Goal: Task Accomplishment & Management: Use online tool/utility

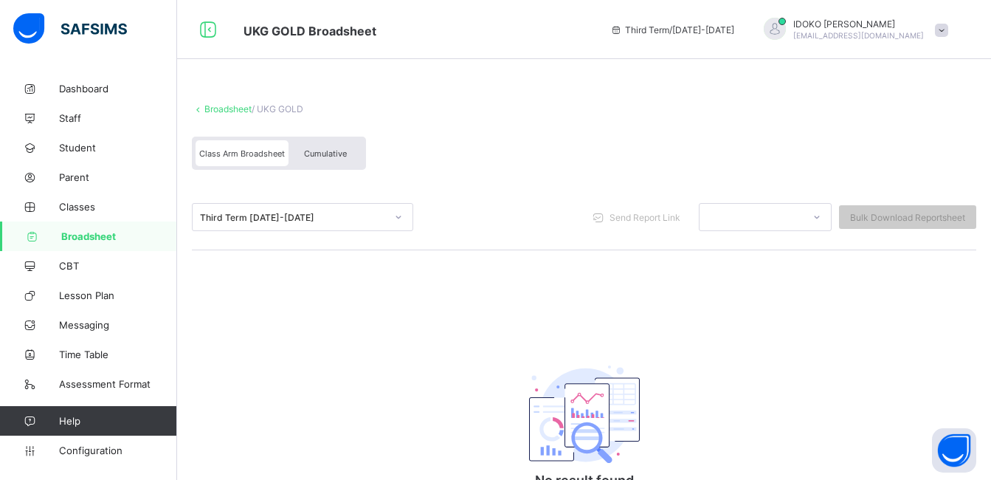
click at [130, 235] on span "Broadsheet" at bounding box center [119, 236] width 116 height 12
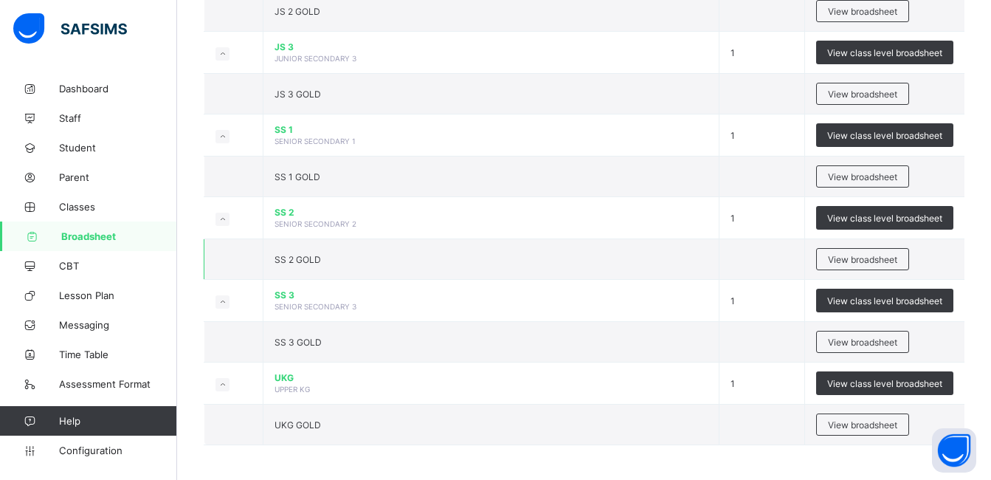
scroll to position [1053, 0]
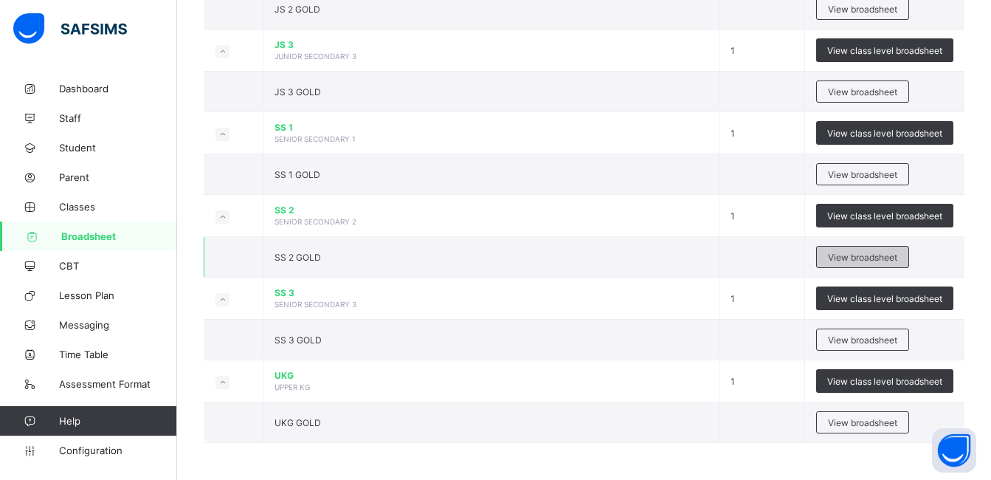
click at [880, 255] on span "View broadsheet" at bounding box center [862, 257] width 69 height 11
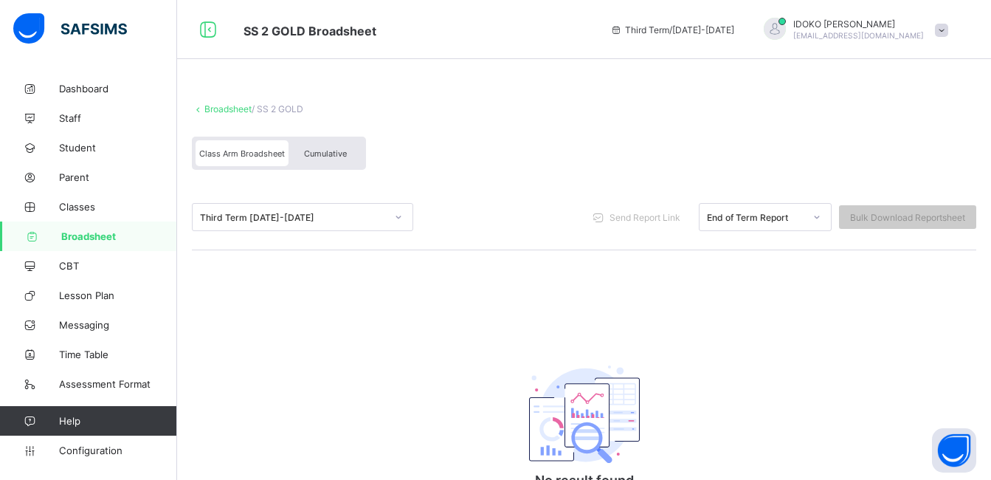
click at [128, 230] on span "Broadsheet" at bounding box center [119, 236] width 116 height 12
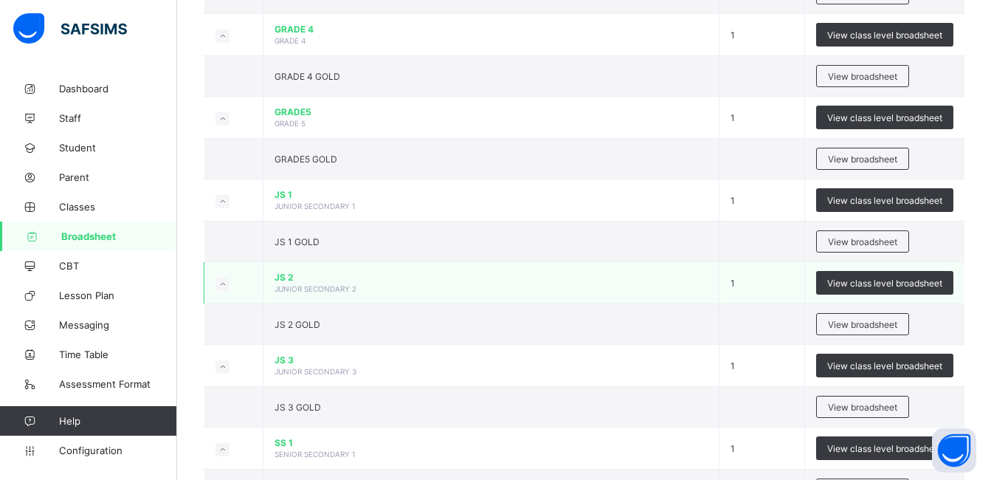
scroll to position [1053, 0]
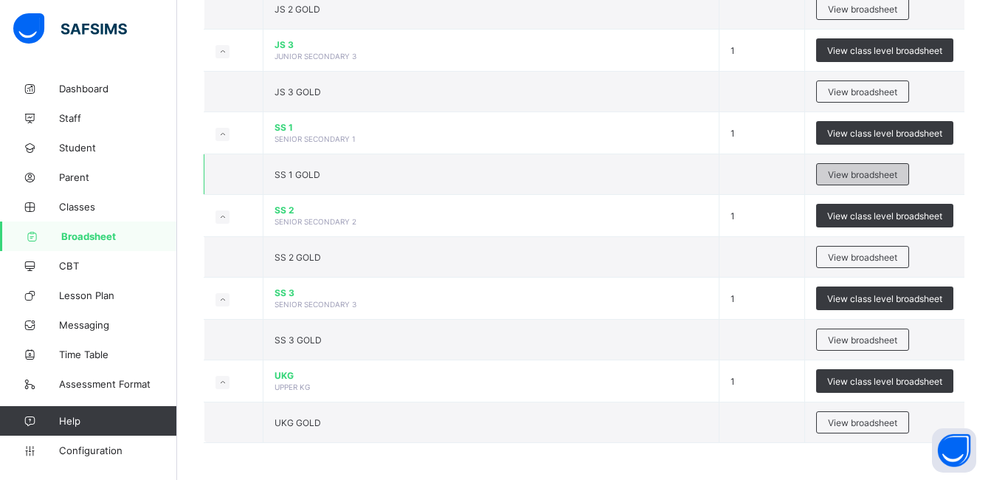
click at [869, 169] on span "View broadsheet" at bounding box center [862, 174] width 69 height 11
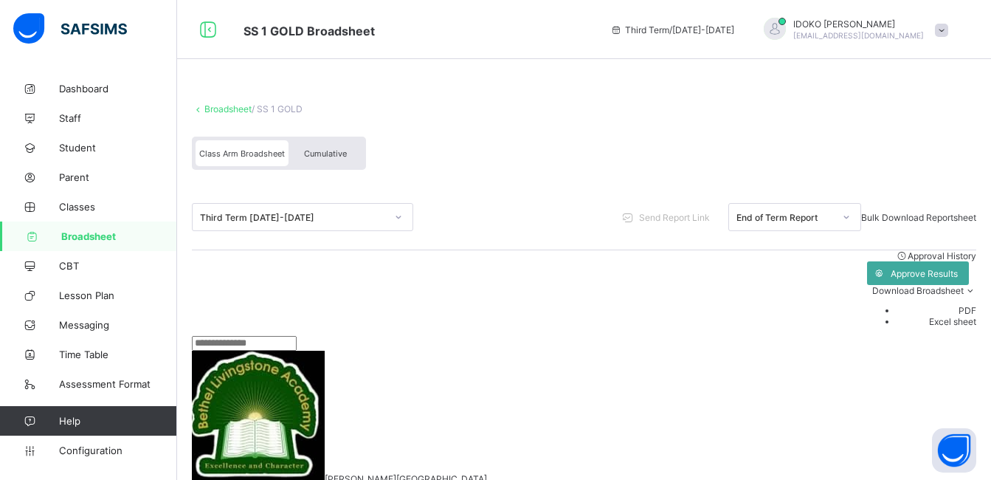
click at [907, 216] on span "Bulk Download Reportsheet" at bounding box center [918, 217] width 115 height 11
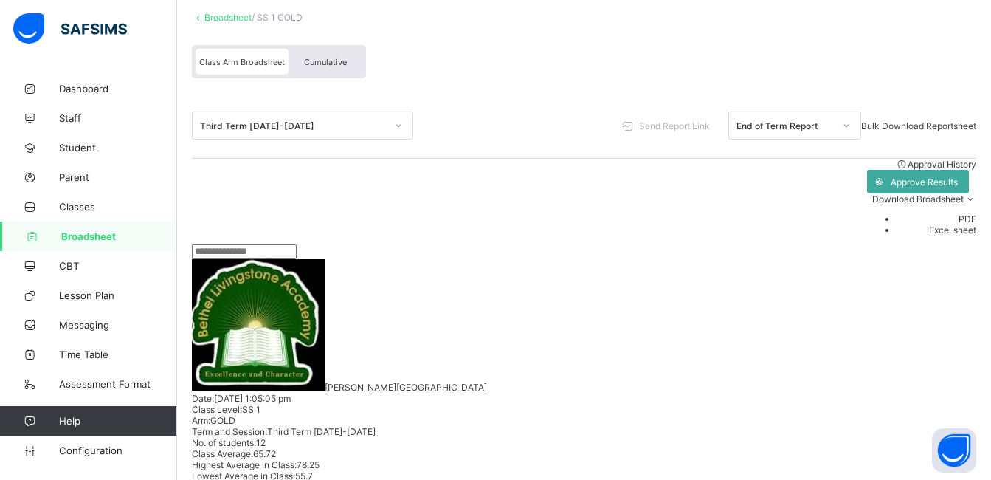
scroll to position [148, 0]
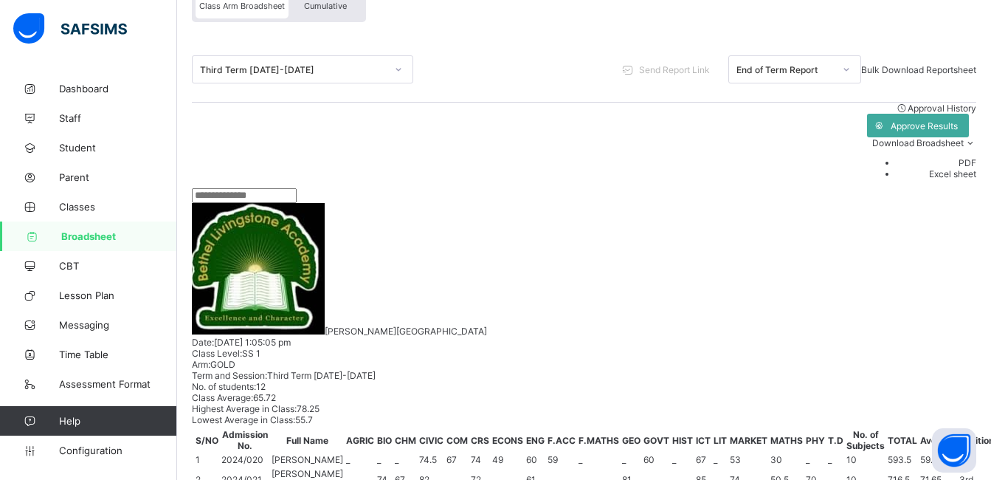
click at [145, 235] on span "Broadsheet" at bounding box center [119, 236] width 116 height 12
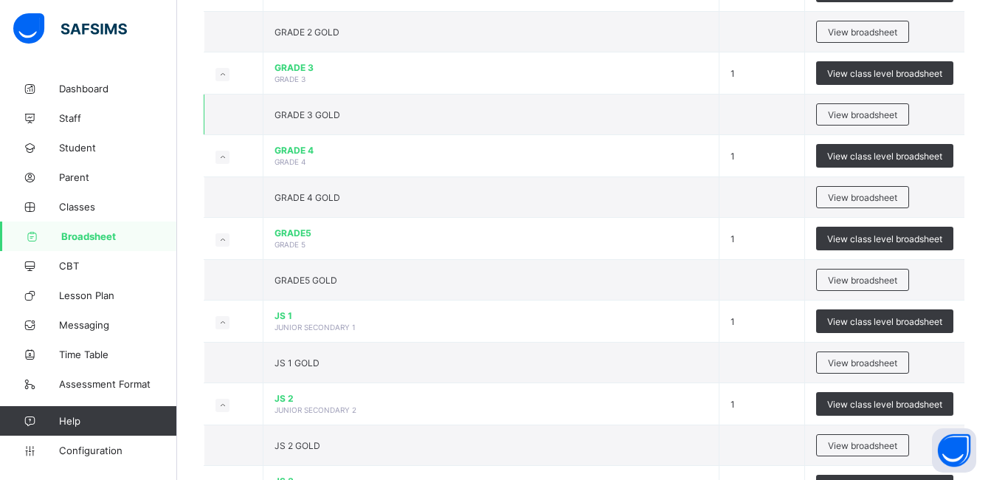
scroll to position [610, 0]
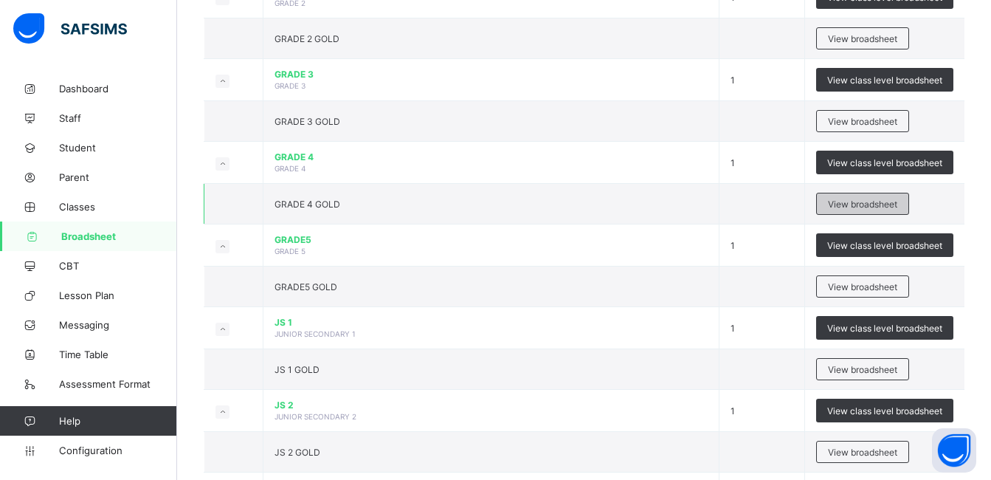
click at [859, 207] on span "View broadsheet" at bounding box center [862, 203] width 69 height 11
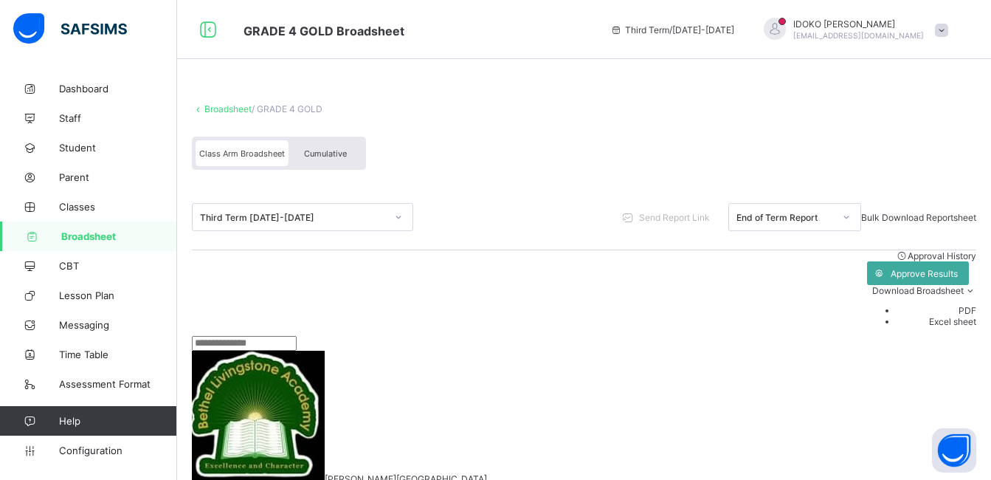
click at [916, 216] on span "Bulk Download Reportsheet" at bounding box center [918, 217] width 115 height 11
click at [938, 215] on span "Bulk Download Reportsheet" at bounding box center [918, 217] width 115 height 11
click at [138, 232] on span "Broadsheet" at bounding box center [119, 236] width 116 height 12
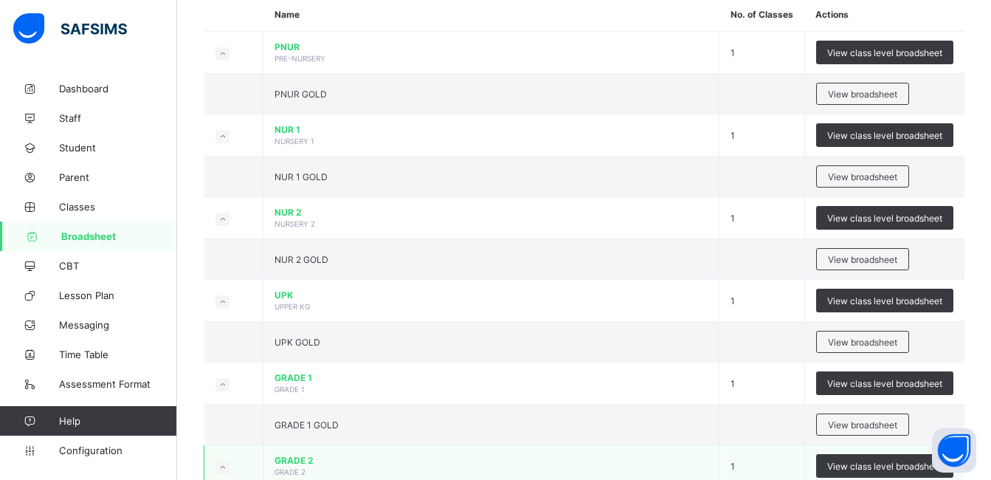
scroll to position [295, 0]
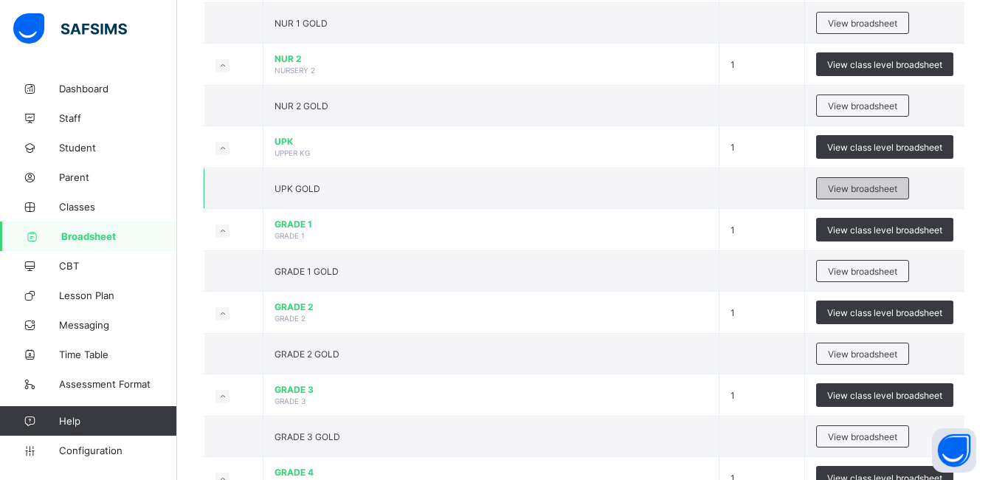
click at [872, 186] on span "View broadsheet" at bounding box center [862, 188] width 69 height 11
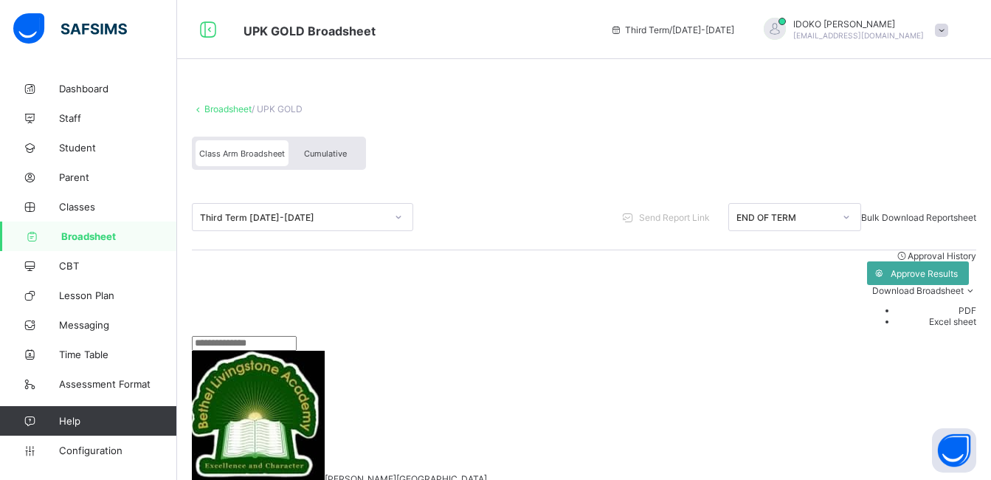
click at [931, 213] on span "Bulk Download Reportsheet" at bounding box center [918, 217] width 115 height 11
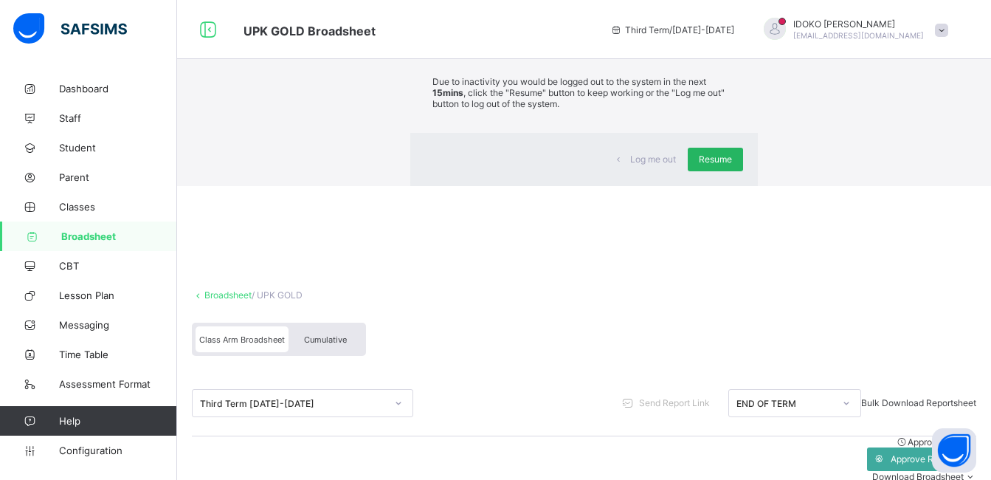
click at [699, 165] on span "Resume" at bounding box center [715, 158] width 33 height 11
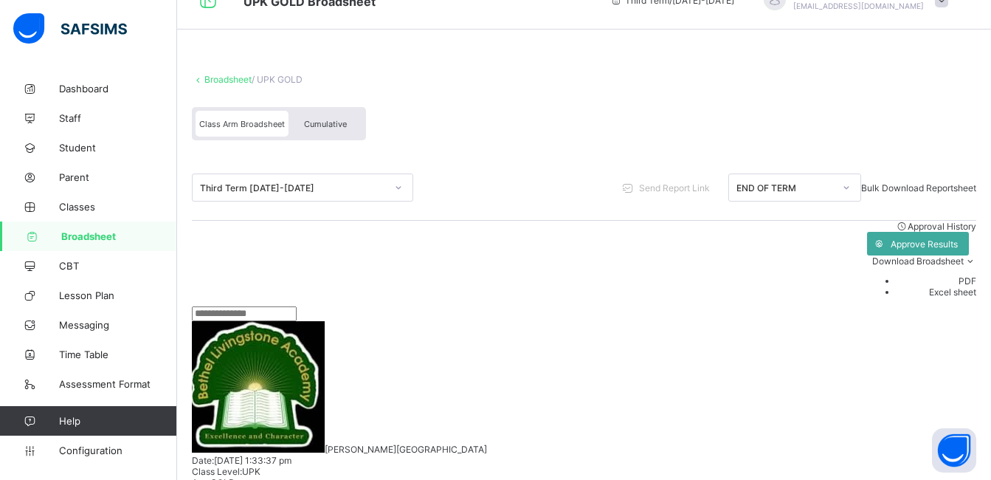
scroll to position [23, 0]
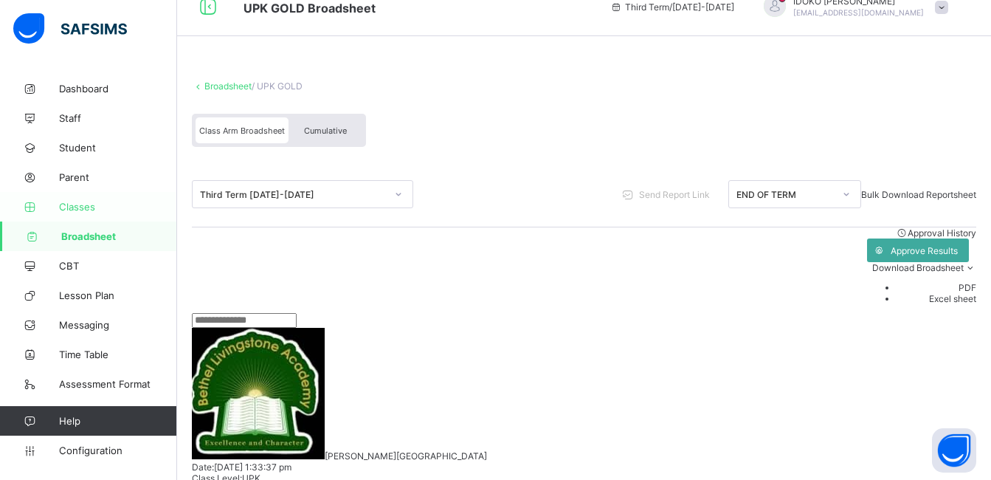
click at [109, 204] on span "Classes" at bounding box center [118, 207] width 118 height 12
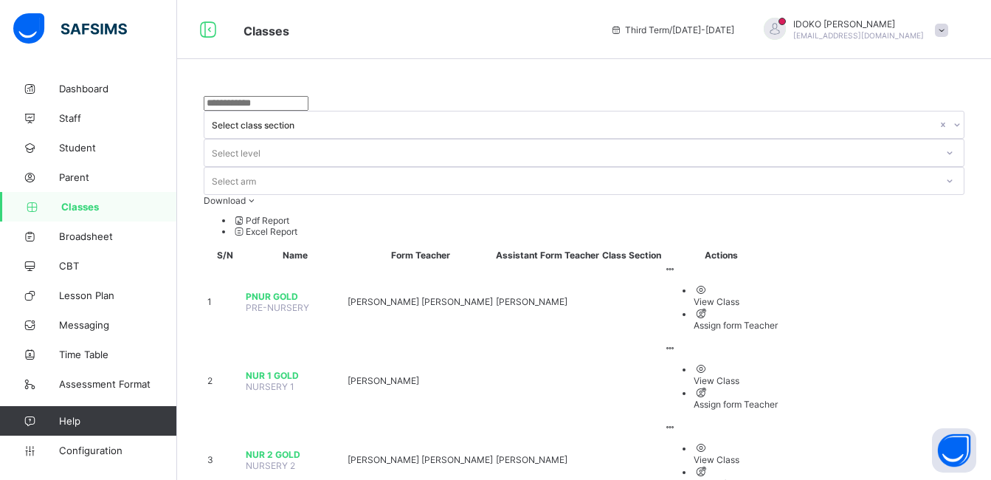
click at [778, 454] on div "View Class" at bounding box center [735, 459] width 84 height 11
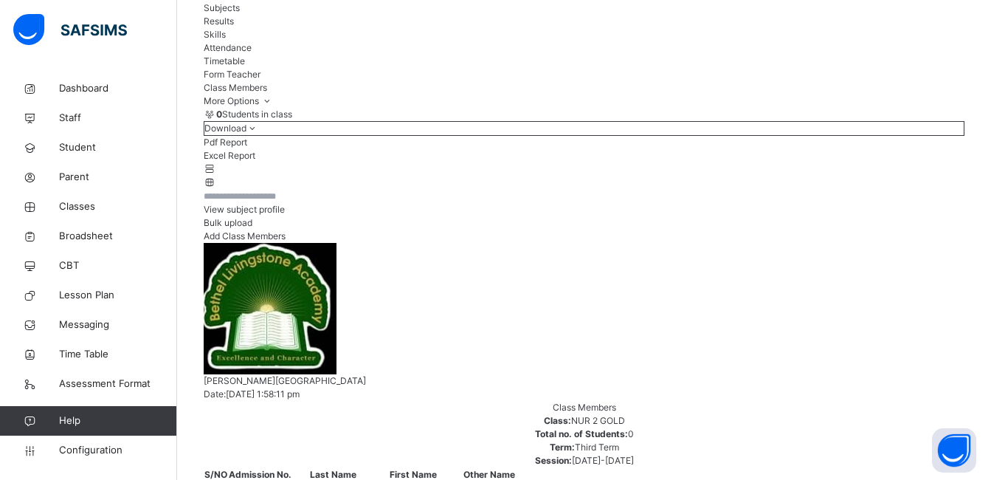
scroll to position [148, 0]
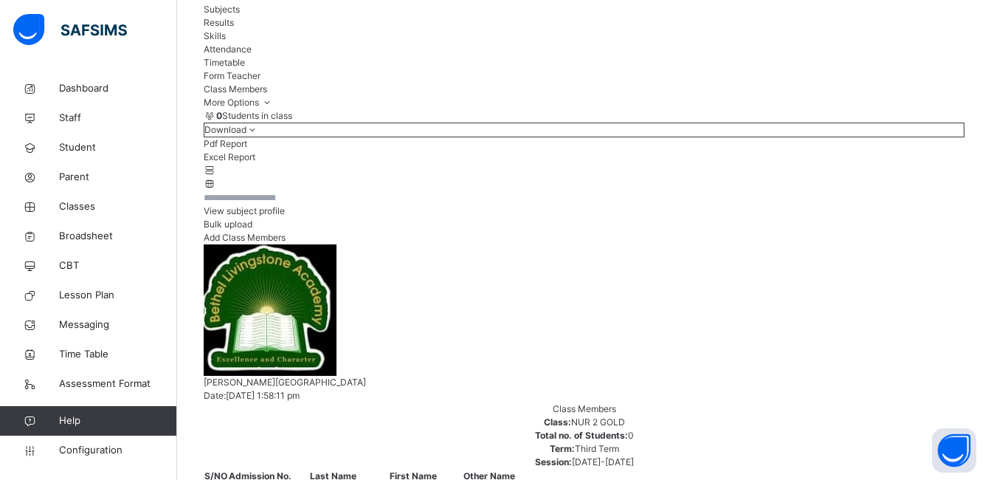
click at [385, 43] on div "Skills" at bounding box center [584, 36] width 761 height 13
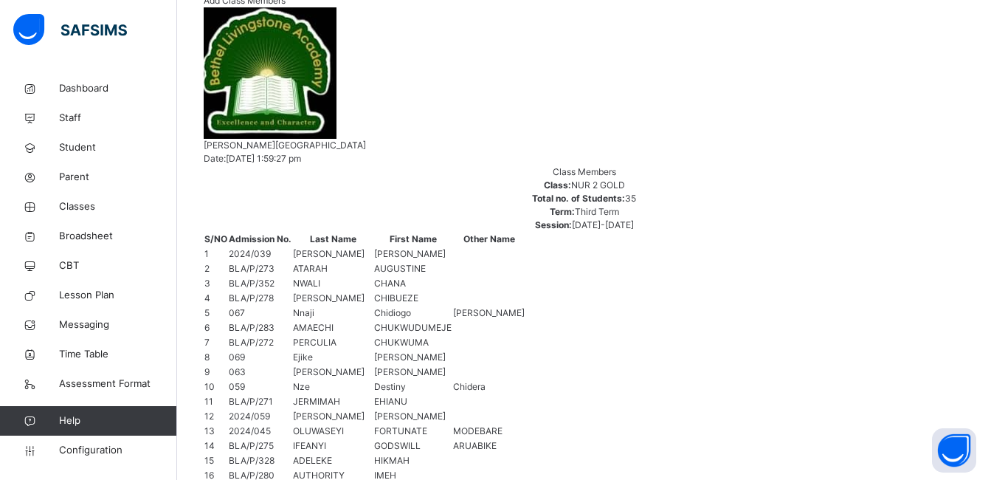
scroll to position [418, 0]
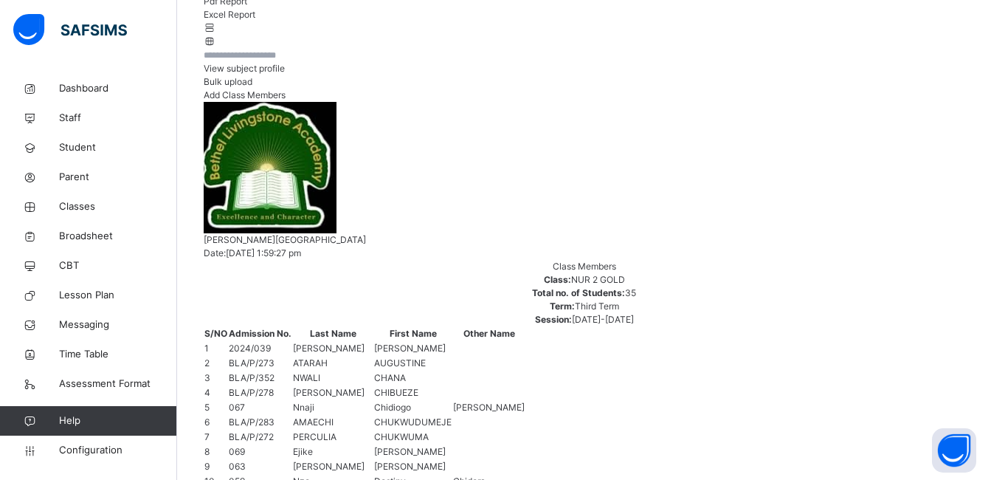
scroll to position [295, 0]
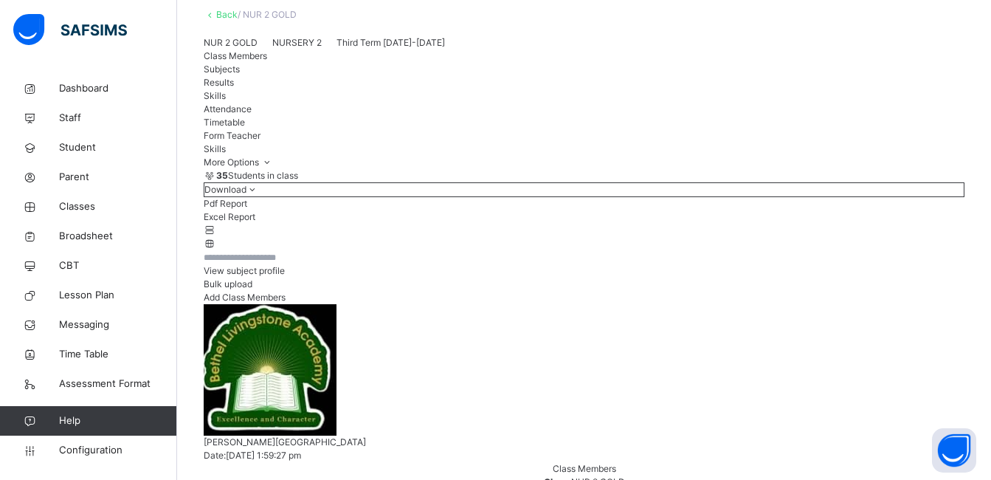
scroll to position [72, 0]
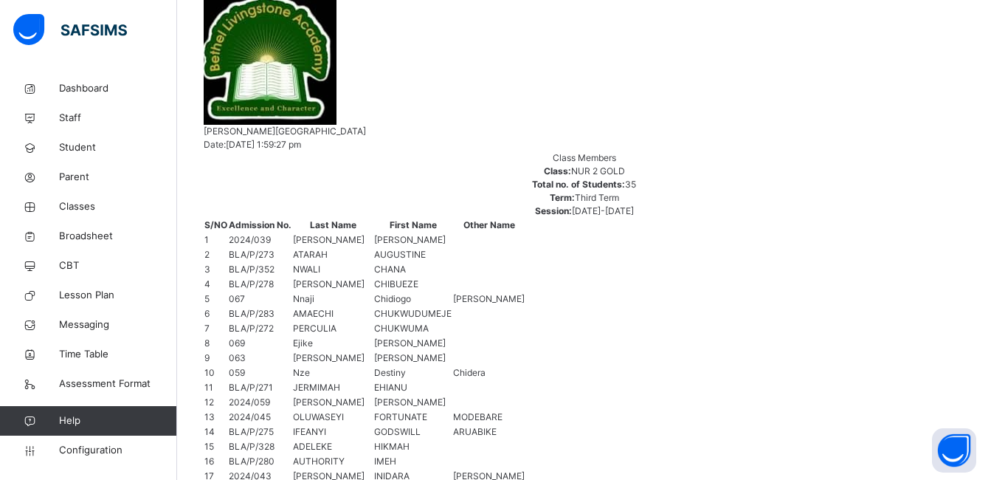
scroll to position [367, 0]
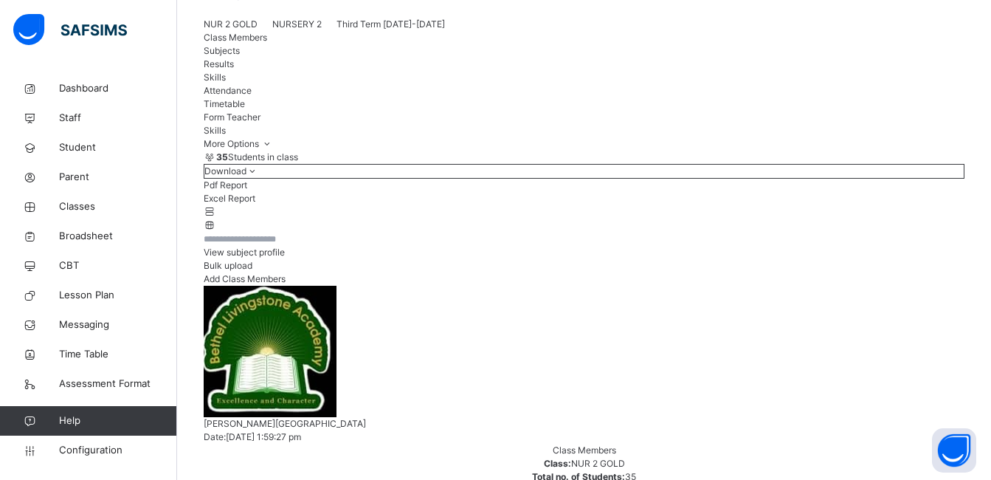
scroll to position [72, 0]
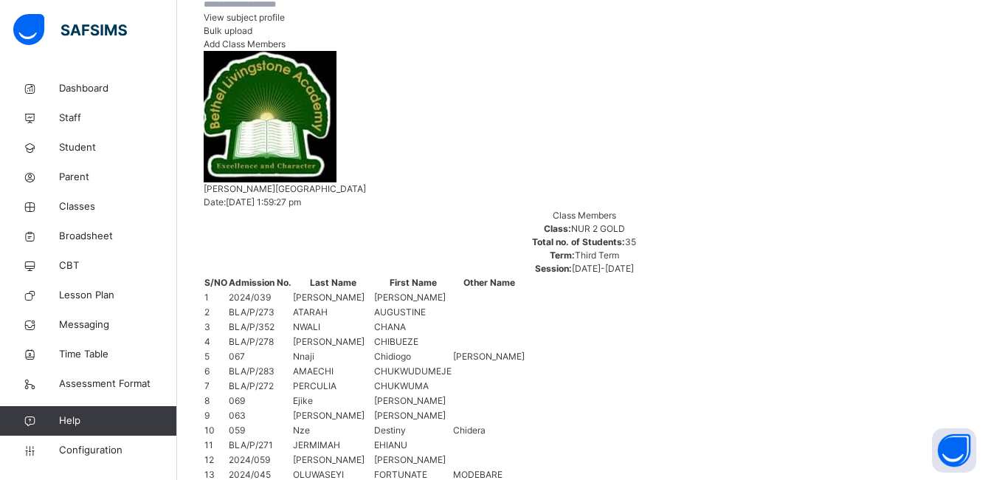
scroll to position [418, 0]
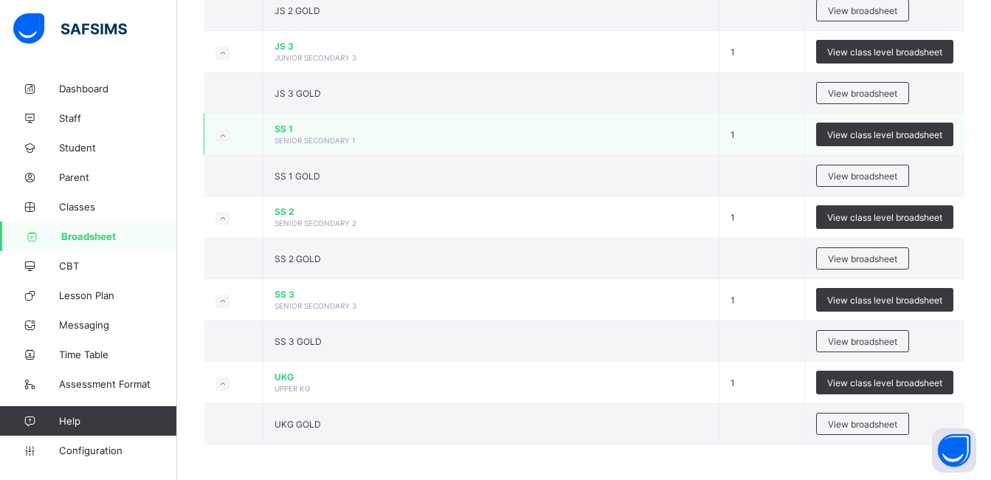
scroll to position [1053, 0]
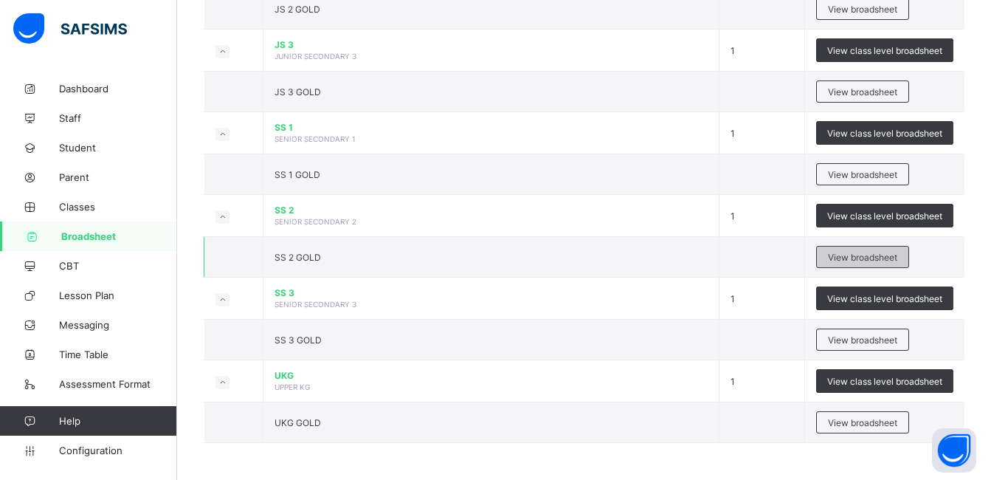
click at [855, 250] on div "View broadsheet" at bounding box center [862, 257] width 93 height 22
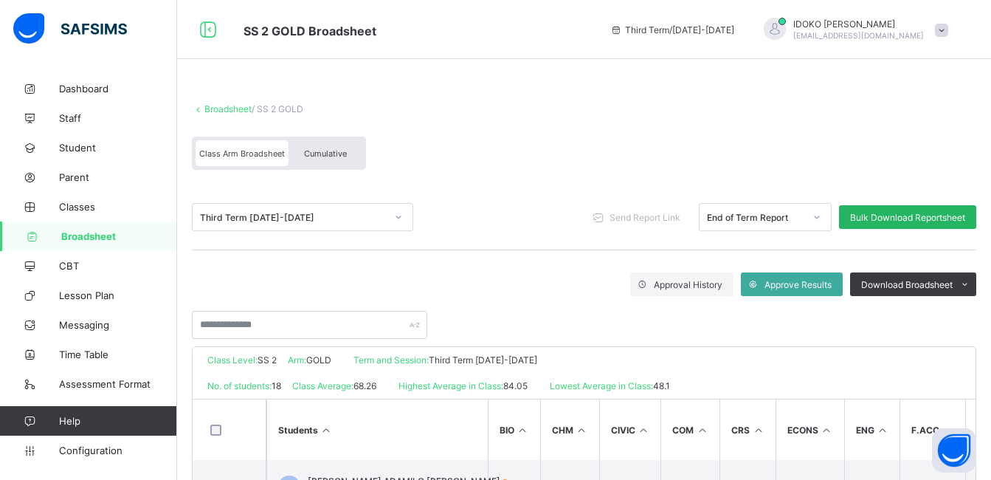
click at [920, 218] on span "Bulk Download Reportsheet" at bounding box center [907, 217] width 115 height 11
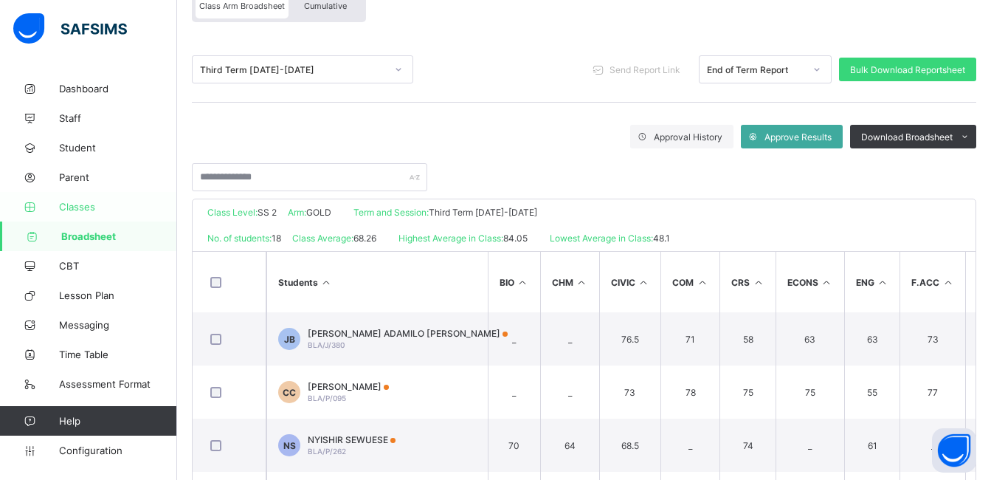
click at [97, 206] on span "Classes" at bounding box center [118, 207] width 118 height 12
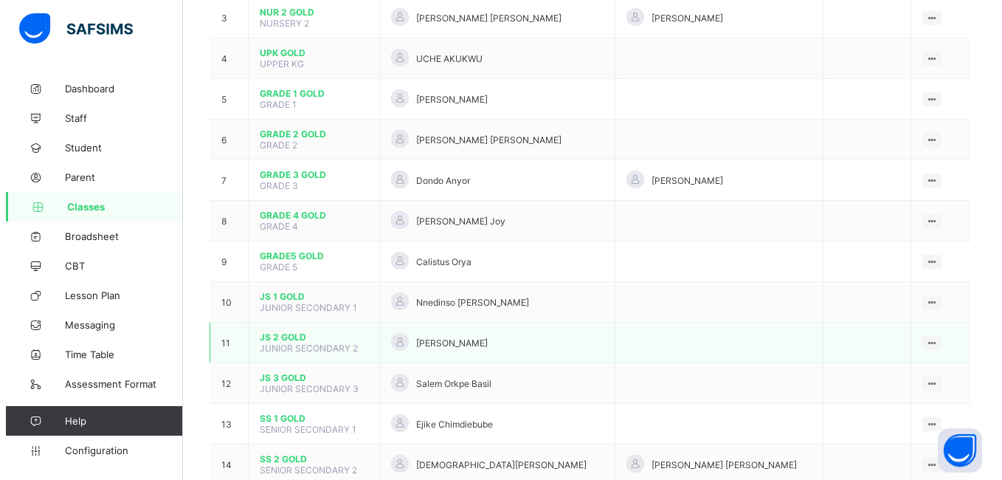
scroll to position [380, 0]
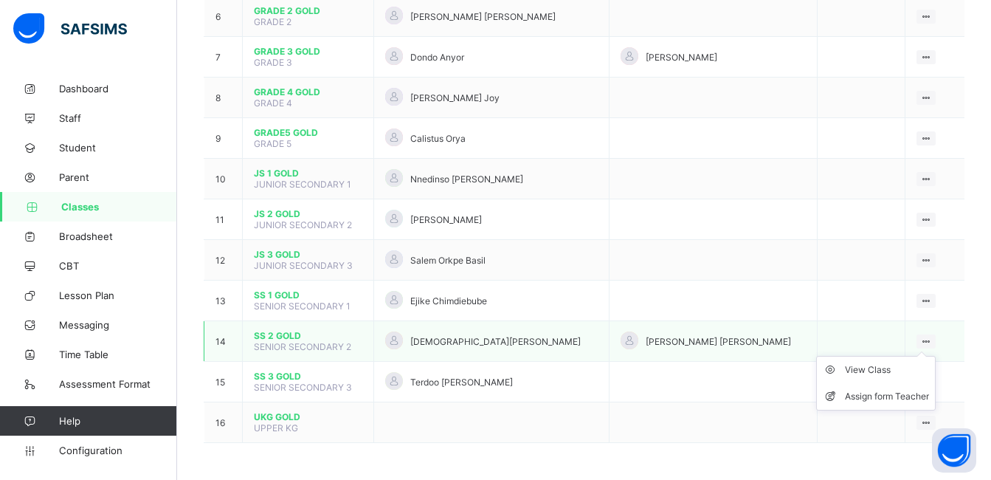
click at [922, 339] on icon at bounding box center [926, 341] width 13 height 11
click at [903, 392] on div "Assign form Teacher" at bounding box center [887, 396] width 84 height 15
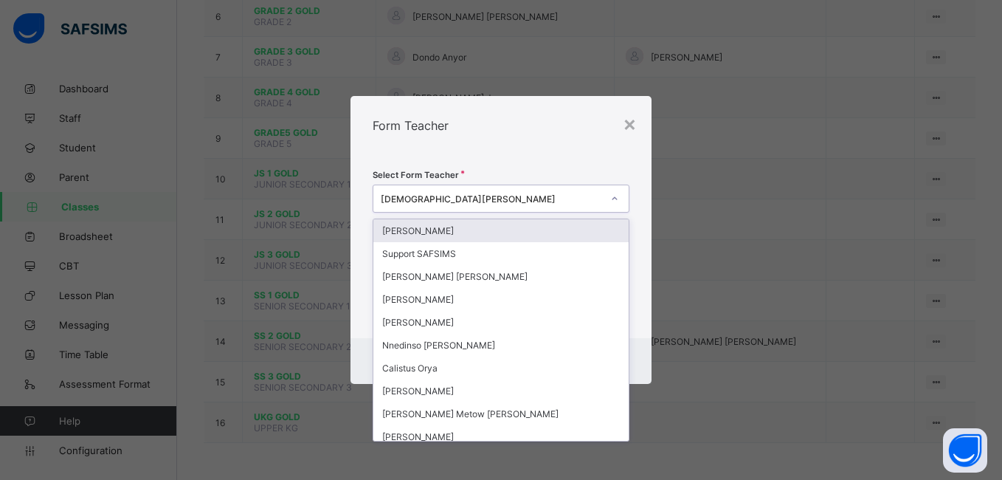
click at [614, 198] on icon at bounding box center [614, 198] width 9 height 15
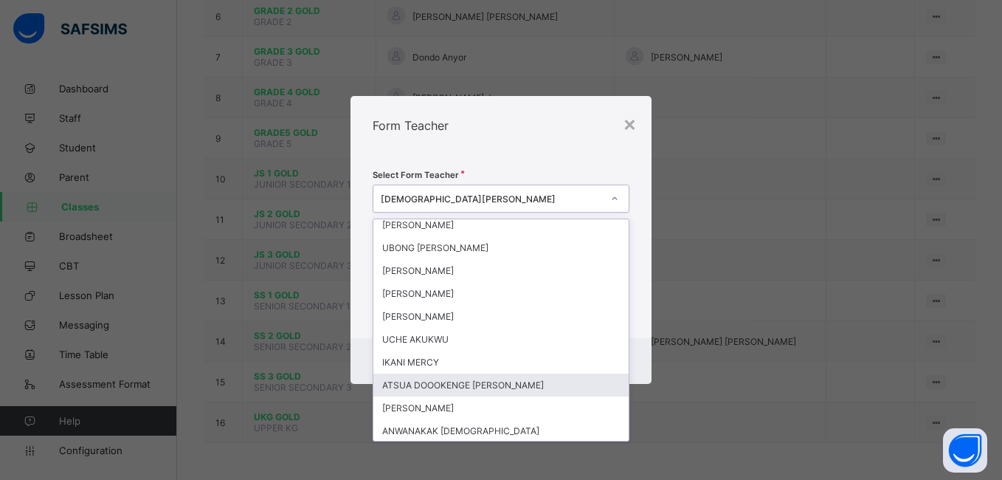
scroll to position [762, 0]
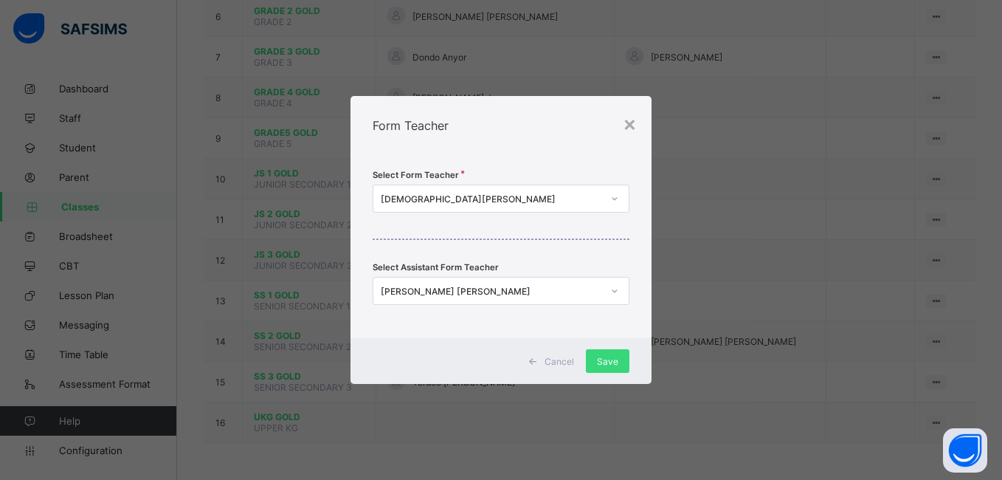
click at [646, 322] on div "Select Form Teacher Muhammad Usman Hamisu Select Assistant Form Teacher DAVID Q…" at bounding box center [500, 246] width 300 height 183
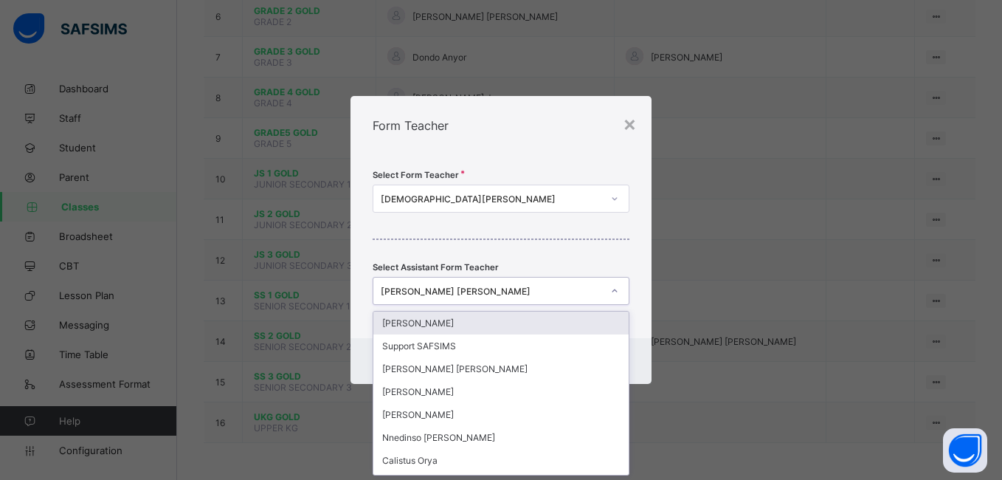
click at [612, 289] on icon at bounding box center [614, 290] width 9 height 15
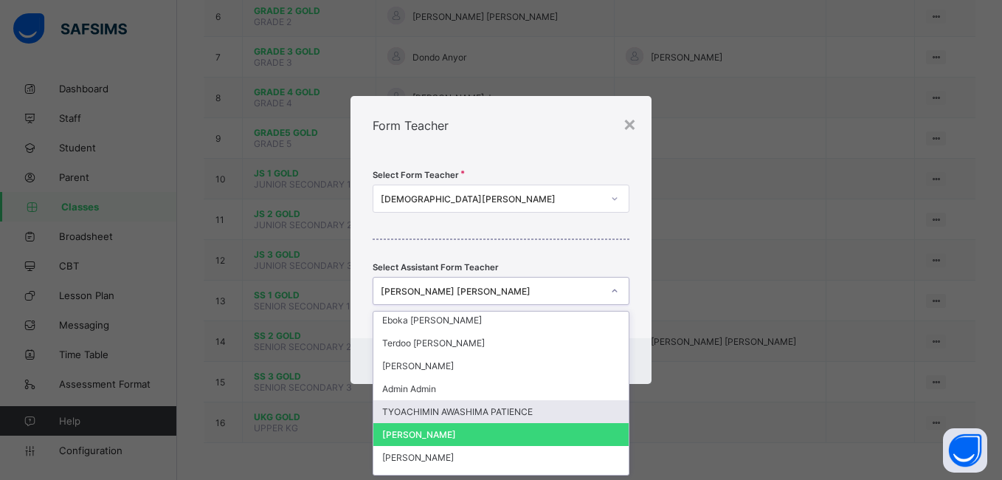
scroll to position [525, 0]
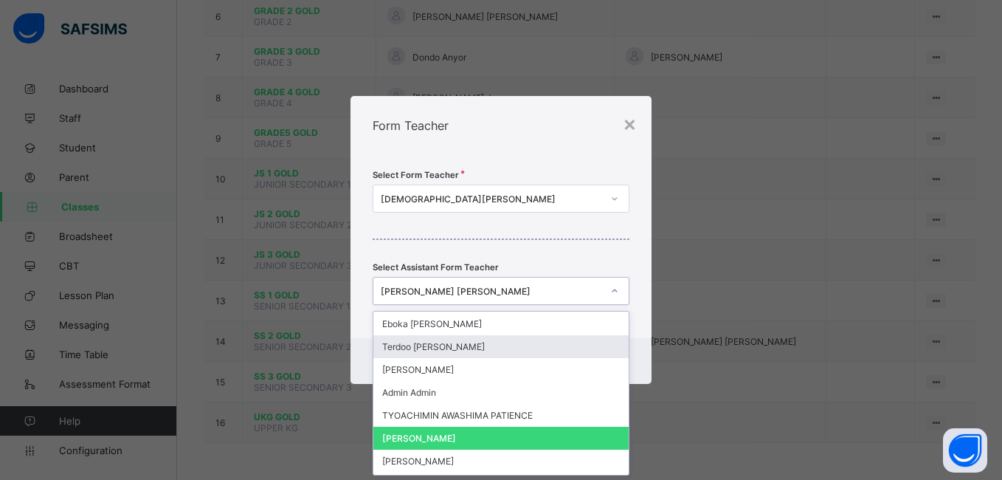
click at [616, 196] on icon at bounding box center [614, 198] width 9 height 15
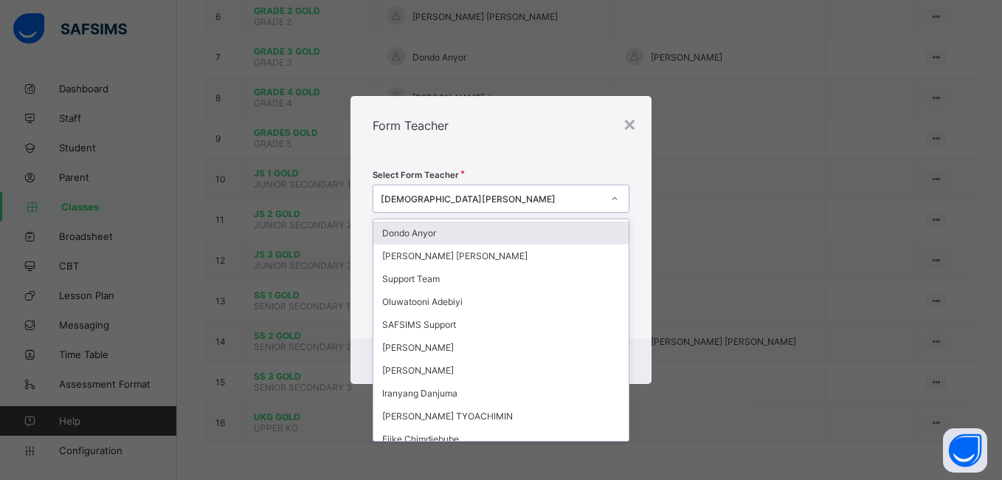
scroll to position [443, 0]
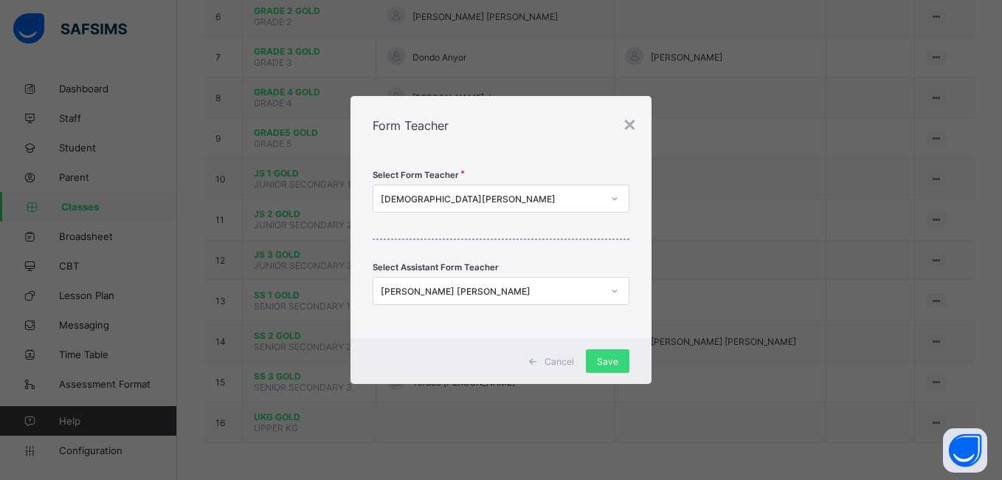
click at [636, 248] on div "Select Form Teacher Muhammad Usman Hamisu Select Assistant Form Teacher DAVID Q…" at bounding box center [500, 246] width 300 height 183
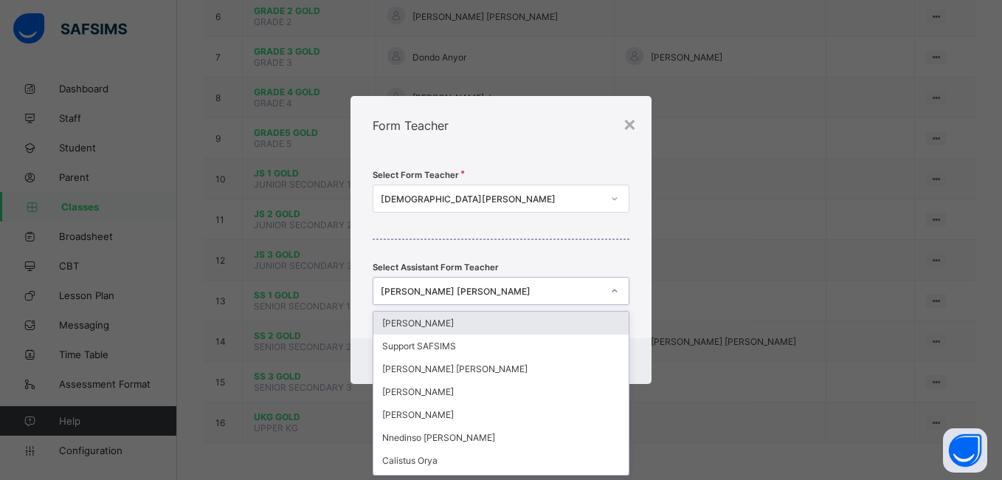
scroll to position [0, 0]
click at [610, 287] on icon at bounding box center [614, 290] width 9 height 15
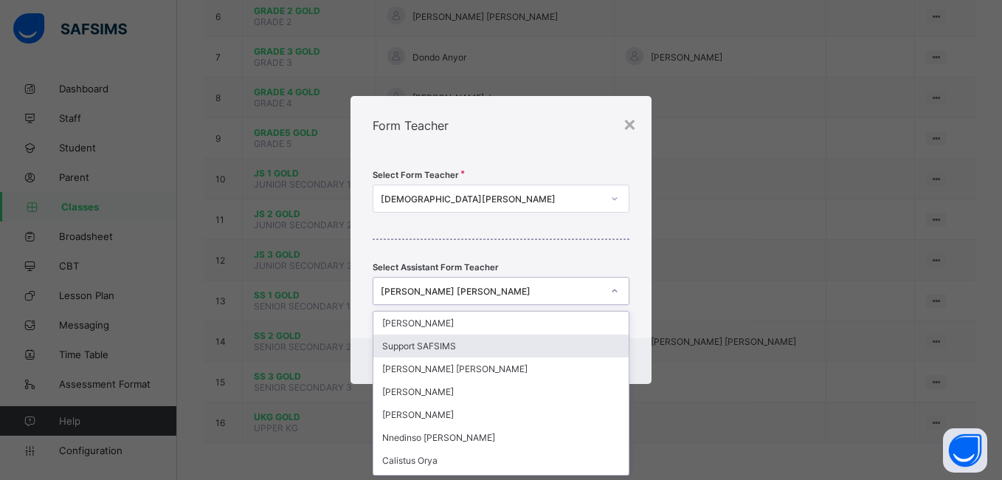
click at [531, 342] on div "Support SAFSIMS" at bounding box center [500, 345] width 255 height 23
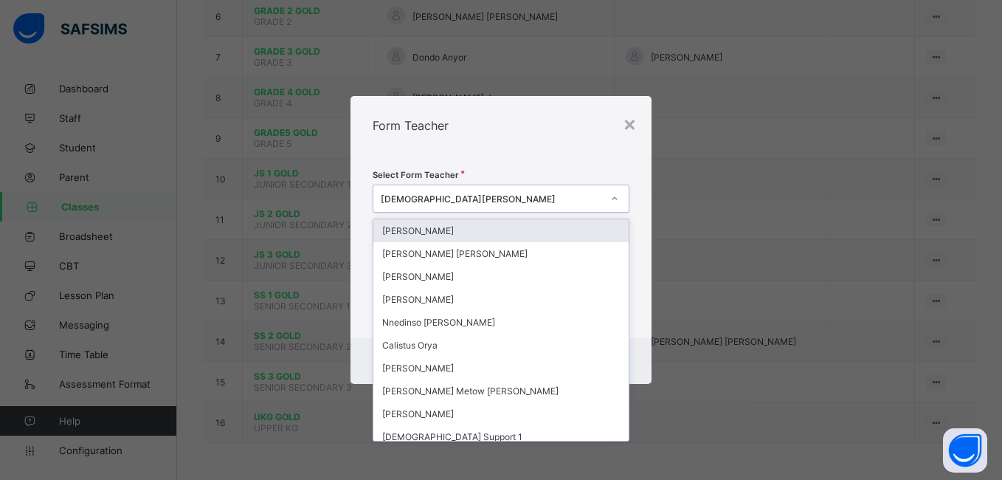
click at [616, 198] on icon at bounding box center [614, 198] width 5 height 3
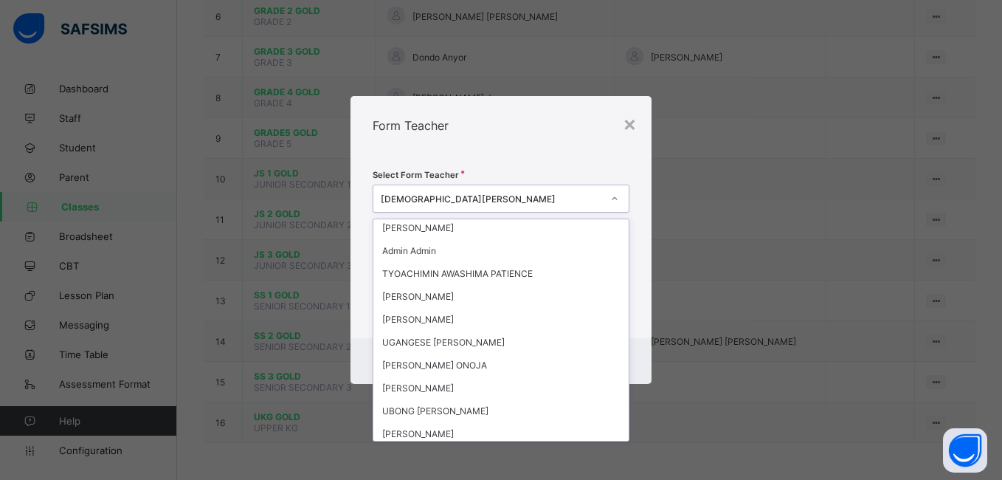
scroll to position [590, 0]
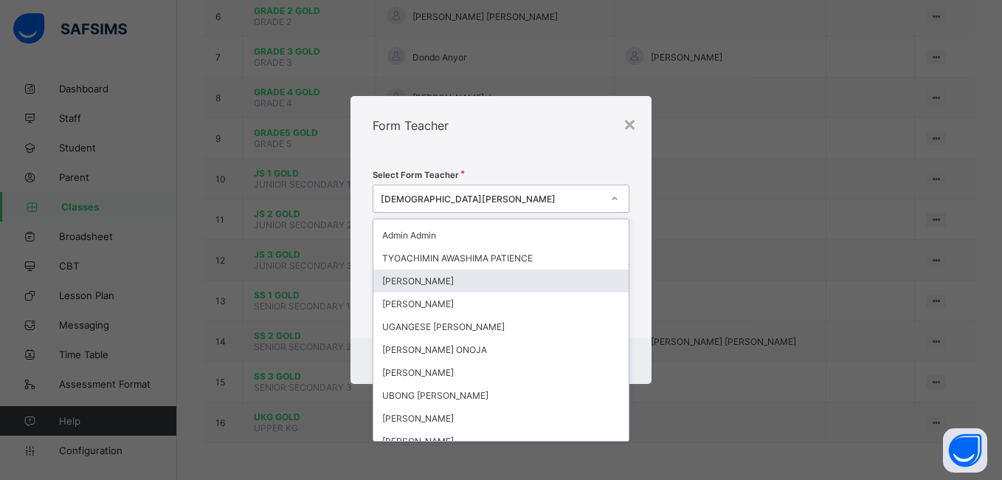
click at [519, 275] on div "DAVID SARAH QUEEN" at bounding box center [500, 280] width 255 height 23
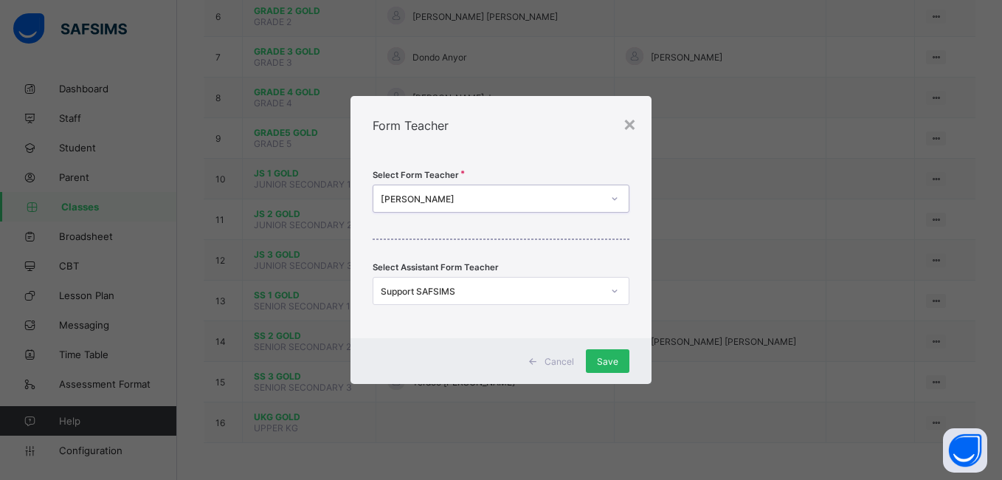
click at [604, 361] on span "Save" at bounding box center [607, 361] width 21 height 11
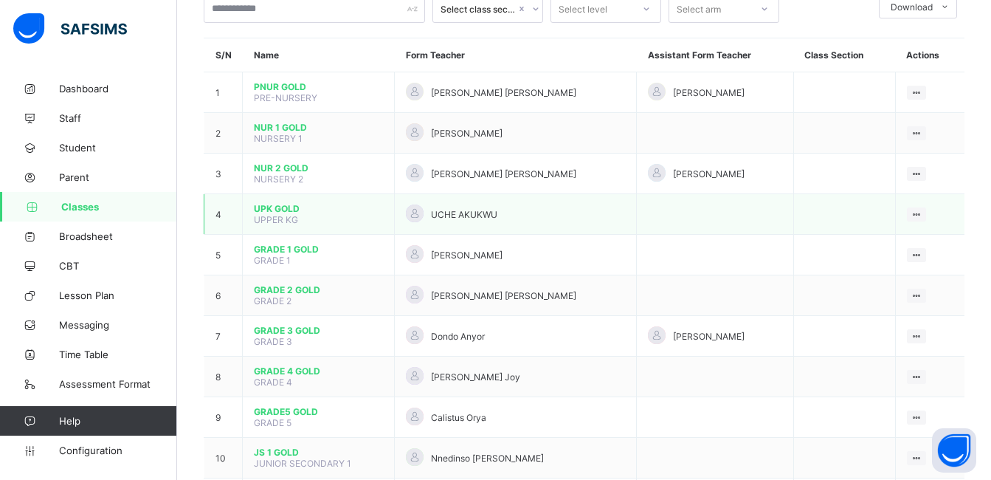
scroll to position [85, 0]
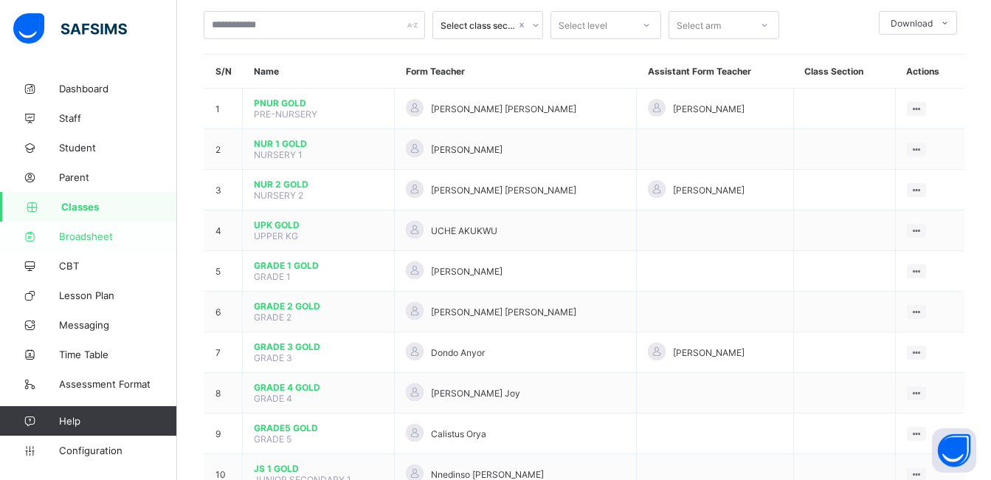
click at [84, 237] on span "Broadsheet" at bounding box center [118, 236] width 118 height 12
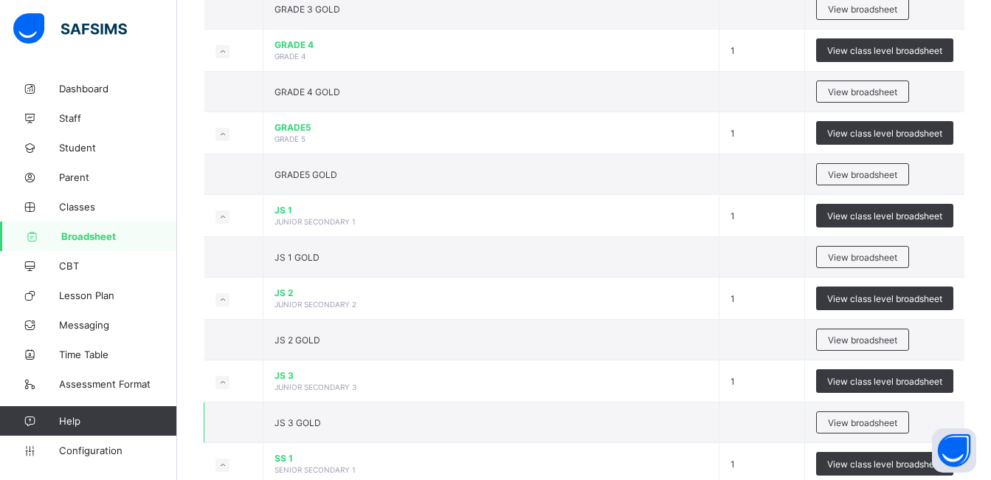
scroll to position [885, 0]
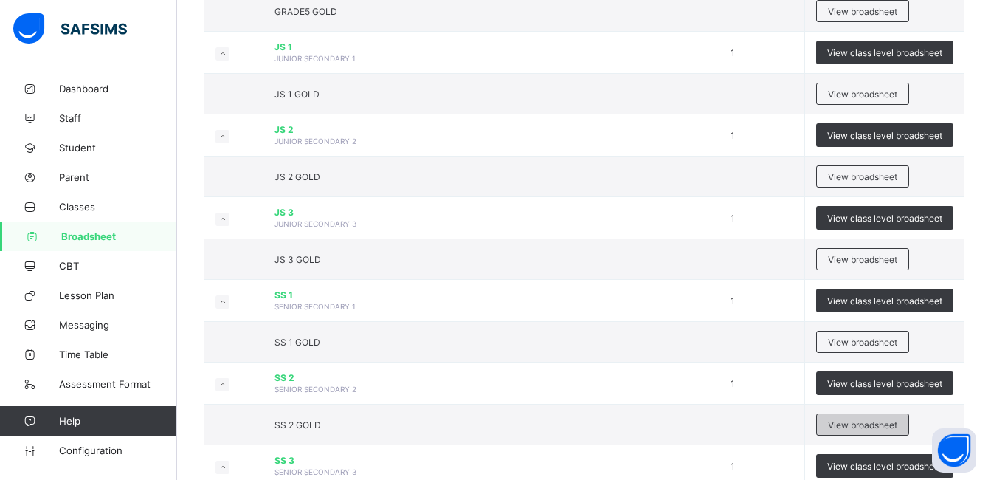
click at [873, 423] on span "View broadsheet" at bounding box center [862, 424] width 69 height 11
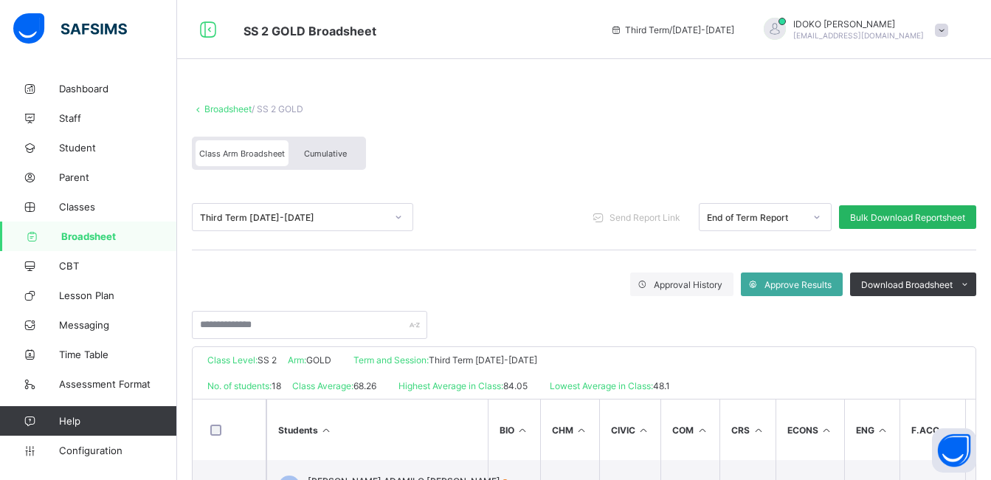
click at [931, 212] on span "Bulk Download Reportsheet" at bounding box center [907, 217] width 115 height 11
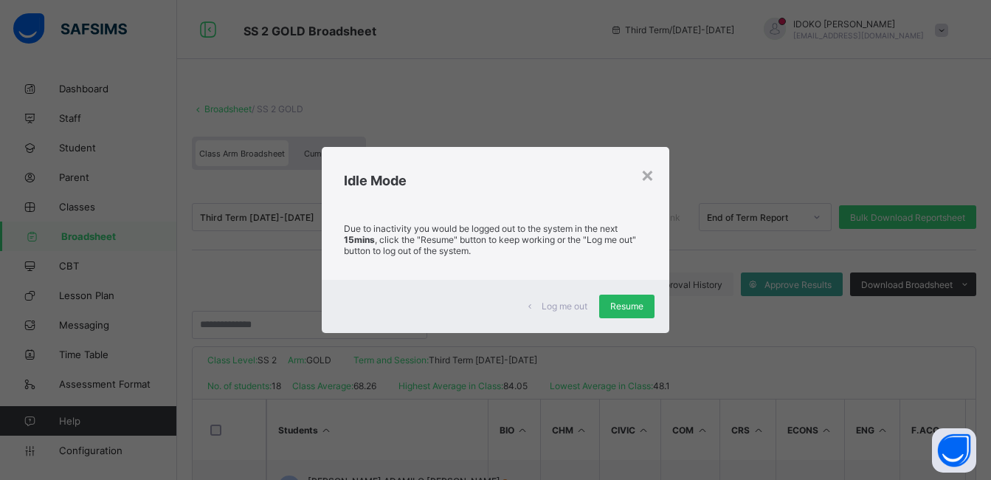
click at [639, 307] on span "Resume" at bounding box center [626, 305] width 33 height 11
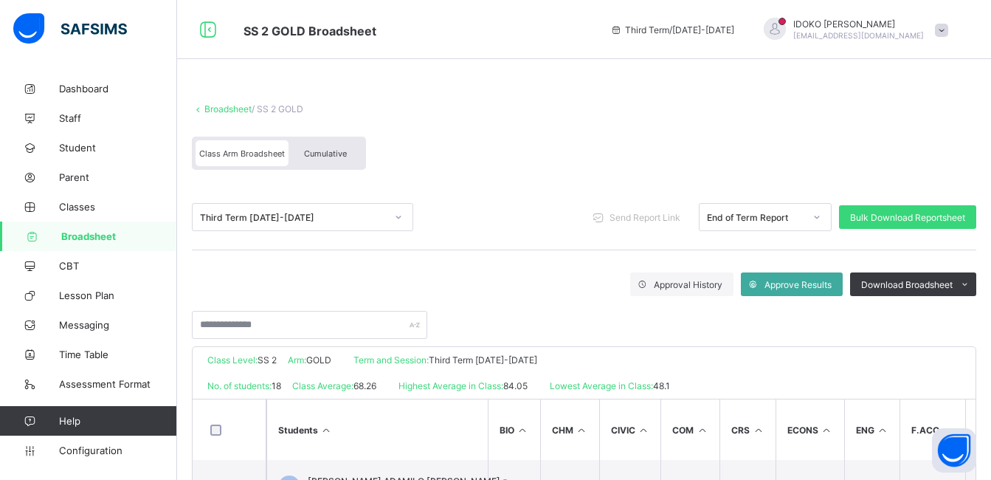
click at [128, 225] on link "Broadsheet" at bounding box center [88, 236] width 177 height 30
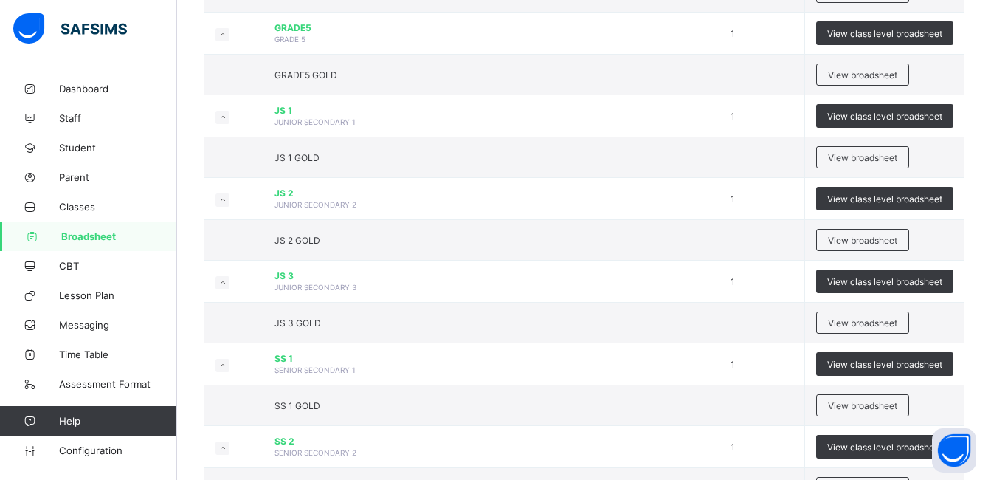
scroll to position [738, 0]
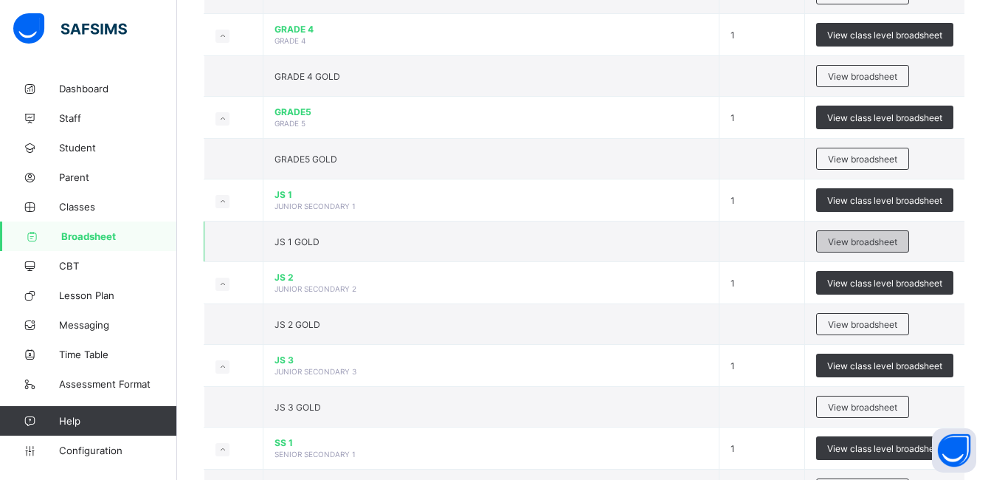
click at [881, 242] on span "View broadsheet" at bounding box center [862, 241] width 69 height 11
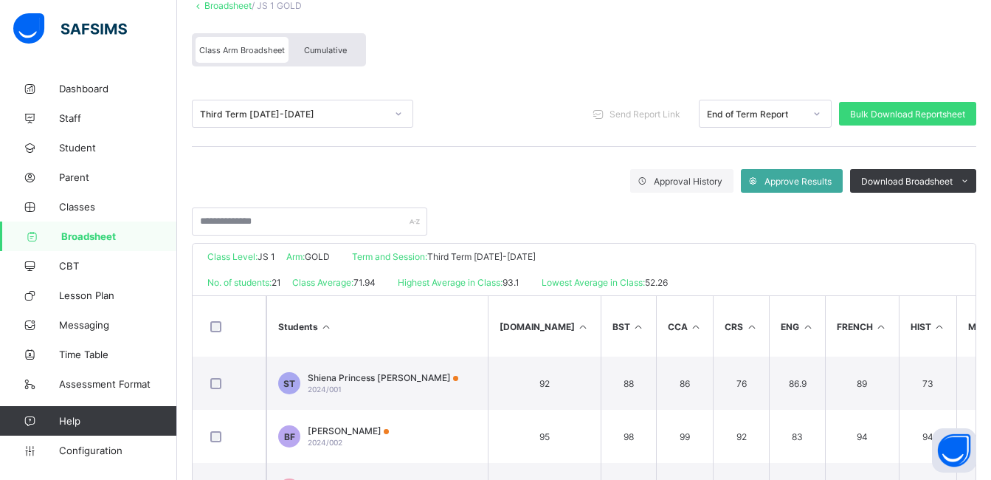
scroll to position [148, 0]
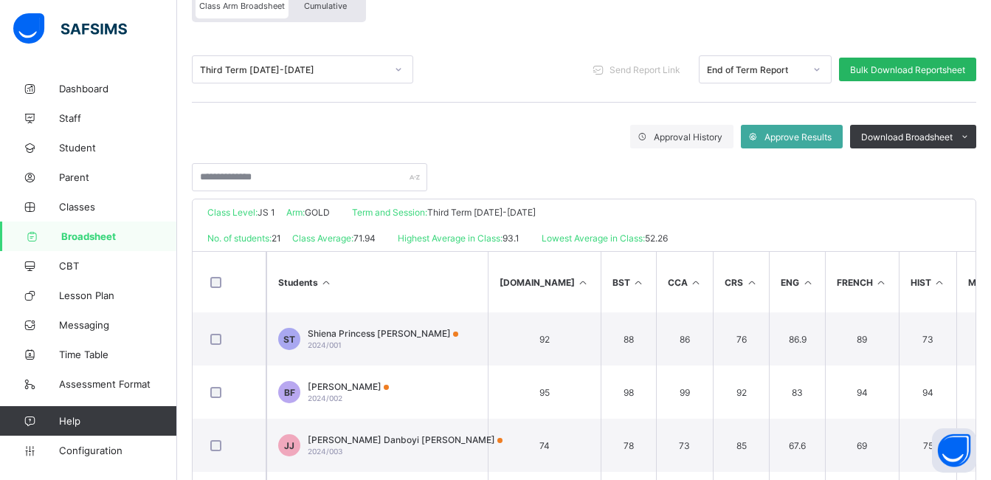
click at [900, 71] on span "Bulk Download Reportsheet" at bounding box center [907, 69] width 115 height 11
click at [927, 67] on span "Bulk Download Reportsheet" at bounding box center [907, 69] width 115 height 11
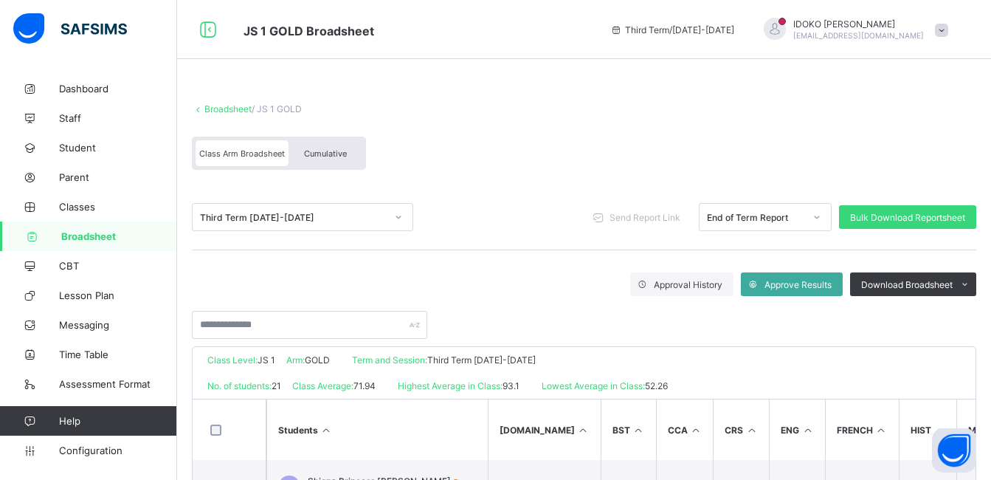
click at [115, 232] on span "Broadsheet" at bounding box center [119, 236] width 116 height 12
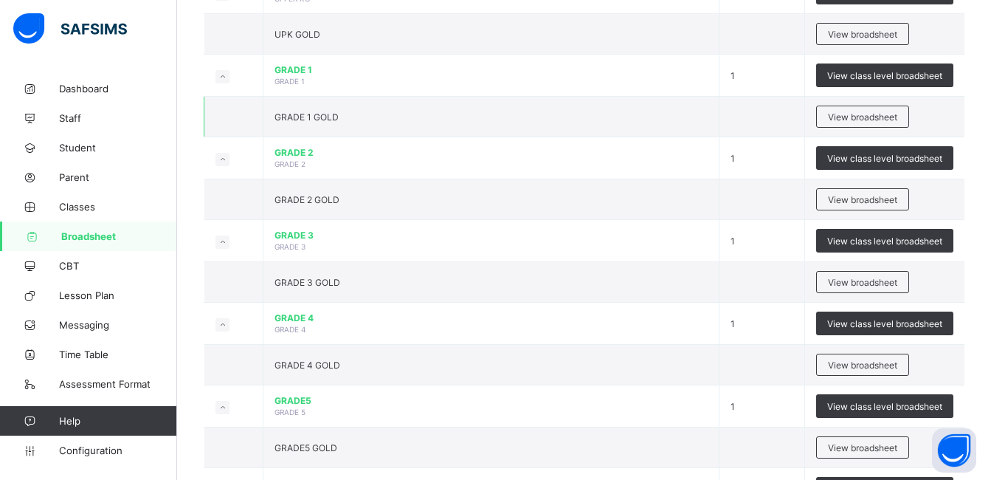
scroll to position [443, 0]
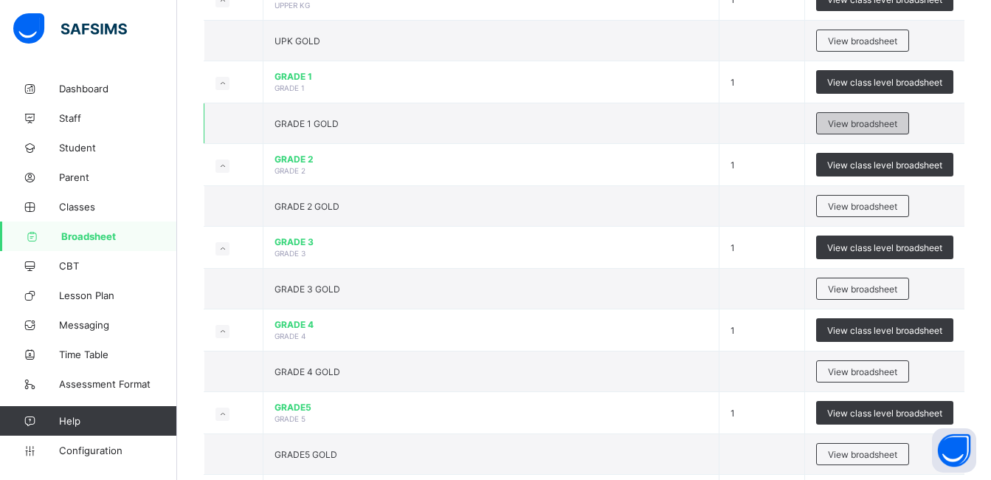
click at [840, 120] on span "View broadsheet" at bounding box center [862, 123] width 69 height 11
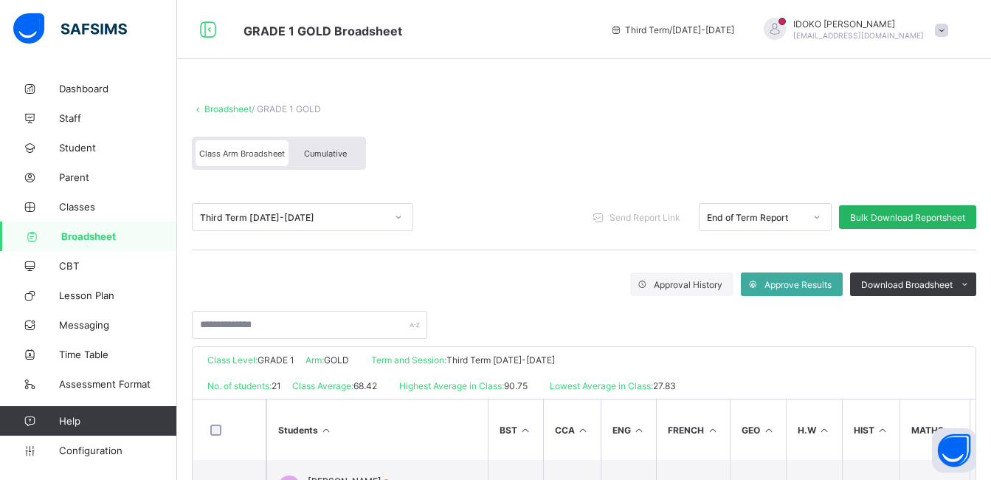
click at [907, 214] on span "Bulk Download Reportsheet" at bounding box center [907, 217] width 115 height 11
click at [117, 231] on span "Broadsheet" at bounding box center [119, 236] width 116 height 12
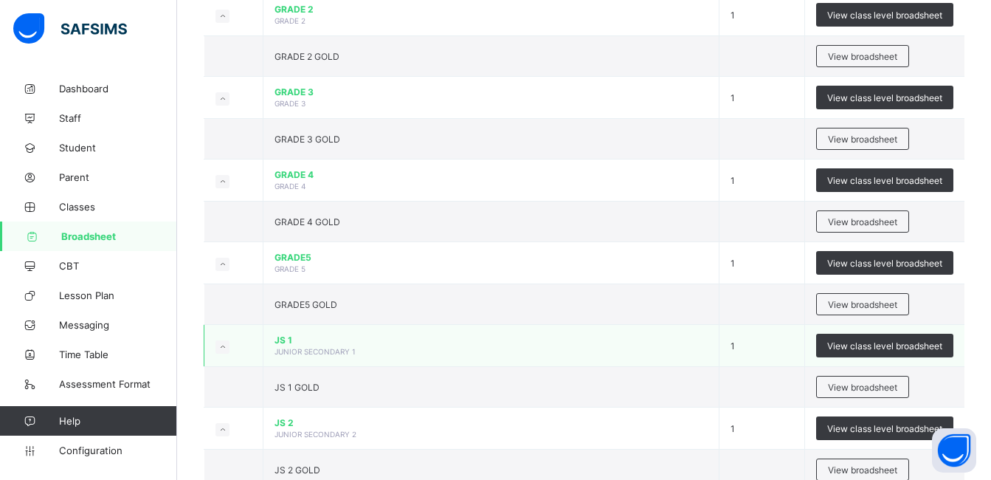
scroll to position [590, 0]
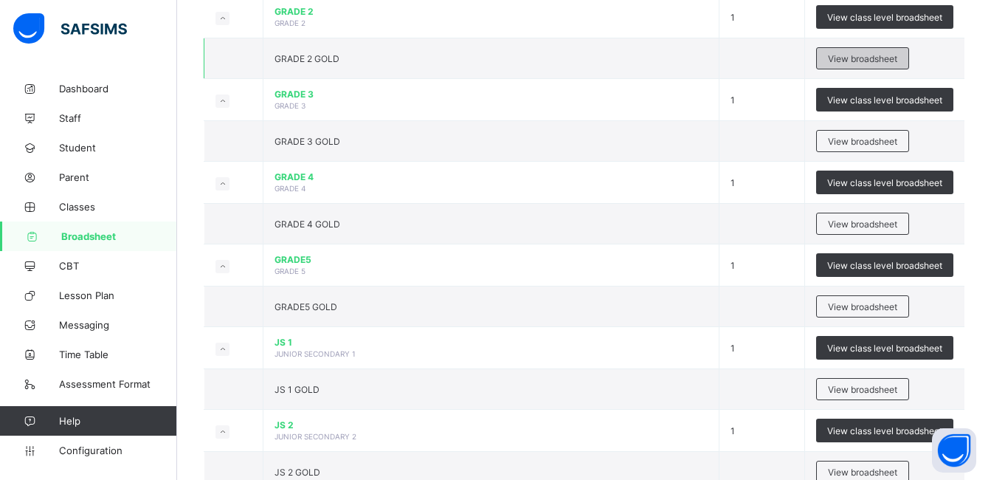
click at [838, 55] on span "View broadsheet" at bounding box center [862, 58] width 69 height 11
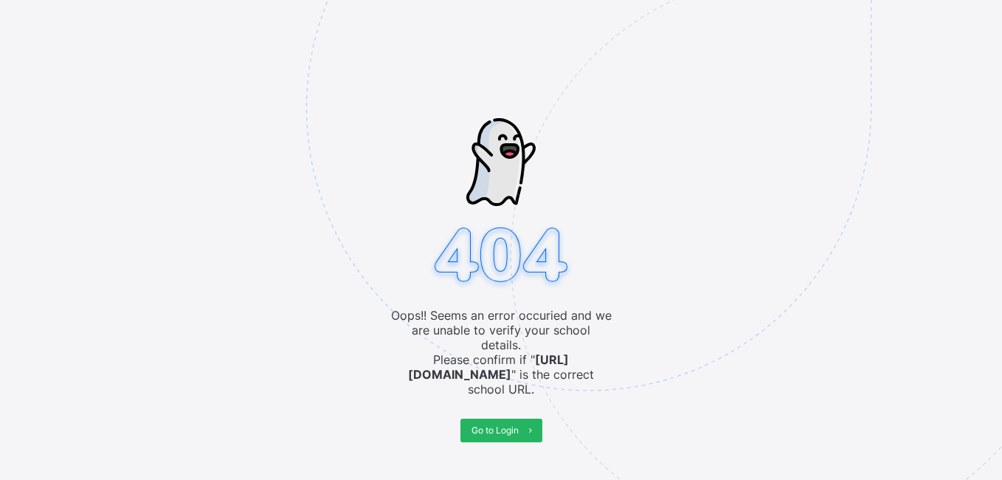
click at [520, 426] on span at bounding box center [531, 430] width 24 height 24
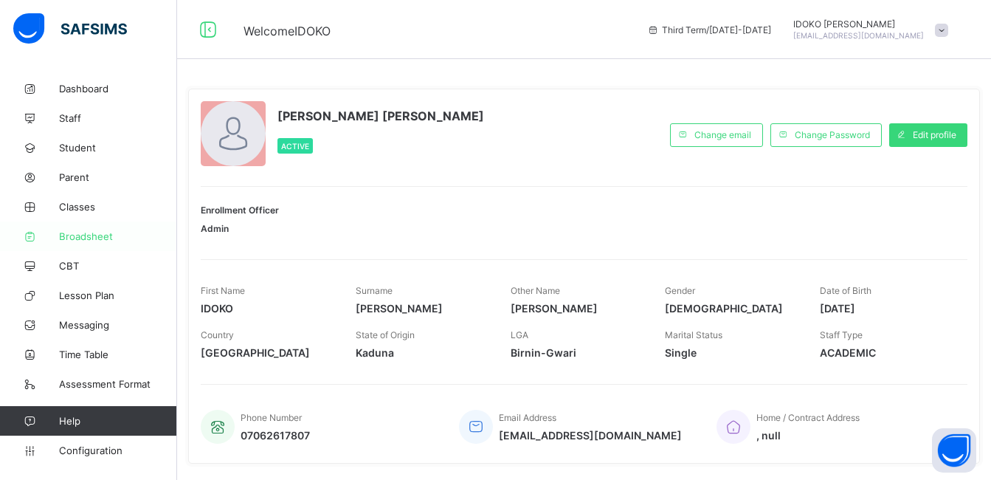
click at [112, 236] on span "Broadsheet" at bounding box center [118, 236] width 118 height 12
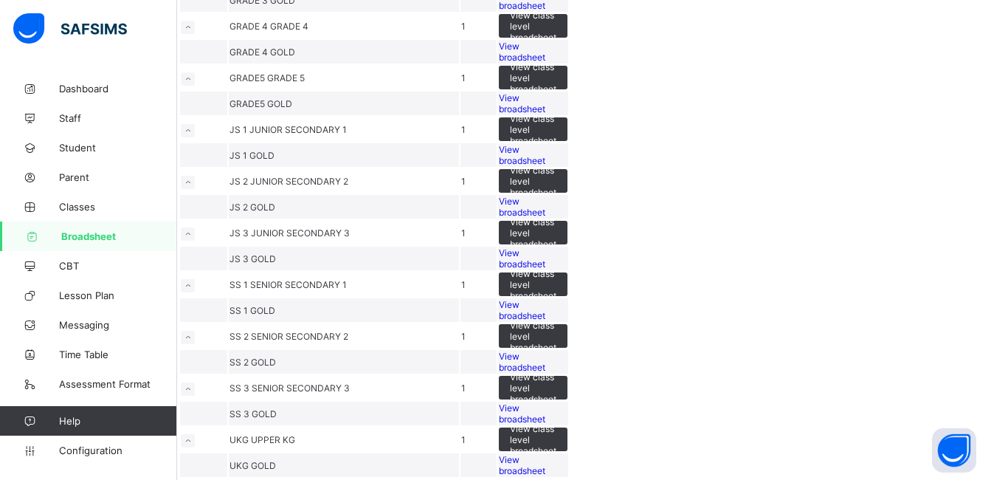
scroll to position [905, 0]
click at [545, 196] on span "View broadsheet" at bounding box center [522, 207] width 46 height 22
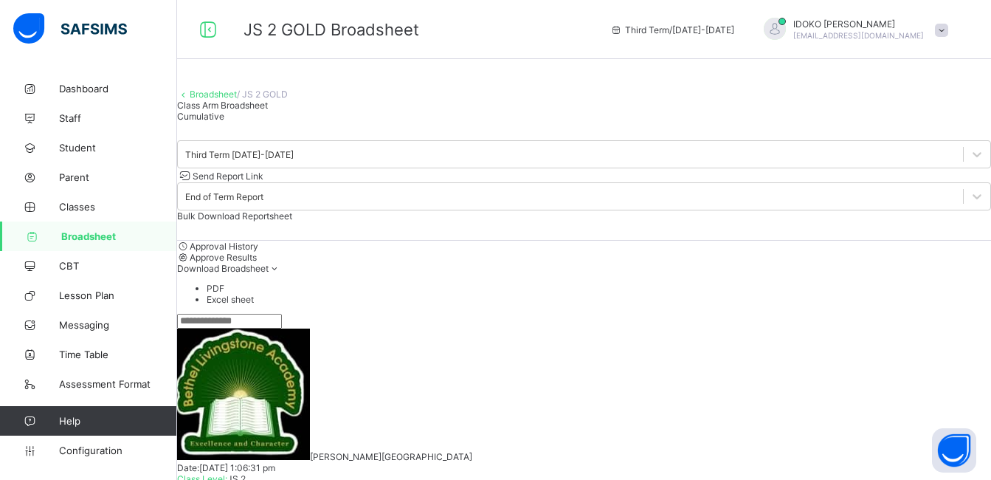
click at [292, 215] on span "Bulk Download Reportsheet" at bounding box center [234, 215] width 115 height 11
click at [114, 232] on span "Broadsheet" at bounding box center [119, 236] width 116 height 12
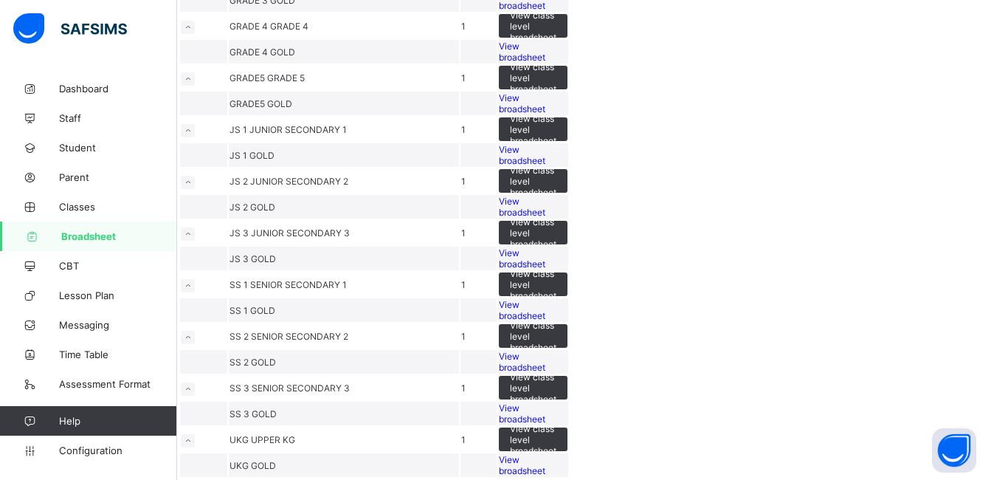
scroll to position [738, 0]
click at [545, 166] on span "View broadsheet" at bounding box center [522, 155] width 46 height 22
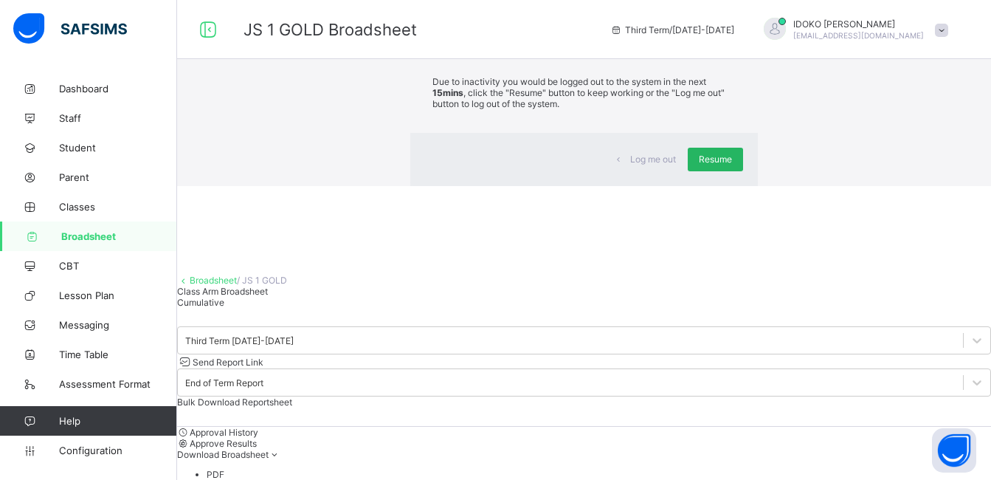
click at [688, 171] on div "Resume" at bounding box center [715, 160] width 55 height 24
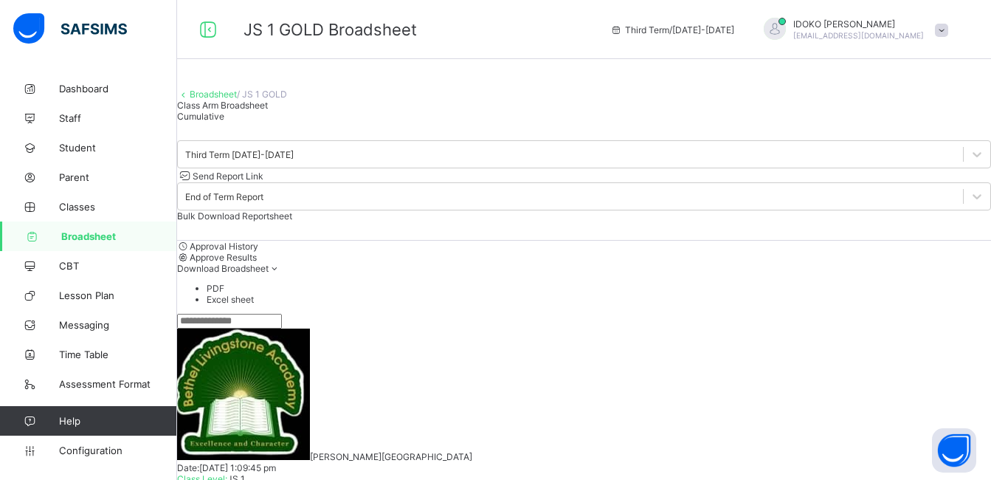
click at [115, 229] on link "Broadsheet" at bounding box center [88, 236] width 177 height 30
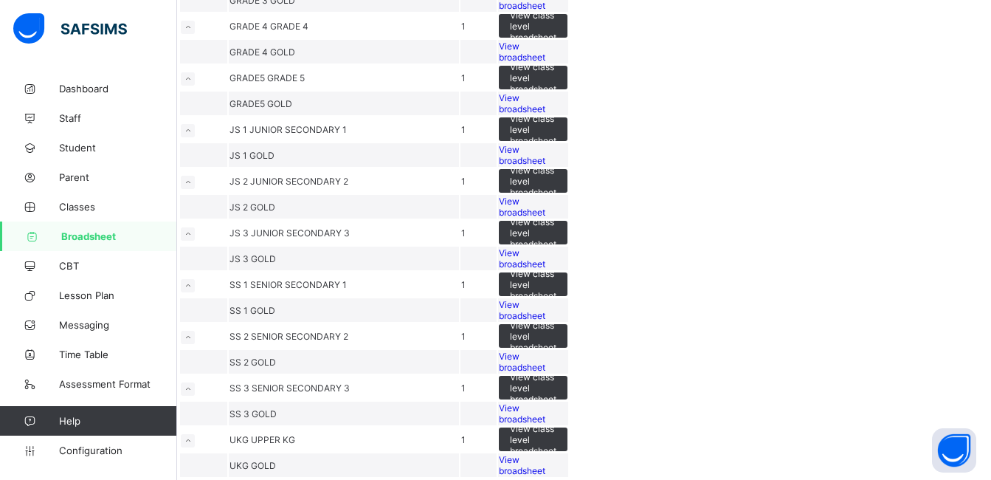
scroll to position [590, 0]
click at [545, 114] on span "View broadsheet" at bounding box center [522, 103] width 46 height 22
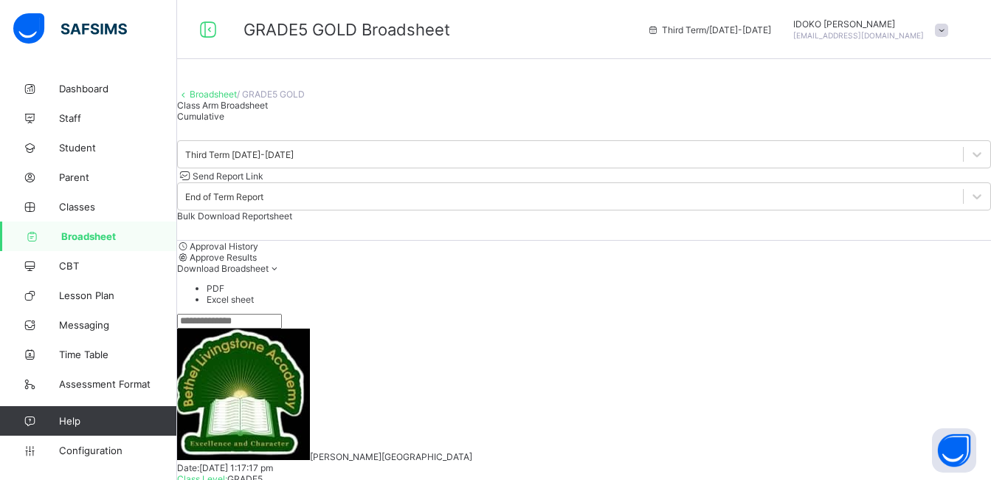
click at [292, 216] on span "Bulk Download Reportsheet" at bounding box center [234, 215] width 115 height 11
click at [123, 233] on span "Broadsheet" at bounding box center [119, 236] width 116 height 12
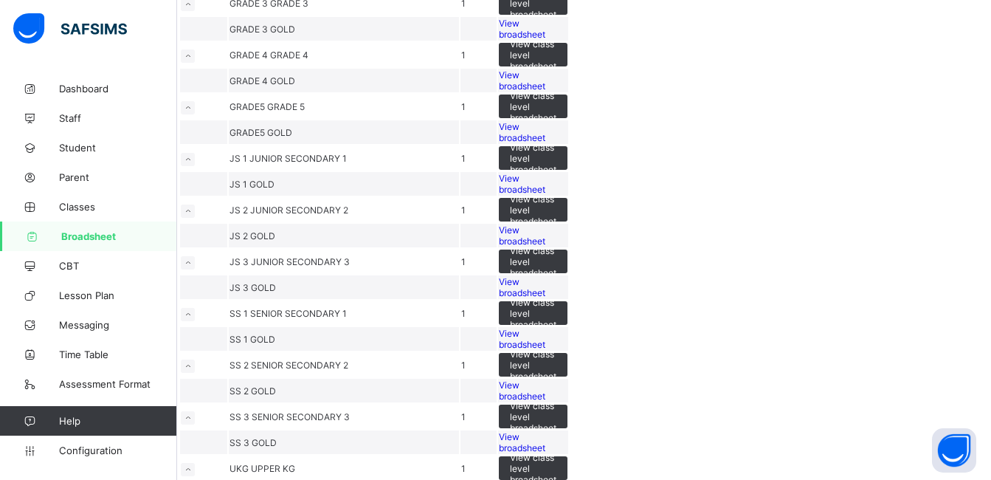
scroll to position [443, 0]
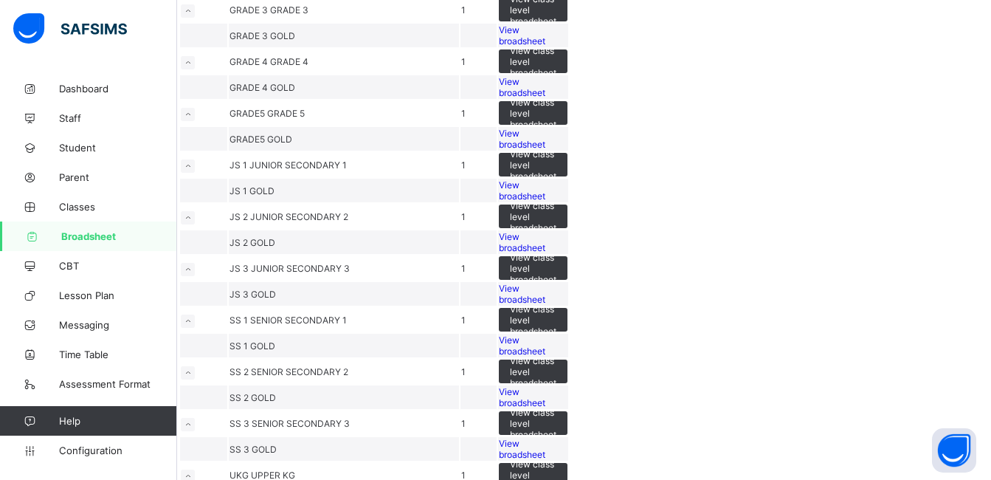
click at [545, 46] on span "View broadsheet" at bounding box center [522, 35] width 46 height 22
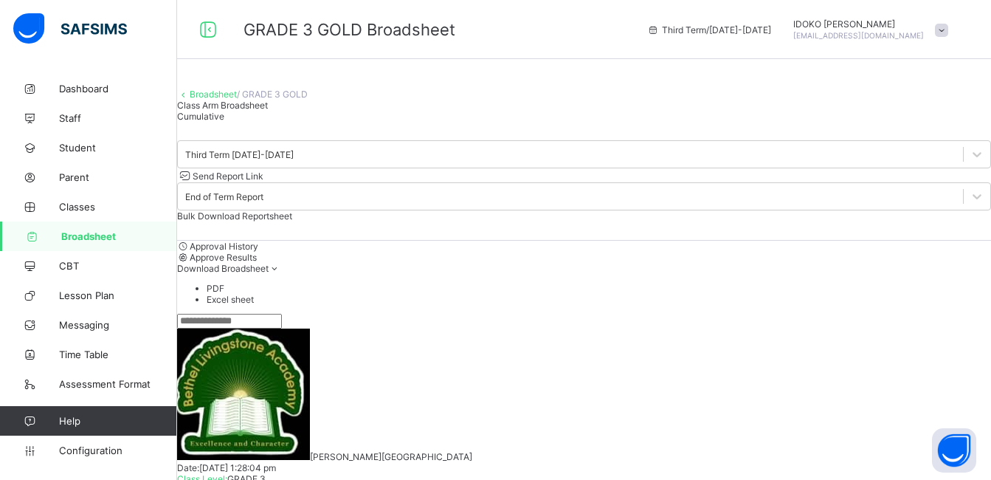
click at [902, 210] on div "Bulk Download Reportsheet" at bounding box center [584, 215] width 814 height 11
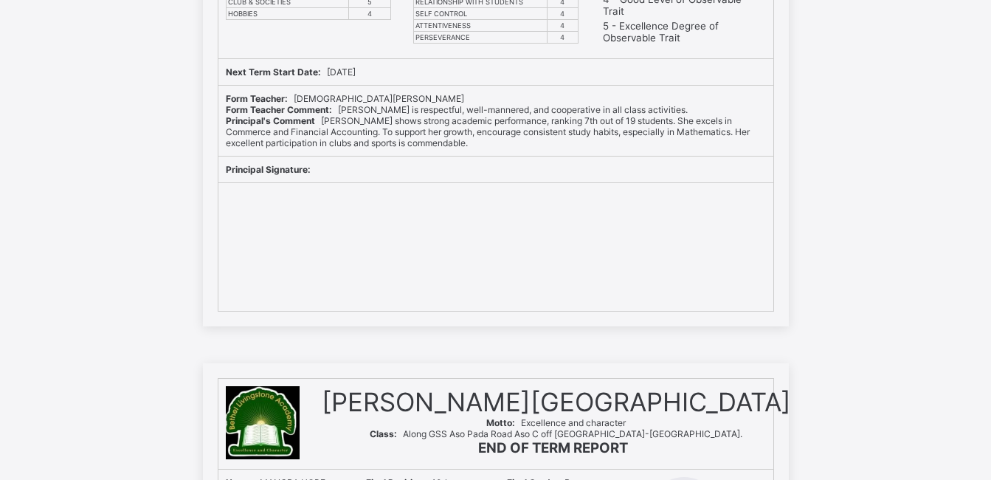
scroll to position [4722, 0]
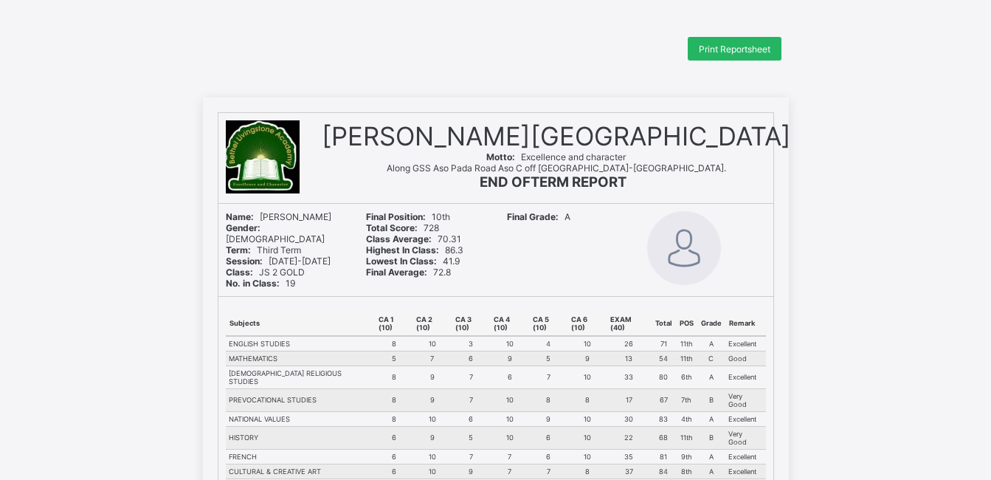
click at [736, 51] on span "Print Reportsheet" at bounding box center [735, 49] width 72 height 11
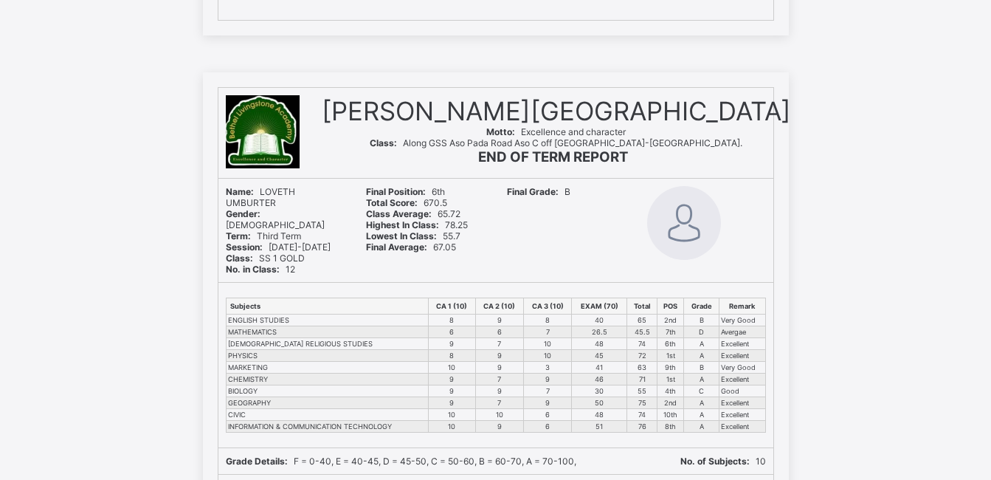
scroll to position [5904, 0]
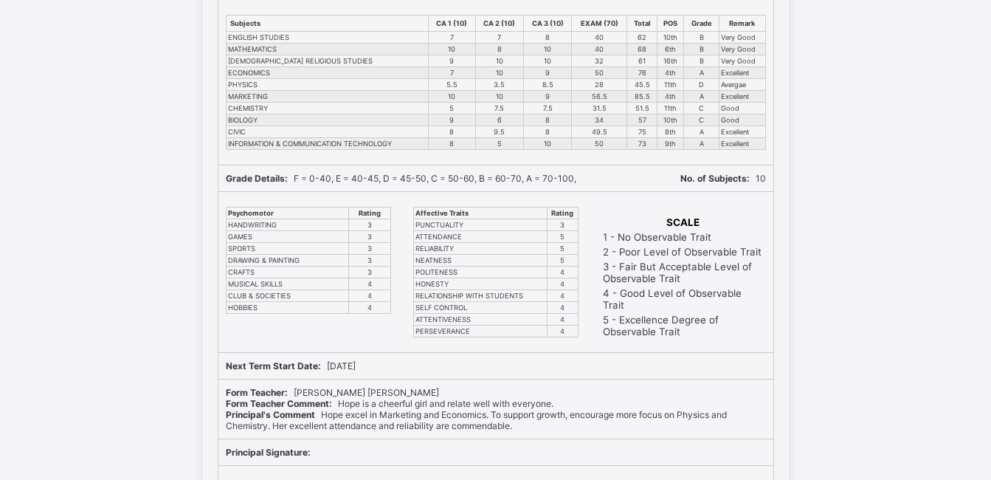
scroll to position [4989, 0]
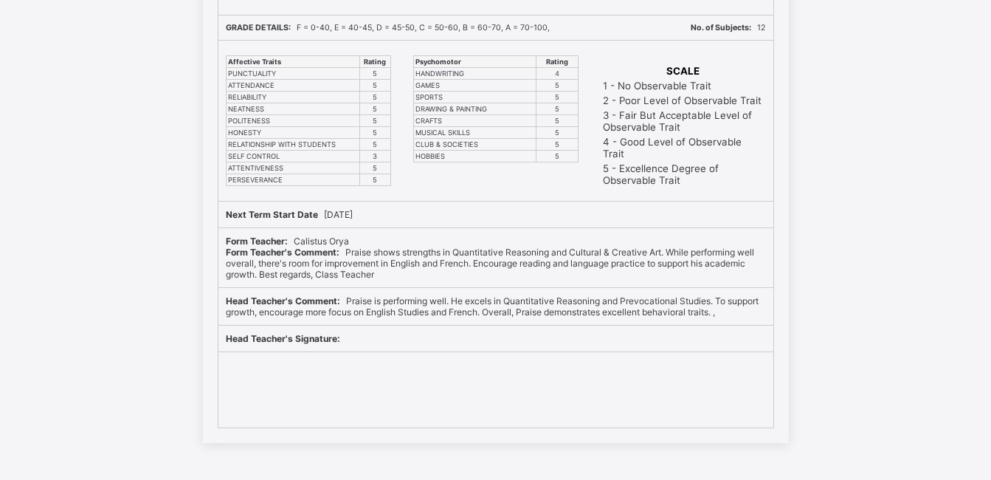
scroll to position [12623, 0]
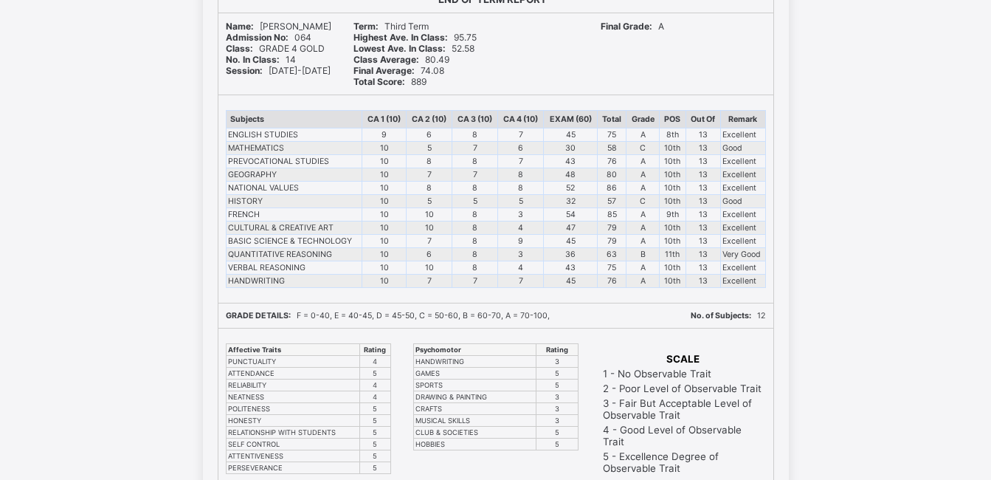
scroll to position [8648, 0]
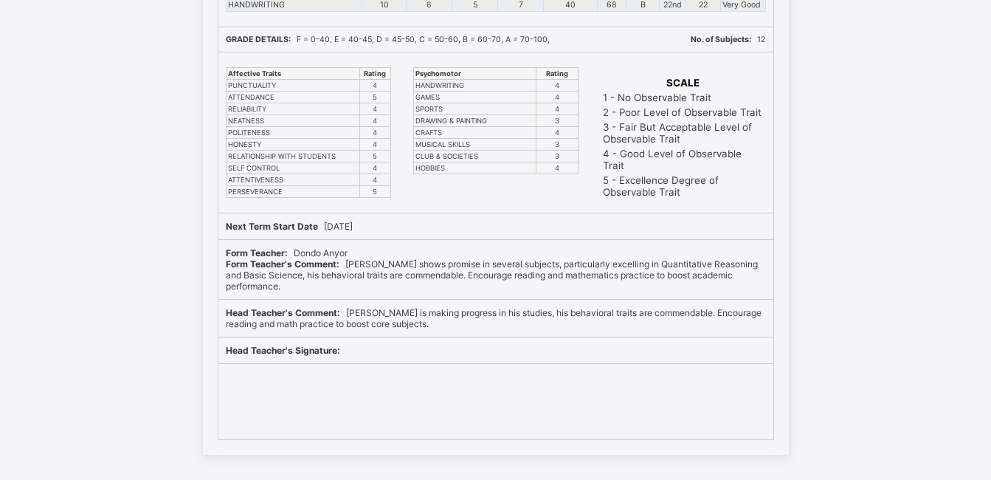
scroll to position [5607, 0]
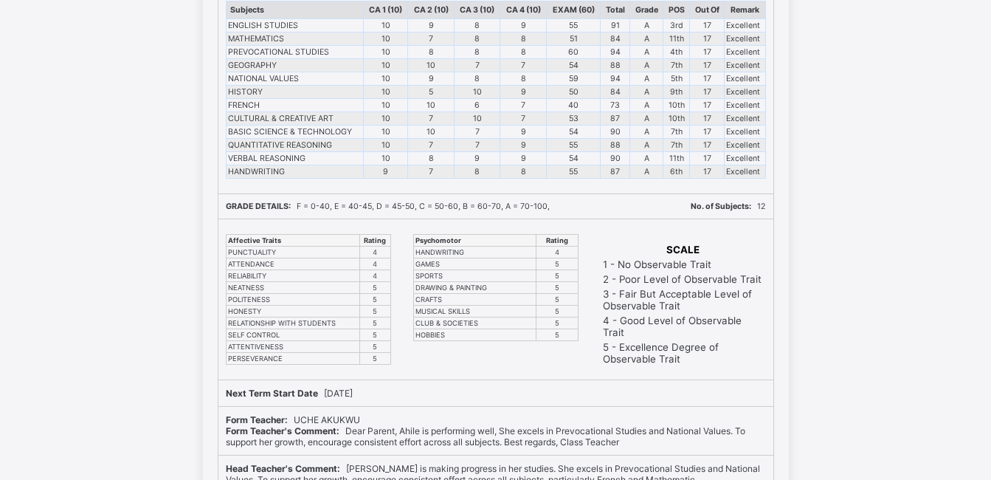
scroll to position [5312, 0]
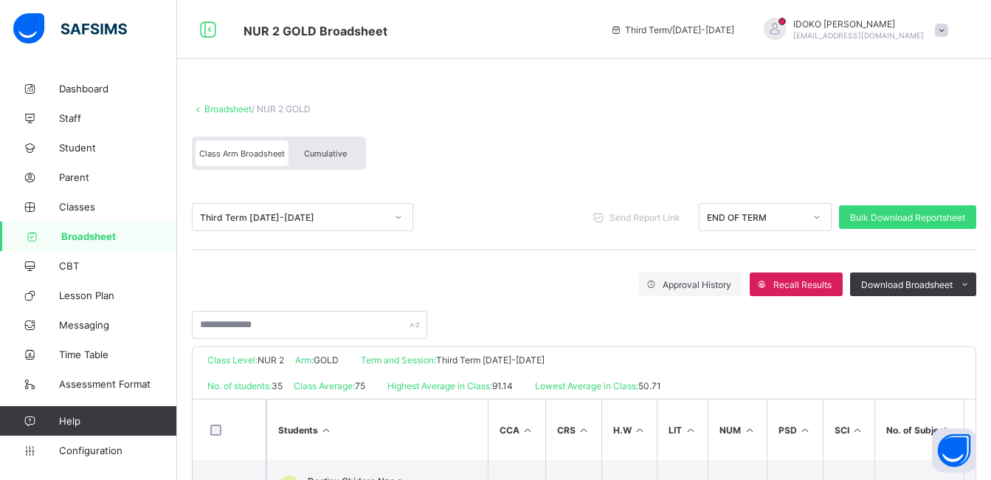
click at [134, 234] on span "Broadsheet" at bounding box center [119, 236] width 116 height 12
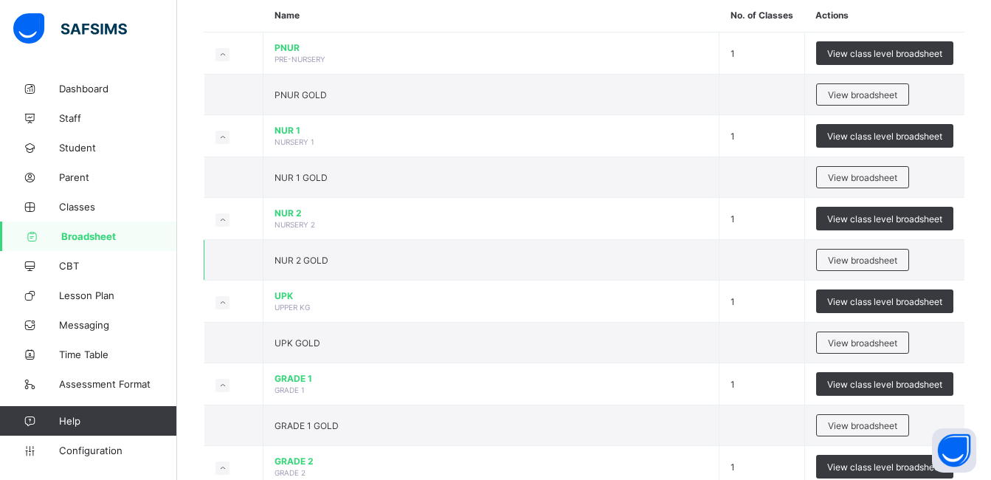
scroll to position [148, 0]
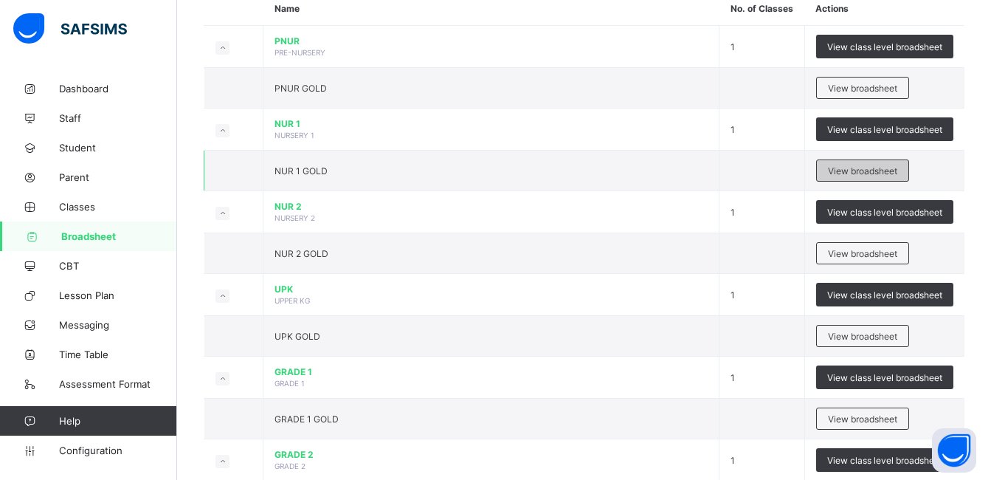
click at [848, 170] on span "View broadsheet" at bounding box center [862, 170] width 69 height 11
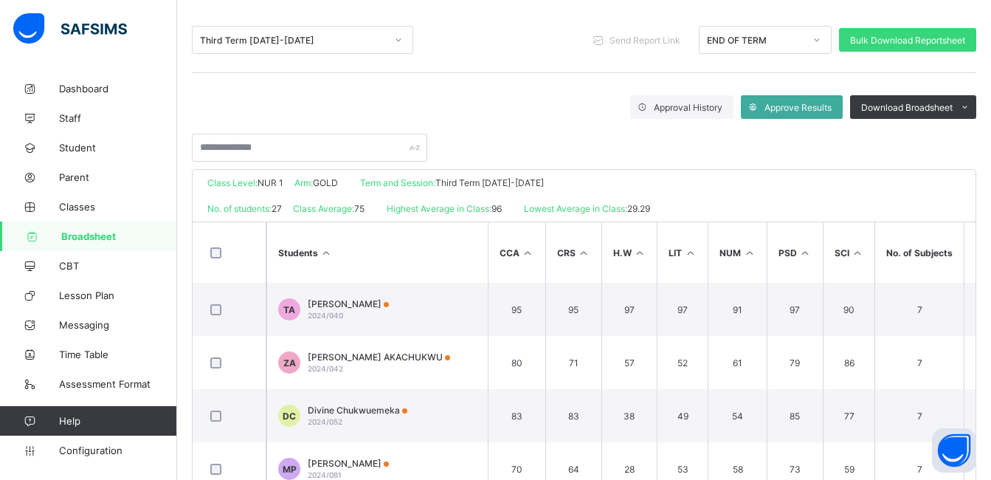
scroll to position [170, 0]
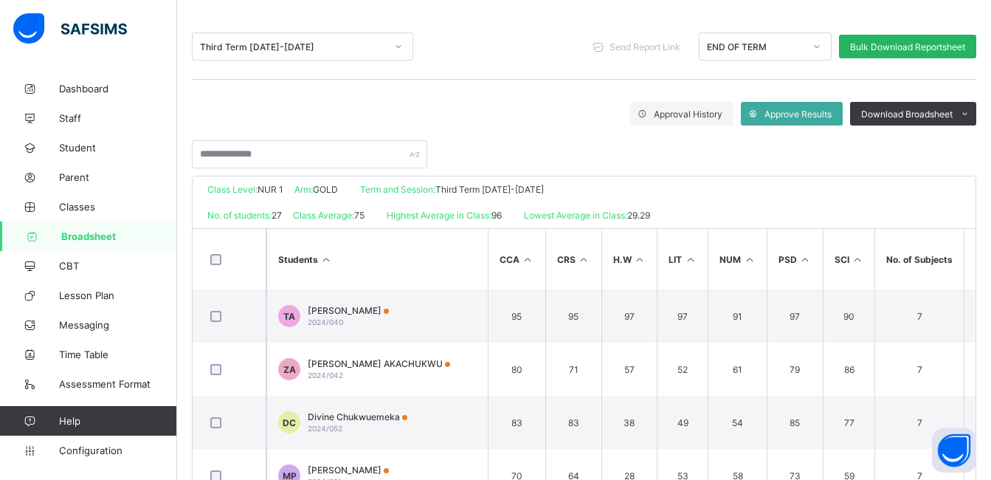
click at [930, 52] on div "Bulk Download Reportsheet" at bounding box center [907, 47] width 137 height 24
click at [899, 49] on span "Bulk Download Reportsheet" at bounding box center [907, 46] width 115 height 11
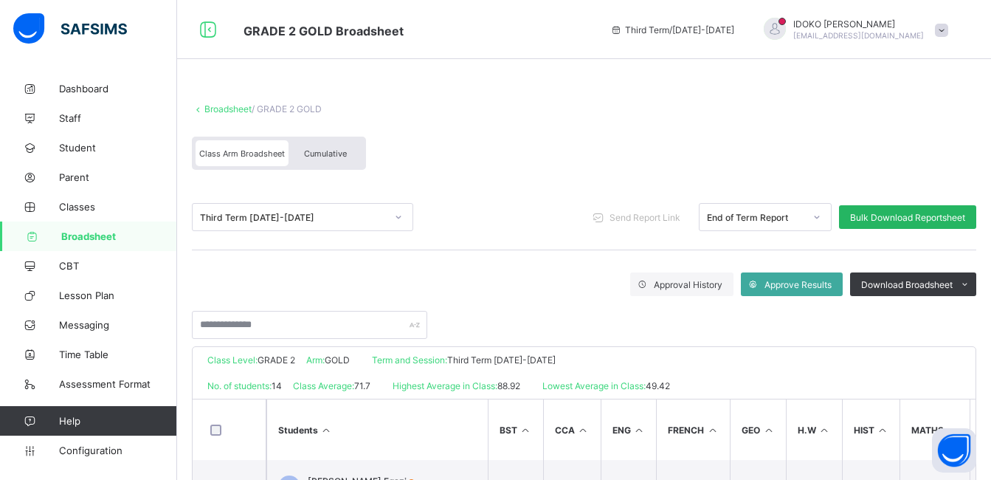
click at [907, 216] on span "Bulk Download Reportsheet" at bounding box center [907, 217] width 115 height 11
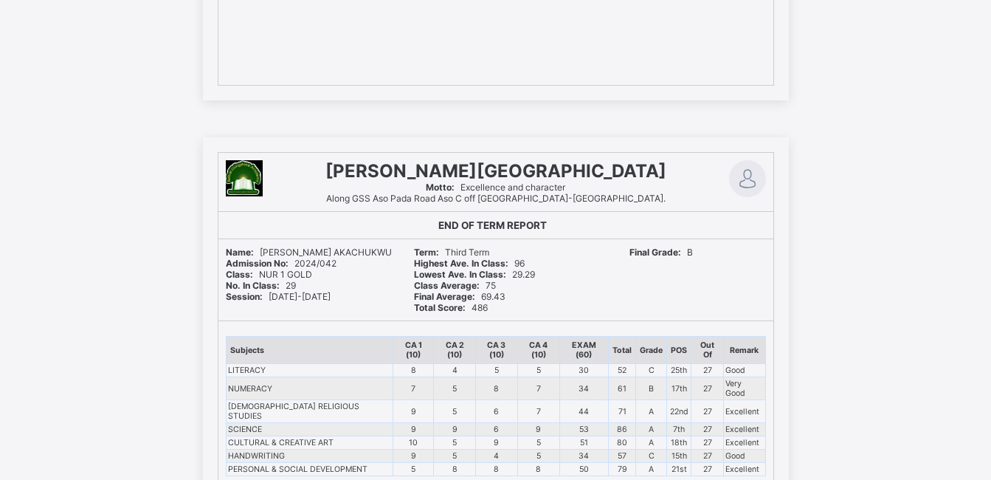
scroll to position [11952, 0]
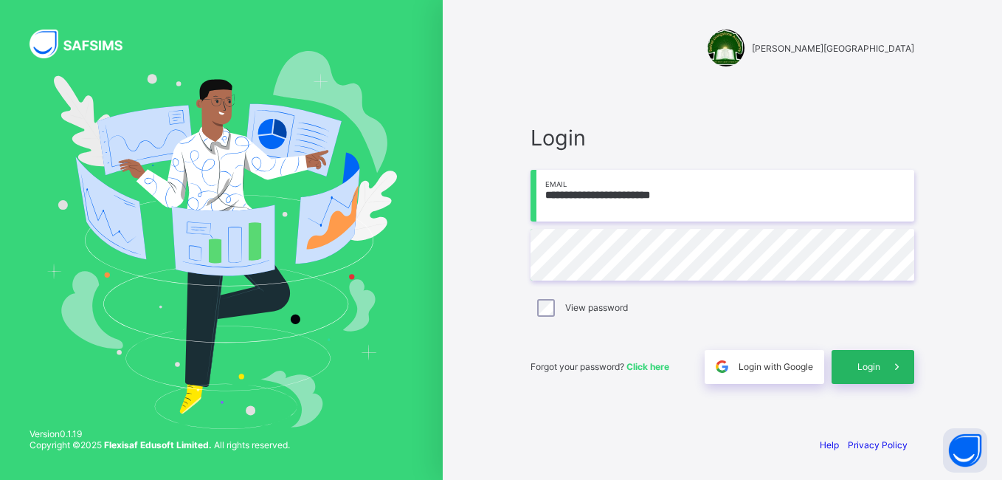
click at [862, 360] on div "Login" at bounding box center [872, 367] width 83 height 34
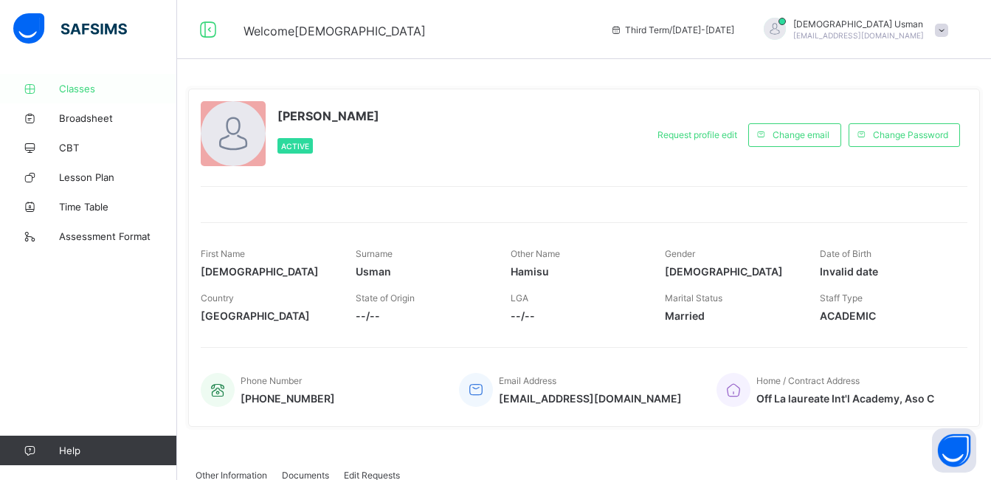
click at [110, 86] on span "Classes" at bounding box center [118, 89] width 118 height 12
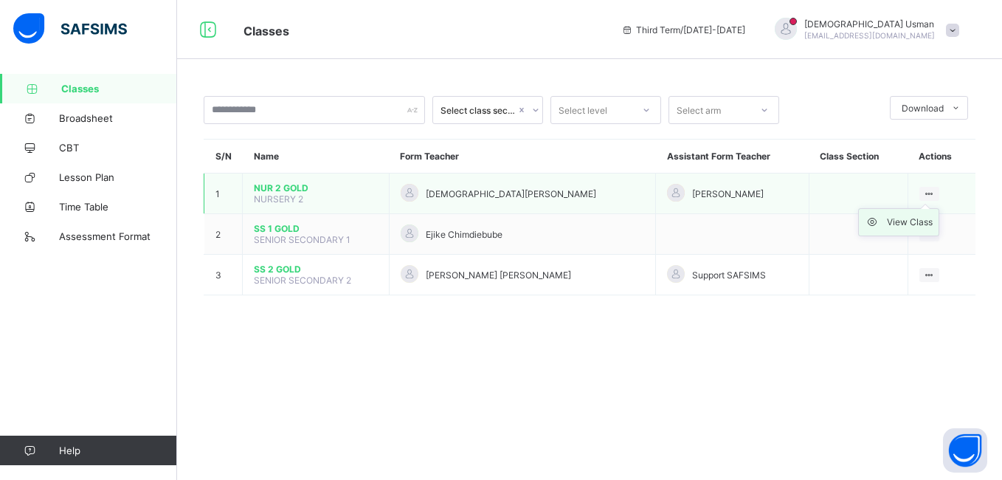
click at [910, 224] on div "View Class" at bounding box center [910, 222] width 46 height 15
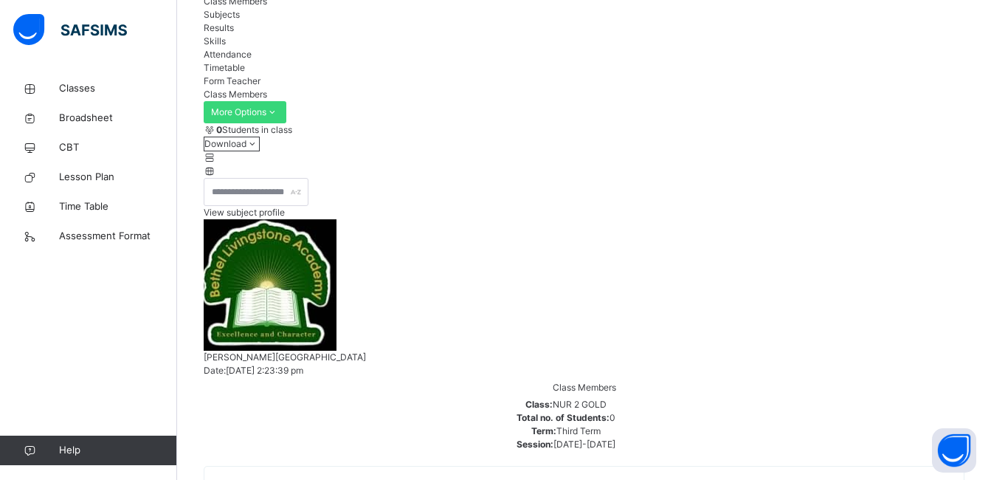
scroll to position [148, 0]
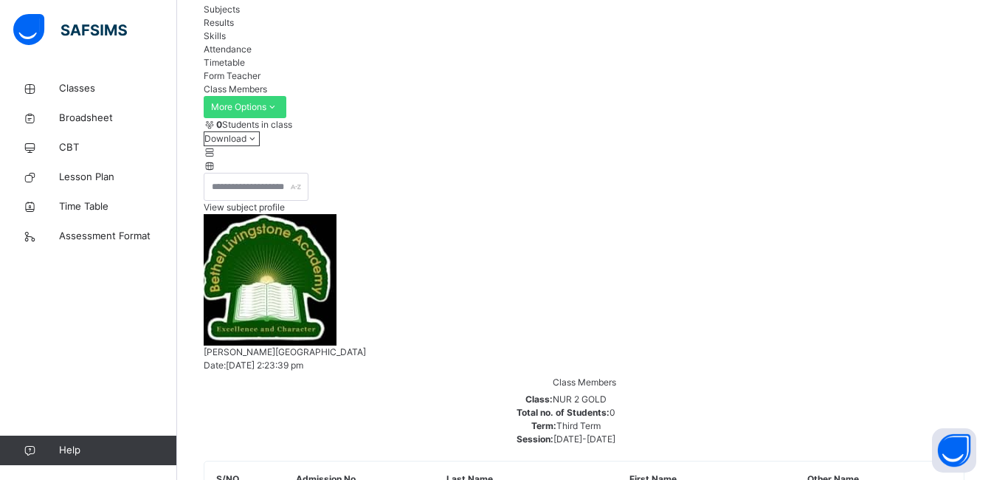
click at [226, 41] on span "Skills" at bounding box center [215, 35] width 22 height 11
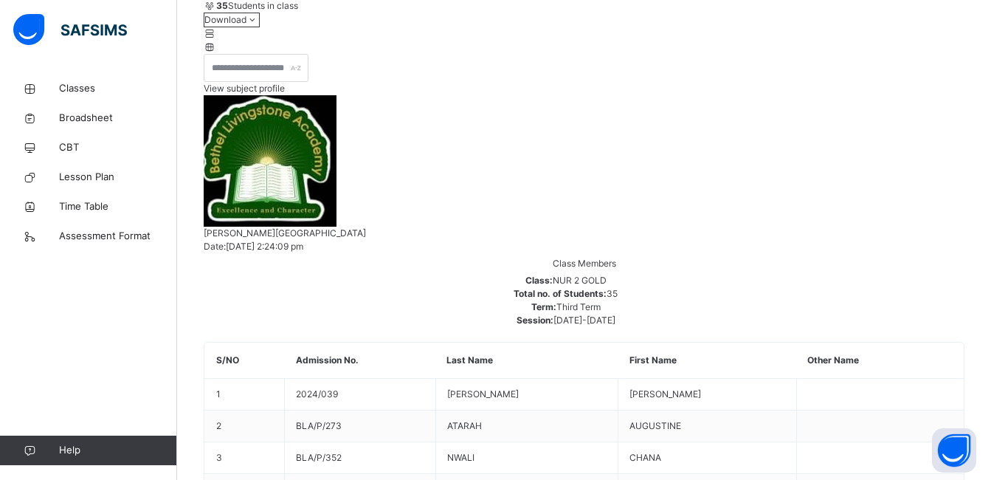
scroll to position [418, 0]
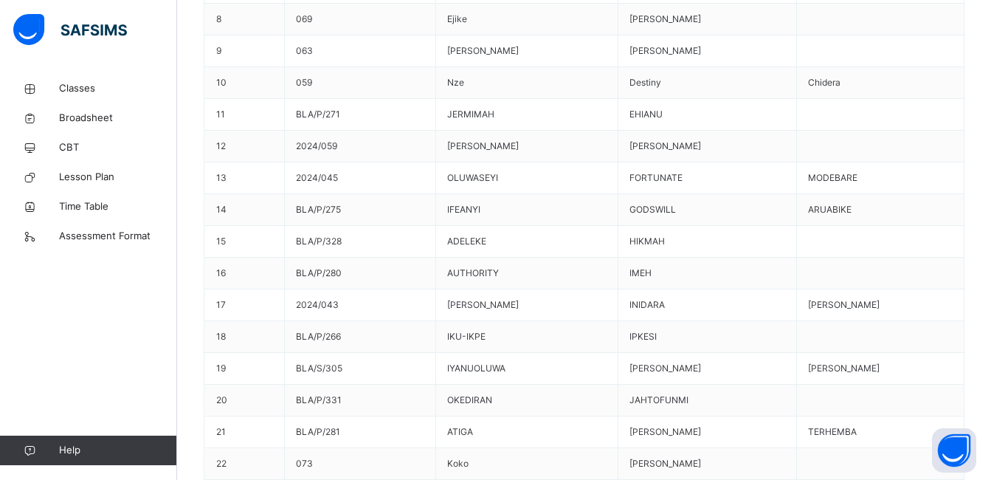
scroll to position [864, 0]
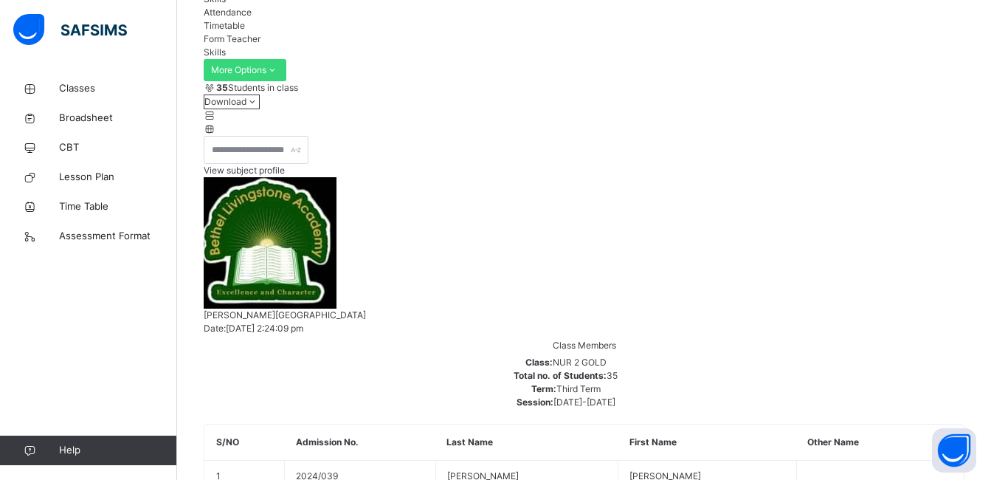
scroll to position [126, 0]
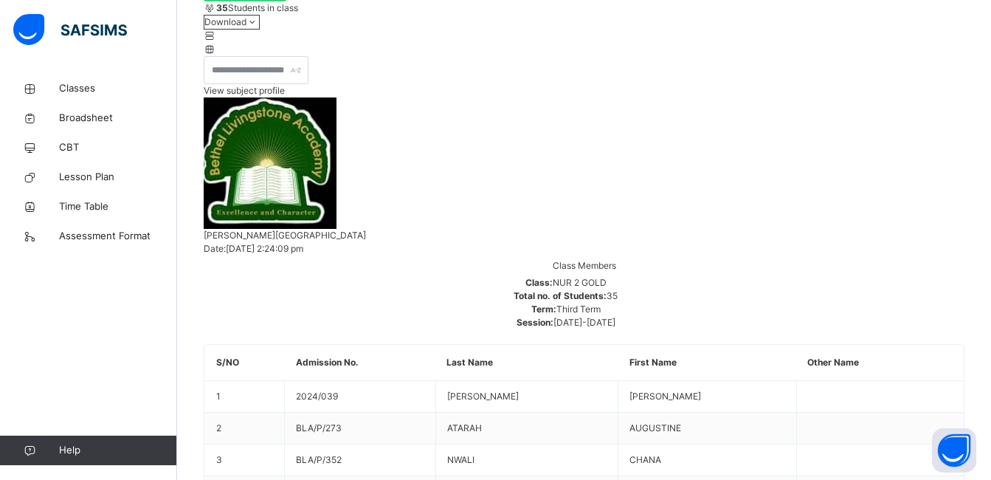
scroll to position [271, 0]
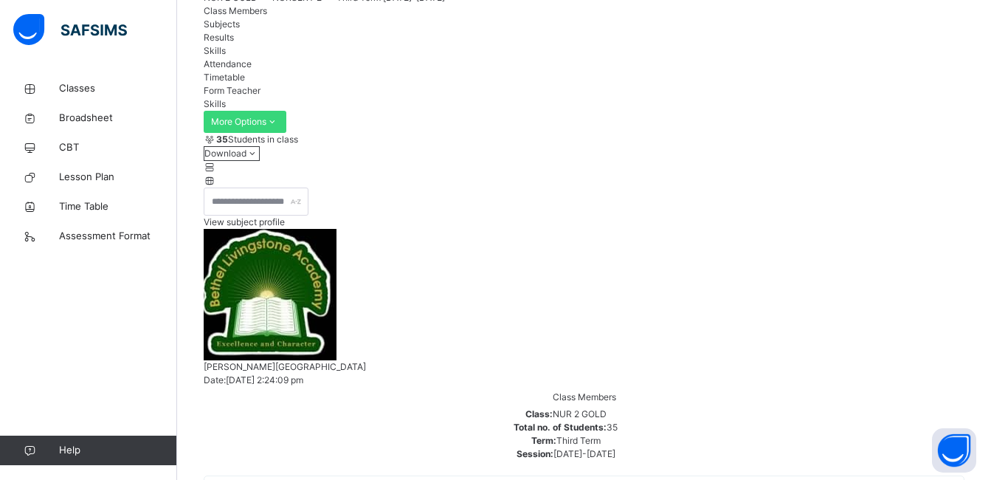
scroll to position [295, 0]
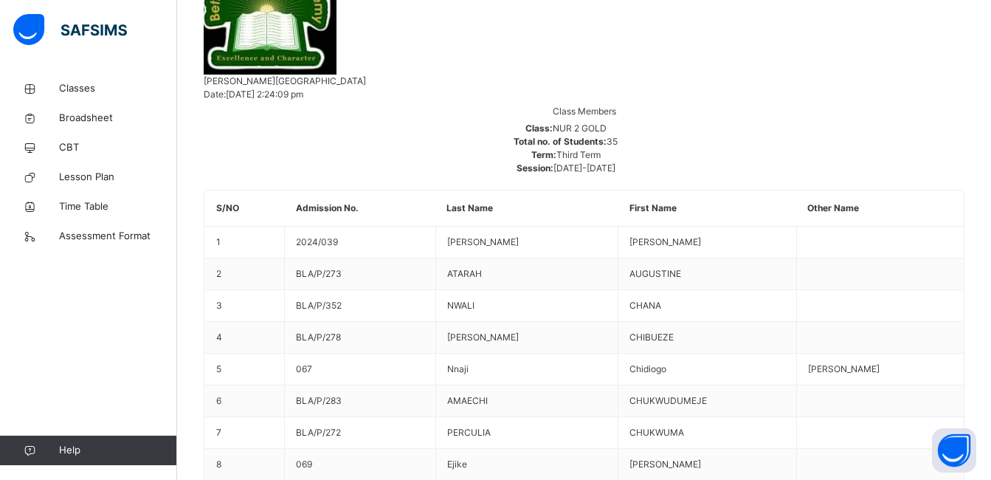
scroll to position [123, 0]
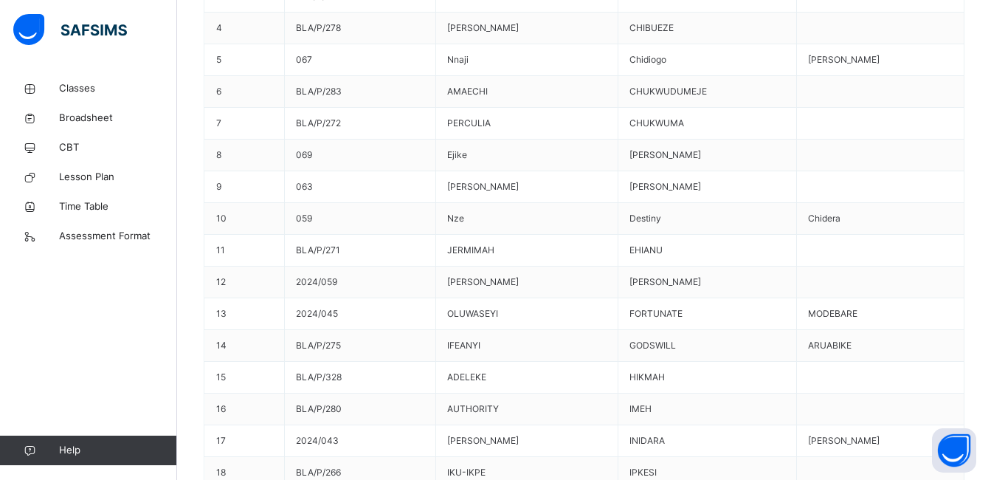
scroll to position [861, 0]
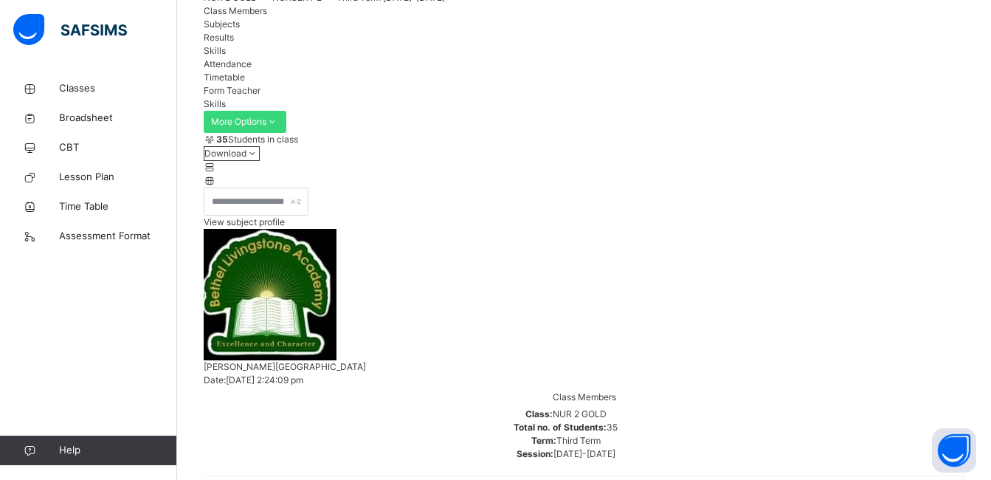
scroll to position [123, 0]
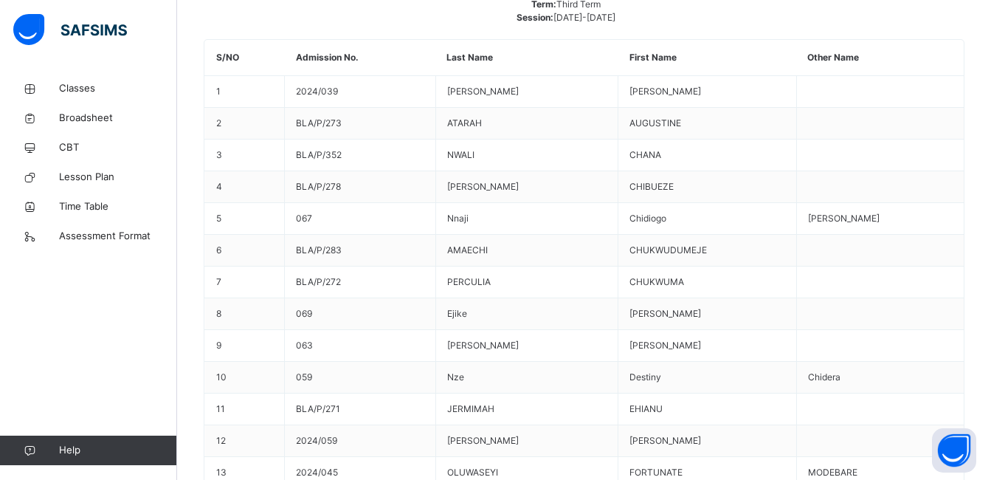
scroll to position [126, 0]
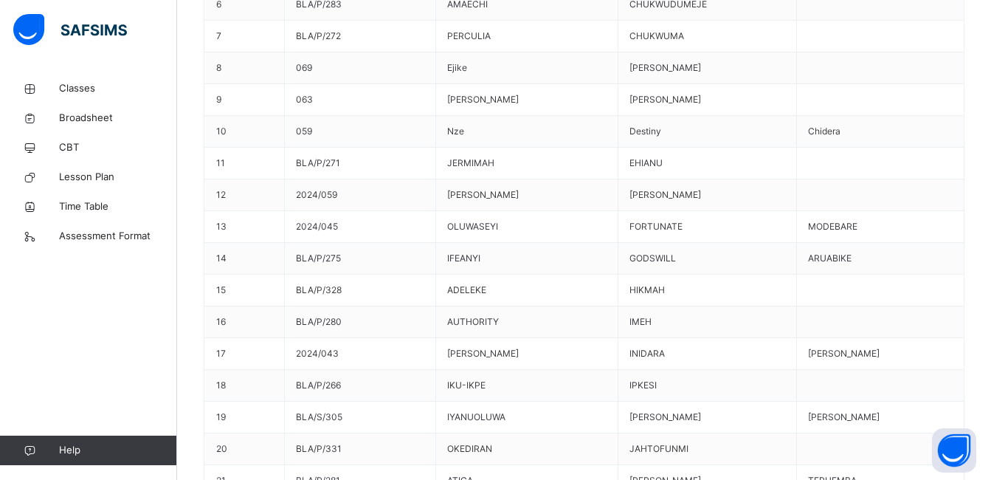
scroll to position [864, 0]
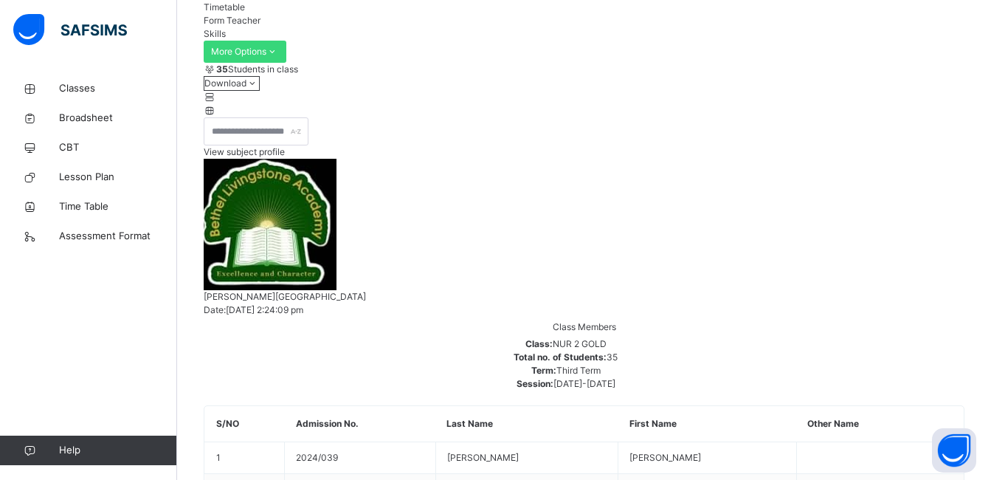
scroll to position [126, 0]
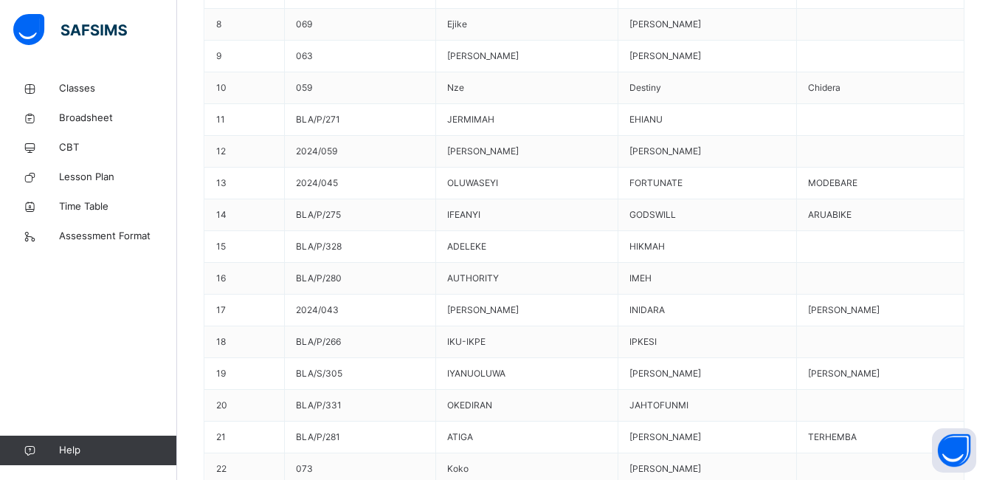
scroll to position [864, 0]
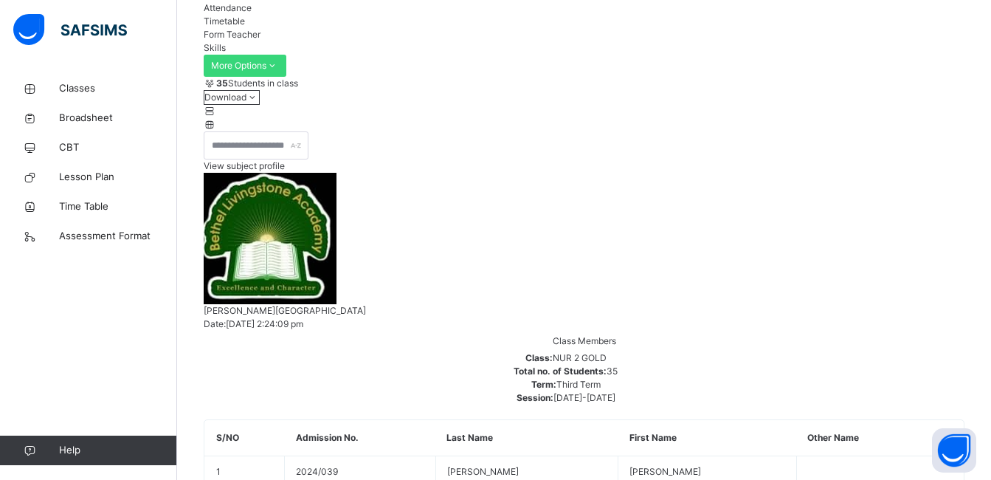
scroll to position [295, 0]
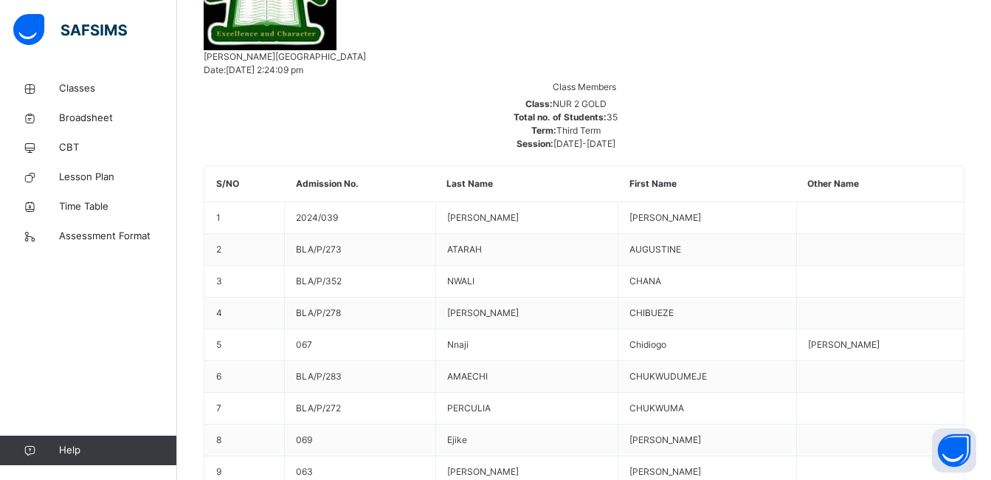
scroll to position [738, 0]
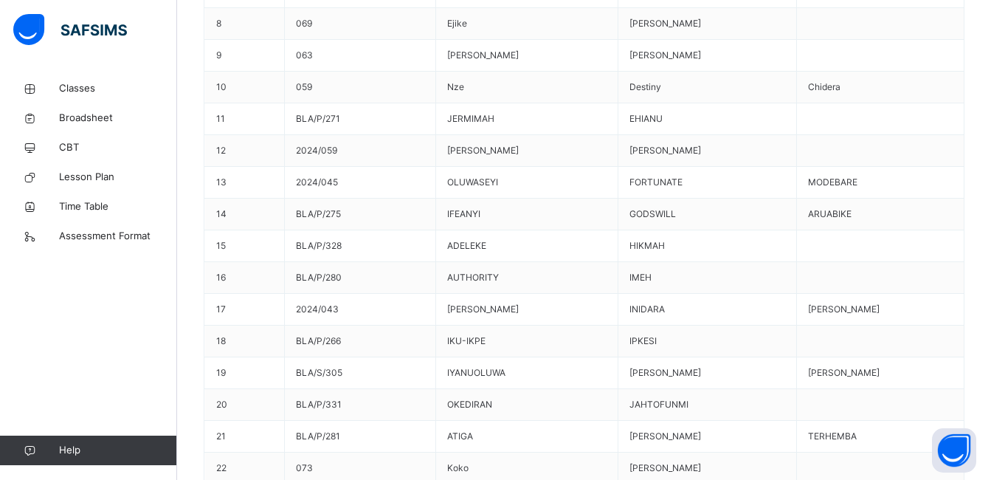
scroll to position [864, 0]
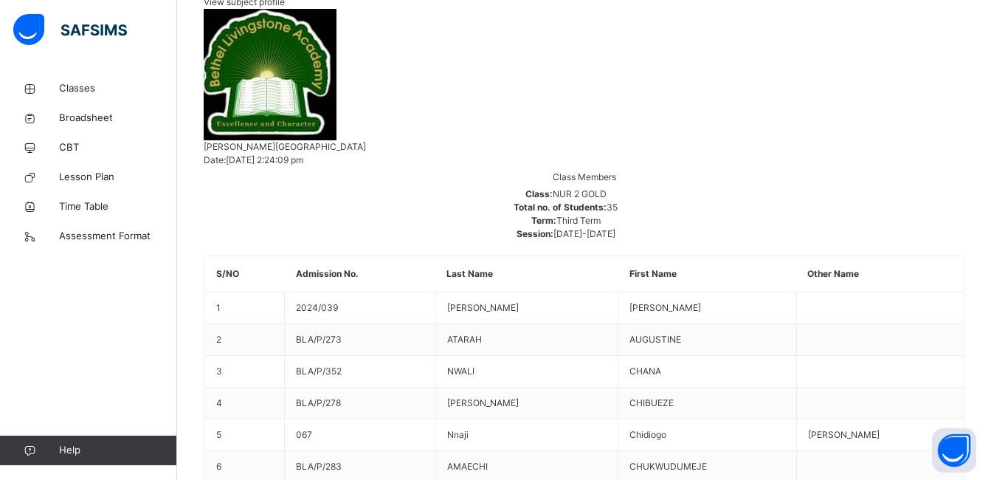
scroll to position [274, 0]
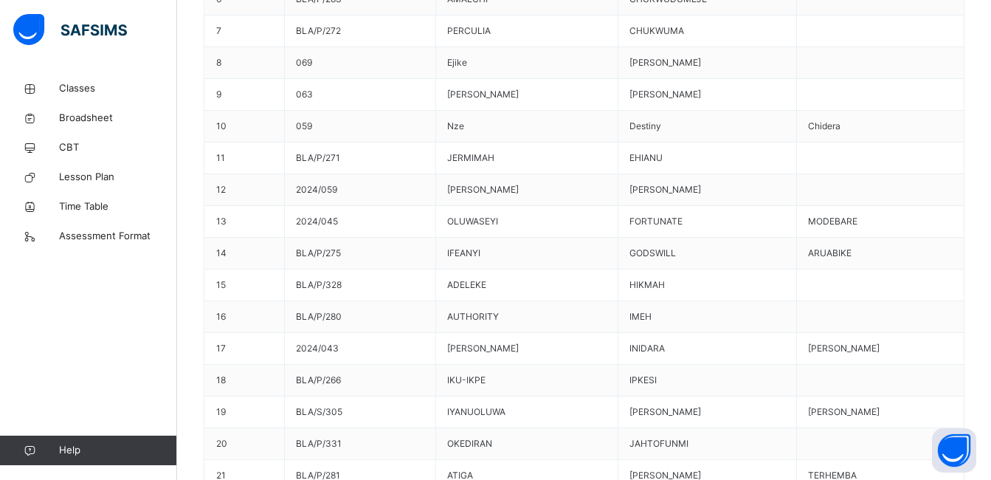
scroll to position [864, 0]
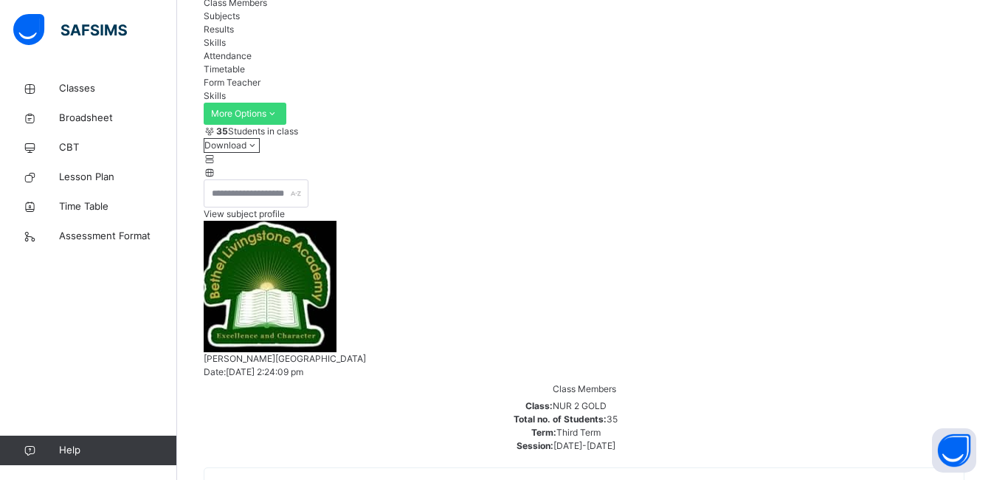
scroll to position [148, 0]
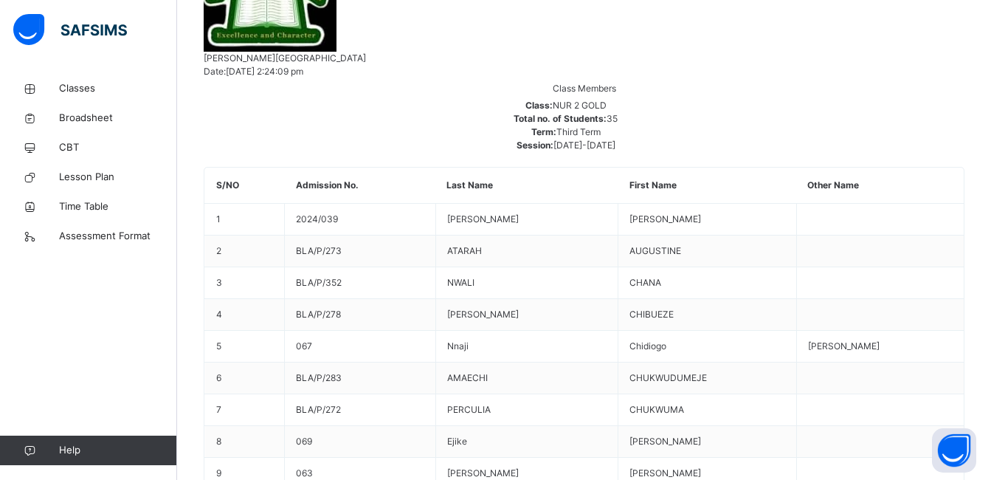
scroll to position [443, 0]
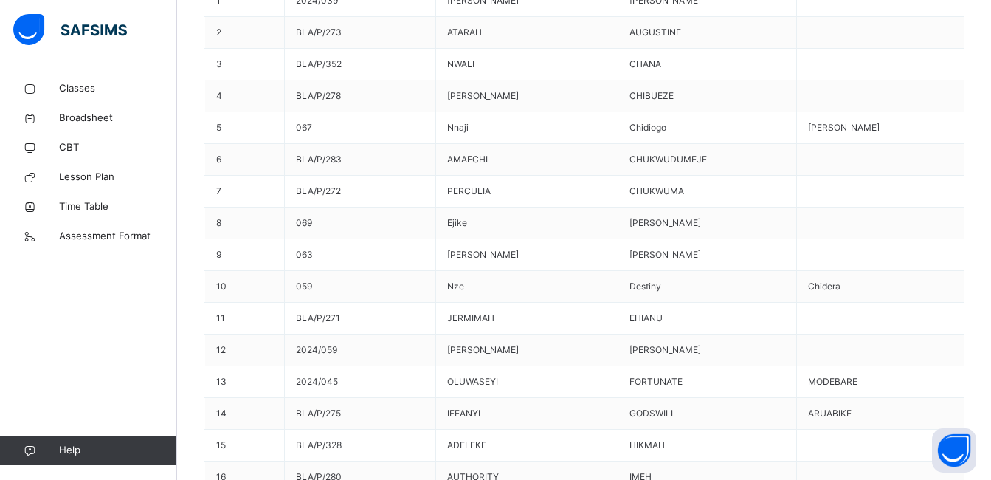
scroll to position [738, 0]
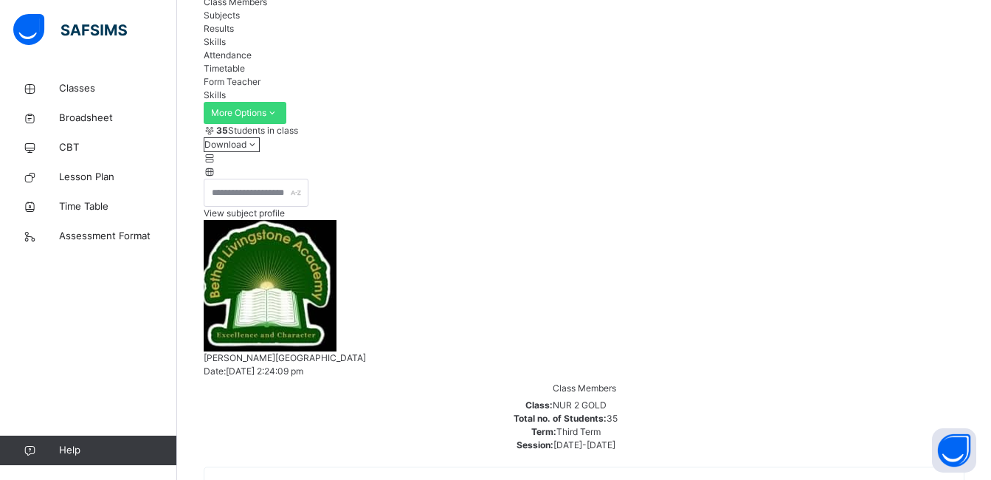
scroll to position [148, 0]
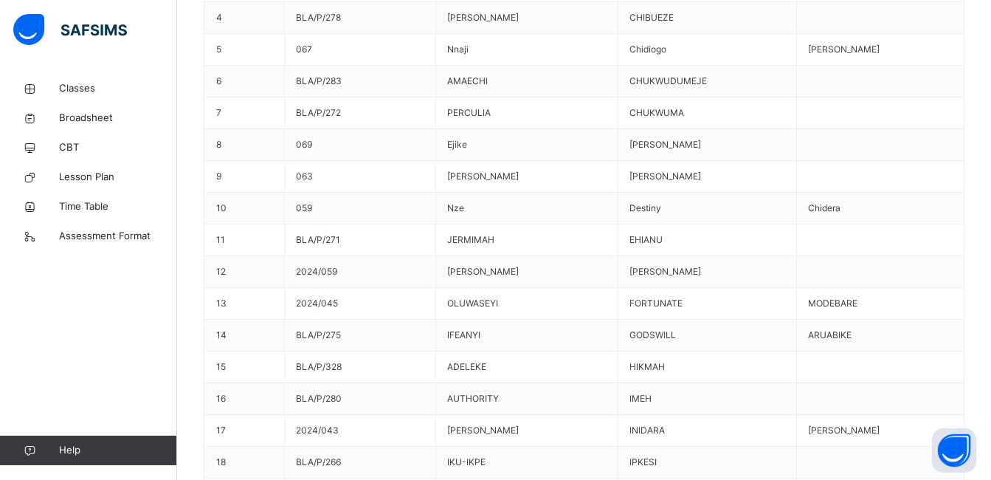
scroll to position [864, 0]
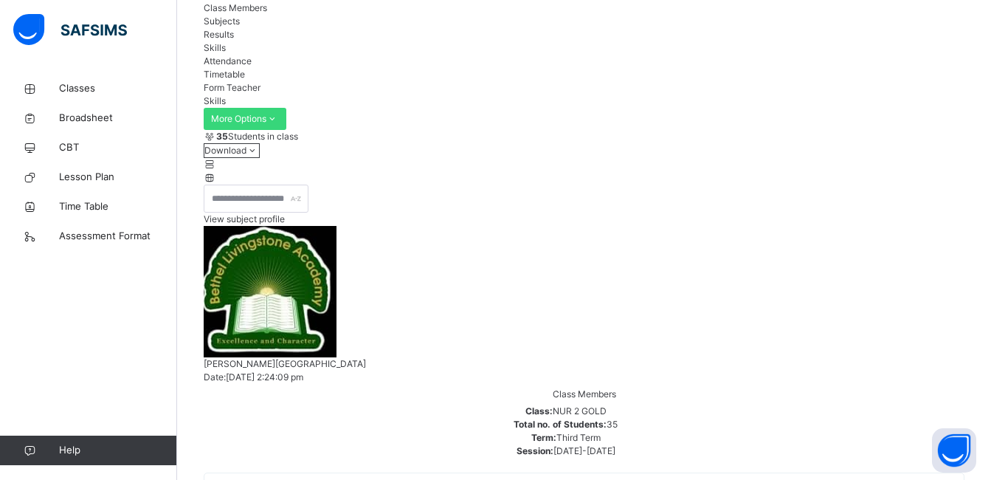
scroll to position [126, 0]
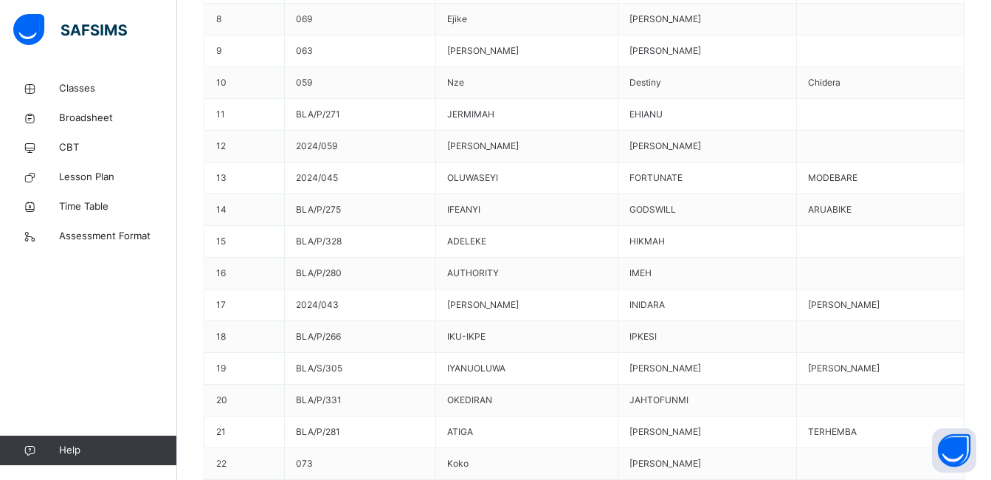
scroll to position [864, 0]
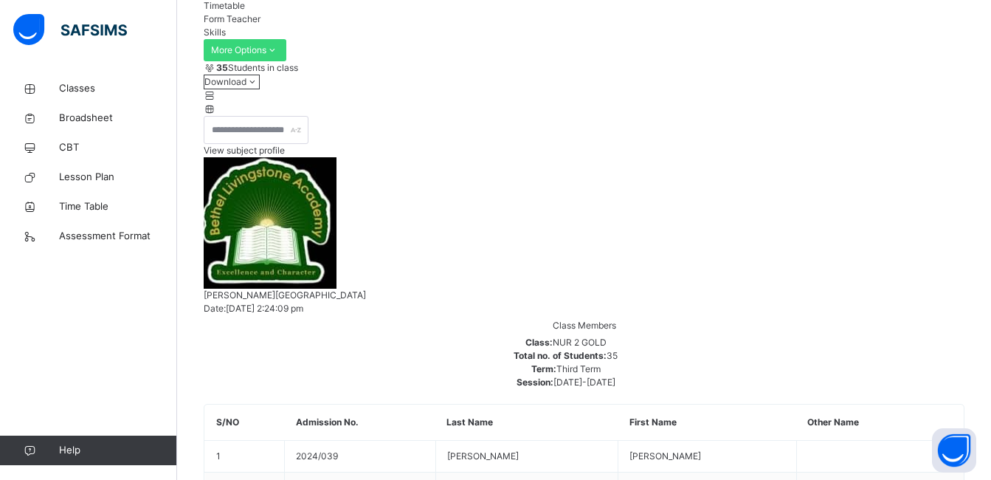
scroll to position [126, 0]
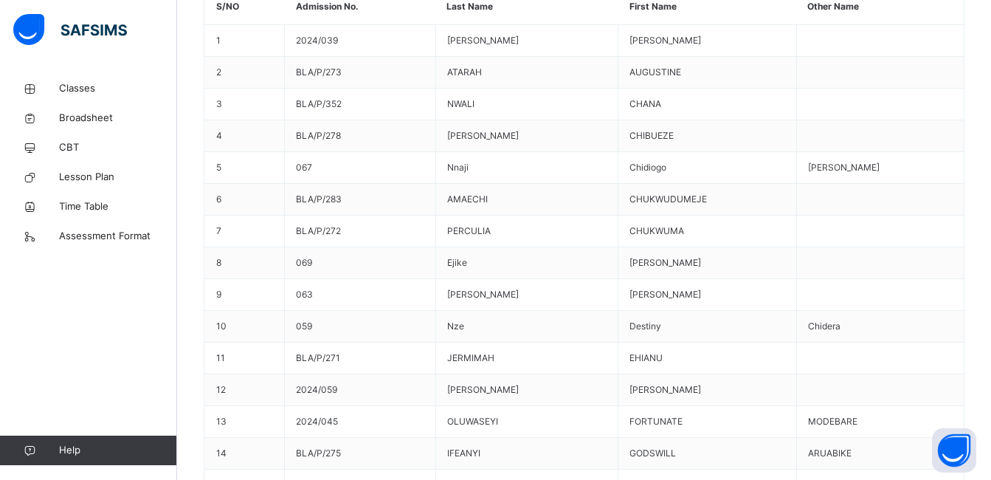
scroll to position [716, 0]
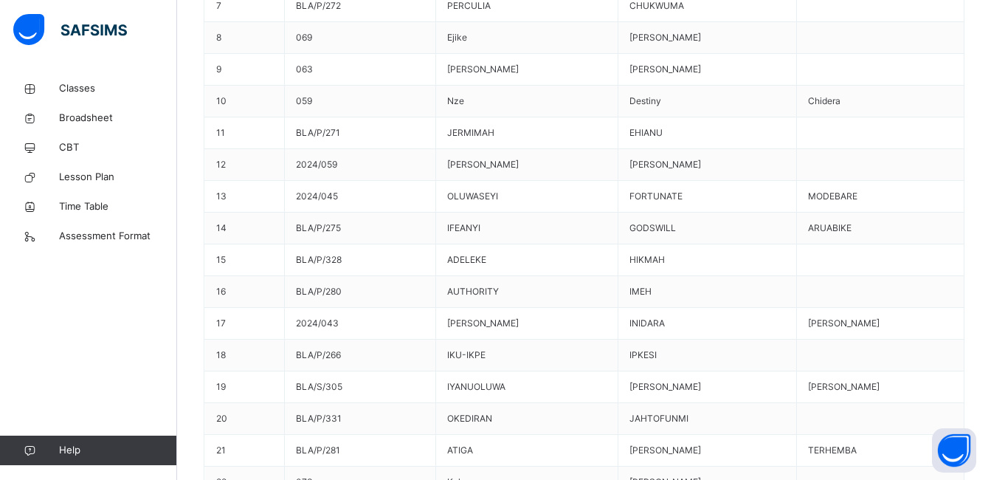
scroll to position [864, 0]
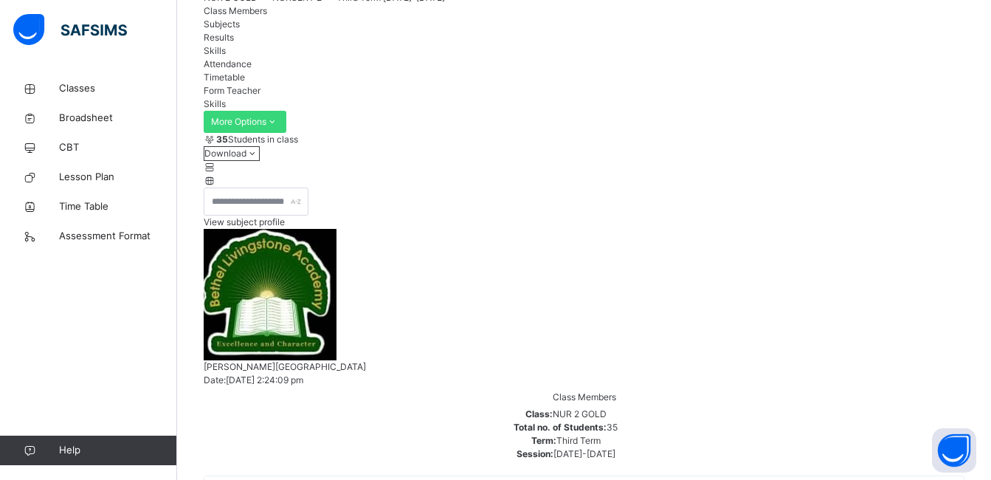
scroll to position [126, 0]
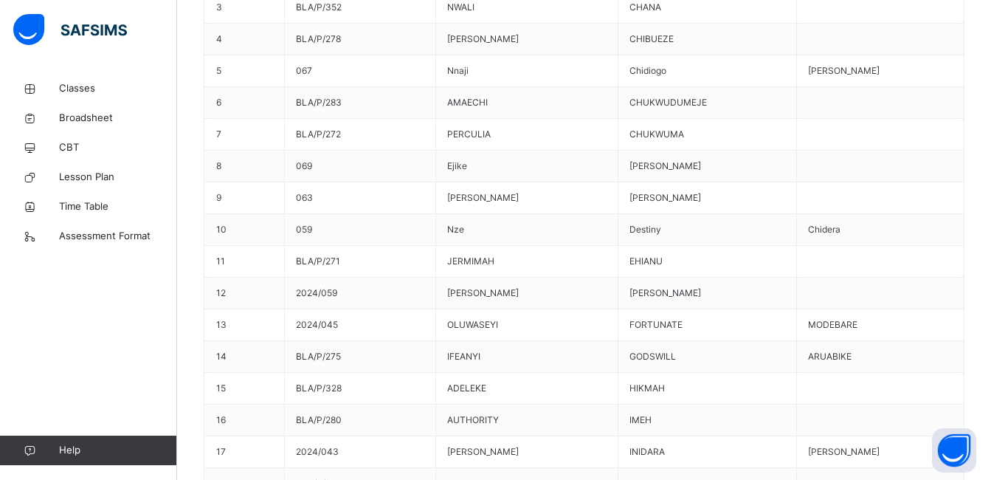
scroll to position [864, 0]
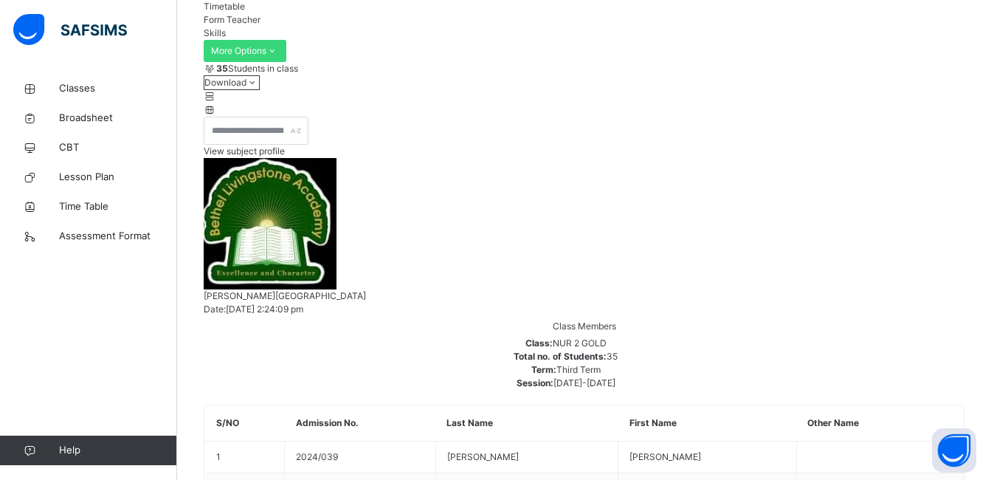
scroll to position [126, 0]
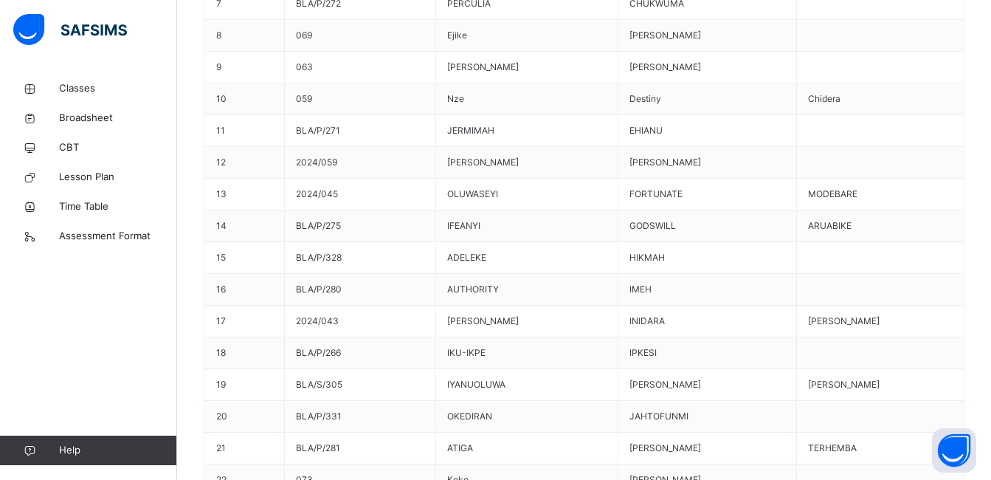
scroll to position [864, 0]
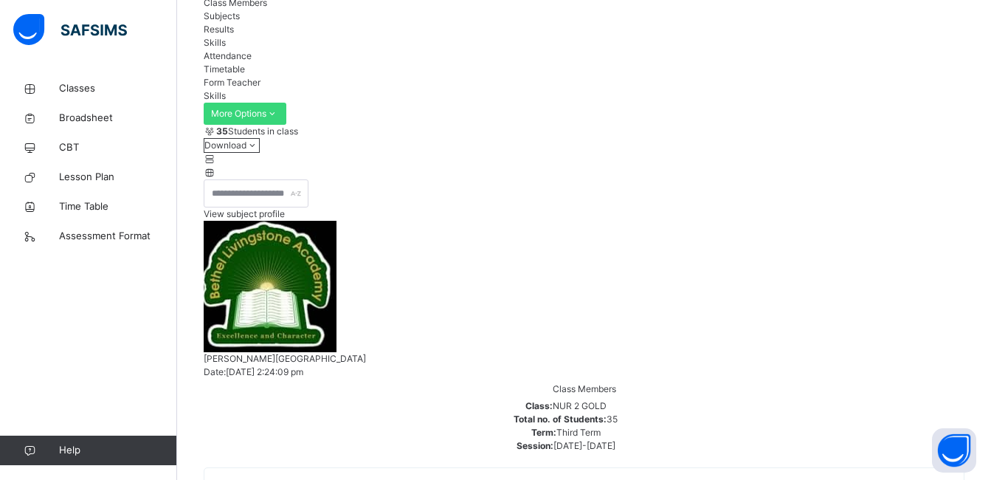
scroll to position [148, 0]
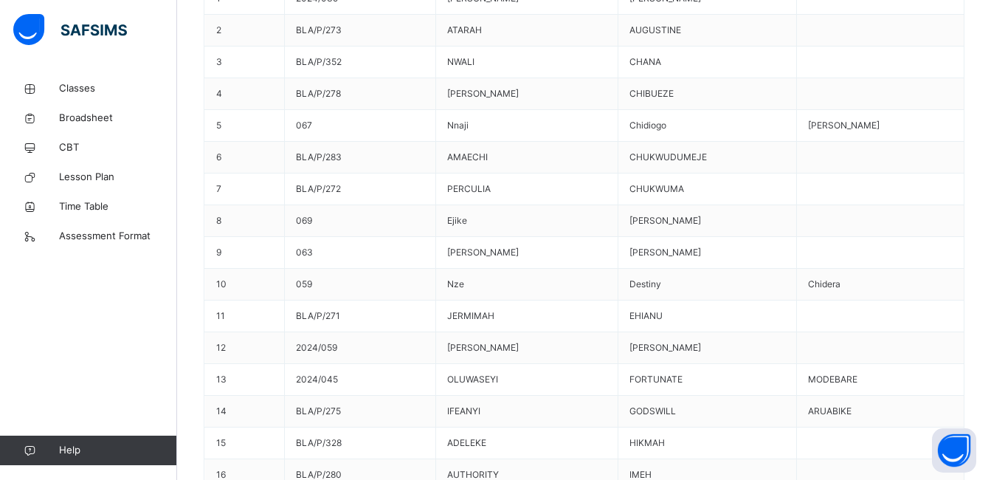
scroll to position [738, 0]
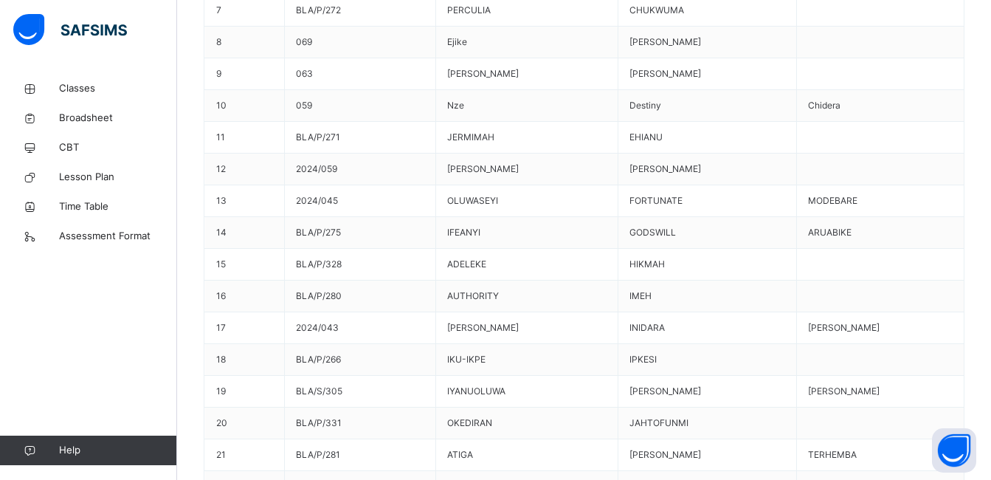
scroll to position [864, 0]
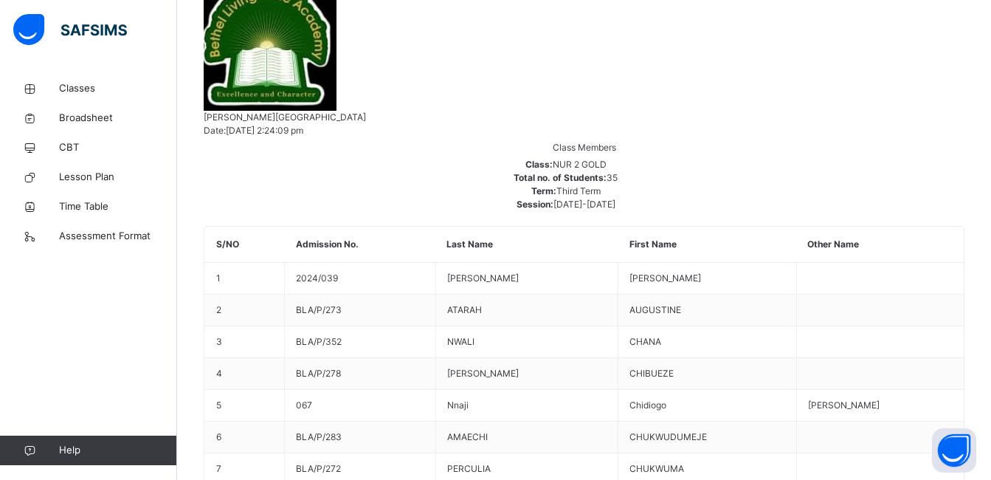
scroll to position [274, 0]
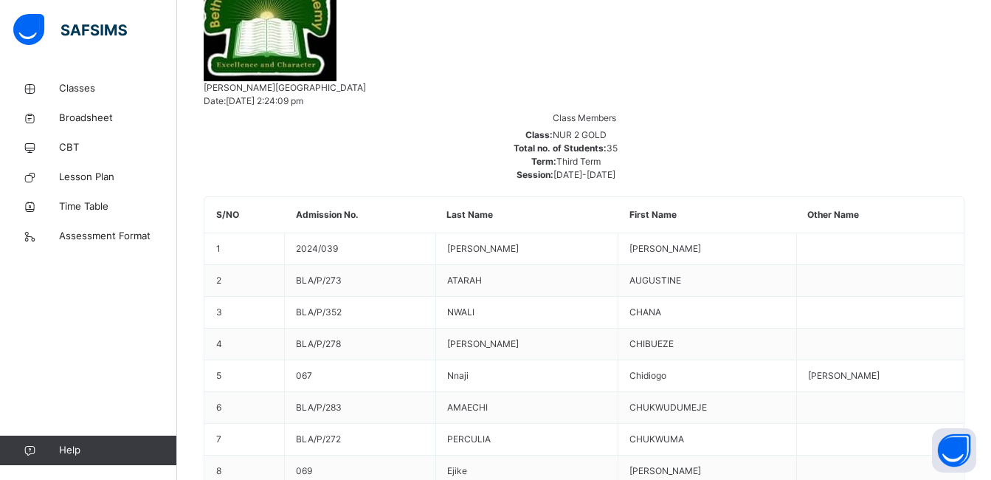
scroll to position [418, 0]
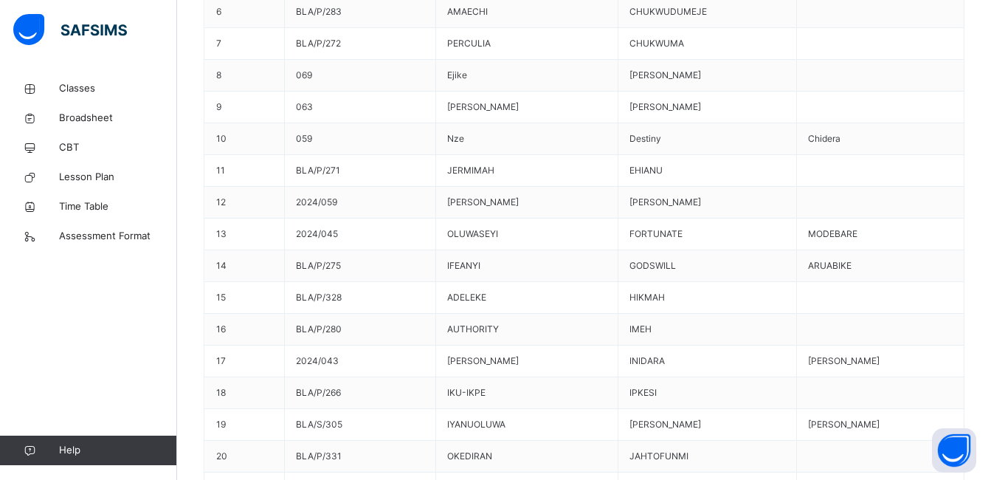
scroll to position [864, 0]
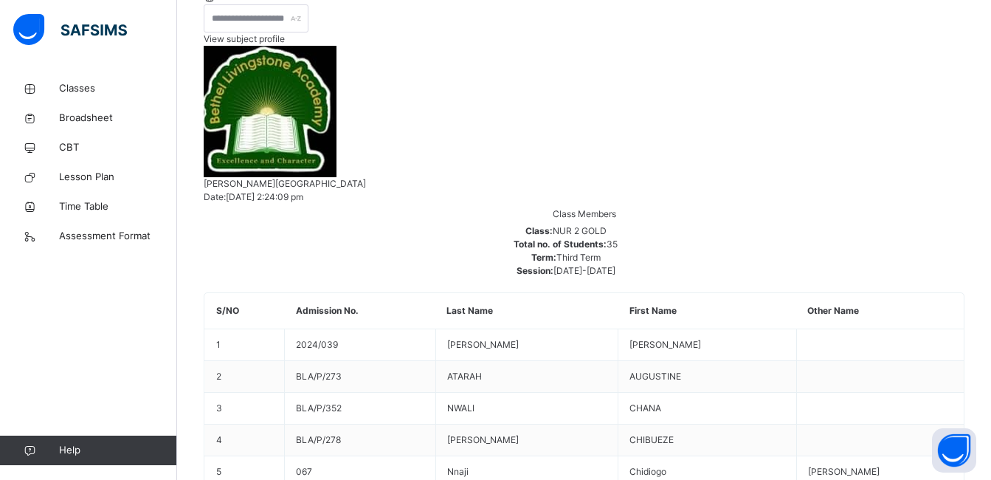
scroll to position [126, 0]
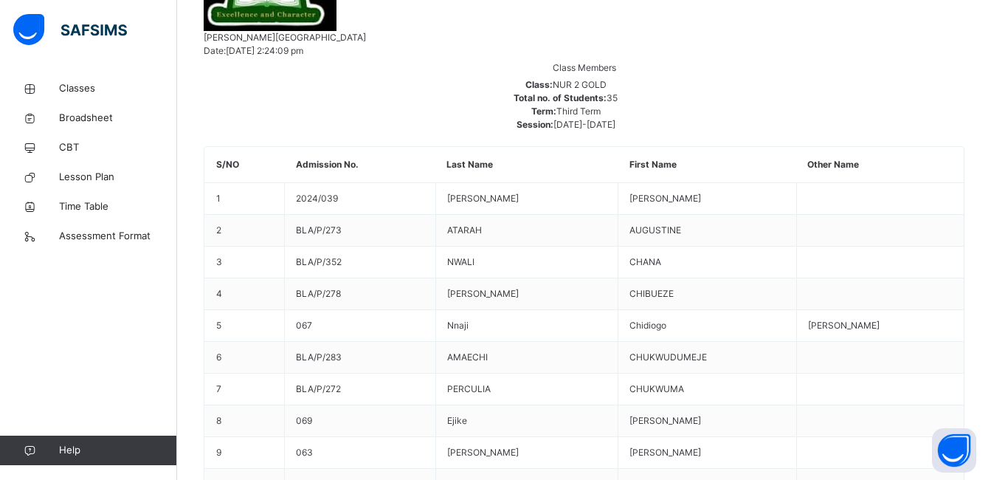
scroll to position [566, 0]
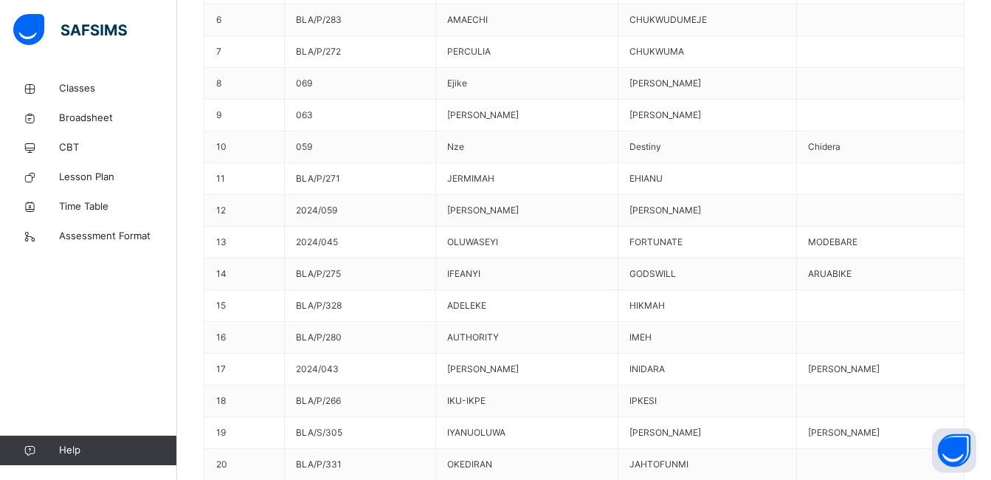
scroll to position [861, 0]
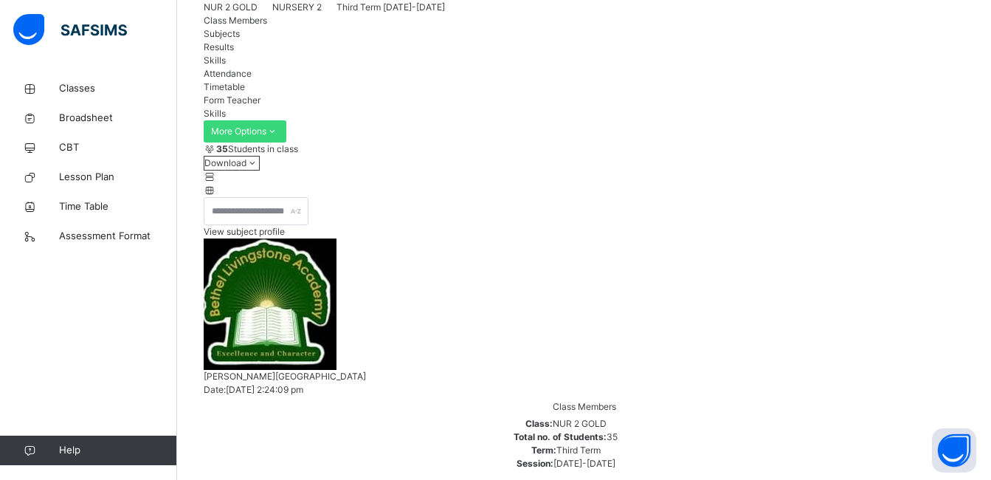
scroll to position [271, 0]
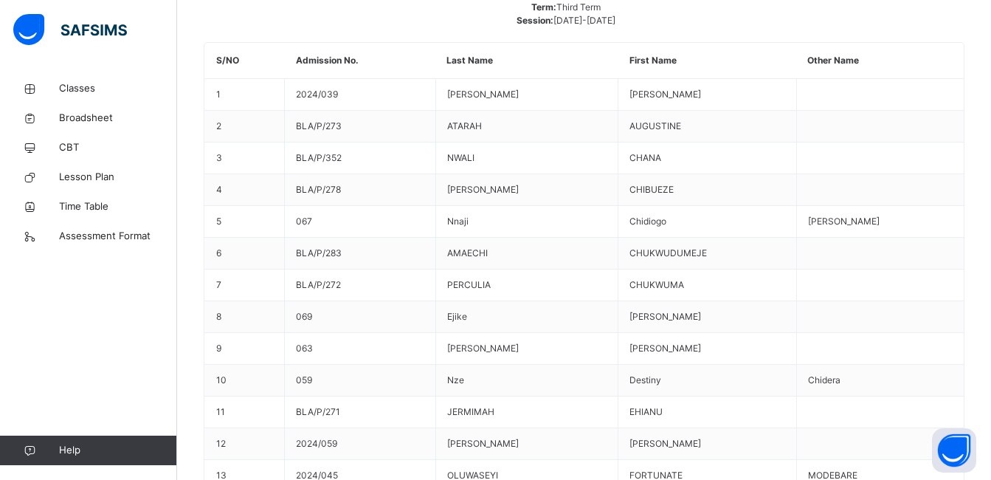
scroll to position [861, 0]
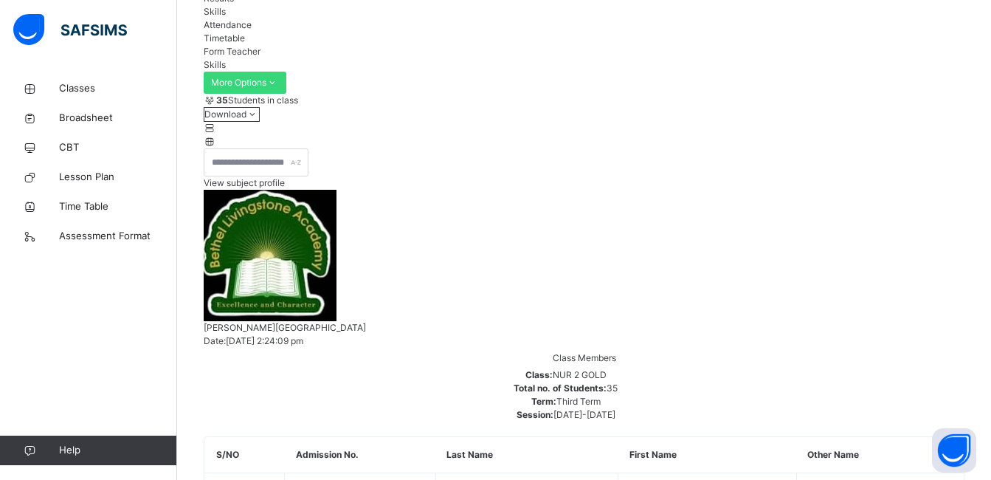
scroll to position [295, 0]
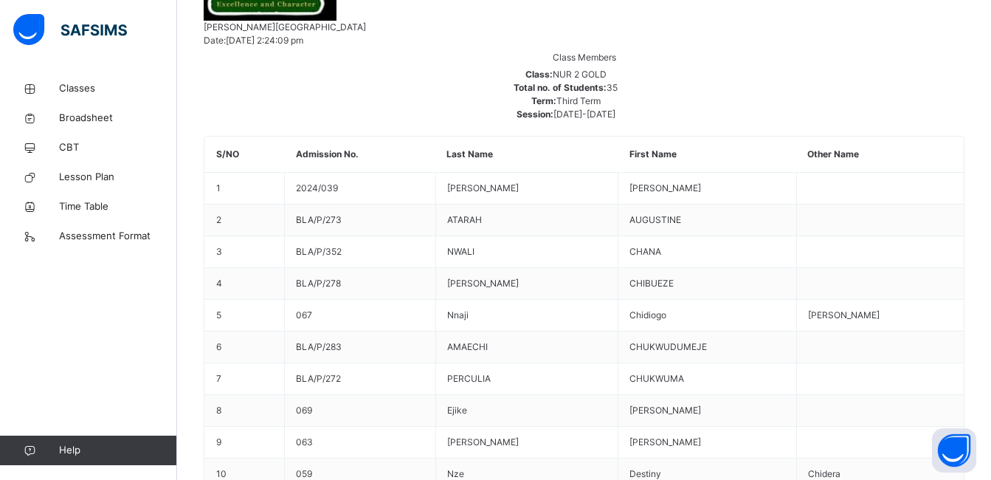
scroll to position [738, 0]
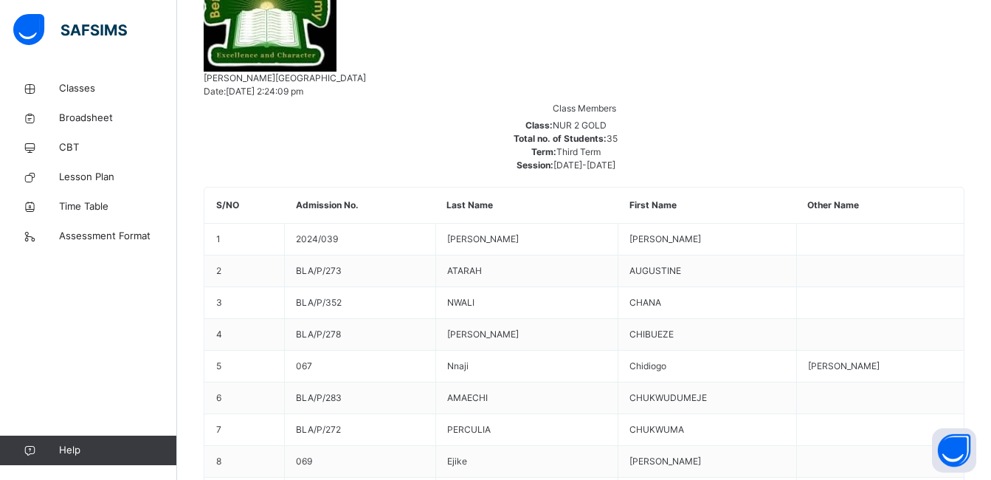
scroll to position [126, 0]
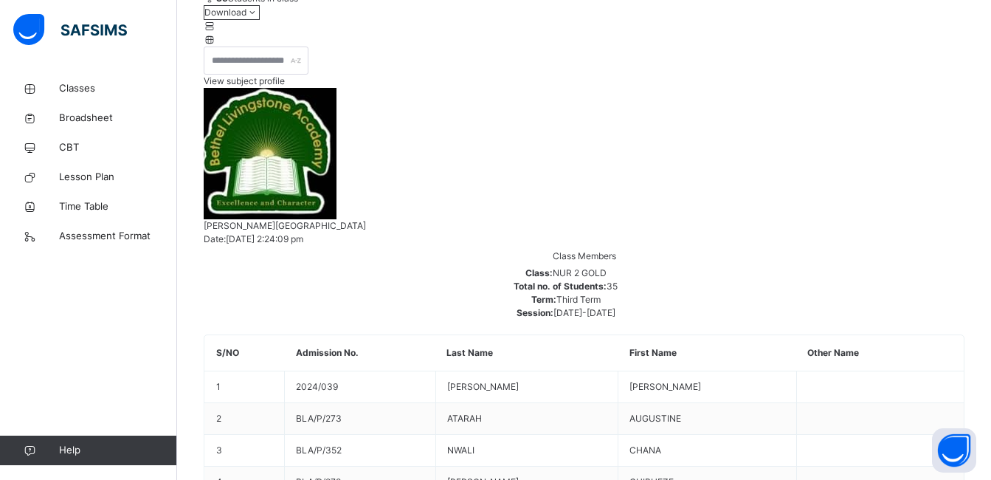
scroll to position [421, 0]
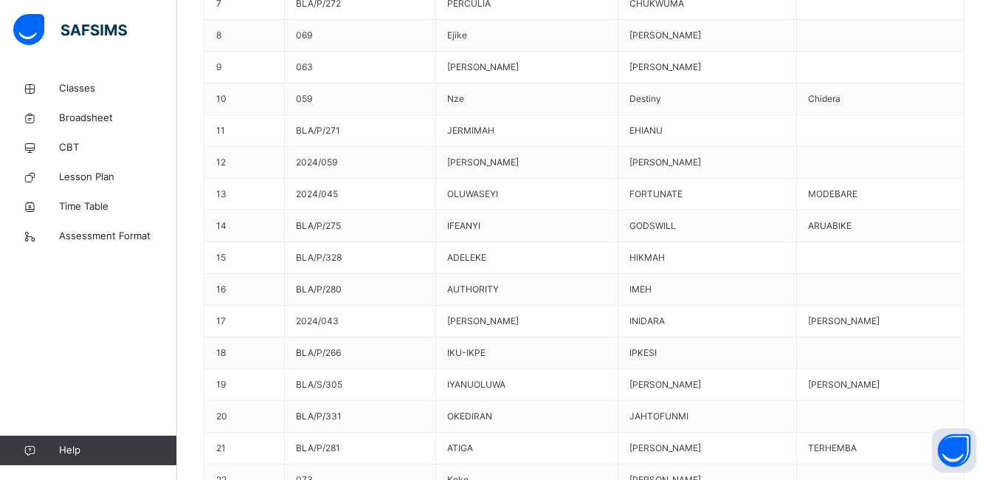
scroll to position [864, 0]
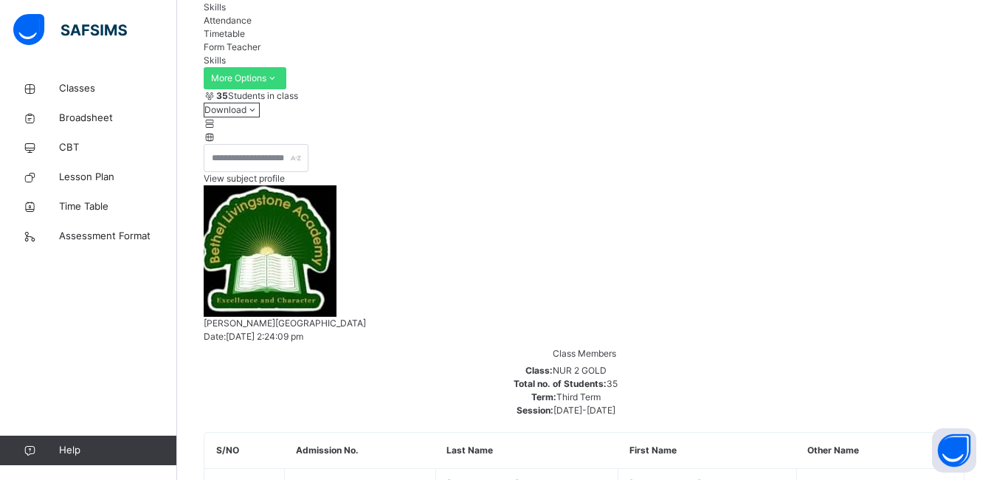
scroll to position [295, 0]
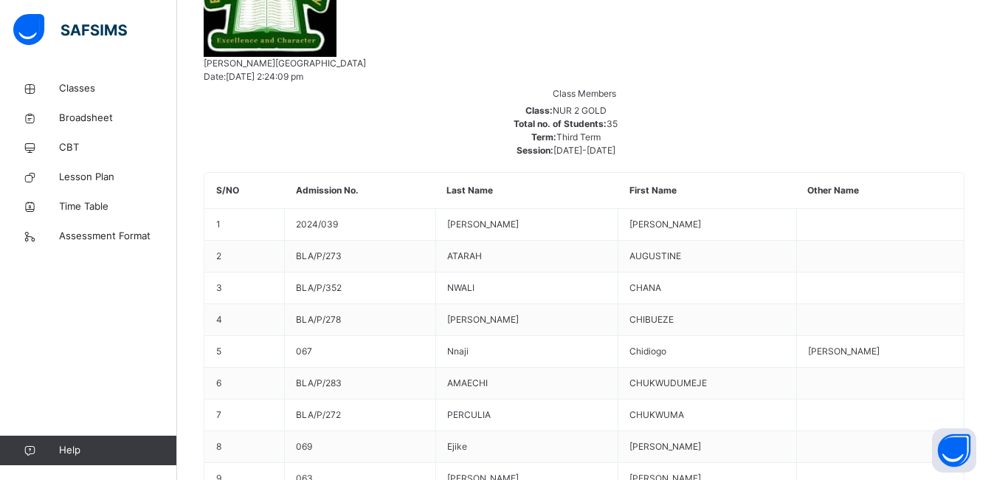
scroll to position [443, 0]
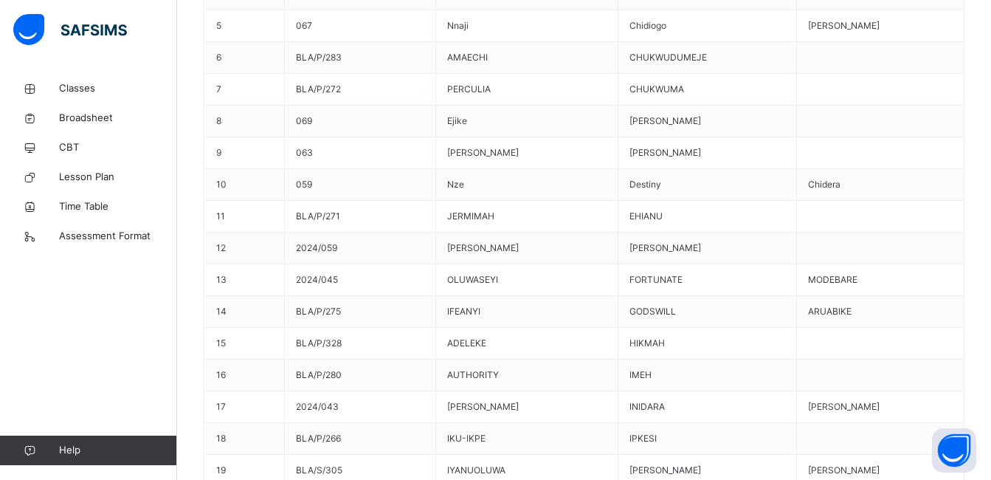
scroll to position [864, 0]
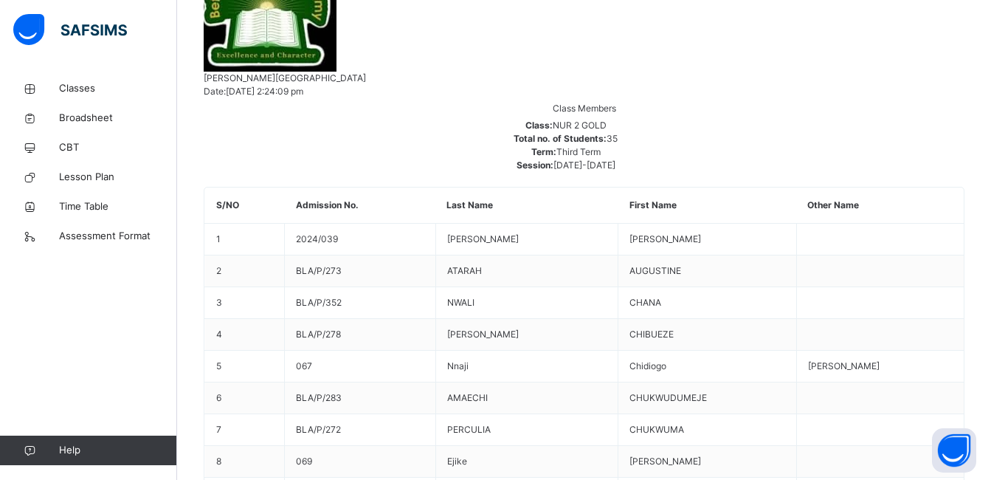
scroll to position [126, 0]
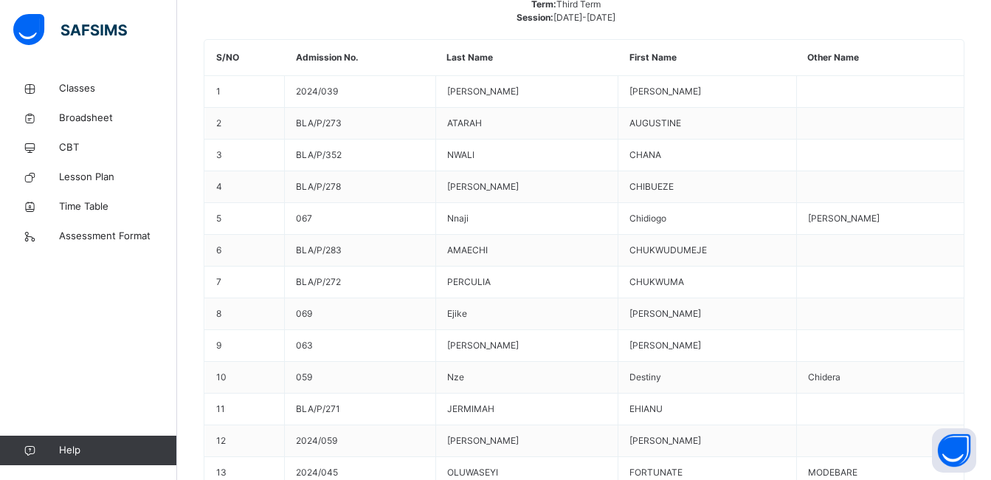
scroll to position [864, 0]
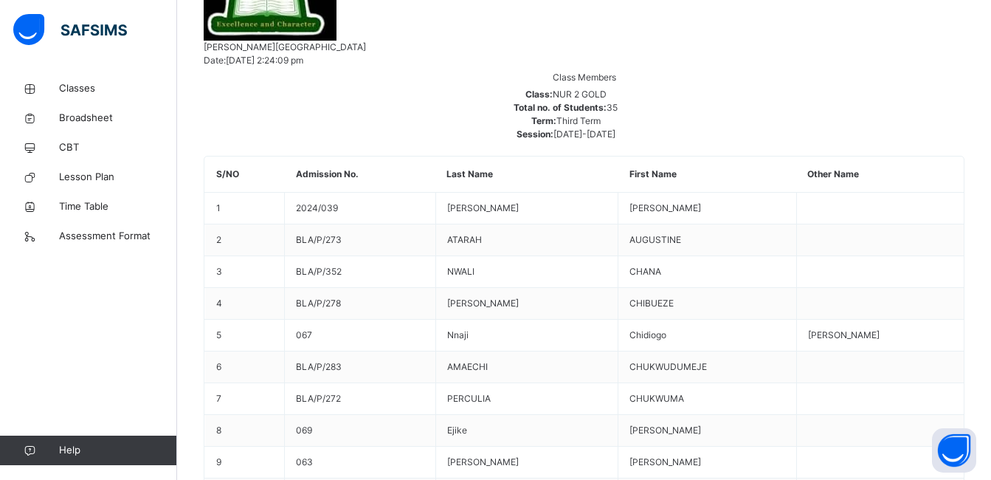
scroll to position [126, 0]
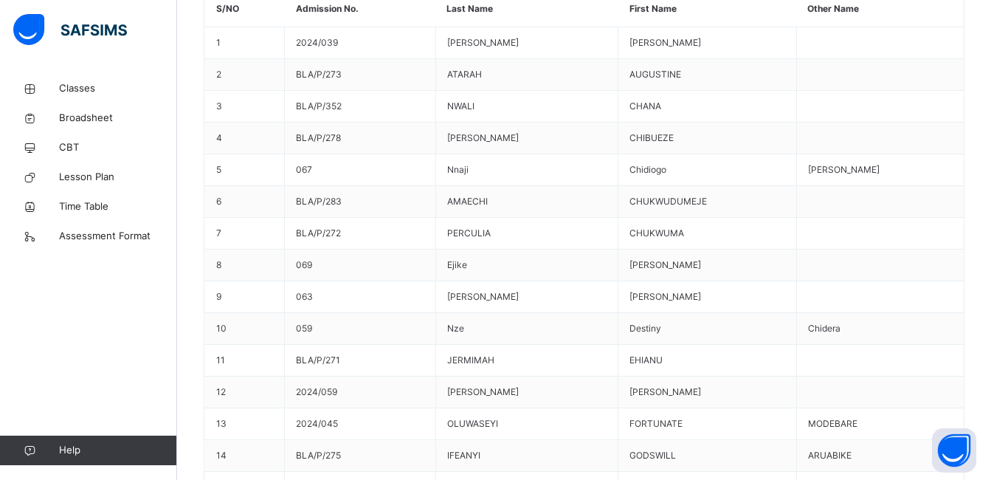
scroll to position [274, 0]
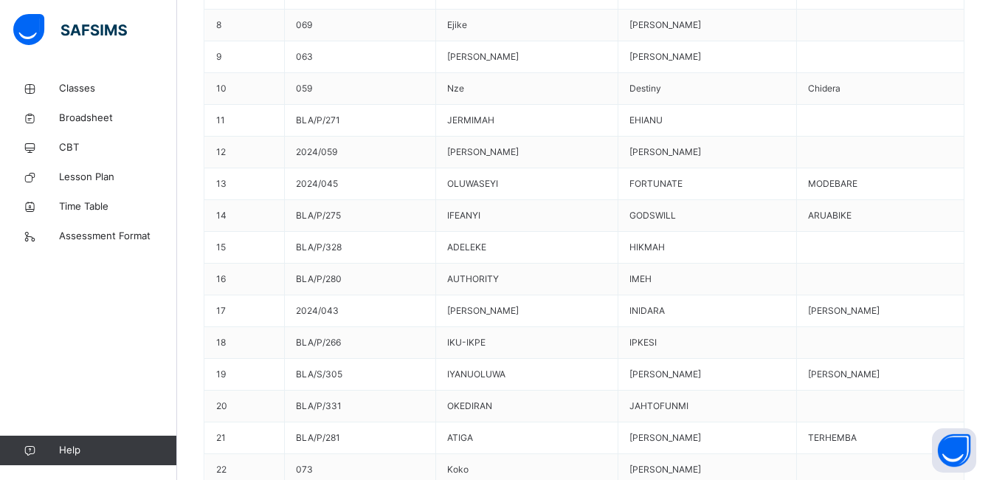
scroll to position [864, 0]
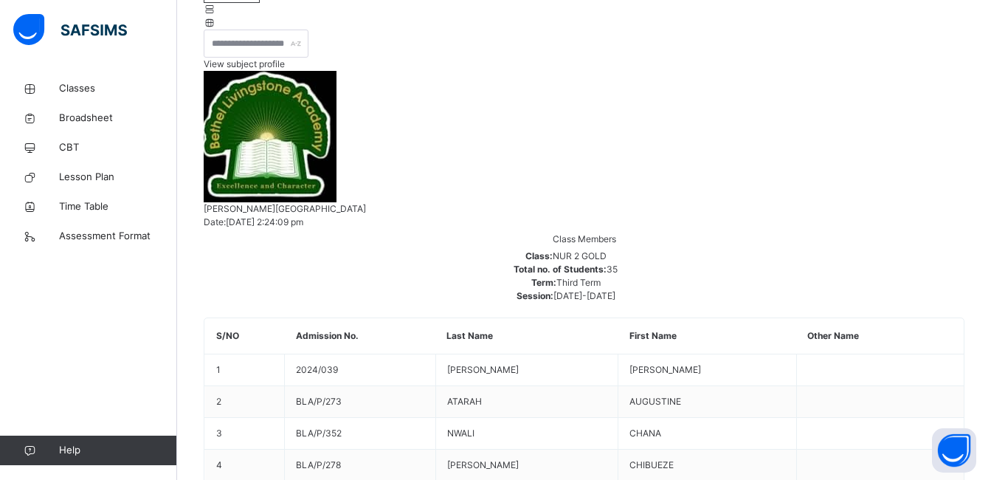
scroll to position [274, 0]
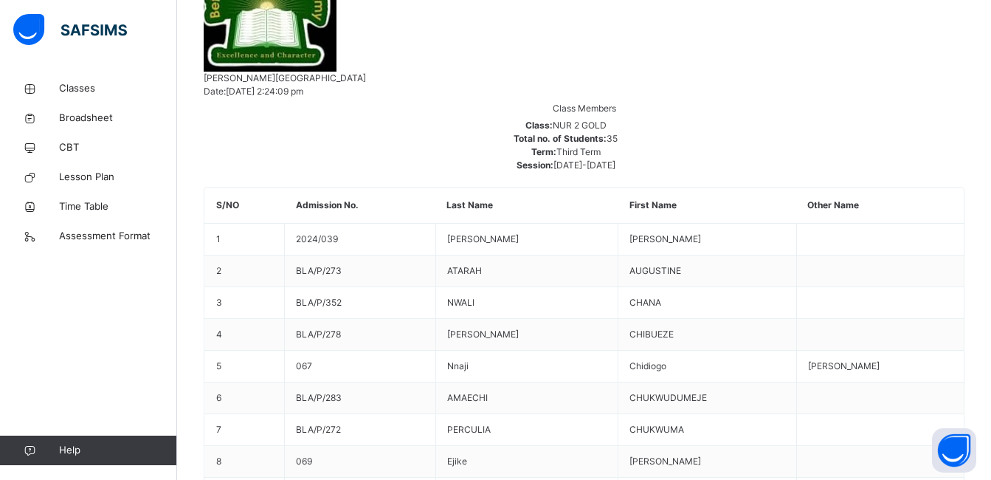
scroll to position [864, 0]
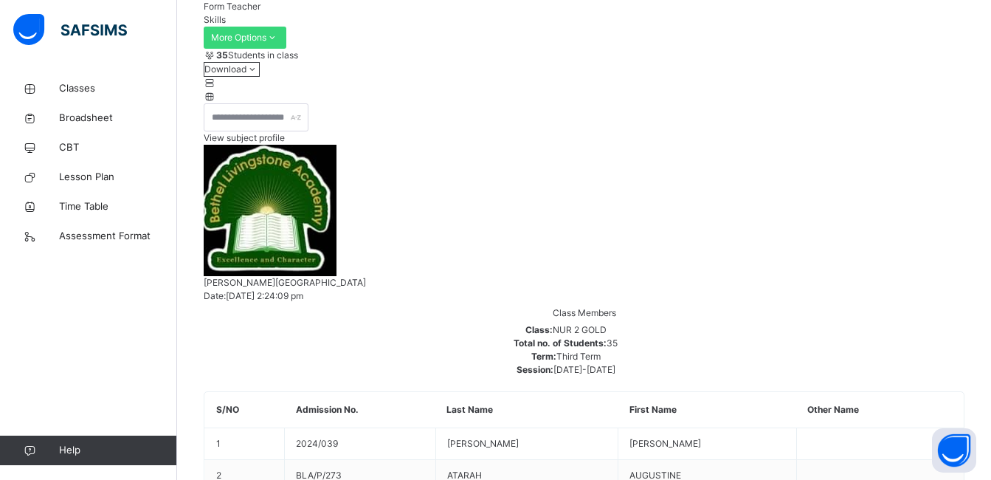
scroll to position [126, 0]
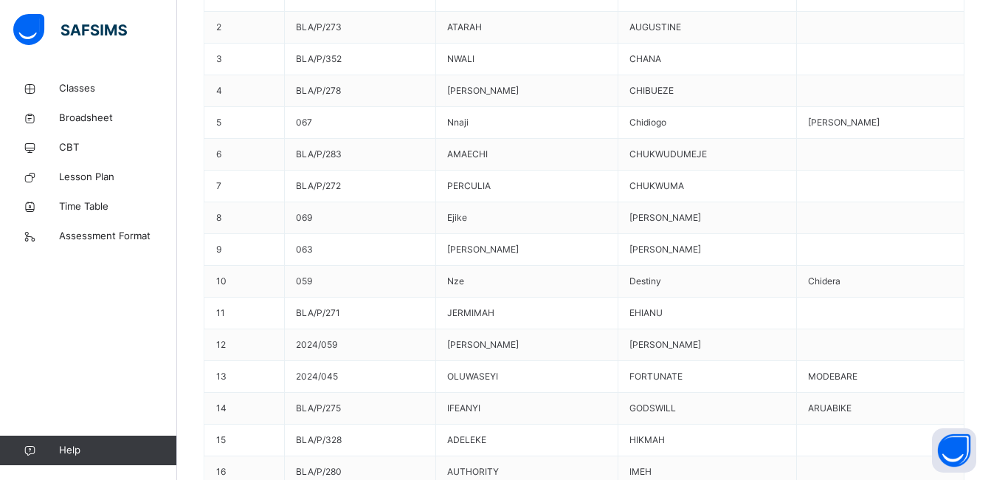
scroll to position [864, 0]
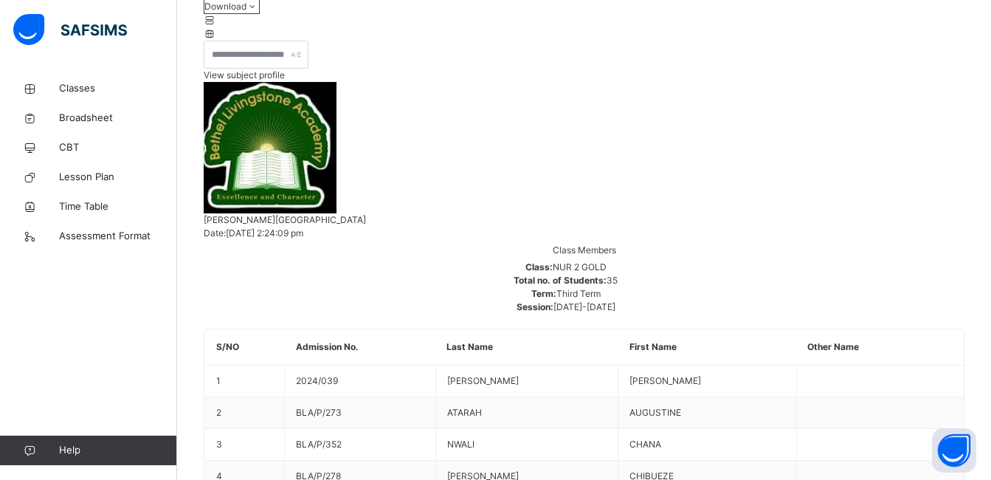
scroll to position [274, 0]
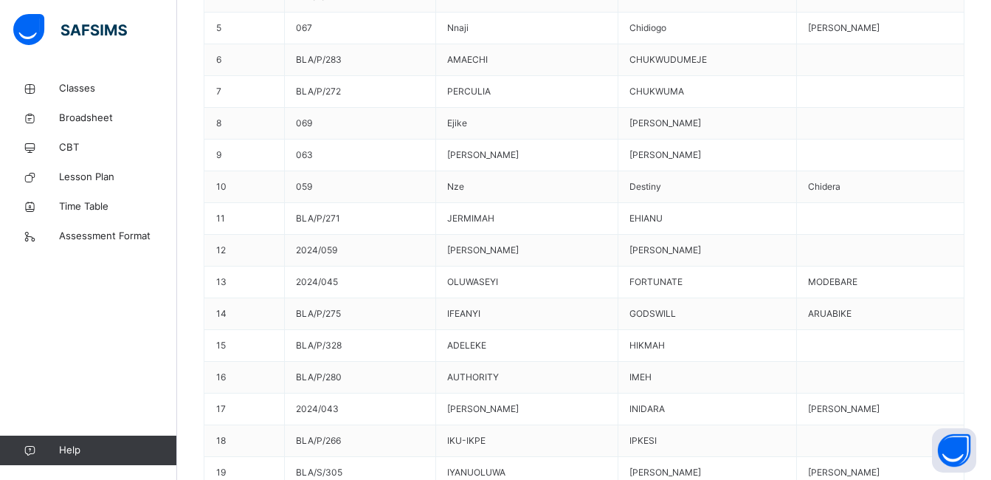
scroll to position [864, 0]
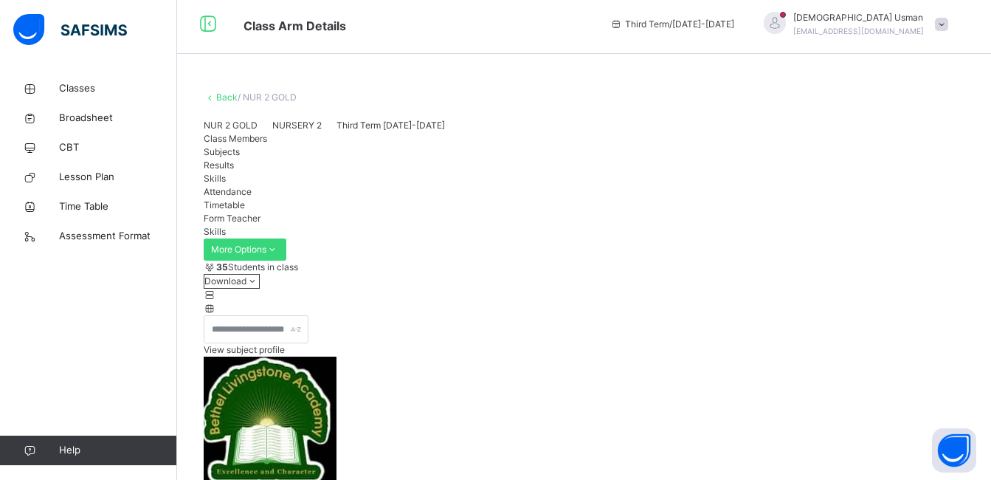
scroll to position [0, 0]
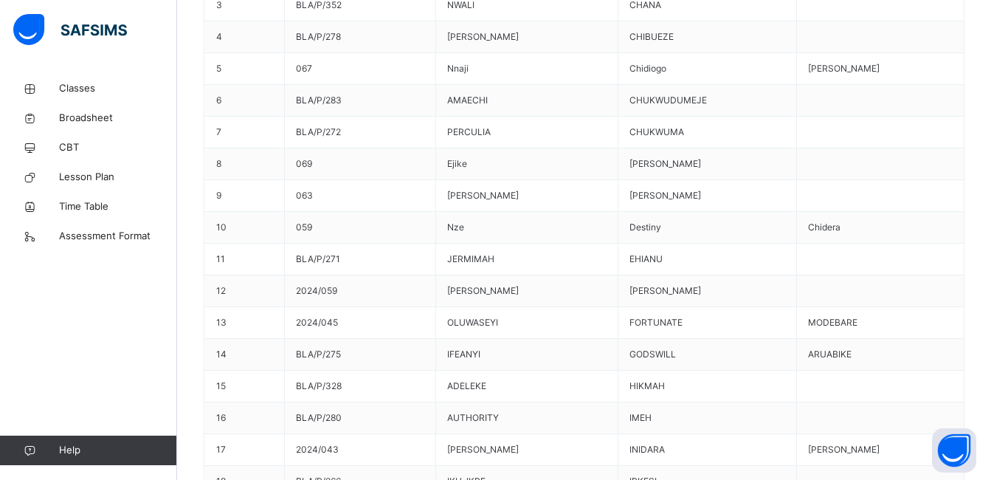
scroll to position [738, 0]
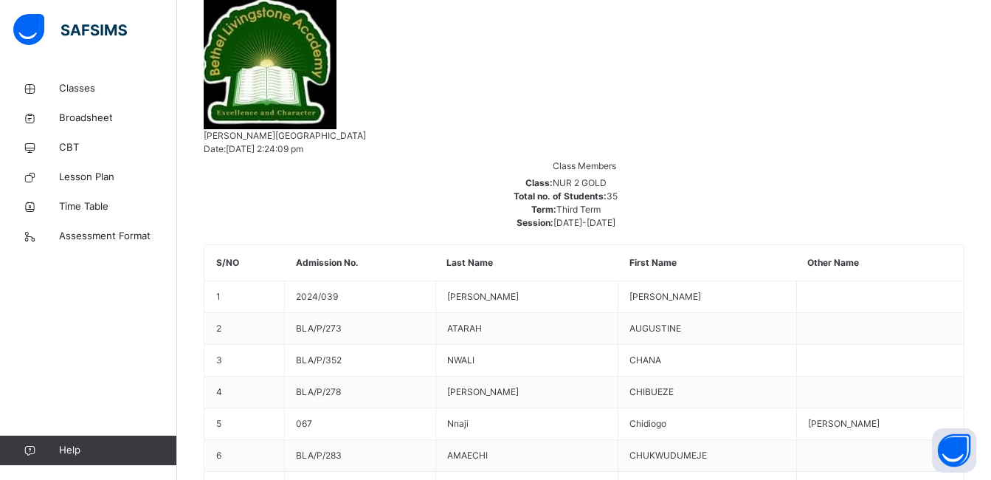
scroll to position [274, 0]
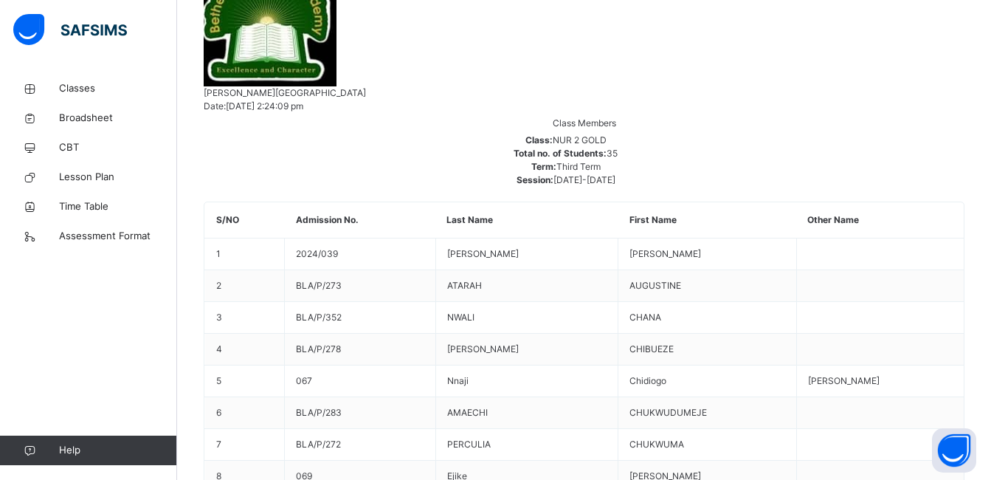
scroll to position [569, 0]
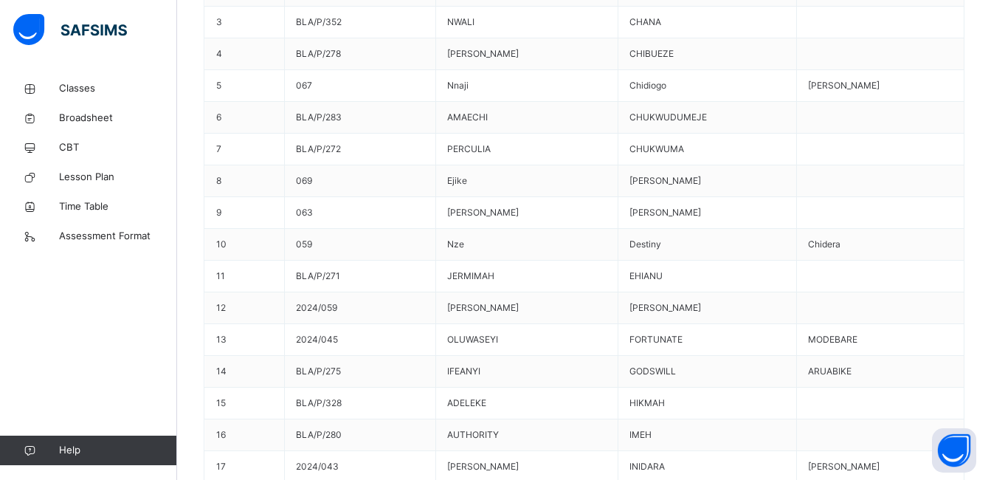
scroll to position [716, 0]
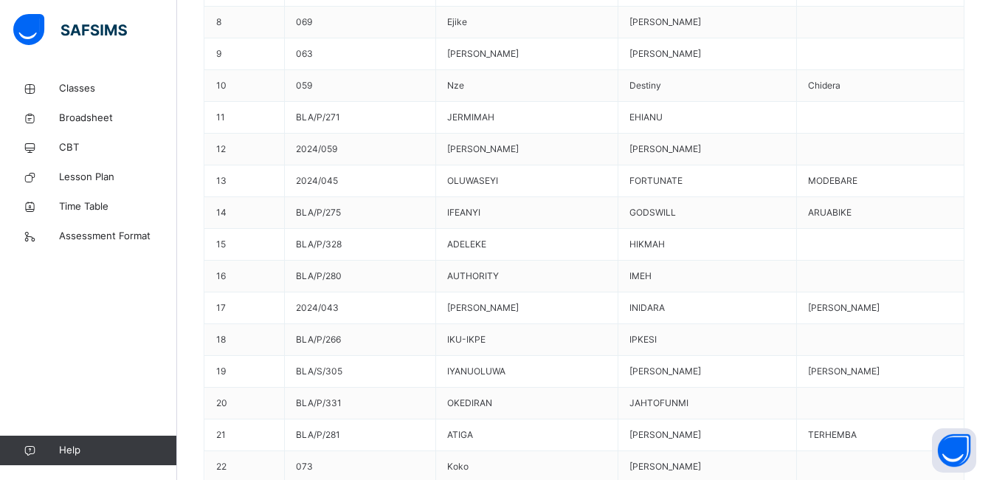
scroll to position [864, 0]
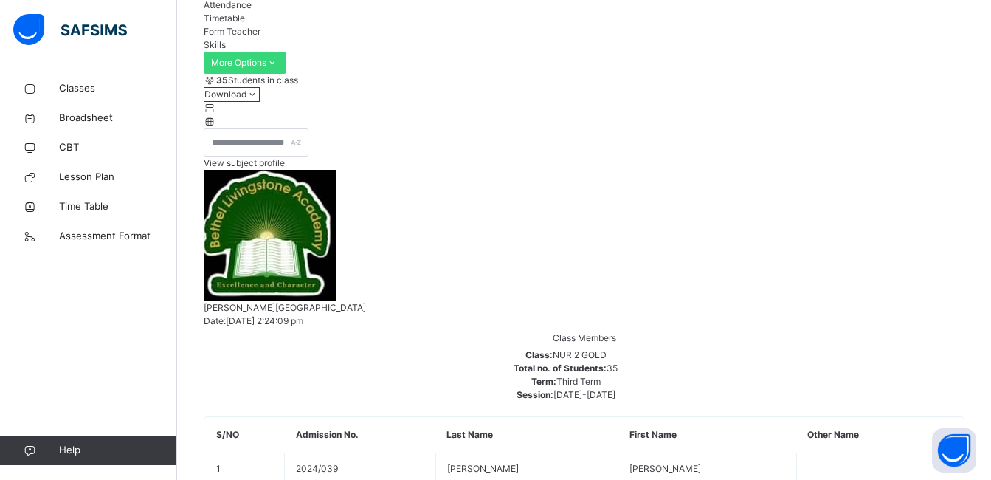
scroll to position [0, 0]
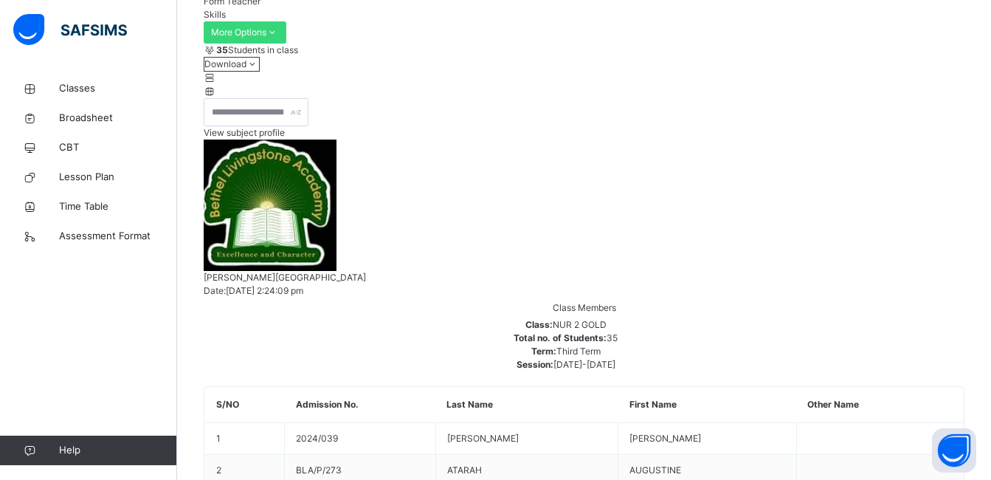
scroll to position [295, 0]
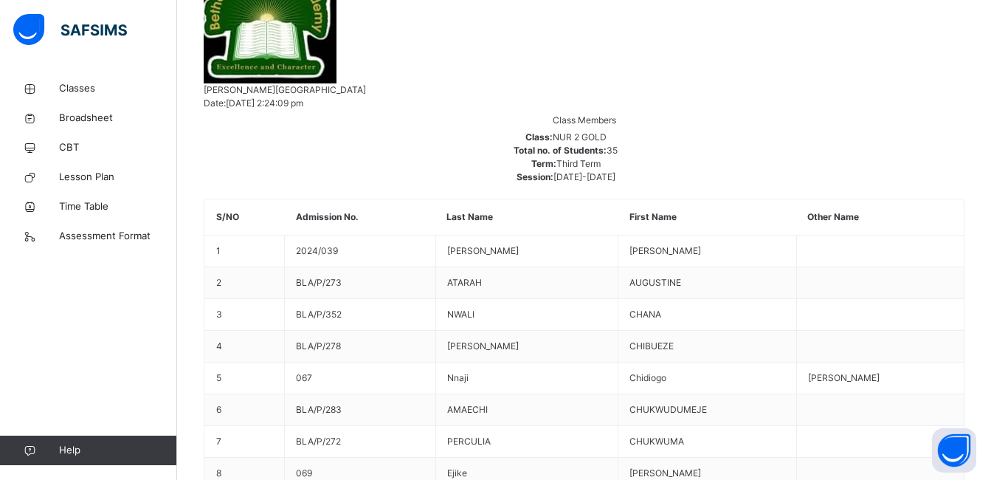
scroll to position [418, 0]
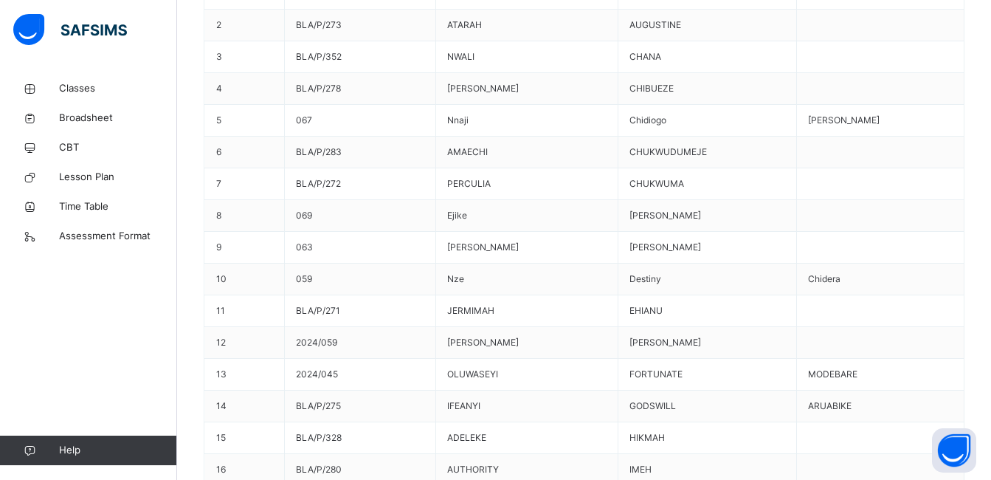
scroll to position [724, 0]
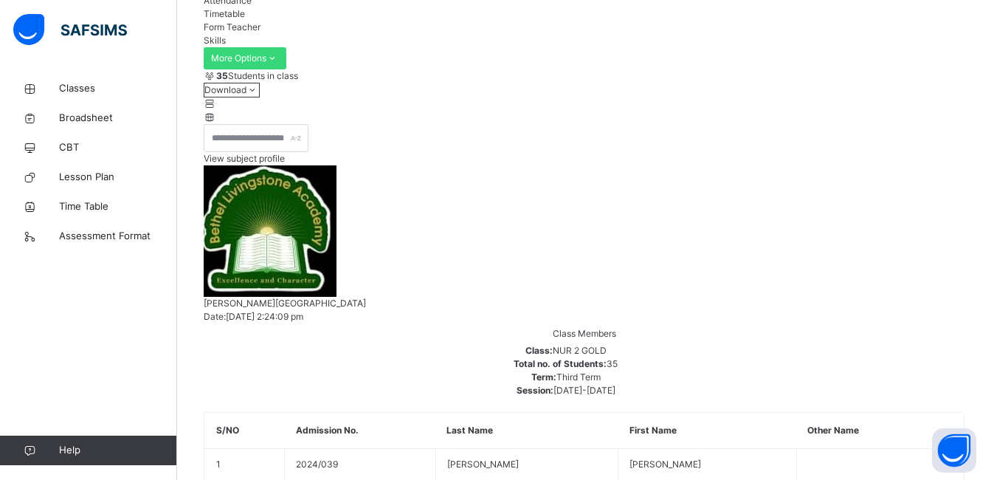
scroll to position [134, 0]
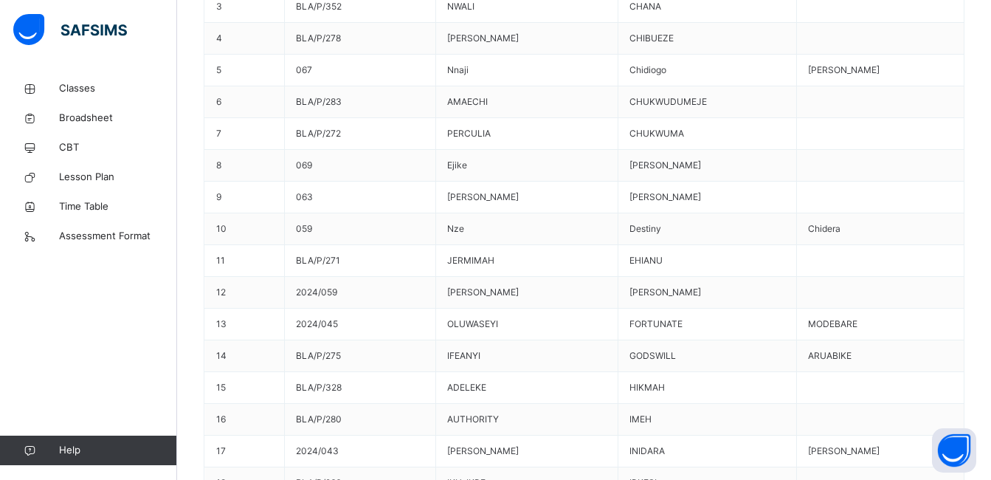
scroll to position [724, 0]
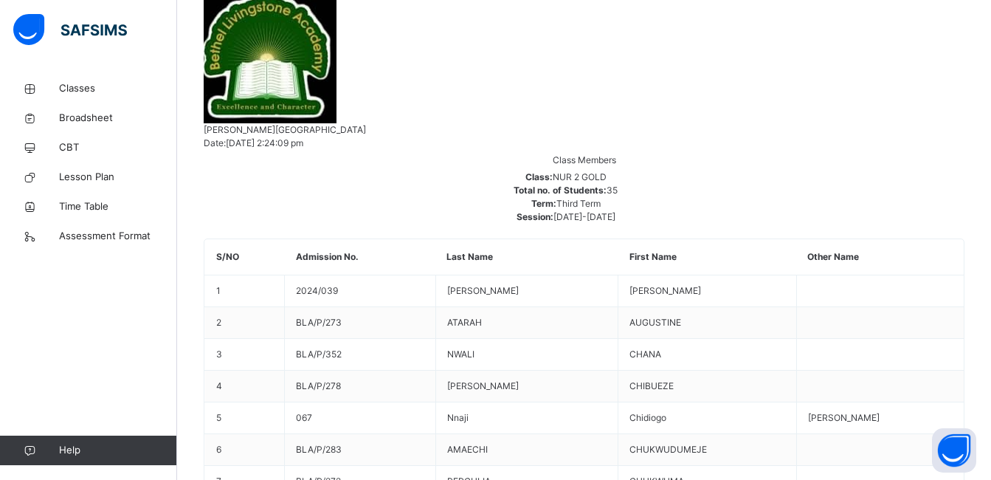
scroll to position [134, 0]
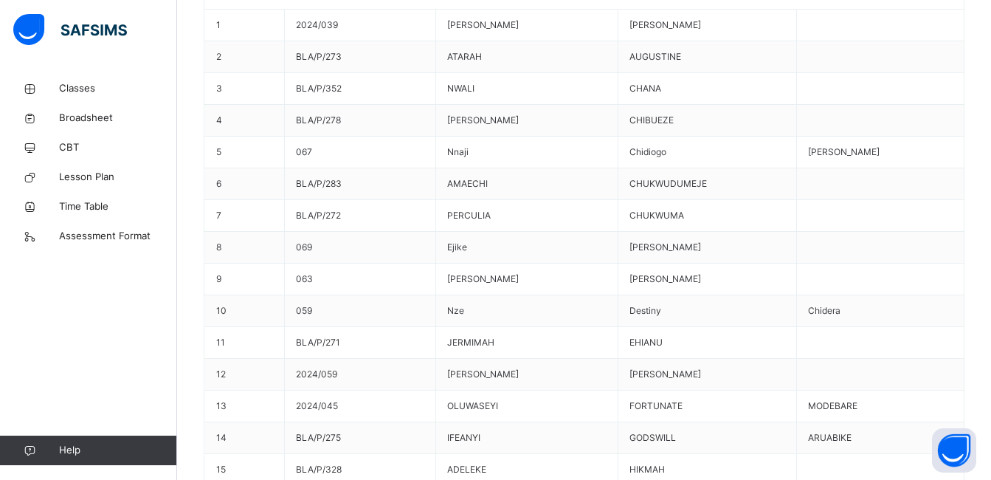
scroll to position [724, 0]
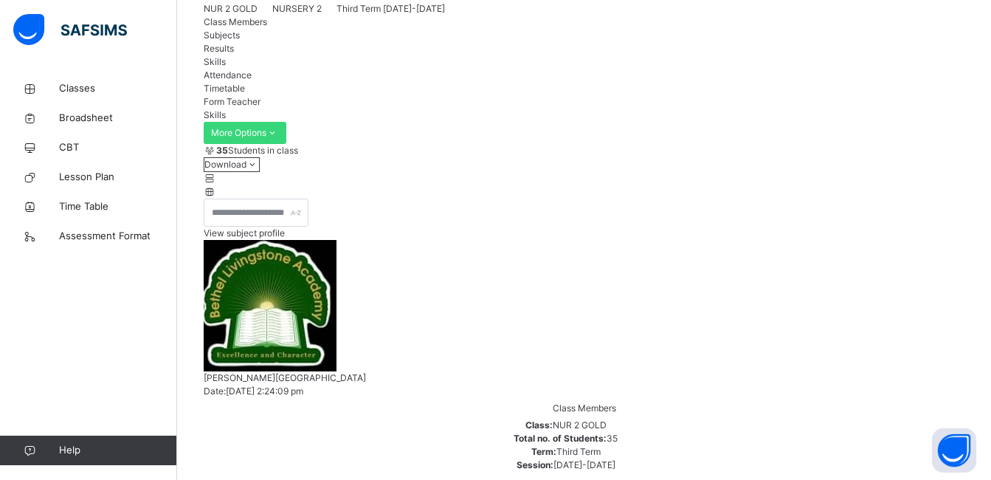
scroll to position [148, 0]
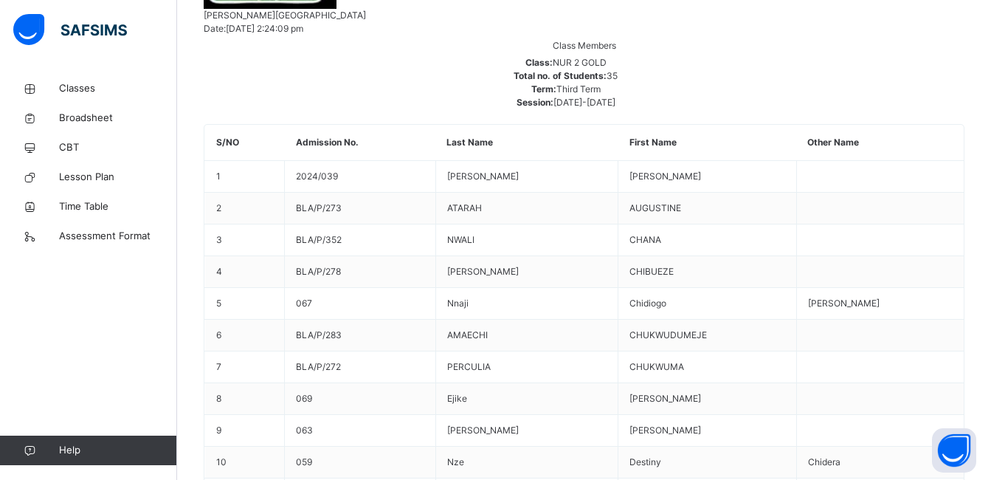
scroll to position [724, 0]
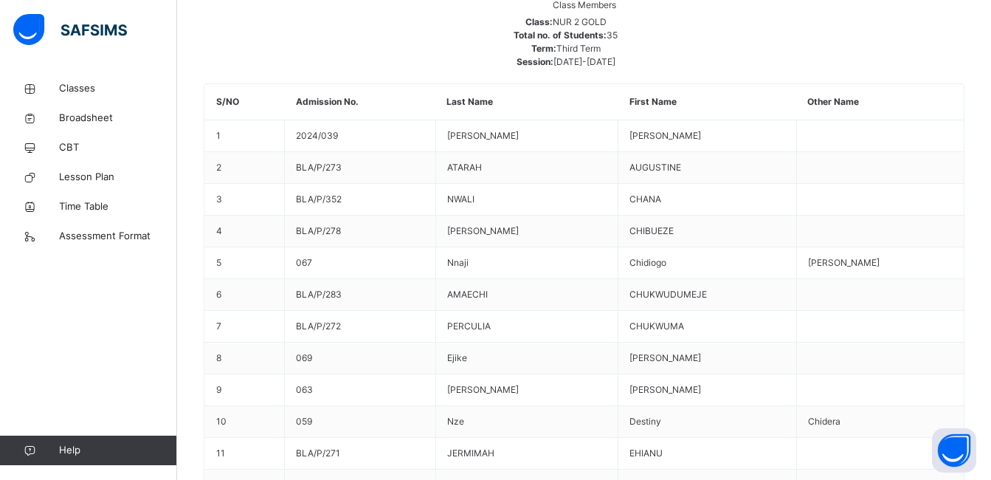
scroll to position [0, 0]
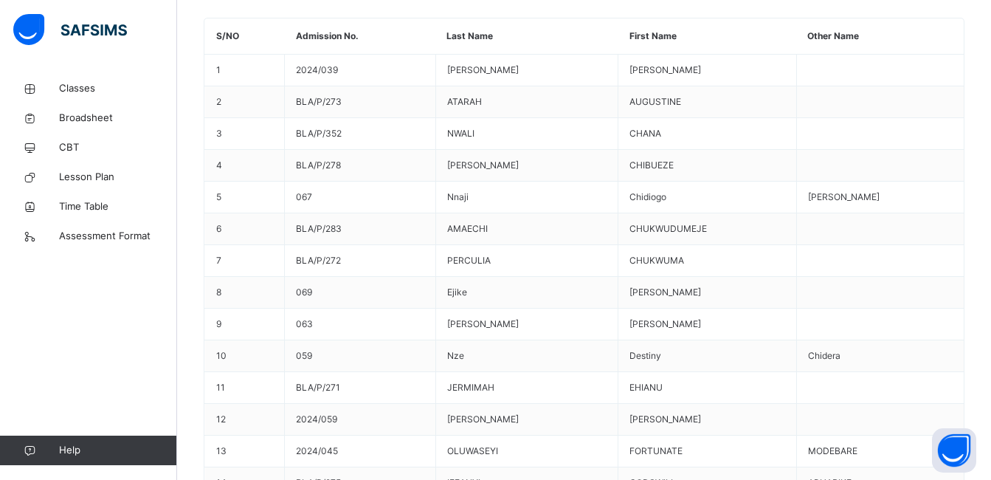
scroll to position [724, 0]
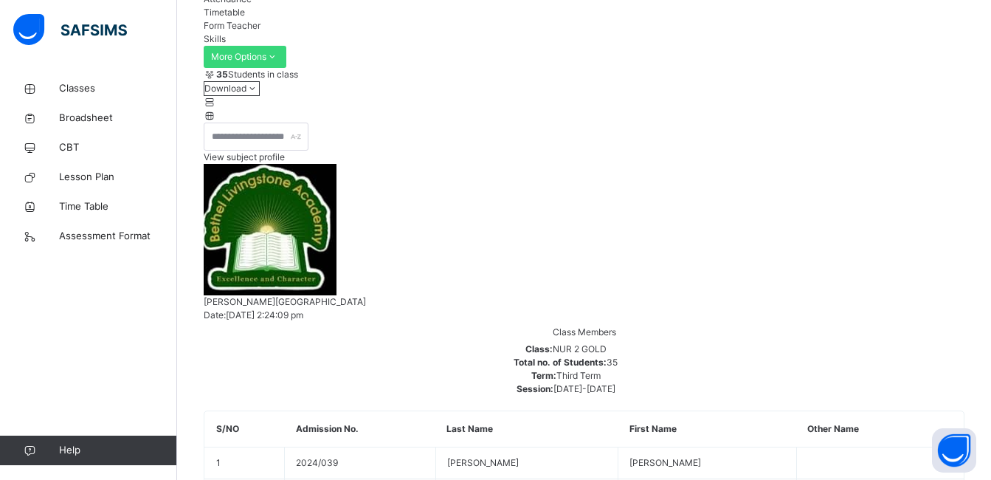
scroll to position [134, 0]
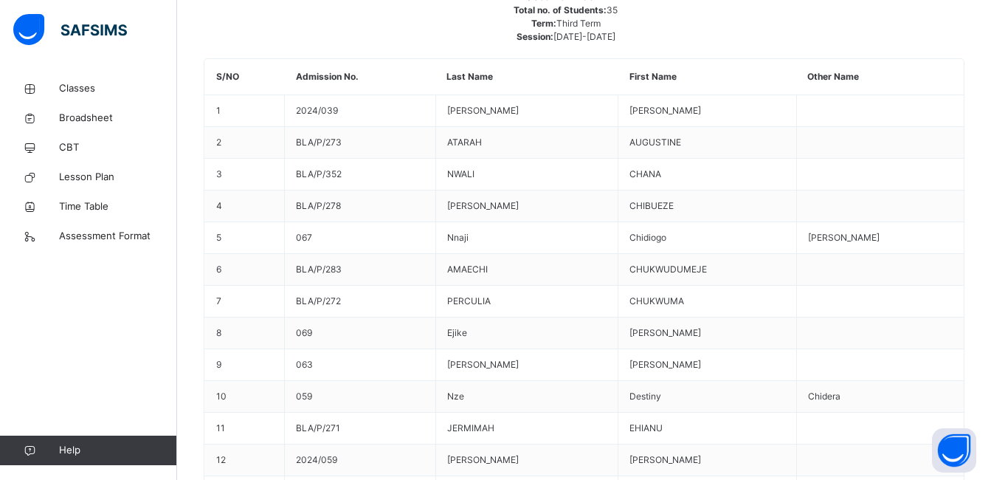
scroll to position [724, 0]
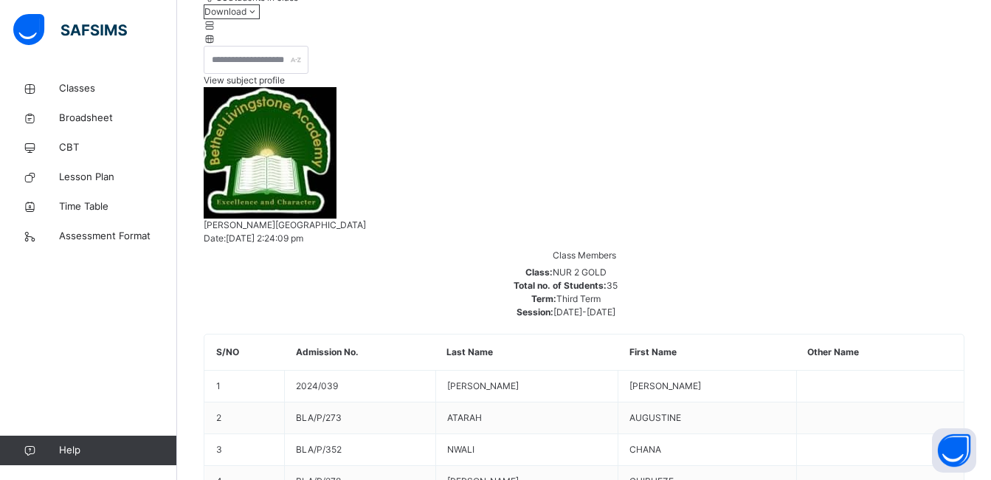
scroll to position [281, 0]
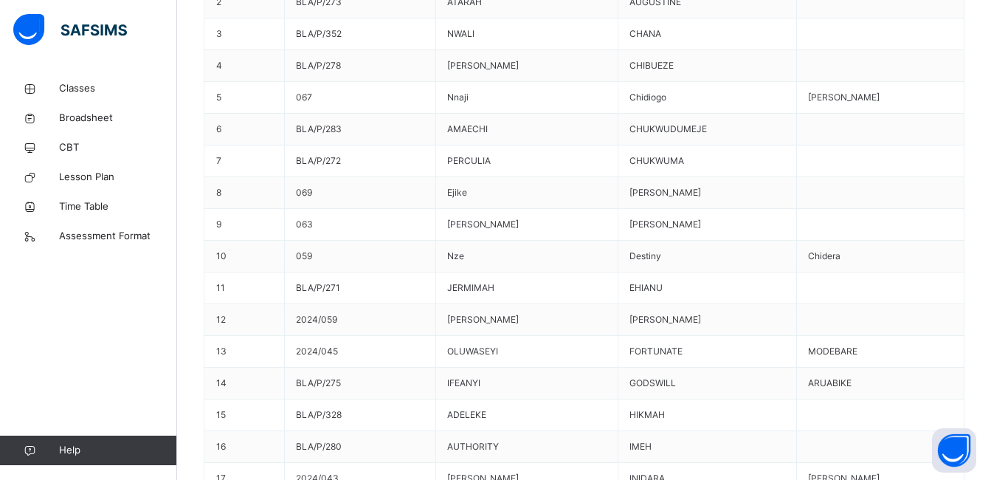
scroll to position [713, 0]
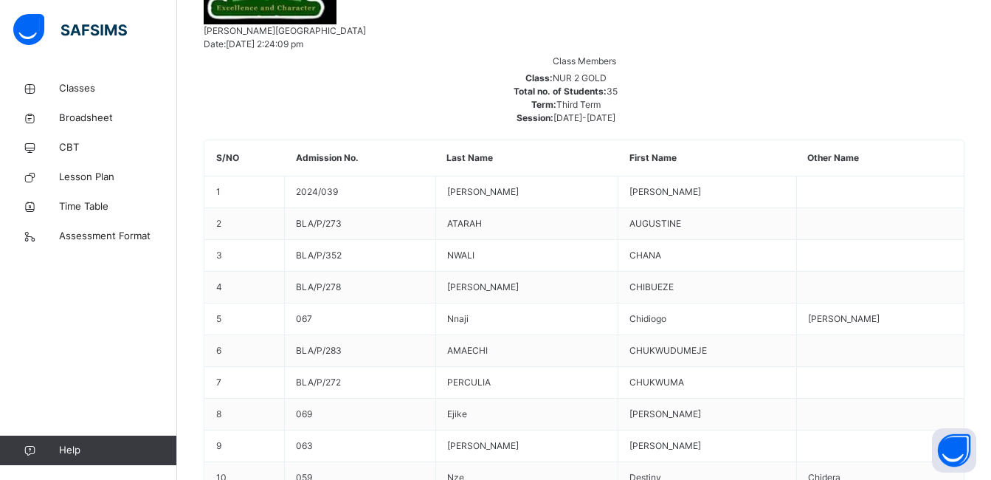
scroll to position [271, 0]
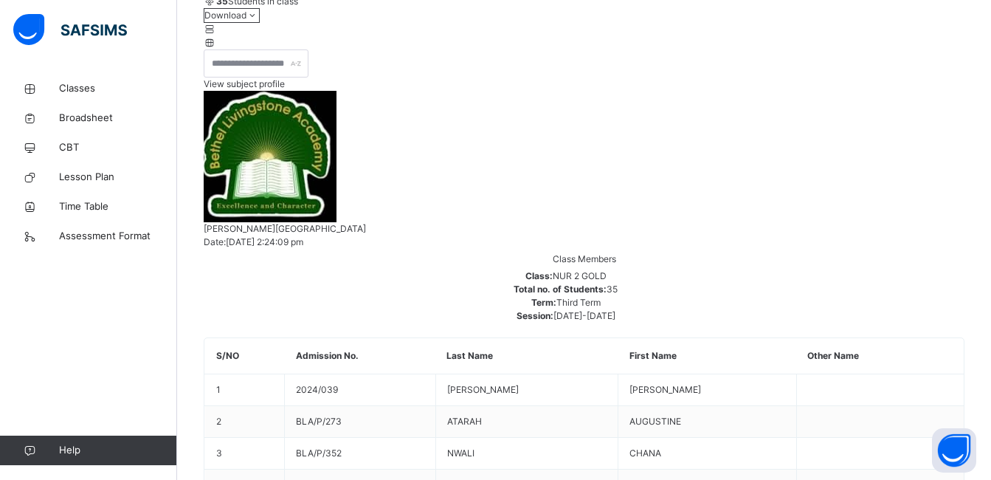
drag, startPoint x: 903, startPoint y: 123, endPoint x: 905, endPoint y: 137, distance: 14.2
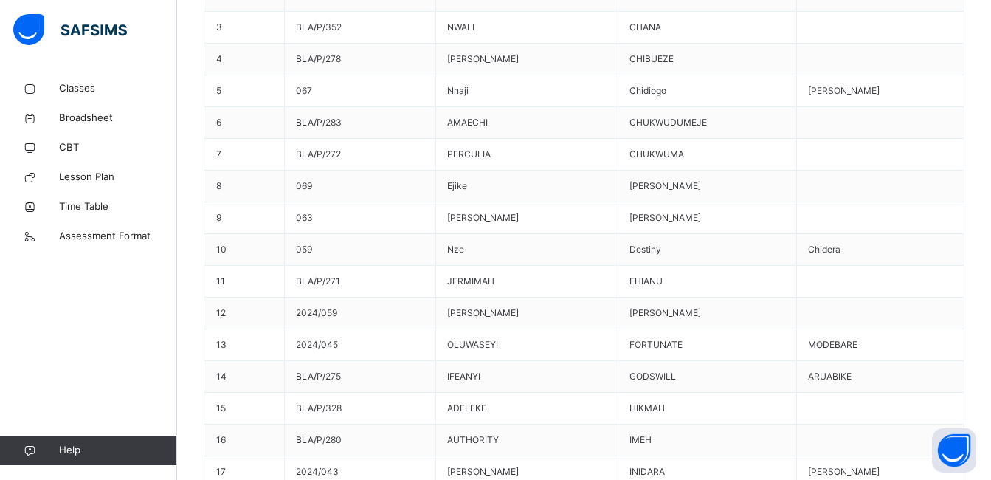
scroll to position [724, 0]
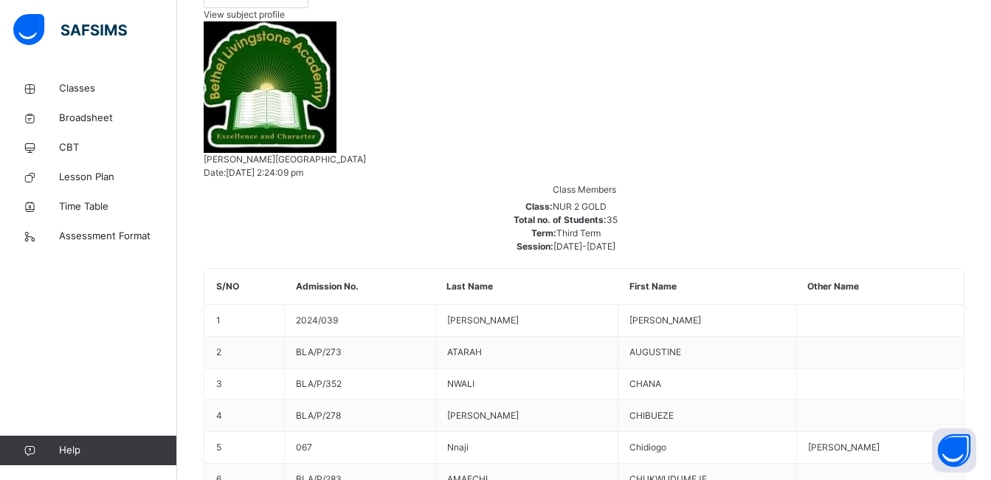
scroll to position [134, 0]
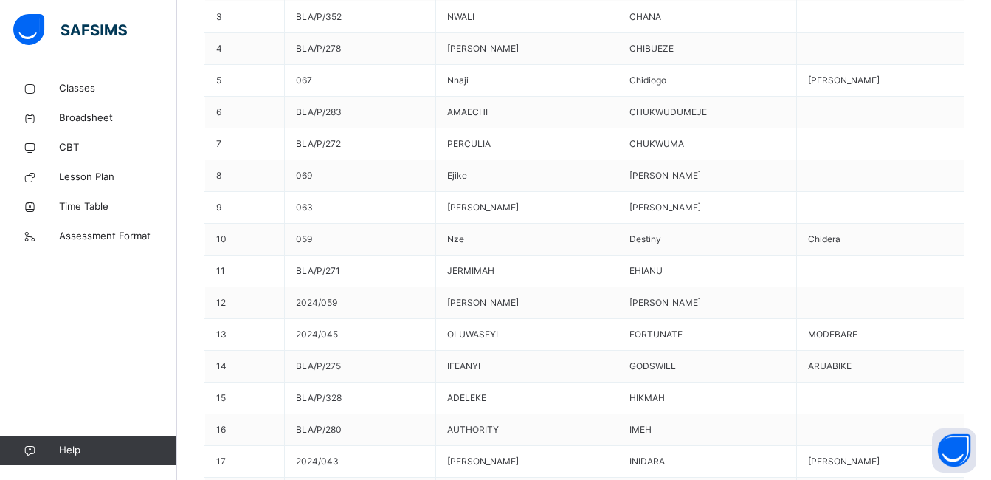
scroll to position [724, 0]
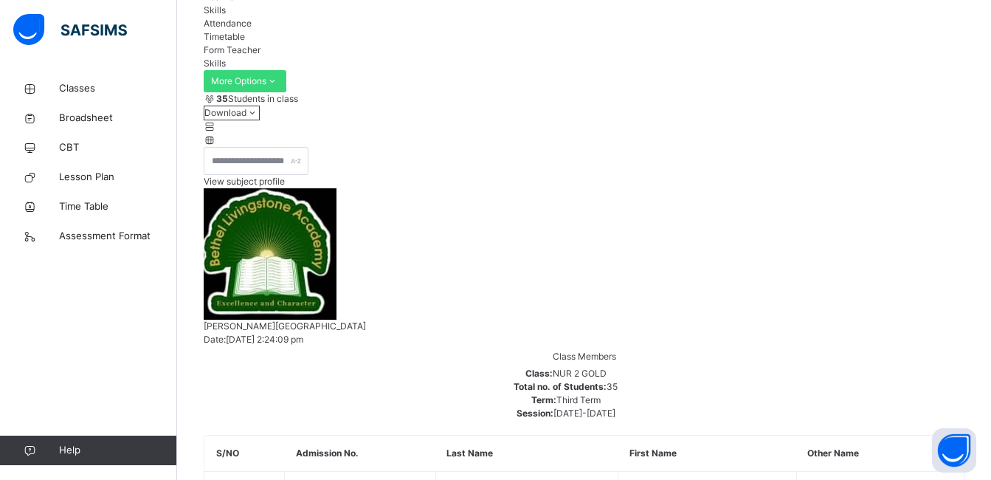
scroll to position [134, 0]
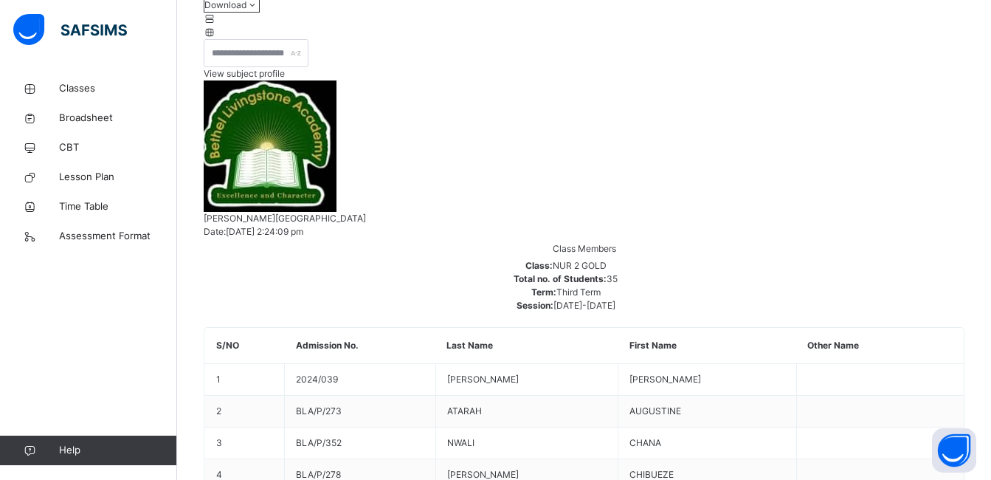
scroll to position [724, 0]
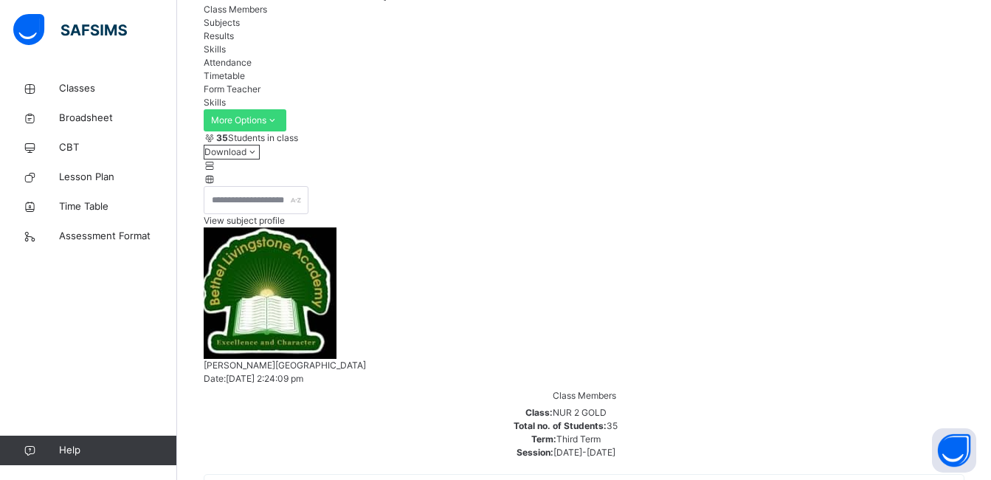
scroll to position [134, 0]
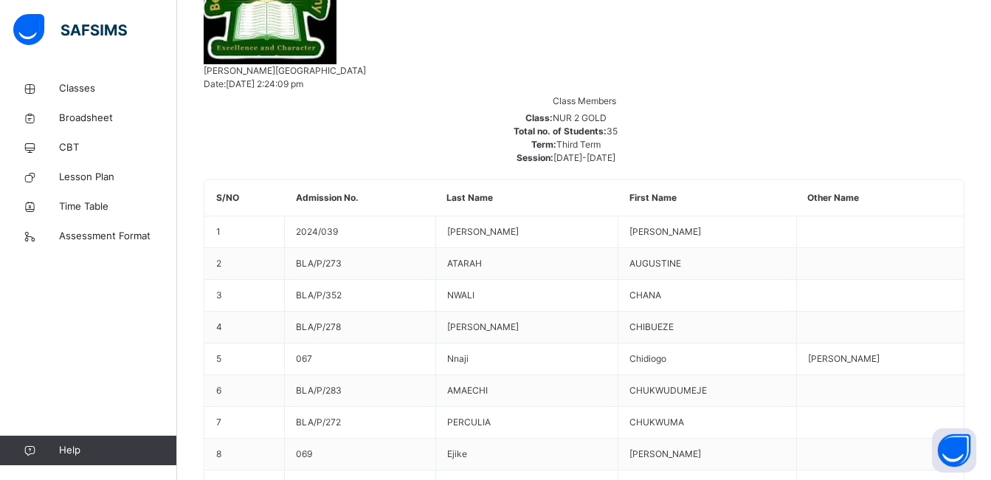
scroll to position [724, 0]
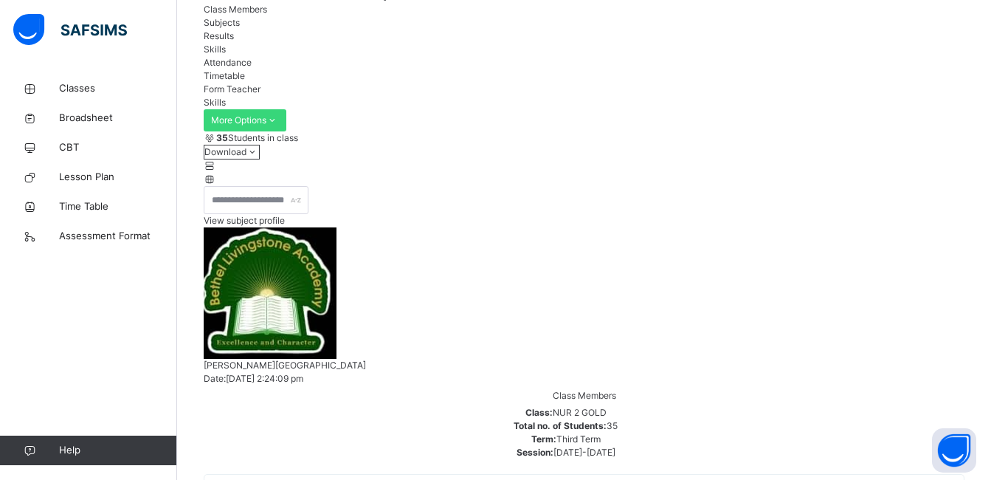
scroll to position [134, 0]
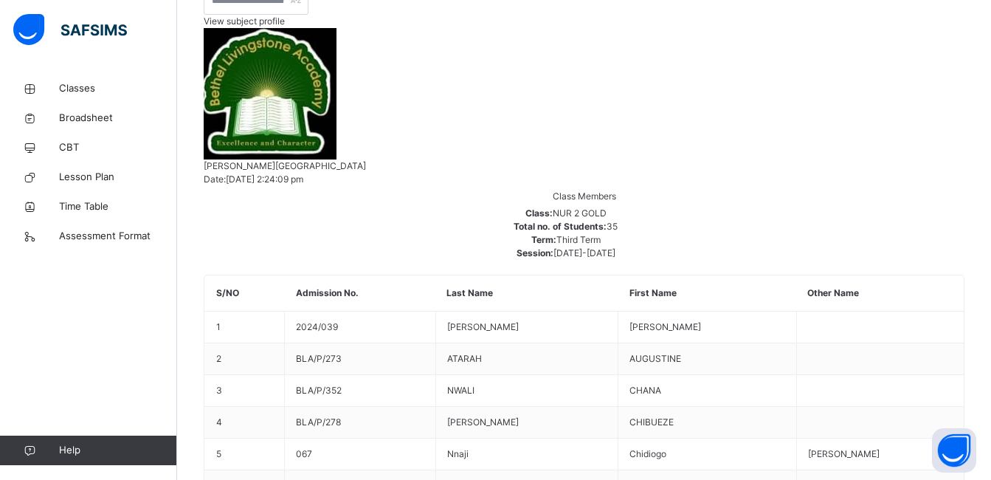
scroll to position [418, 0]
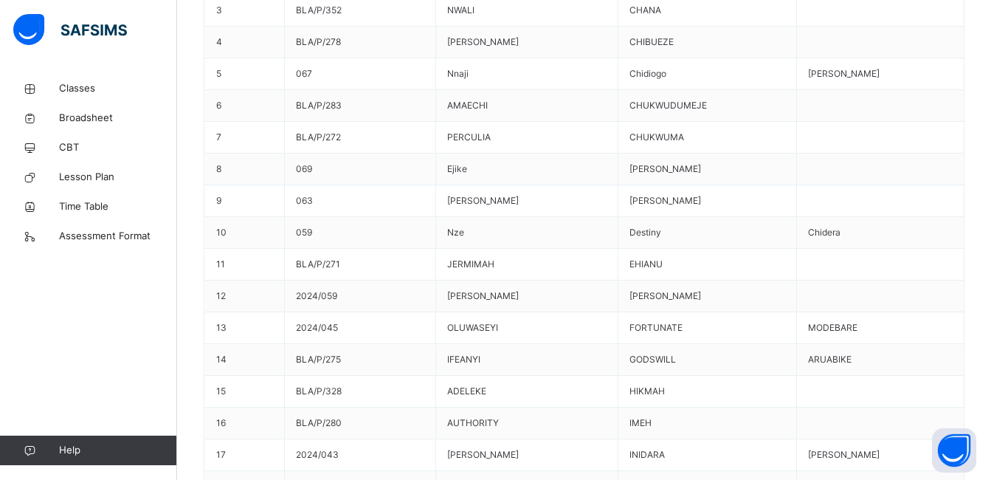
drag, startPoint x: 742, startPoint y: 192, endPoint x: 736, endPoint y: 153, distance: 39.5
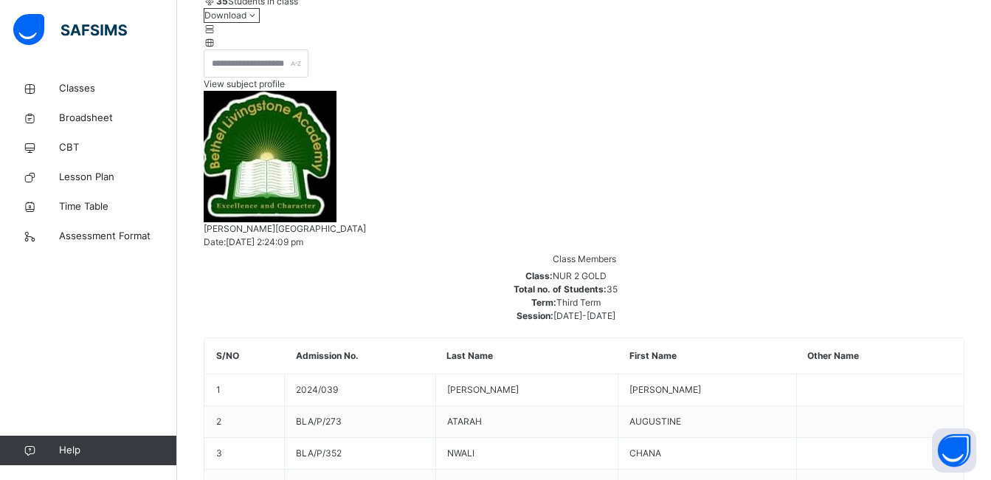
scroll to position [418, 0]
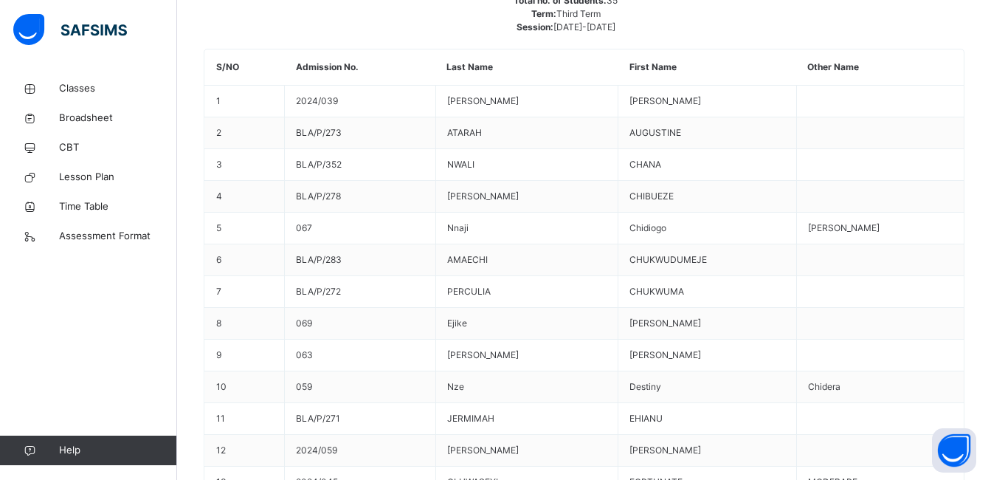
scroll to position [566, 0]
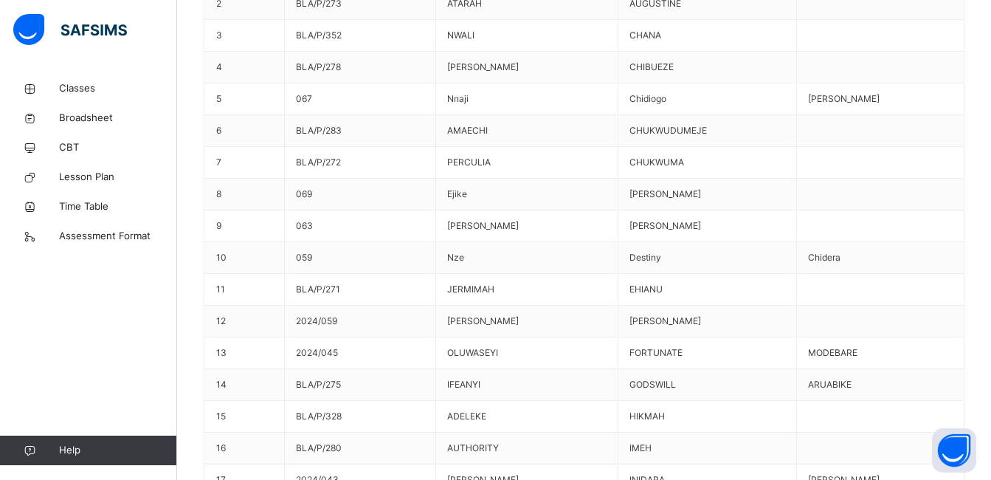
scroll to position [713, 0]
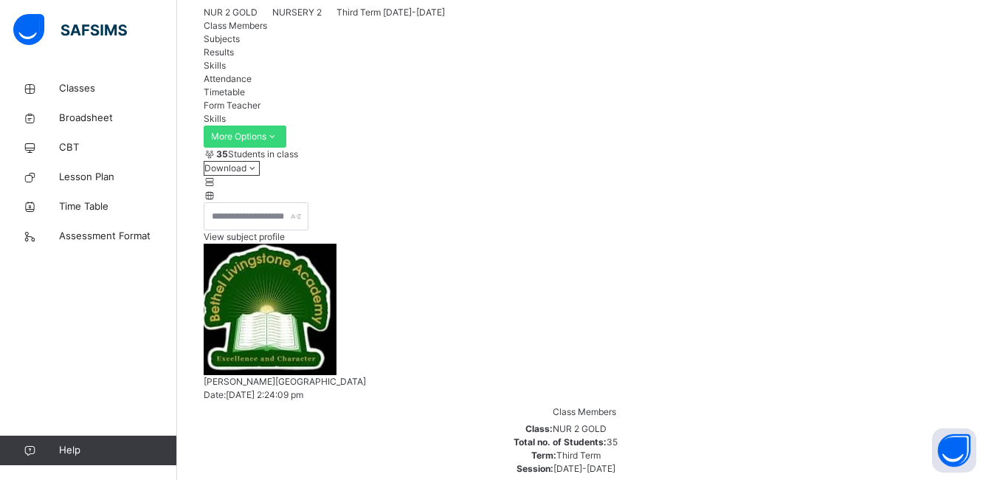
scroll to position [0, 0]
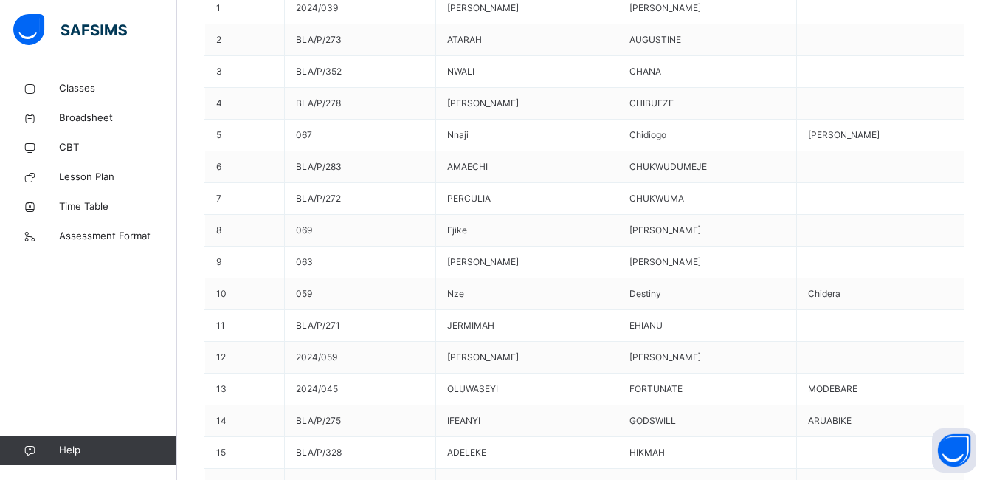
scroll to position [724, 0]
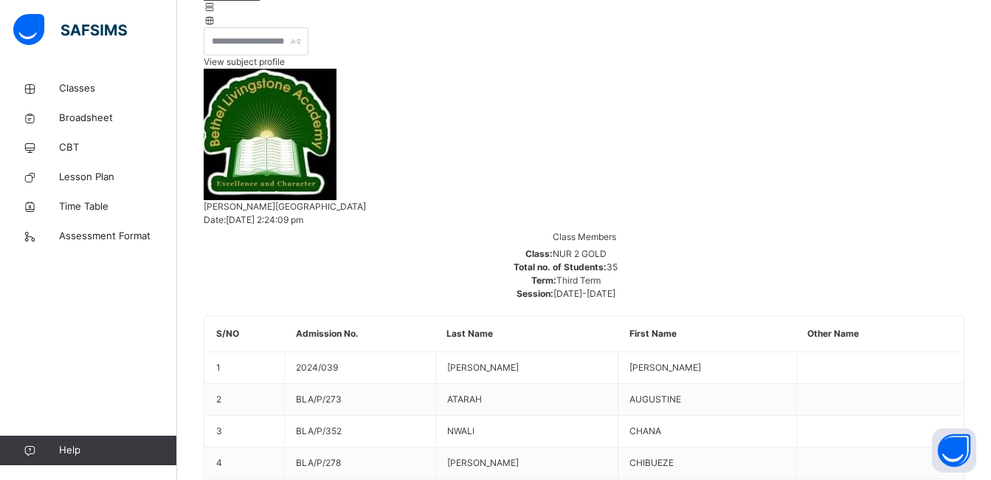
scroll to position [281, 0]
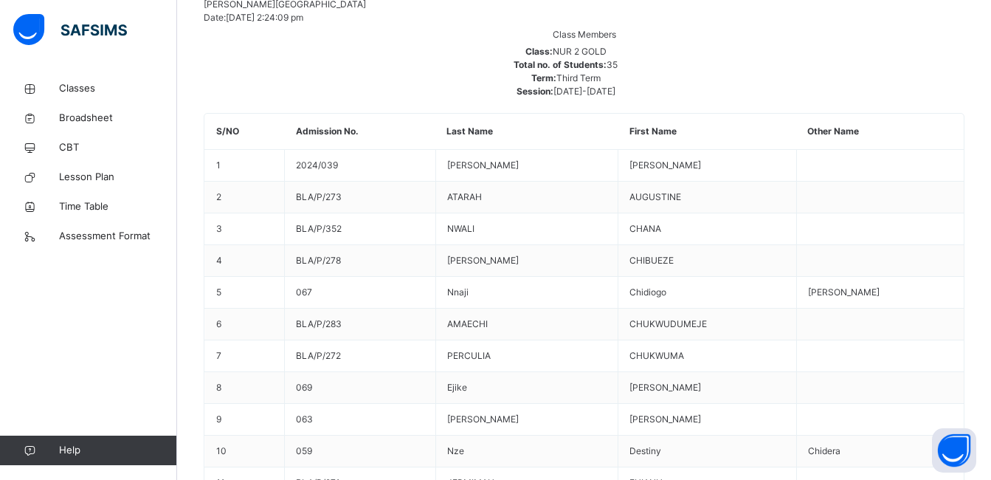
scroll to position [576, 0]
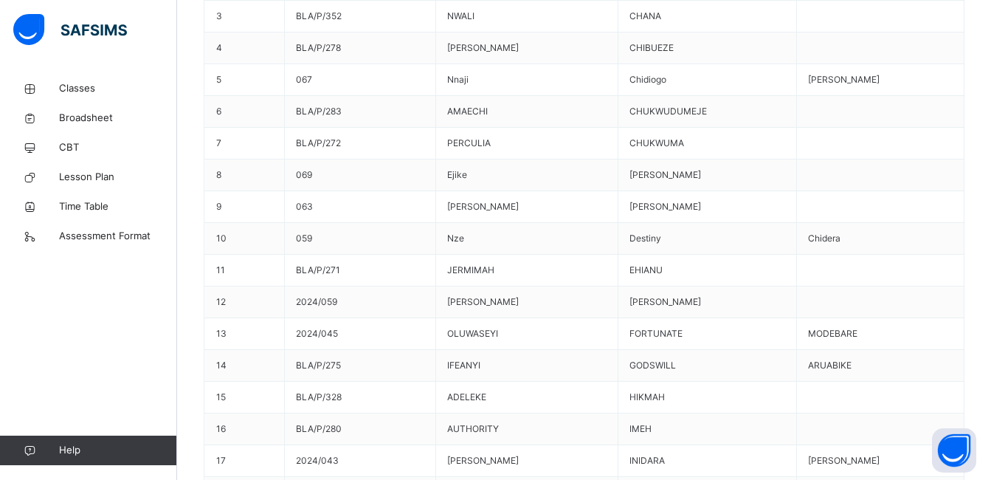
scroll to position [724, 0]
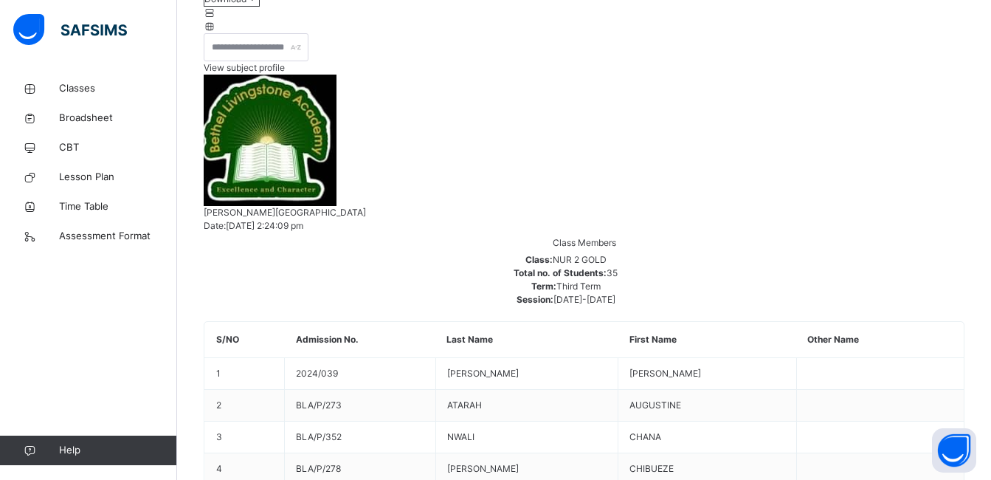
scroll to position [281, 0]
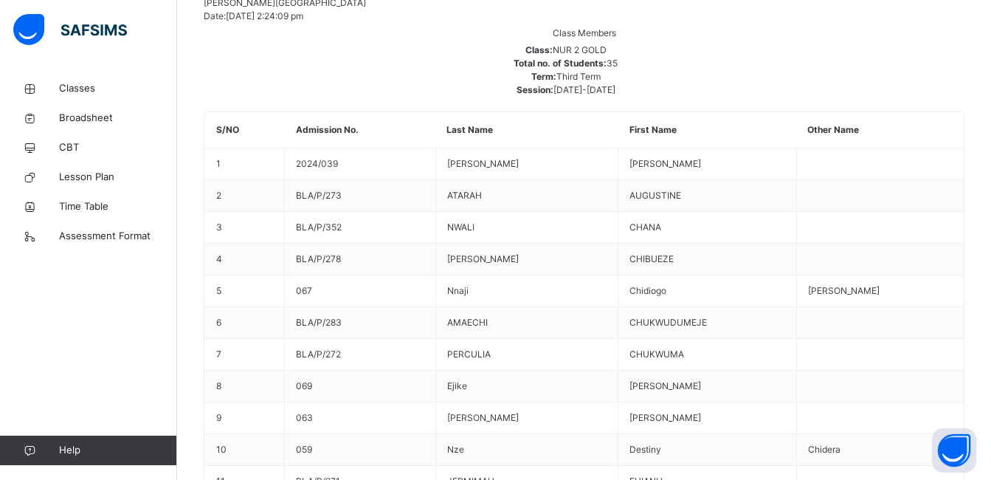
scroll to position [724, 0]
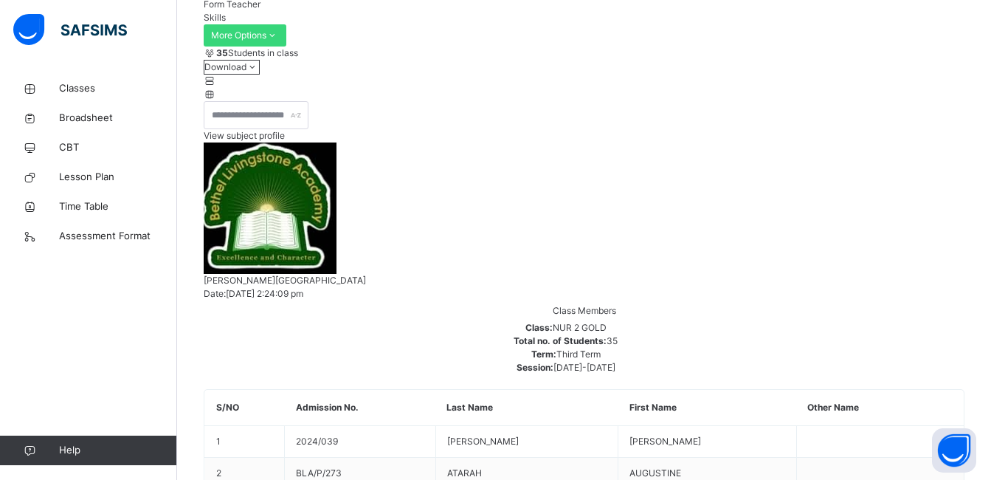
scroll to position [134, 0]
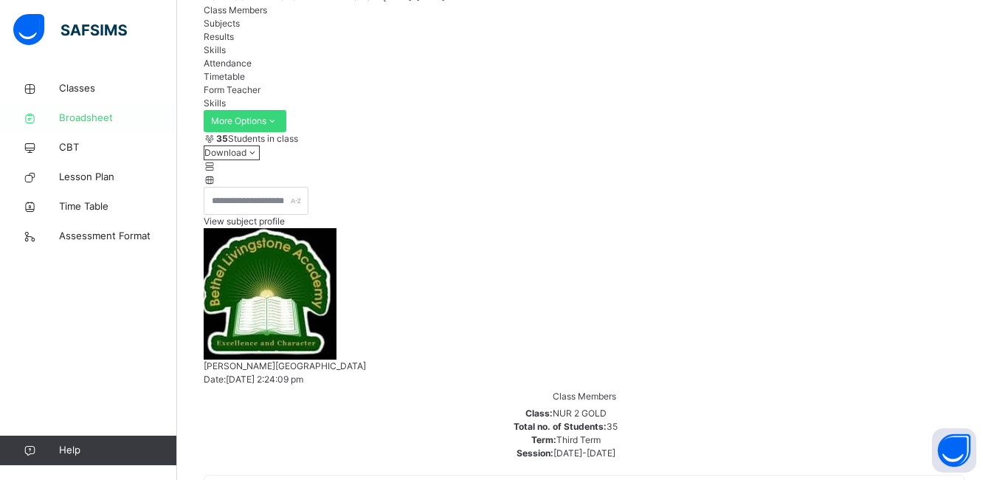
click at [120, 110] on link "Broadsheet" at bounding box center [88, 118] width 177 height 30
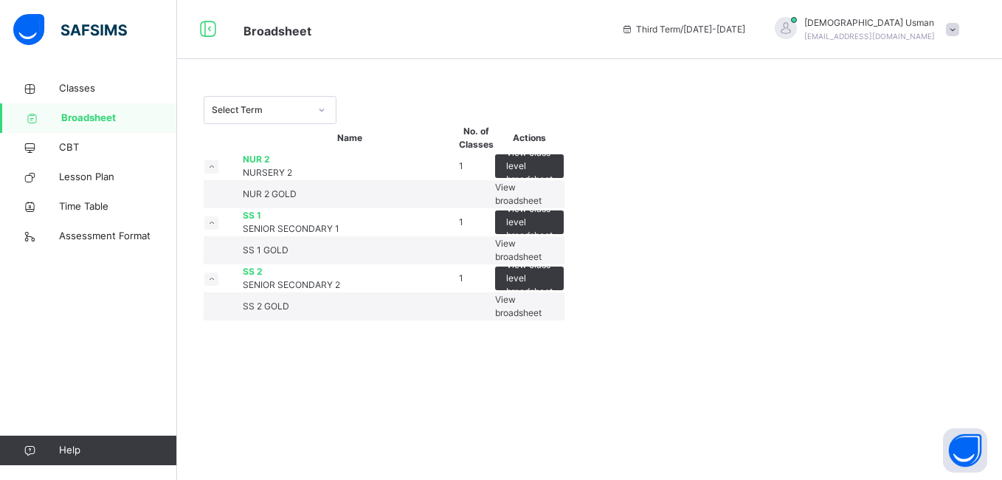
click at [542, 206] on span "View broadsheet" at bounding box center [518, 193] width 46 height 24
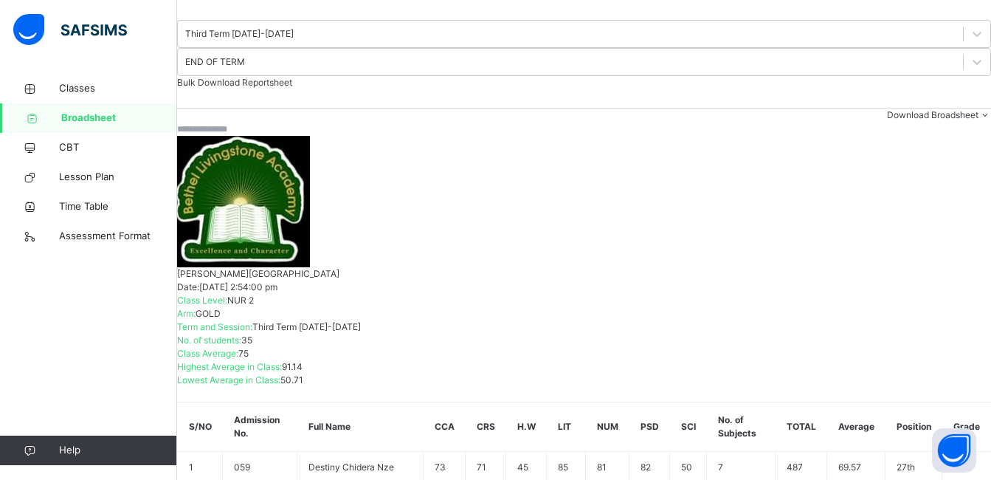
scroll to position [148, 0]
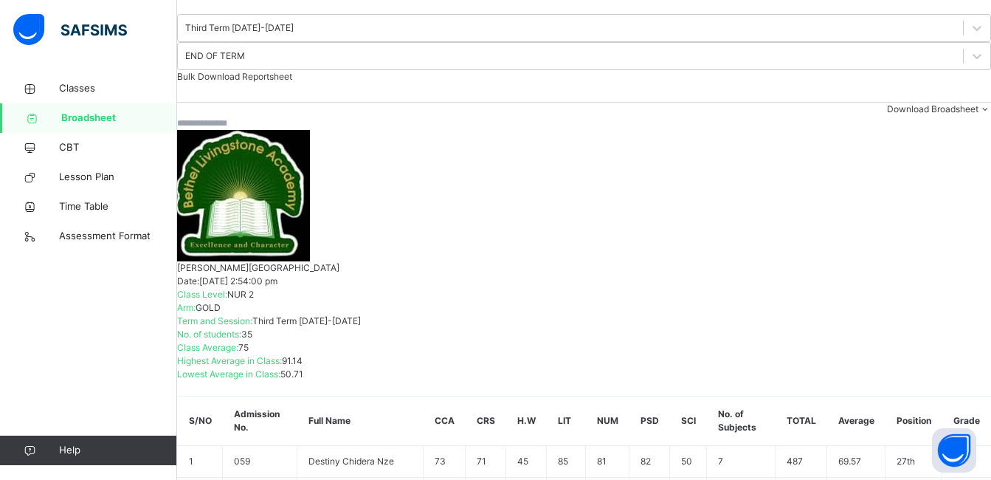
click at [292, 71] on span "Bulk Download Reportsheet" at bounding box center [234, 76] width 115 height 11
click at [292, 80] on span "Bulk Download Reportsheet" at bounding box center [234, 76] width 115 height 11
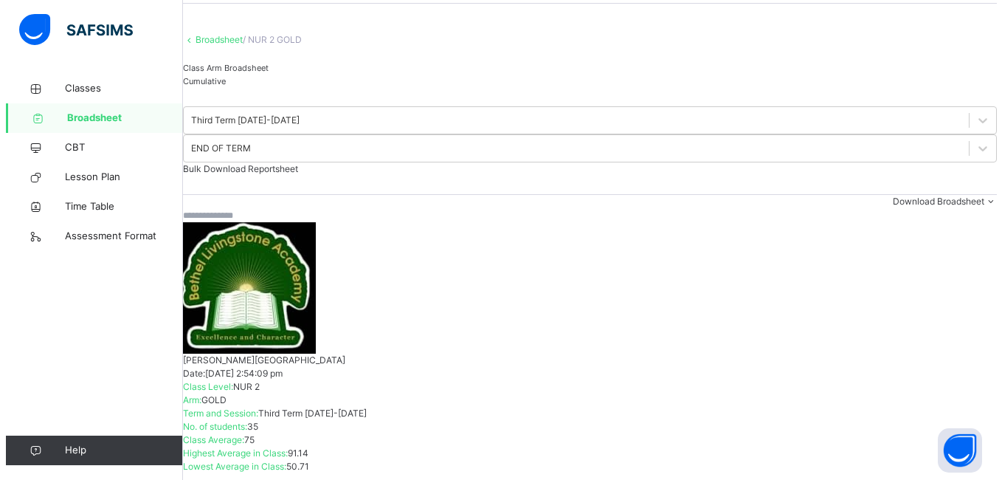
scroll to position [0, 0]
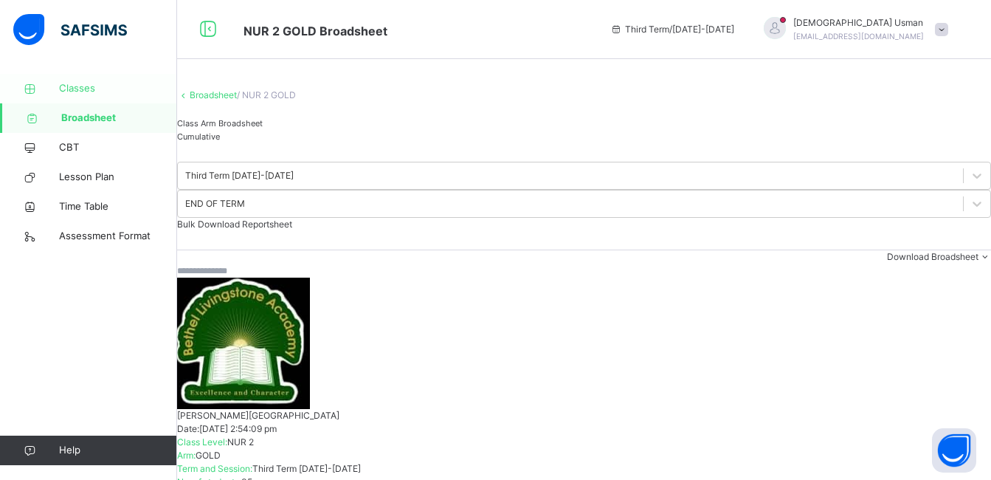
click at [120, 87] on span "Classes" at bounding box center [118, 88] width 118 height 15
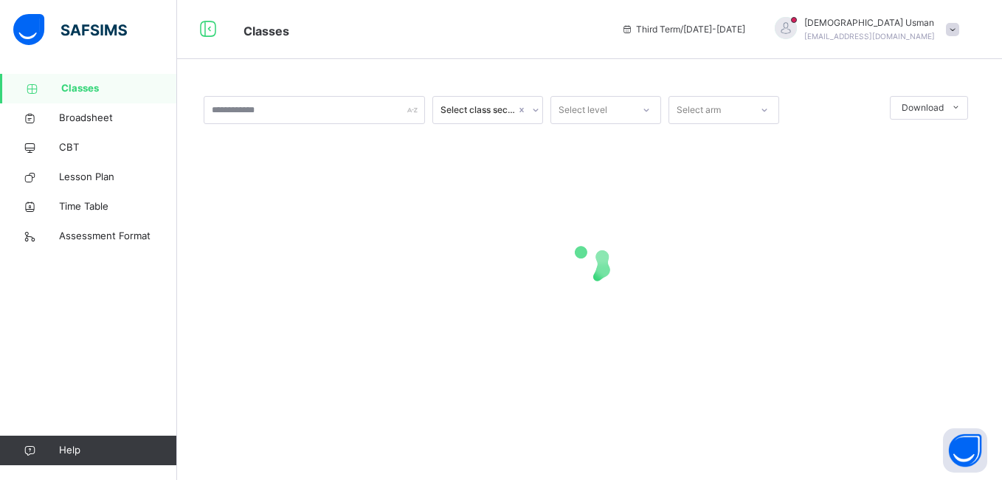
click at [120, 87] on span "Classes" at bounding box center [119, 88] width 116 height 15
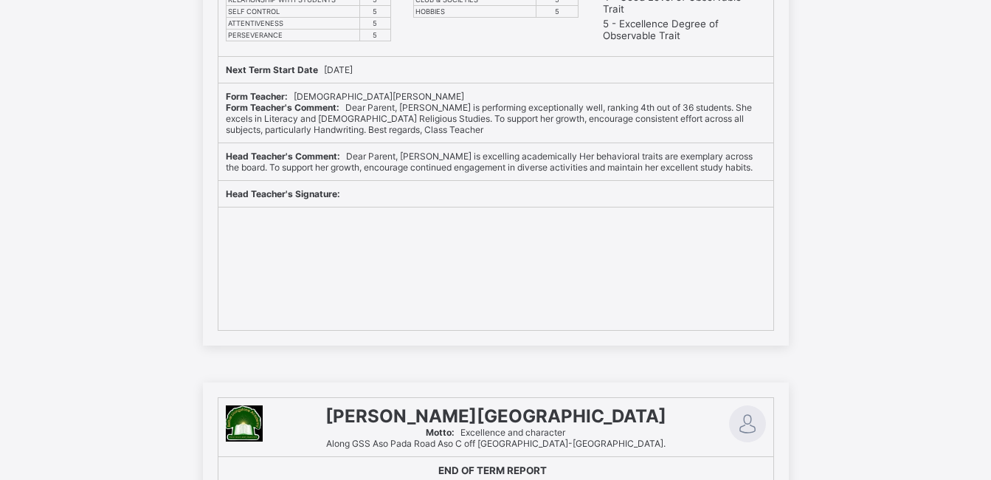
scroll to position [1771, 0]
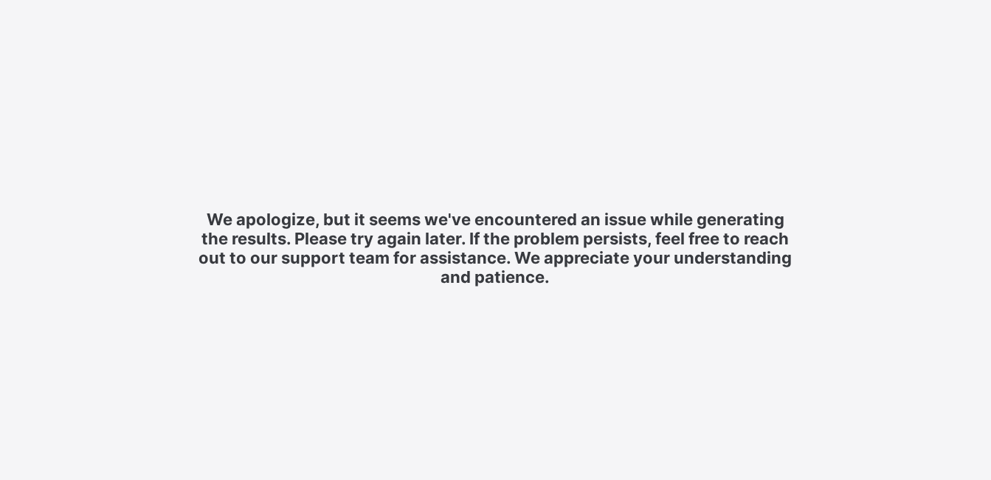
click at [513, 230] on span "We apologize, but it seems we've encountered an issue while generating the resu…" at bounding box center [495, 248] width 595 height 77
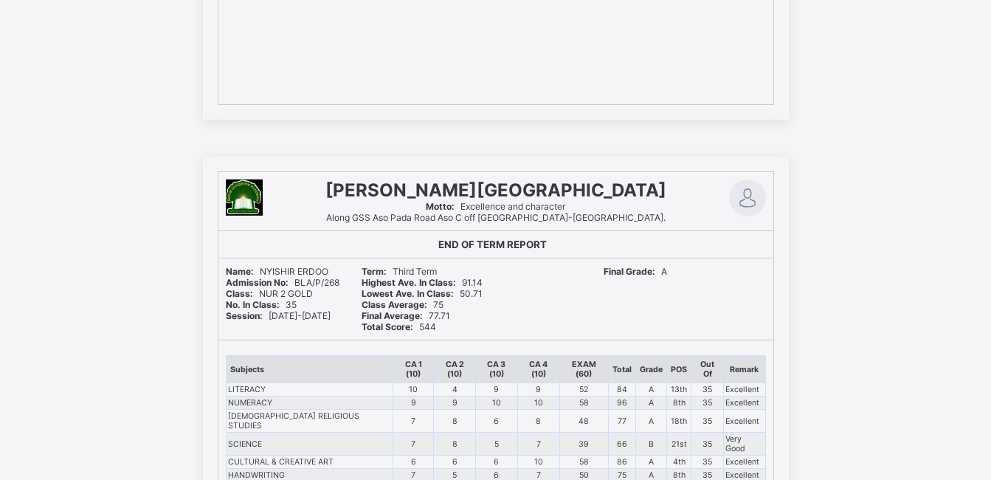
scroll to position [7082, 0]
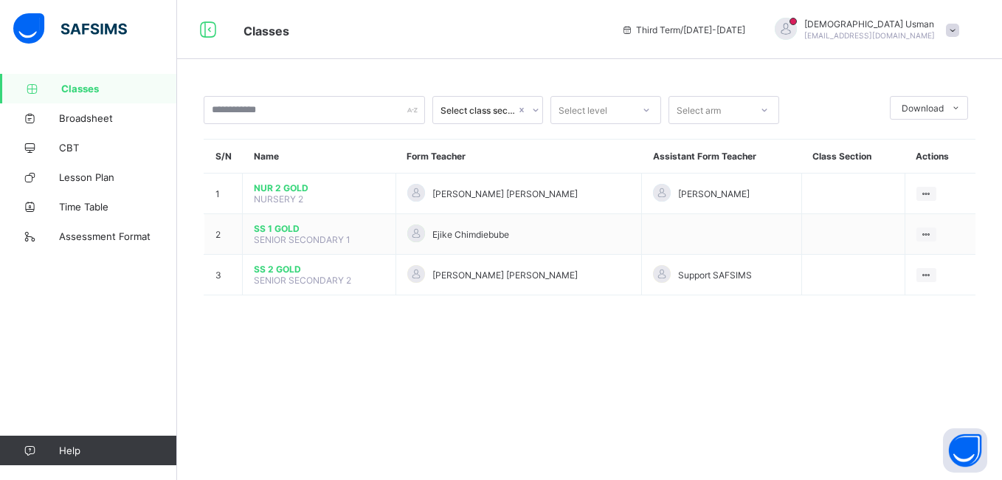
click at [916, 14] on div "Third Term / 2024-2025 Muhammad Usman usmanmhdhamisu@gmail.com" at bounding box center [808, 29] width 388 height 59
click at [930, 33] on span "usmanmhdhamisu@gmail.com" at bounding box center [869, 35] width 131 height 9
click at [930, 141] on span "Logout" at bounding box center [910, 145] width 97 height 17
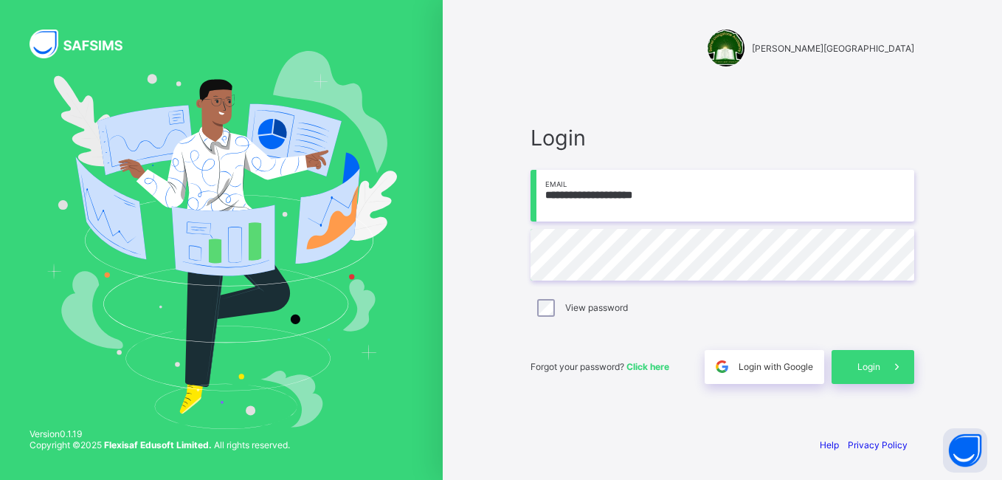
drag, startPoint x: 603, startPoint y: 198, endPoint x: 531, endPoint y: 201, distance: 71.7
click at [531, 200] on input "**********" at bounding box center [722, 196] width 384 height 52
type input "**********"
click at [871, 364] on span "Login" at bounding box center [868, 366] width 23 height 11
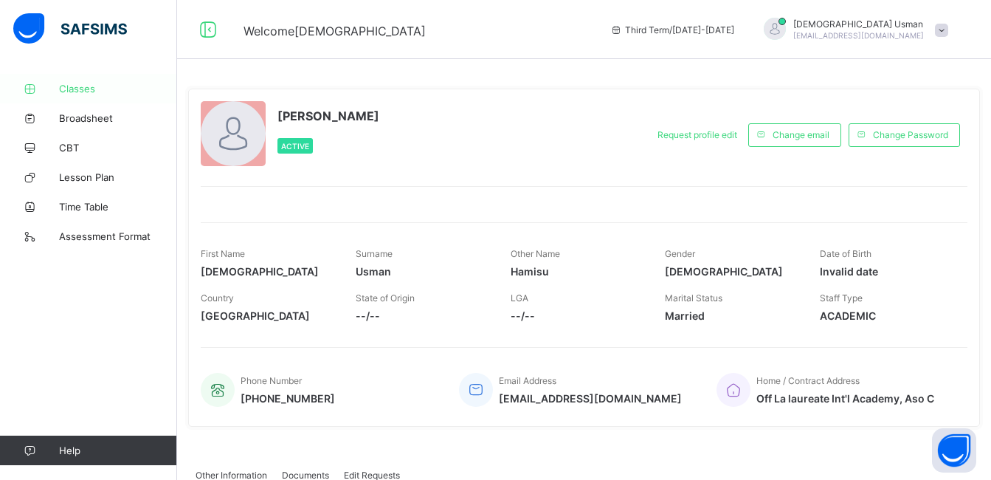
click at [72, 84] on span "Classes" at bounding box center [118, 89] width 118 height 12
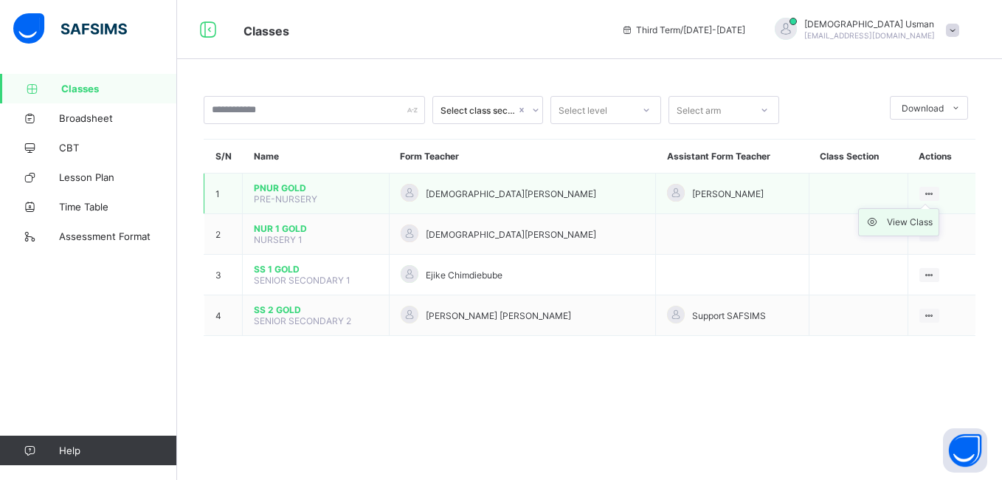
click at [910, 223] on div "View Class" at bounding box center [910, 222] width 46 height 15
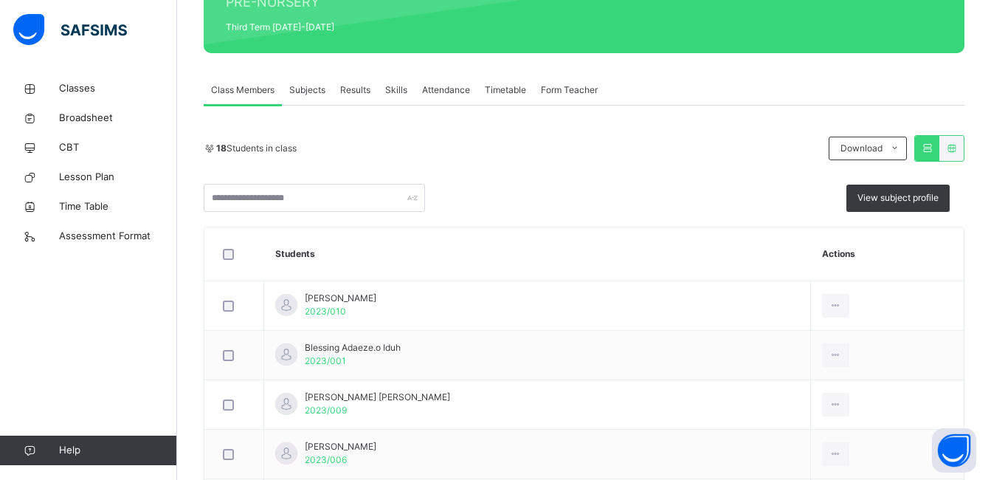
scroll to position [148, 0]
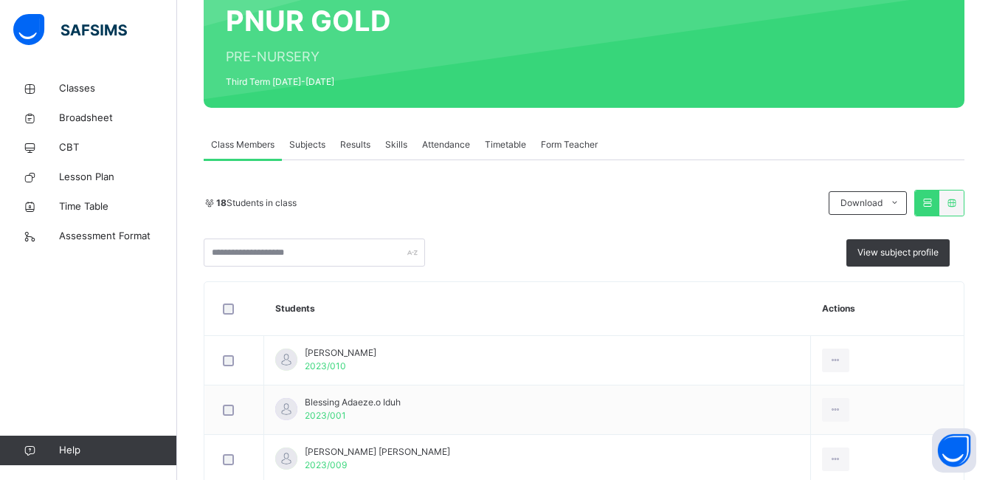
click at [396, 144] on span "Skills" at bounding box center [396, 144] width 22 height 13
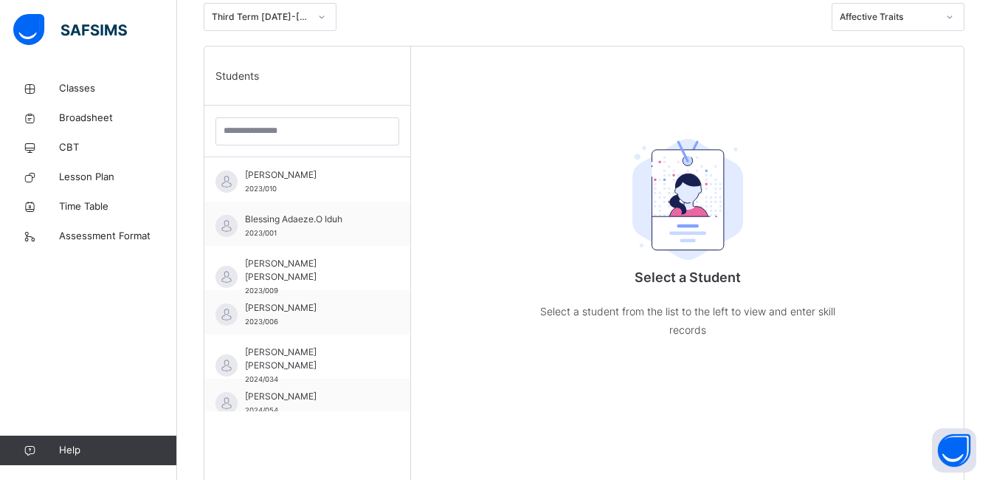
scroll to position [418, 0]
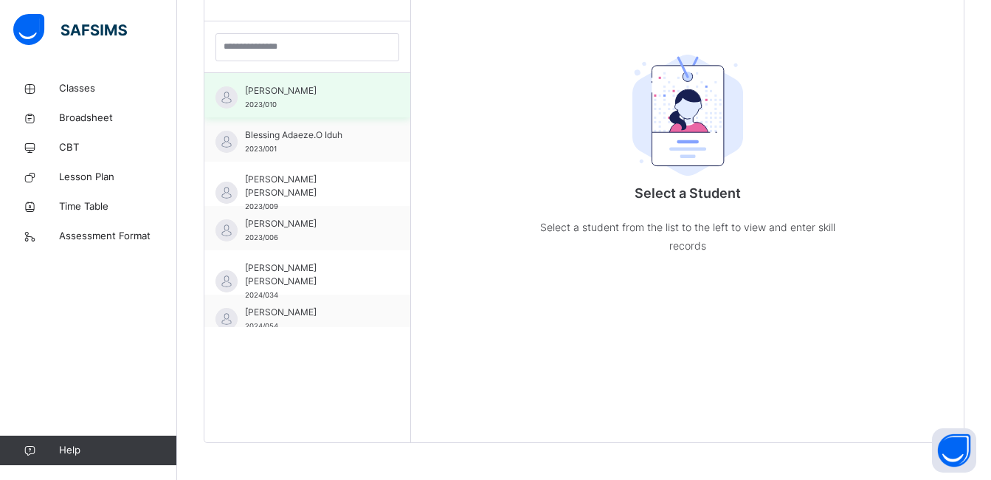
click at [314, 105] on div "ALIYAH BASHIR 2023/010" at bounding box center [311, 97] width 132 height 27
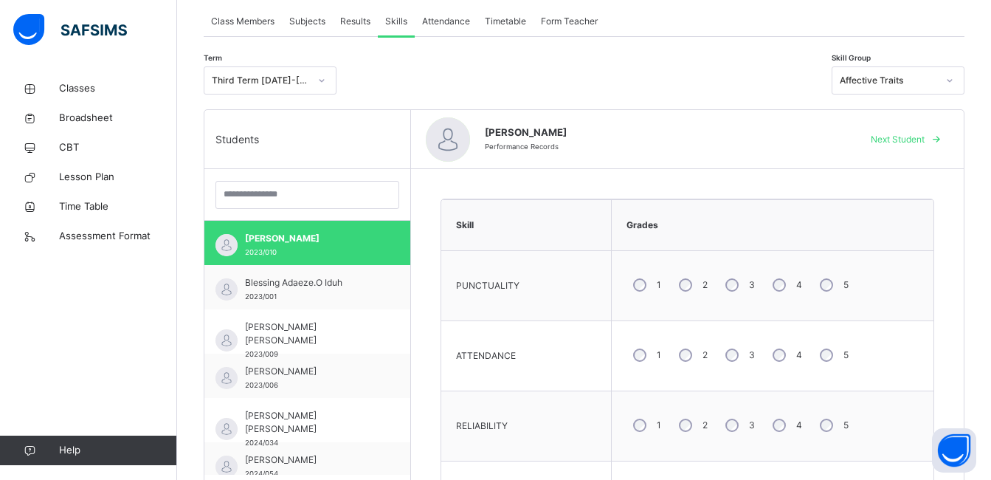
click at [912, 128] on div "Next Student" at bounding box center [904, 140] width 90 height 24
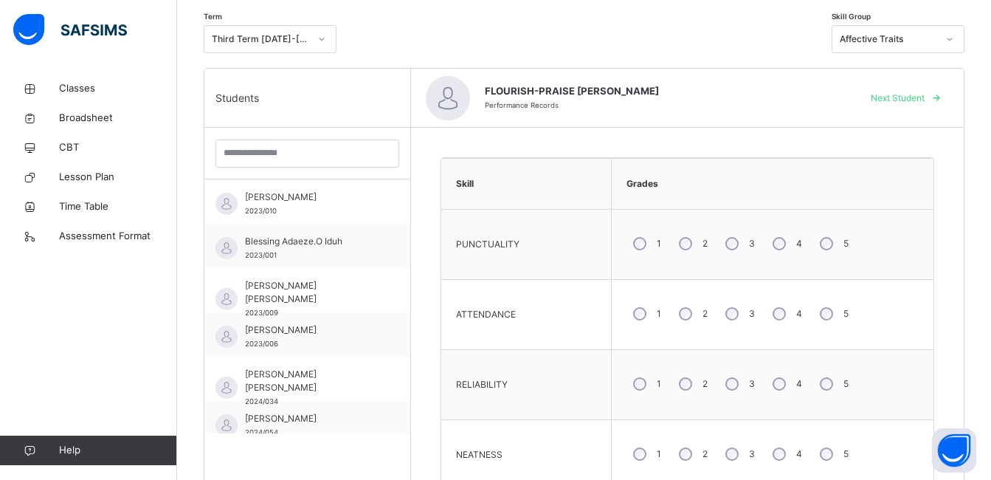
scroll to position [274, 0]
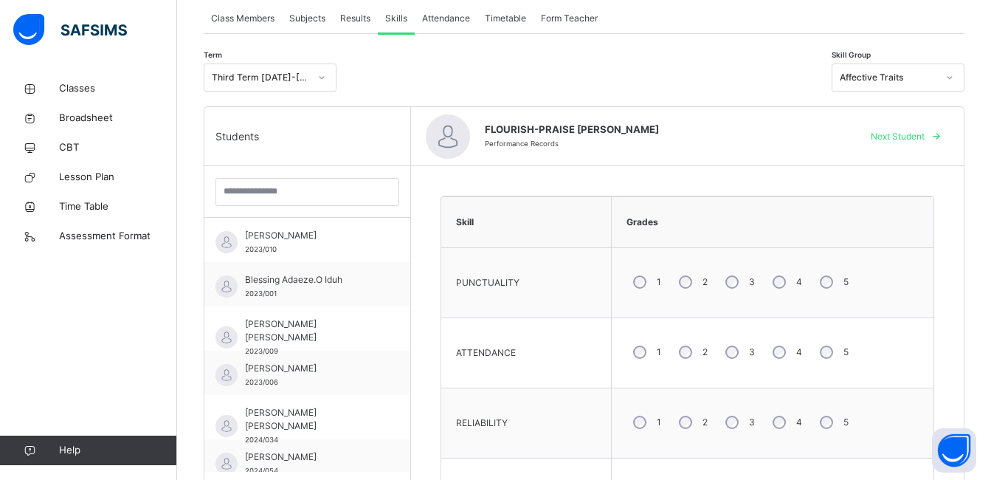
click at [909, 139] on span "Next Student" at bounding box center [898, 136] width 54 height 13
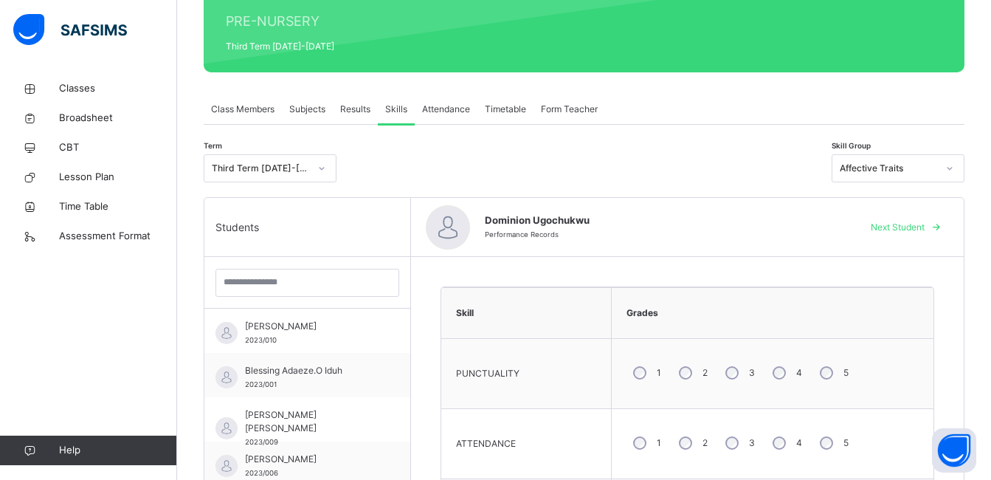
scroll to position [123, 0]
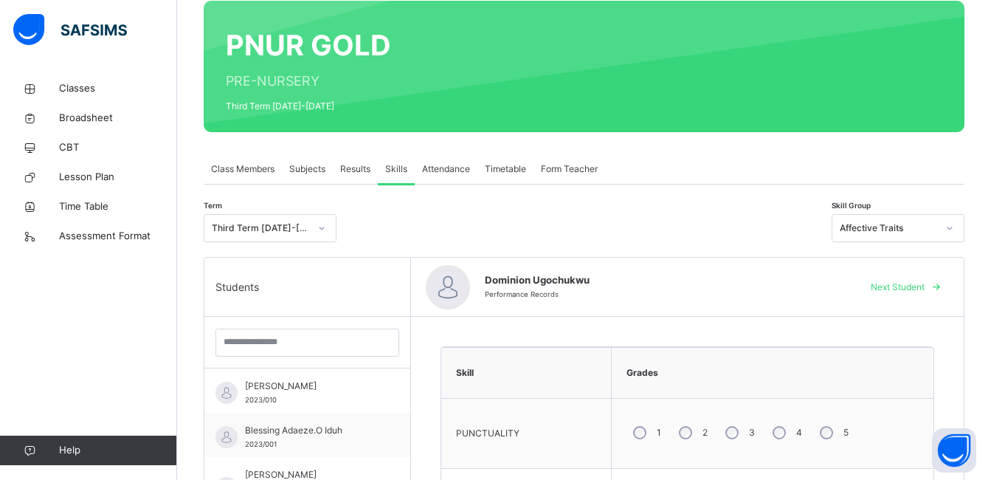
click at [921, 287] on span "Next Student" at bounding box center [898, 286] width 54 height 13
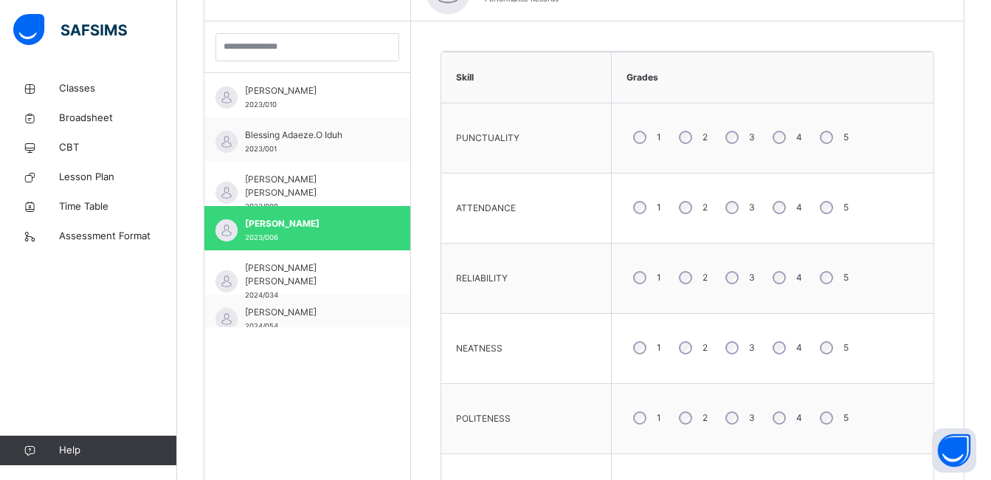
click at [784, 274] on div "4" at bounding box center [786, 277] width 40 height 31
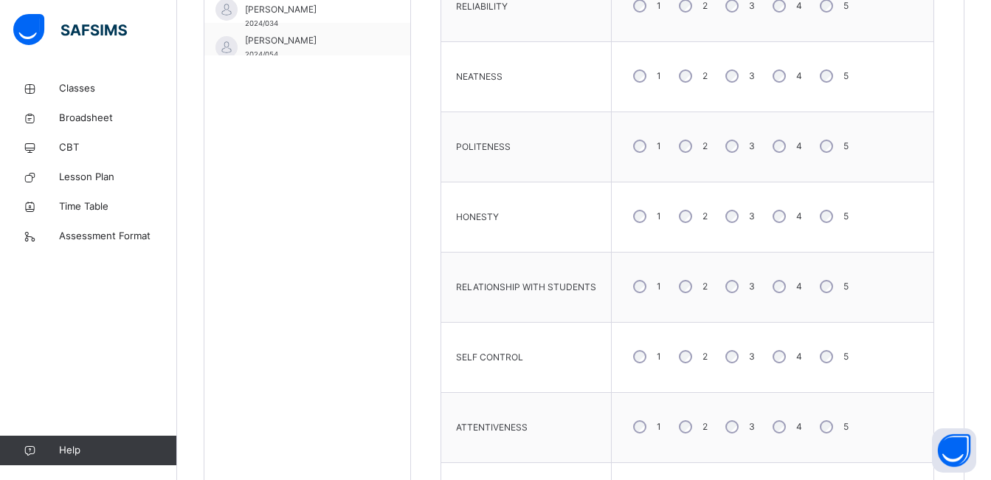
scroll to position [713, 0]
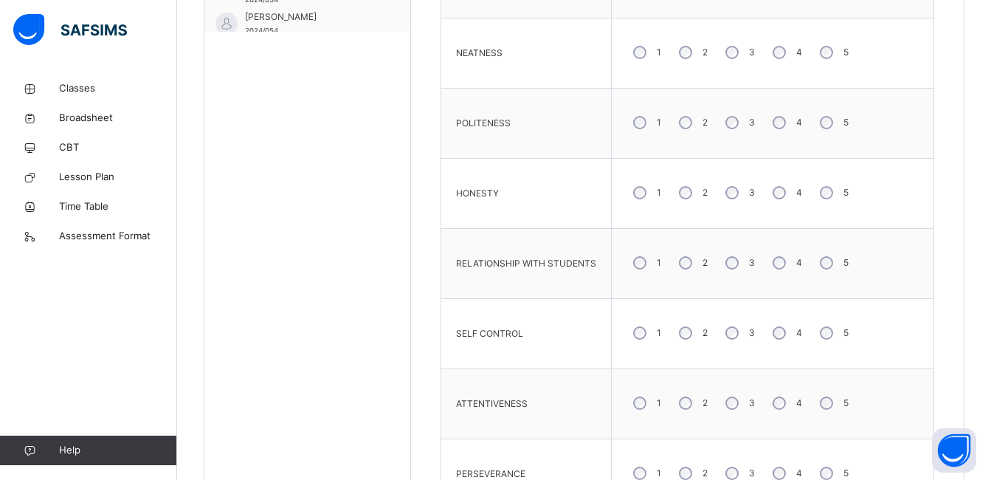
click at [782, 258] on div "4" at bounding box center [786, 262] width 40 height 31
click at [778, 125] on div "4" at bounding box center [786, 122] width 40 height 31
click at [790, 49] on div "4" at bounding box center [786, 52] width 40 height 31
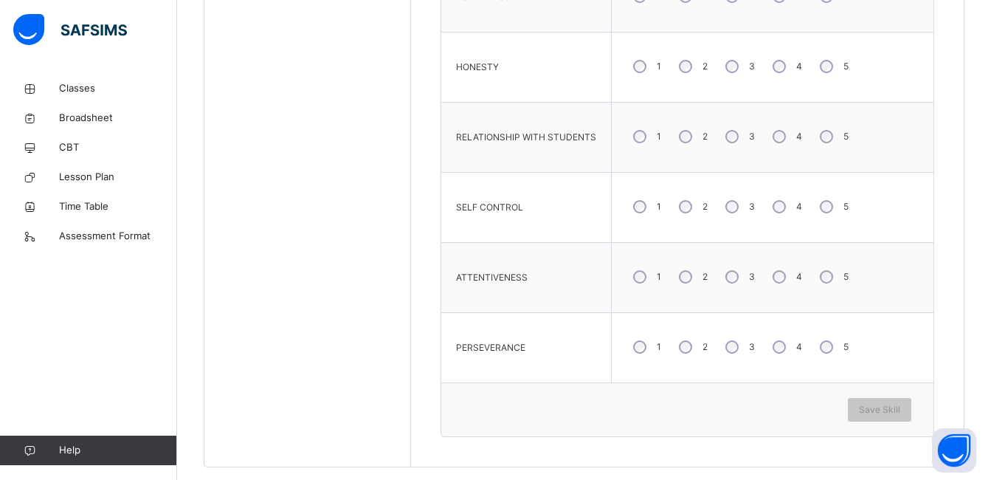
scroll to position [864, 0]
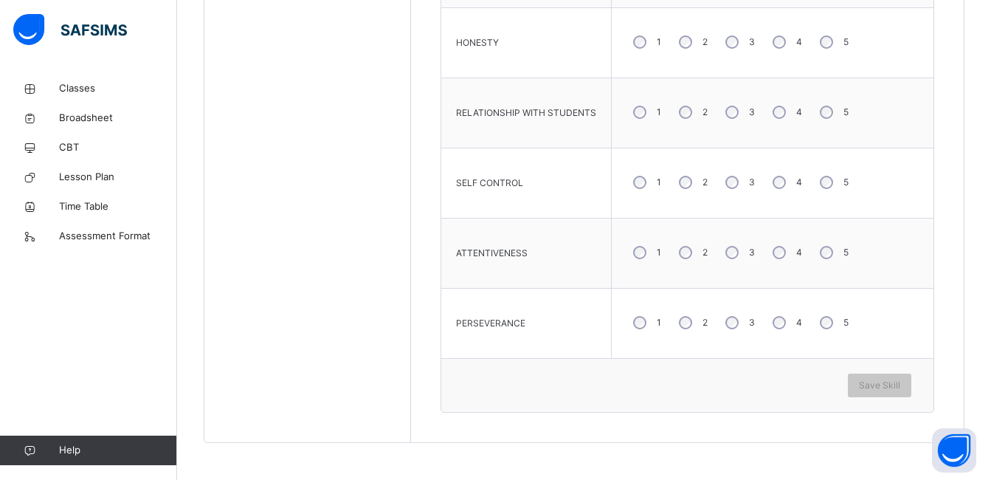
click at [836, 182] on div "5" at bounding box center [832, 182] width 39 height 31
click at [888, 379] on span "Save Skill" at bounding box center [879, 384] width 41 height 13
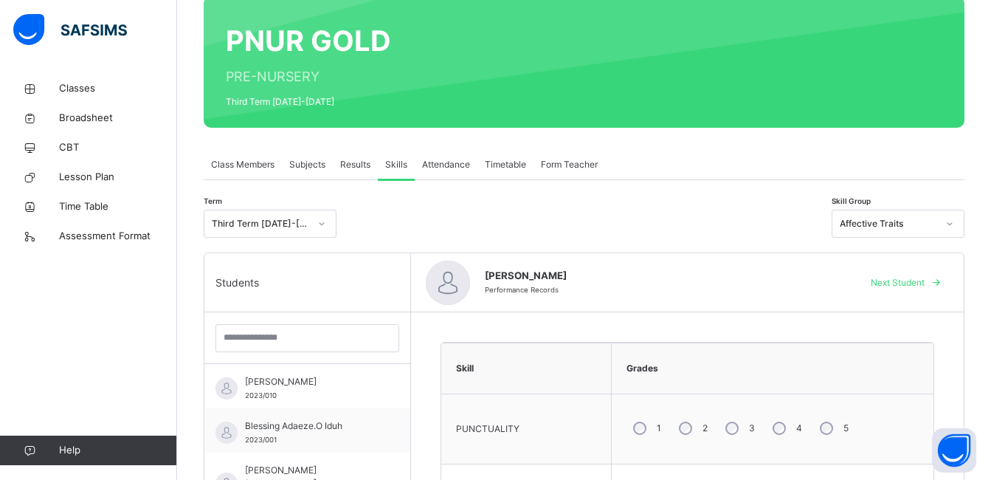
scroll to position [126, 0]
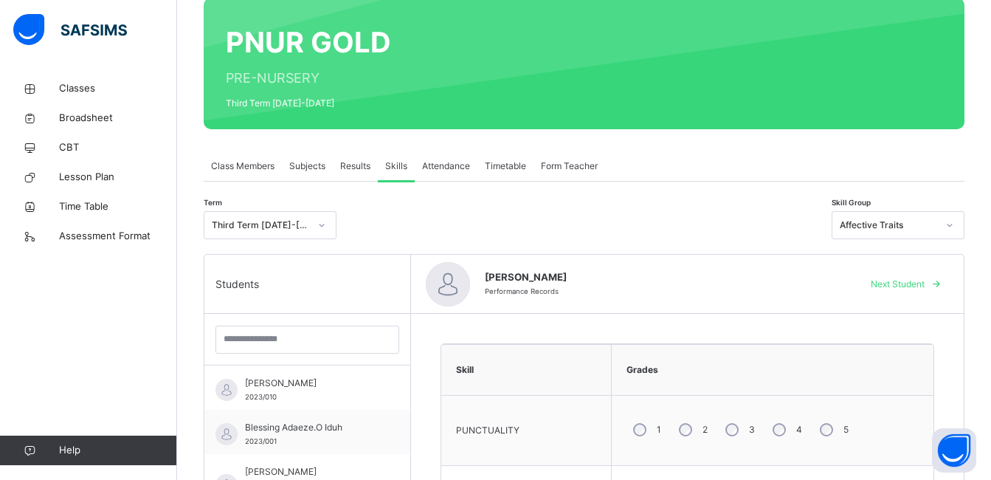
click at [916, 285] on span "Next Student" at bounding box center [898, 283] width 54 height 13
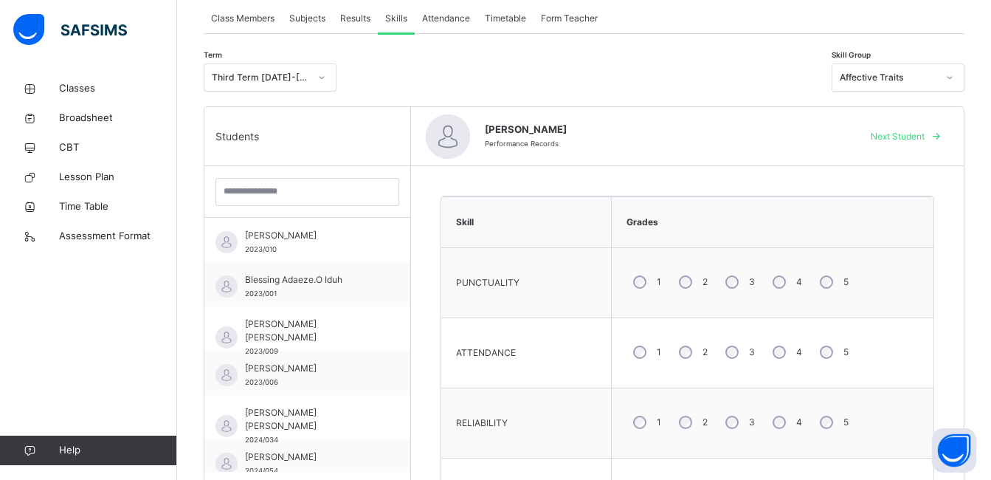
click at [785, 282] on div "4" at bounding box center [786, 281] width 40 height 31
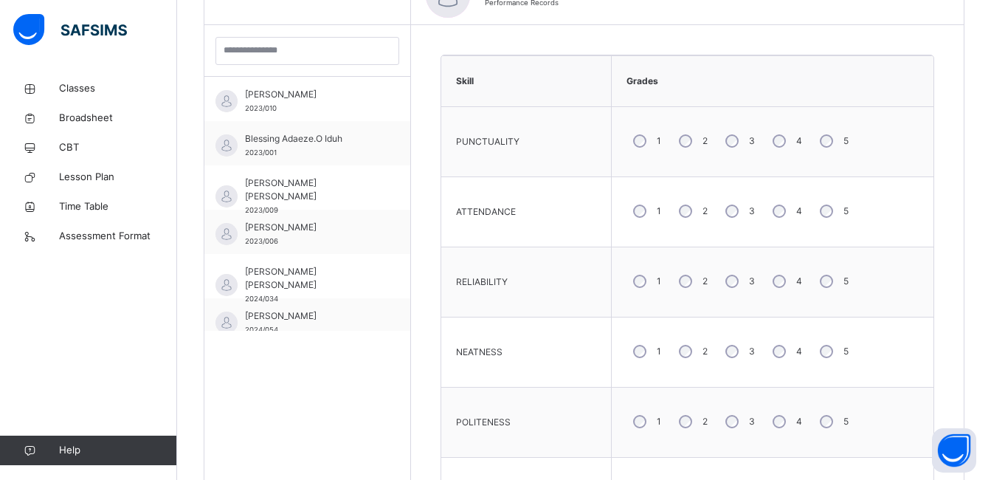
scroll to position [421, 0]
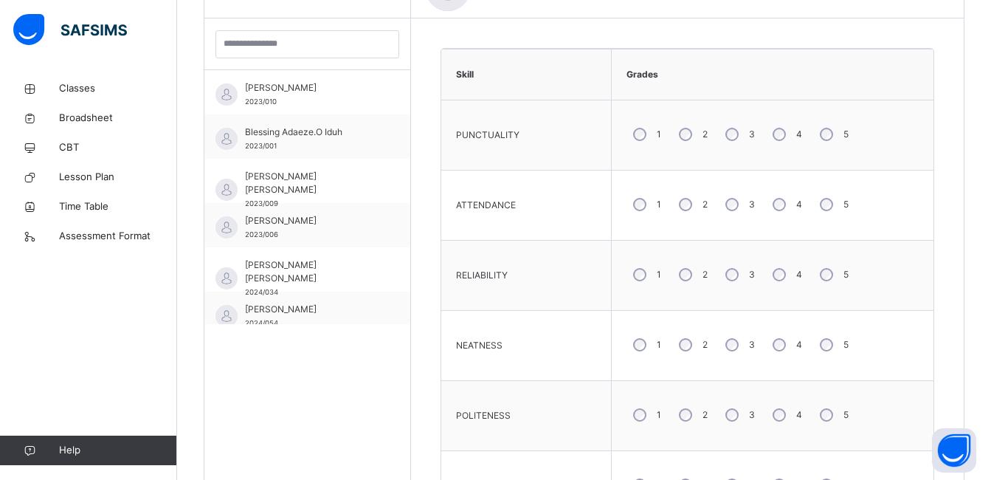
click at [786, 339] on div "4" at bounding box center [786, 344] width 40 height 31
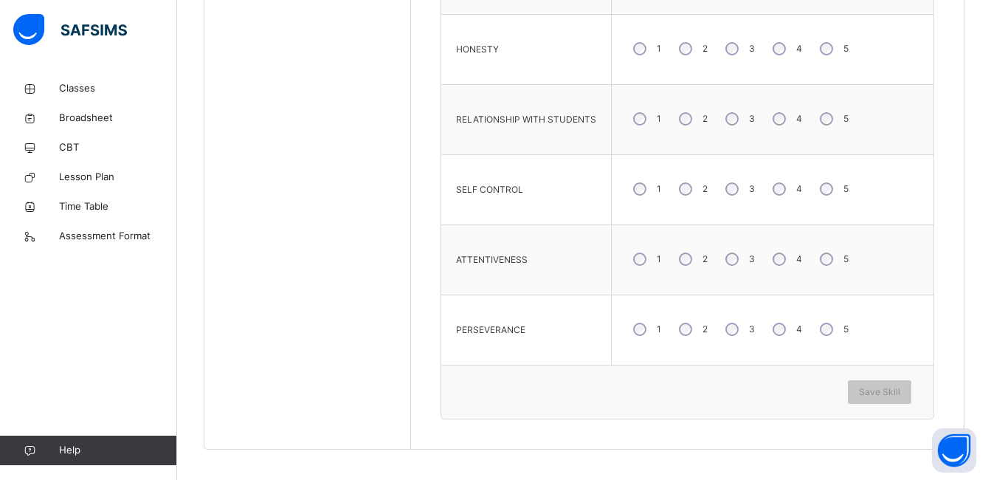
scroll to position [864, 0]
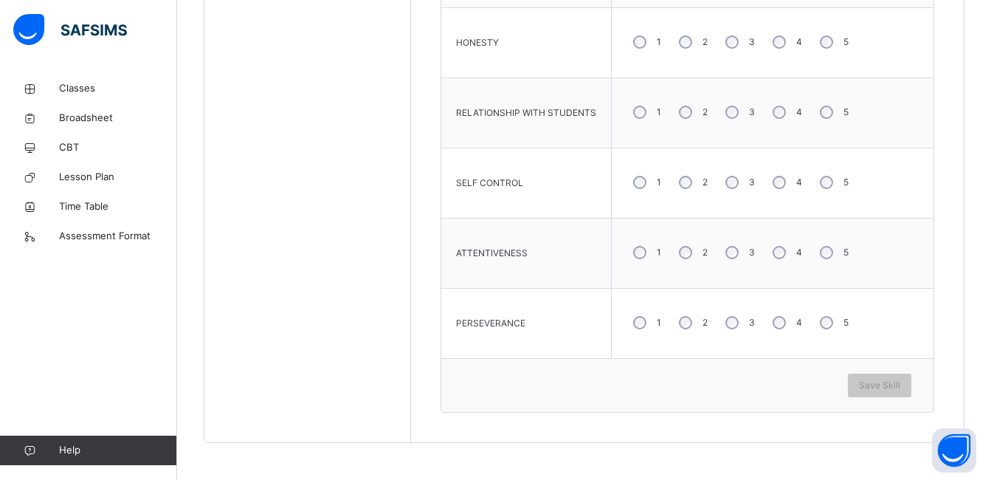
click at [779, 189] on div "4" at bounding box center [786, 182] width 40 height 31
click at [828, 253] on div "5" at bounding box center [832, 252] width 39 height 31
click at [876, 374] on div "Save Skill" at bounding box center [879, 385] width 63 height 24
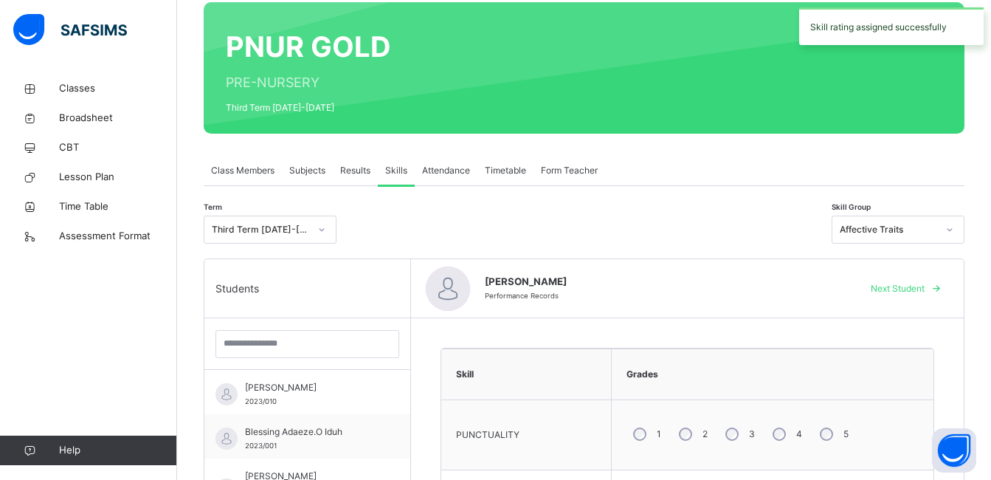
scroll to position [148, 0]
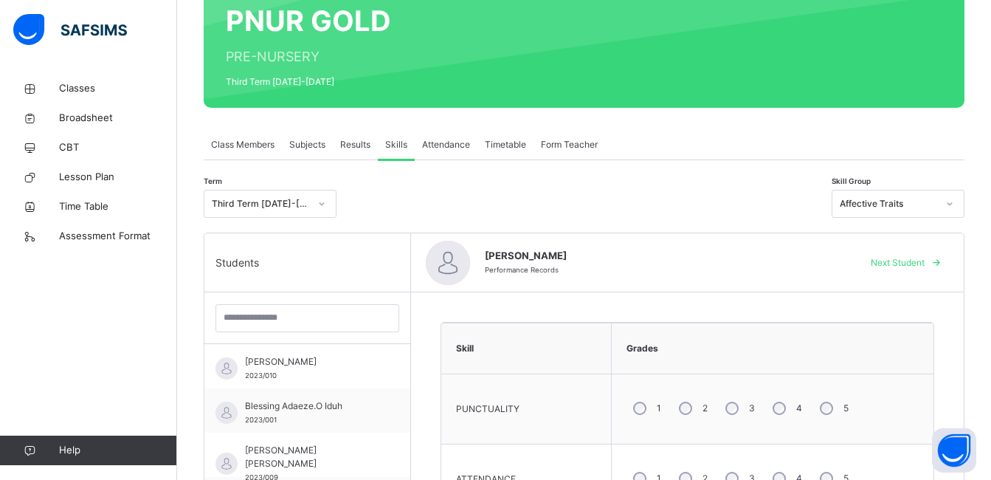
click at [897, 260] on span "Next Student" at bounding box center [898, 262] width 54 height 13
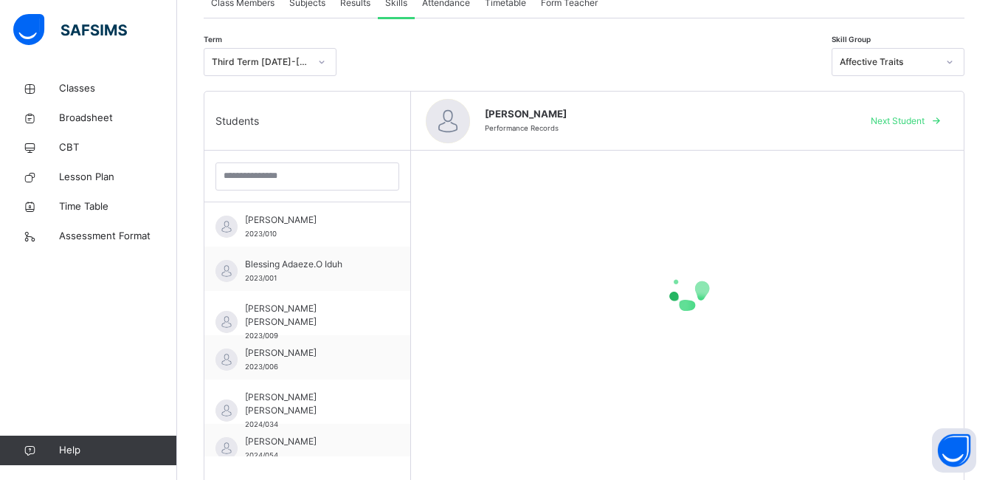
scroll to position [295, 0]
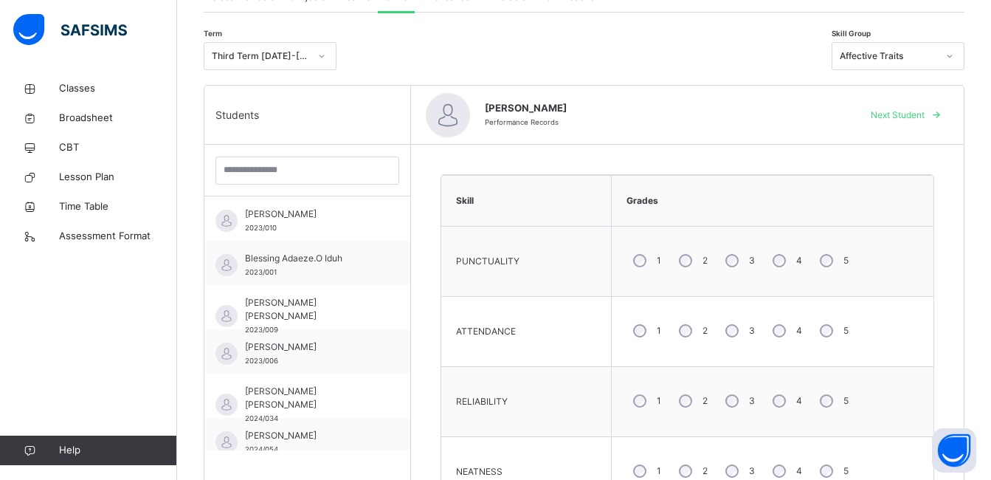
click at [824, 268] on div "5" at bounding box center [832, 260] width 39 height 31
click at [778, 339] on div "4" at bounding box center [786, 330] width 40 height 31
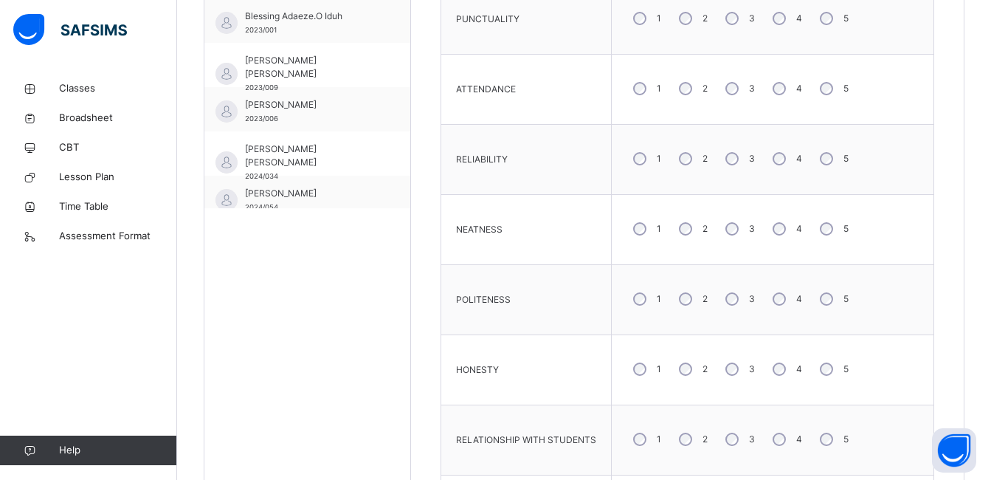
scroll to position [590, 0]
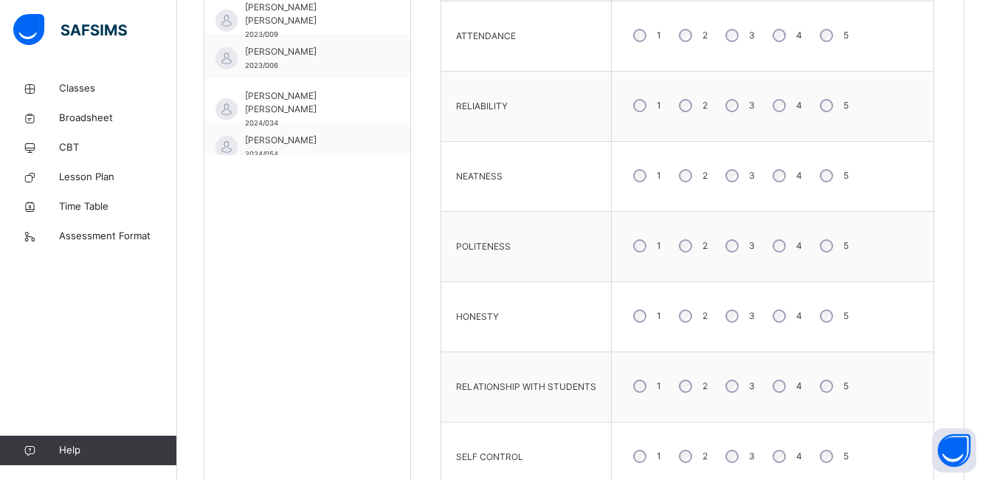
click at [830, 238] on div "5" at bounding box center [832, 245] width 39 height 31
click at [820, 188] on div "5" at bounding box center [832, 175] width 39 height 31
click at [790, 175] on div "4" at bounding box center [786, 175] width 40 height 31
click at [780, 323] on div "4" at bounding box center [786, 315] width 40 height 31
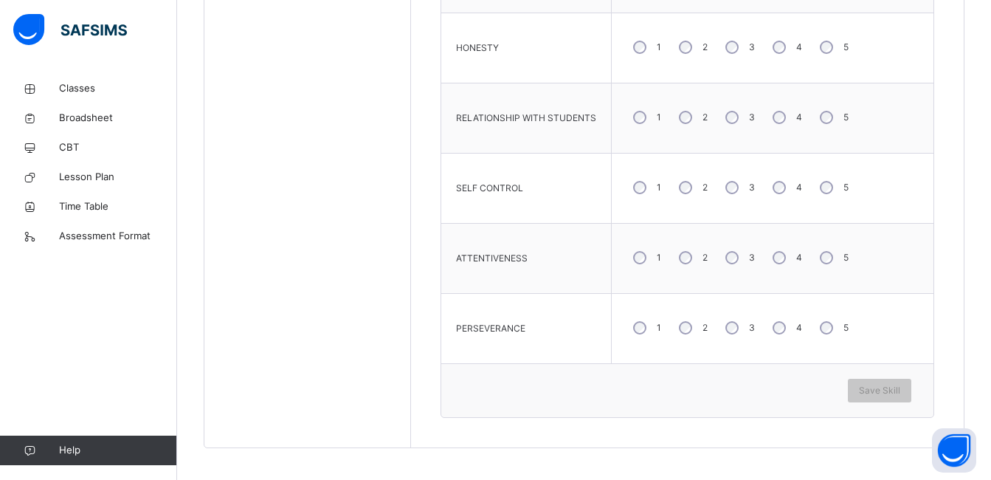
scroll to position [864, 0]
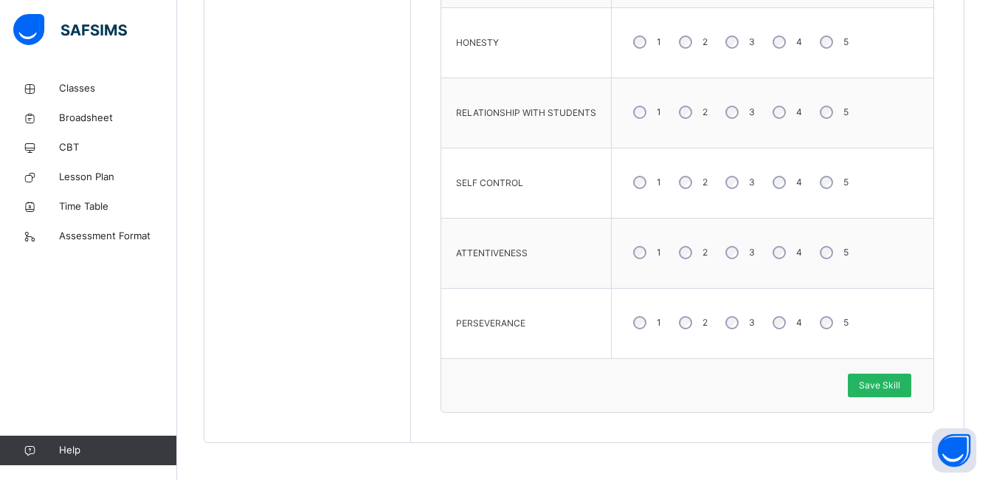
click at [887, 382] on span "Save Skill" at bounding box center [879, 384] width 41 height 13
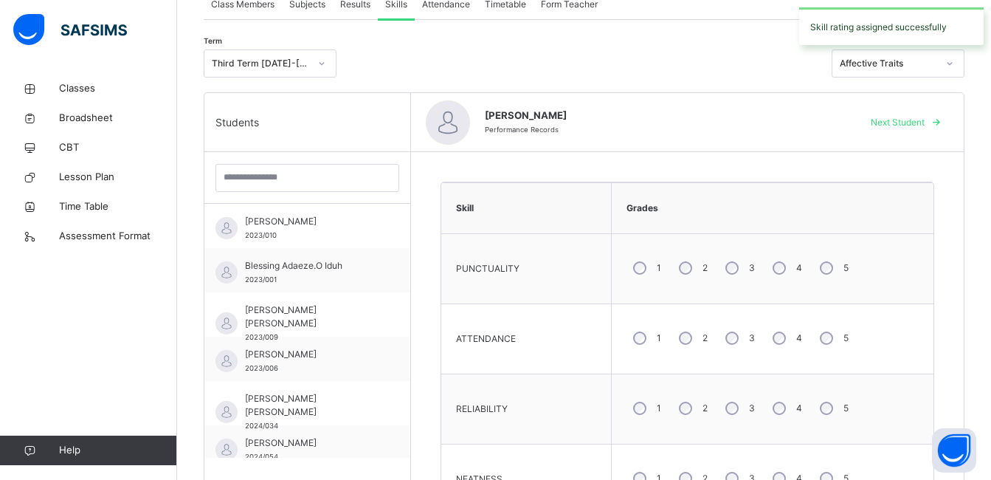
scroll to position [274, 0]
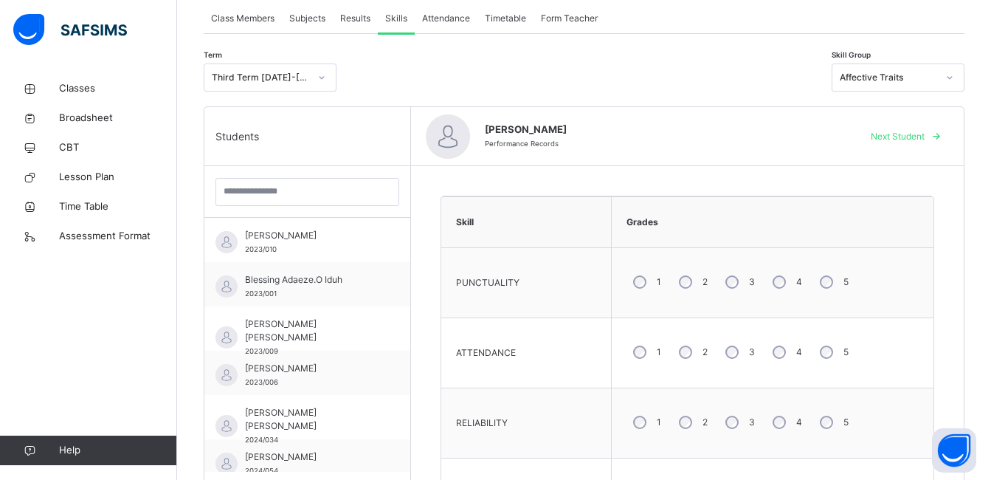
click at [924, 137] on span "Next Student" at bounding box center [898, 136] width 54 height 13
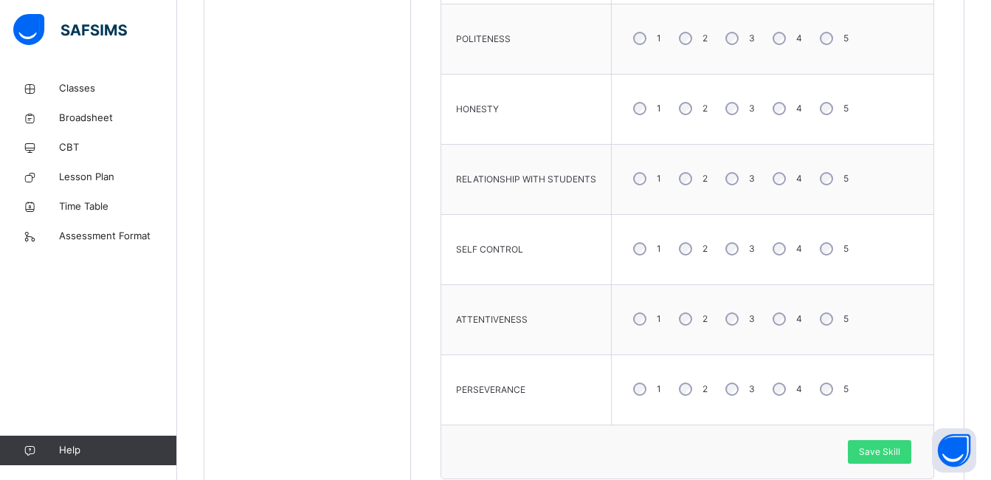
scroll to position [861, 0]
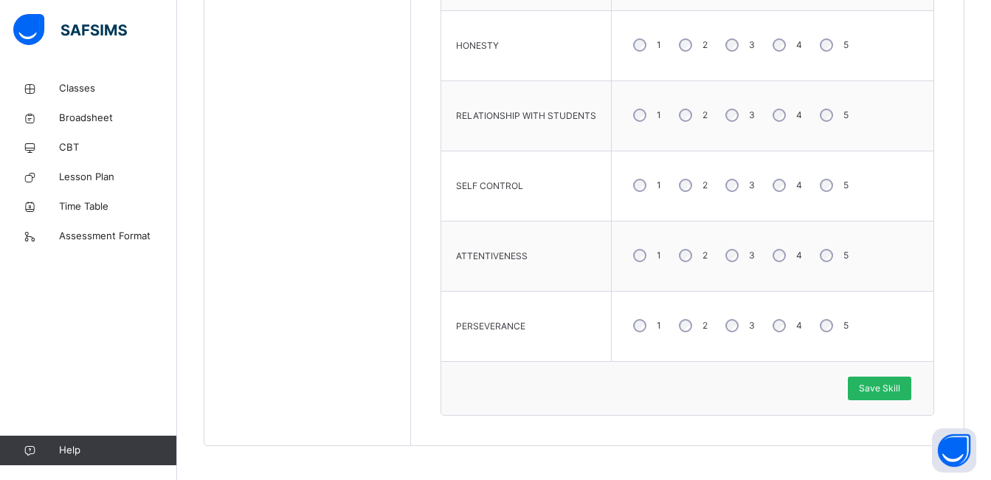
click at [888, 390] on span "Save Skill" at bounding box center [879, 387] width 41 height 13
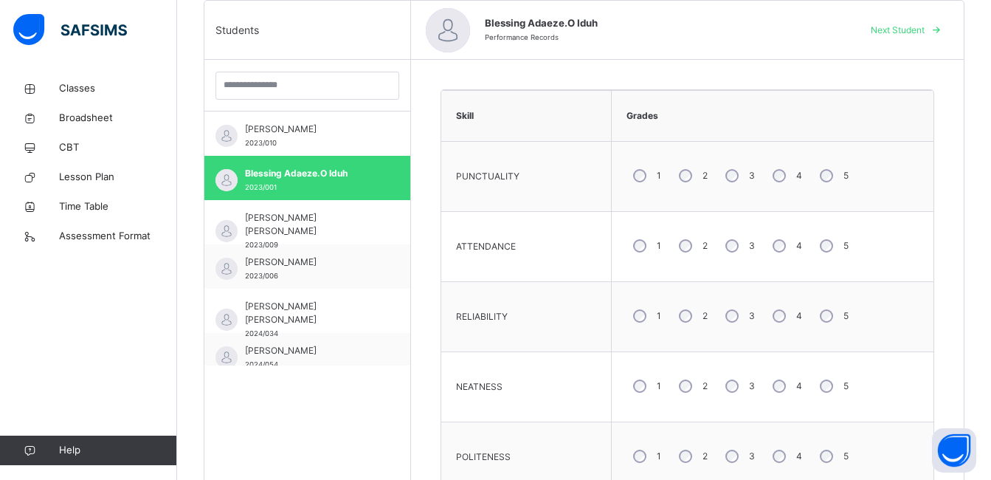
scroll to position [271, 0]
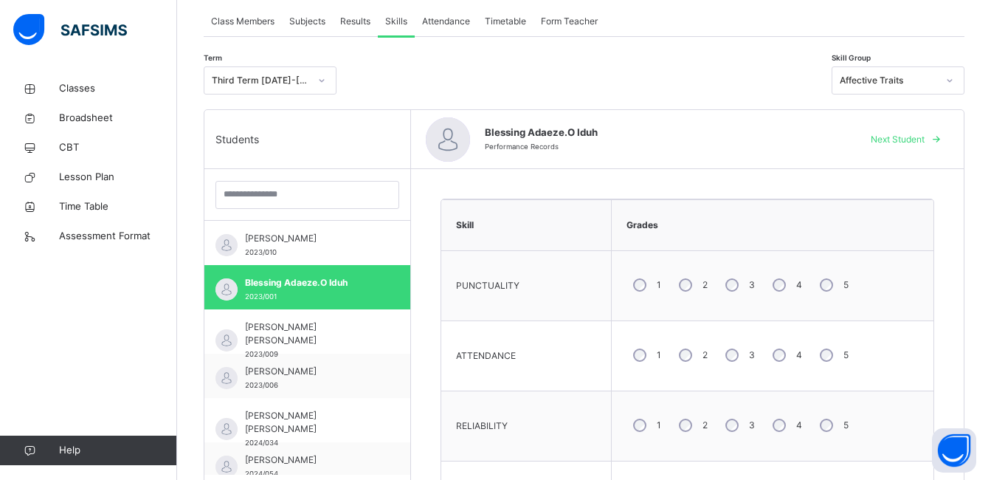
click at [922, 140] on span "Next Student" at bounding box center [898, 139] width 54 height 13
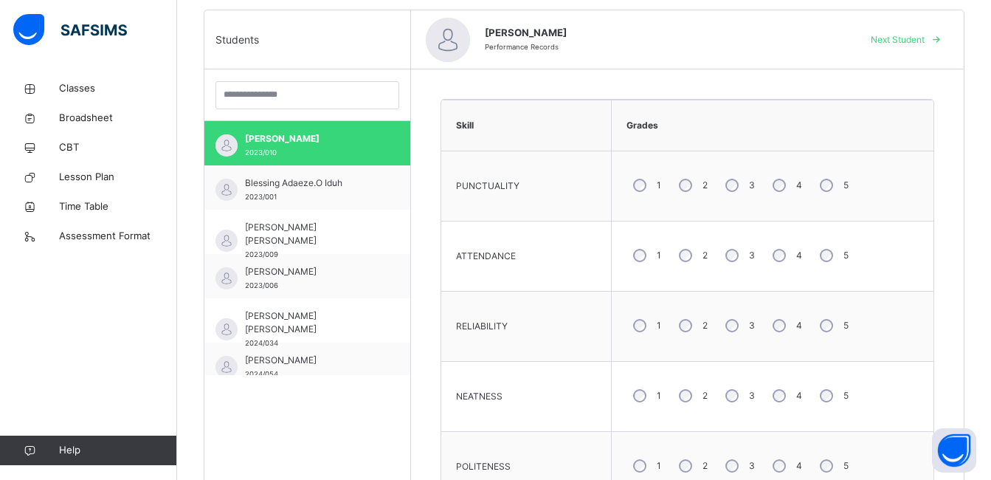
scroll to position [274, 0]
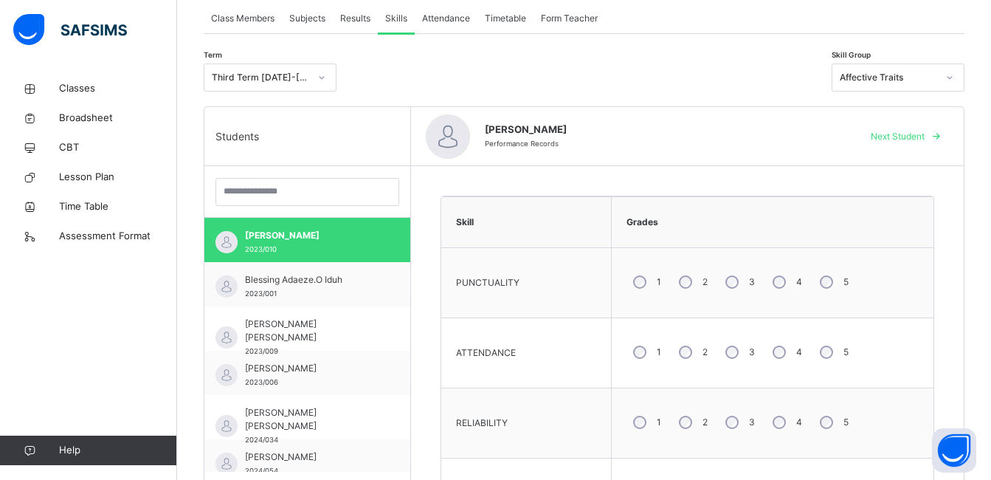
click at [923, 136] on span "Next Student" at bounding box center [898, 136] width 54 height 13
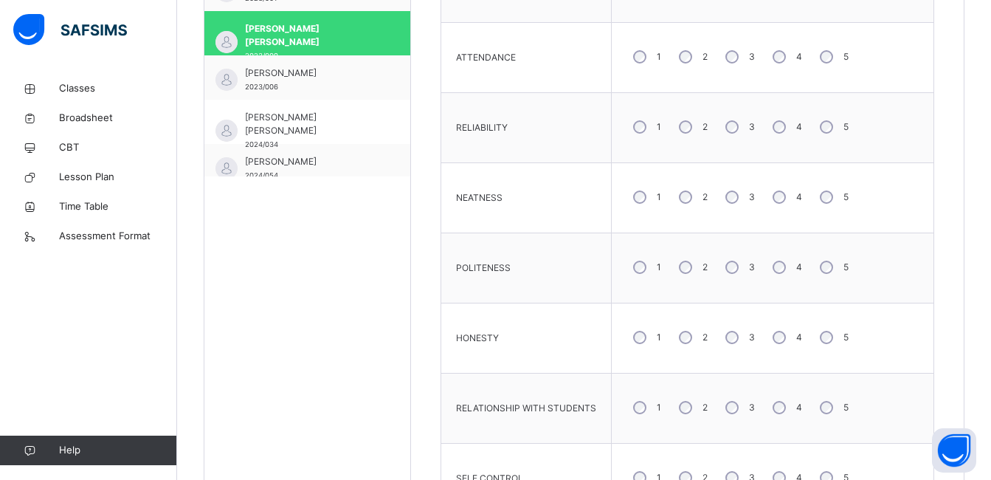
scroll to position [421, 0]
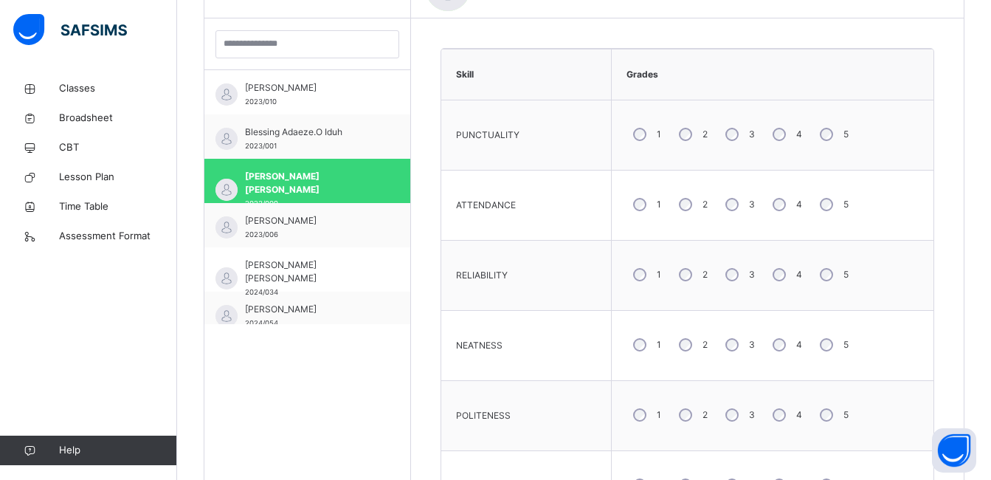
click at [781, 128] on div "4" at bounding box center [786, 134] width 40 height 31
click at [827, 286] on div "5" at bounding box center [832, 274] width 39 height 31
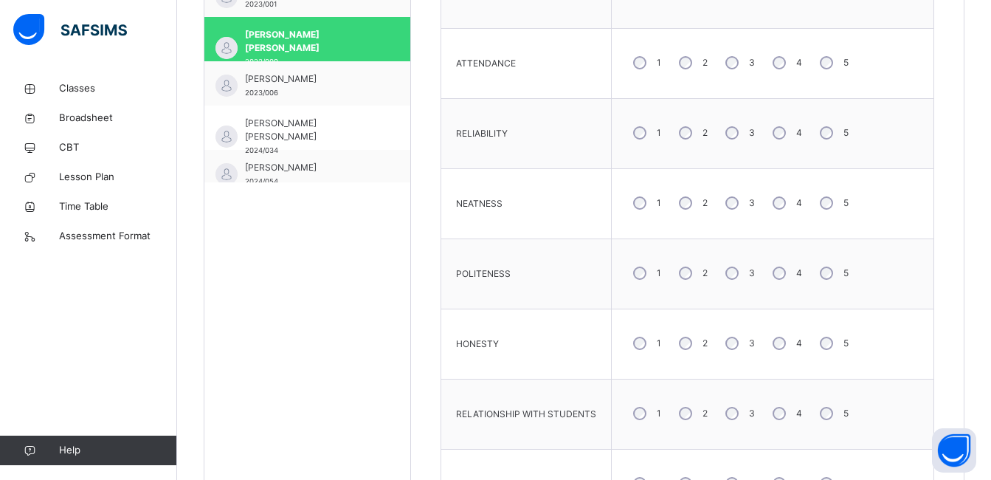
scroll to position [569, 0]
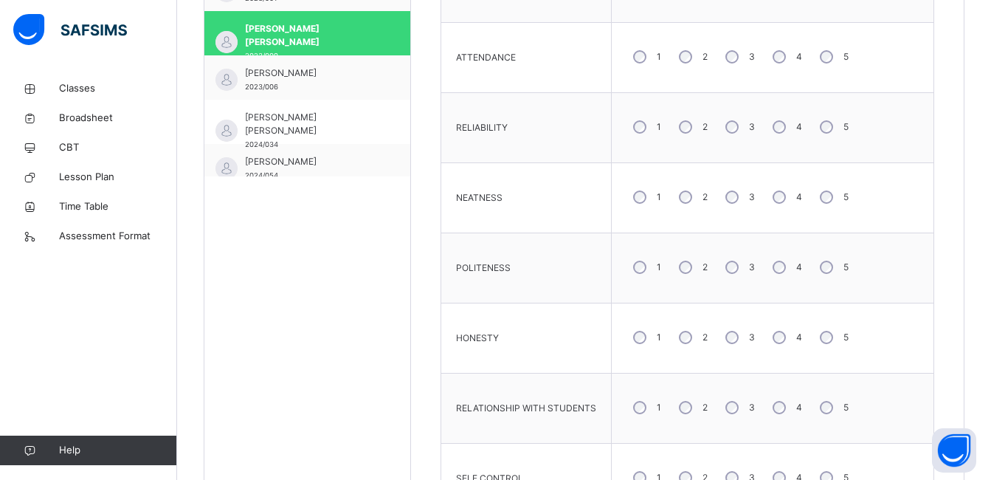
click at [785, 349] on div "4" at bounding box center [786, 337] width 40 height 31
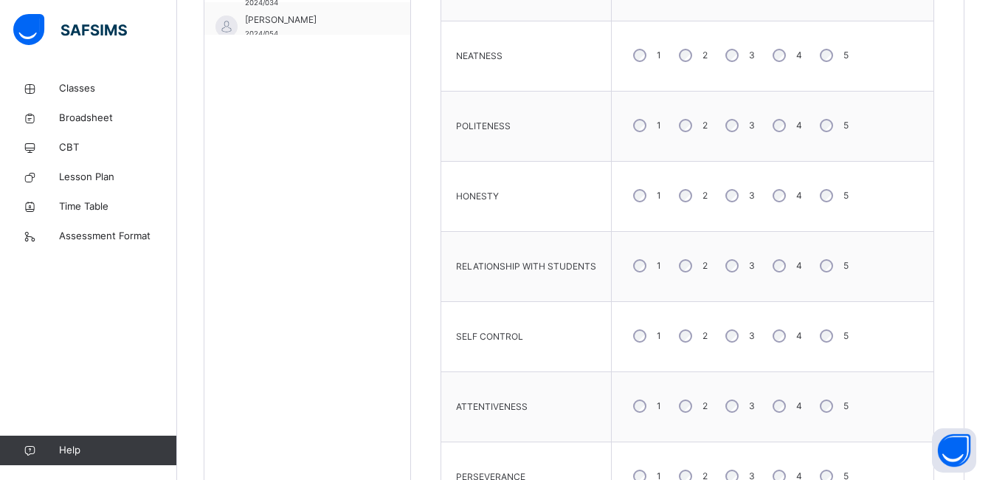
scroll to position [716, 0]
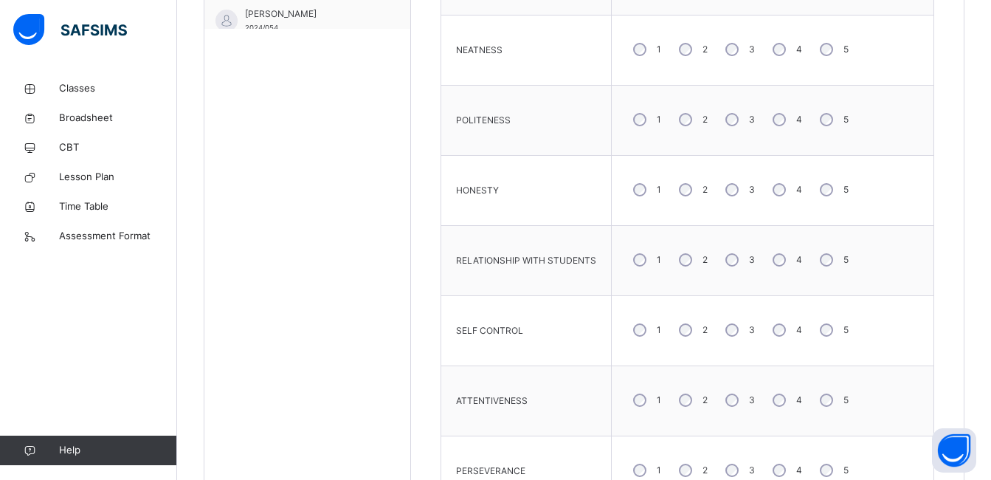
click at [786, 327] on div "4" at bounding box center [786, 329] width 40 height 31
click at [777, 392] on div "4" at bounding box center [786, 399] width 40 height 31
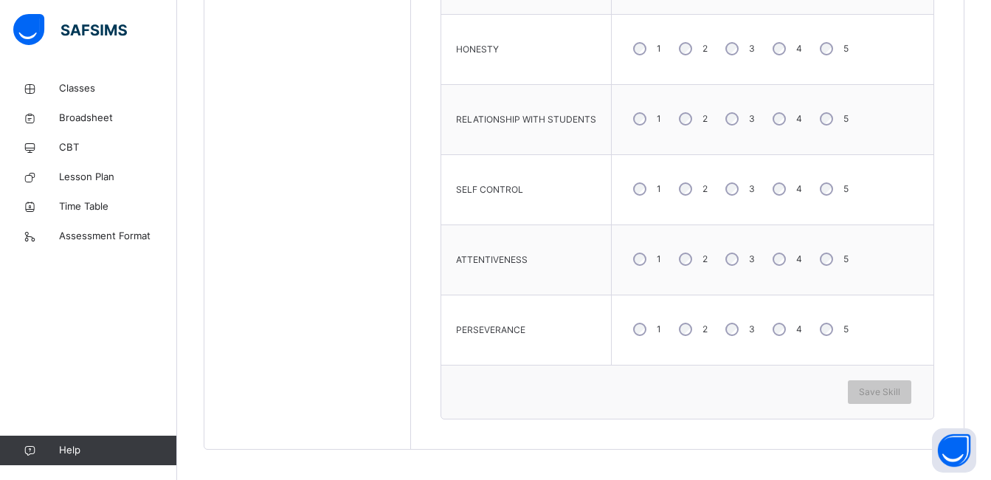
scroll to position [864, 0]
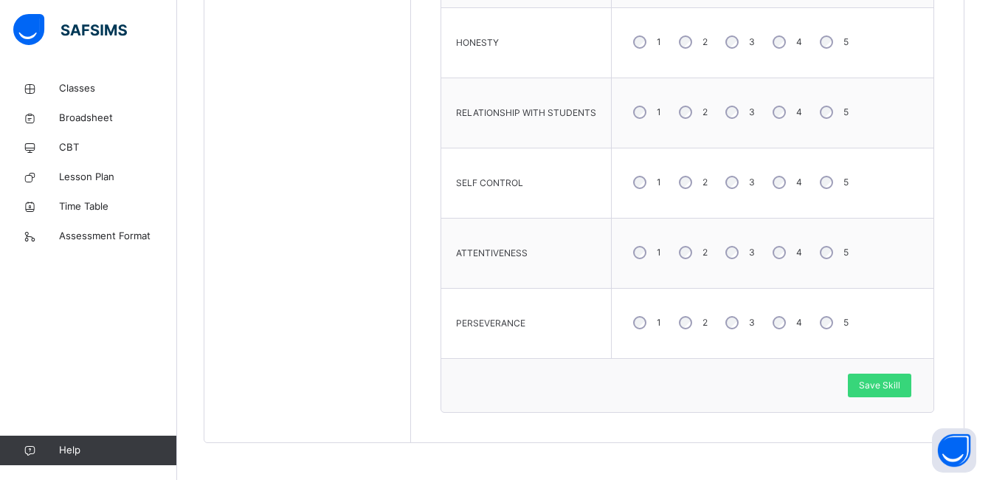
drag, startPoint x: 885, startPoint y: 387, endPoint x: 896, endPoint y: 343, distance: 45.8
click at [885, 384] on span "Save Skill" at bounding box center [879, 384] width 41 height 13
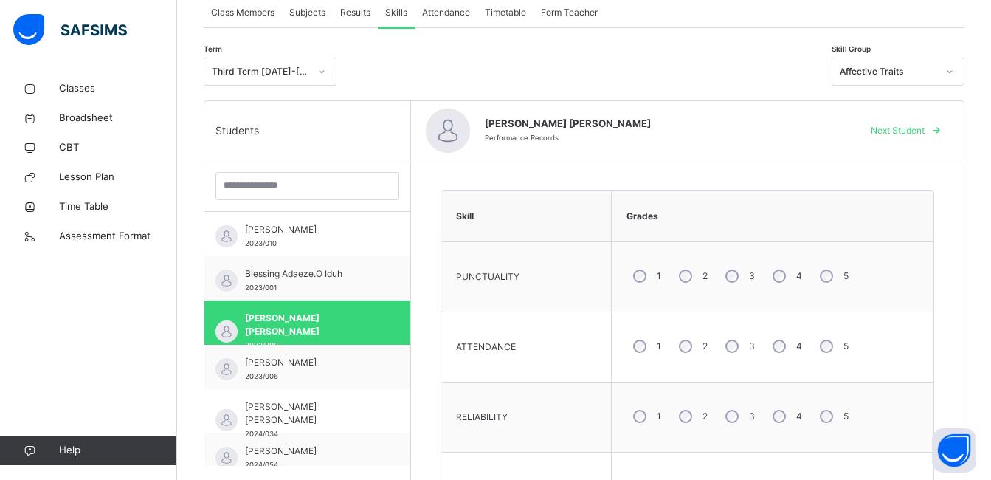
scroll to position [274, 0]
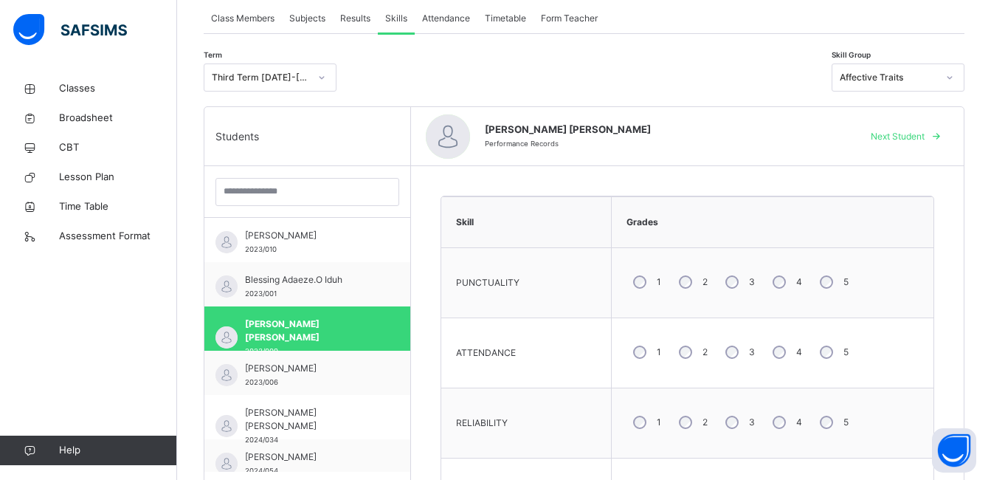
click at [918, 130] on span "Next Student" at bounding box center [898, 136] width 54 height 13
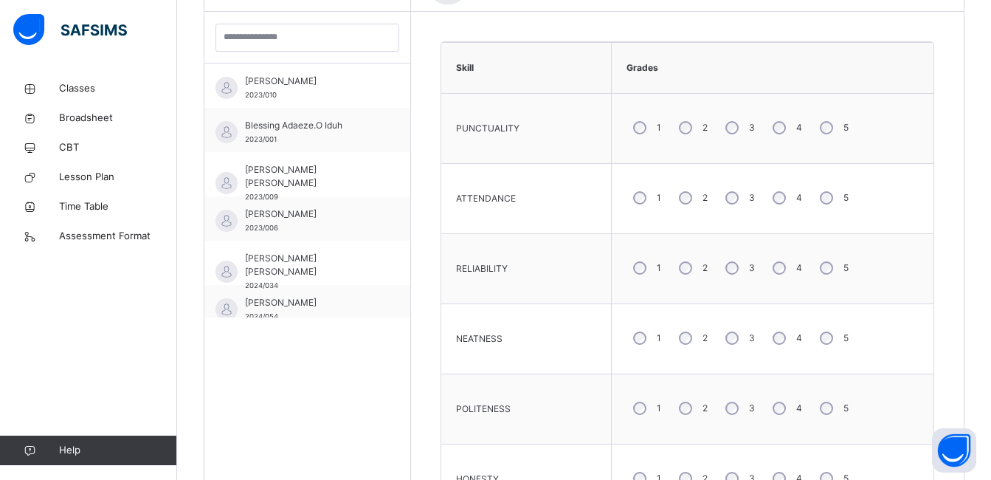
scroll to position [421, 0]
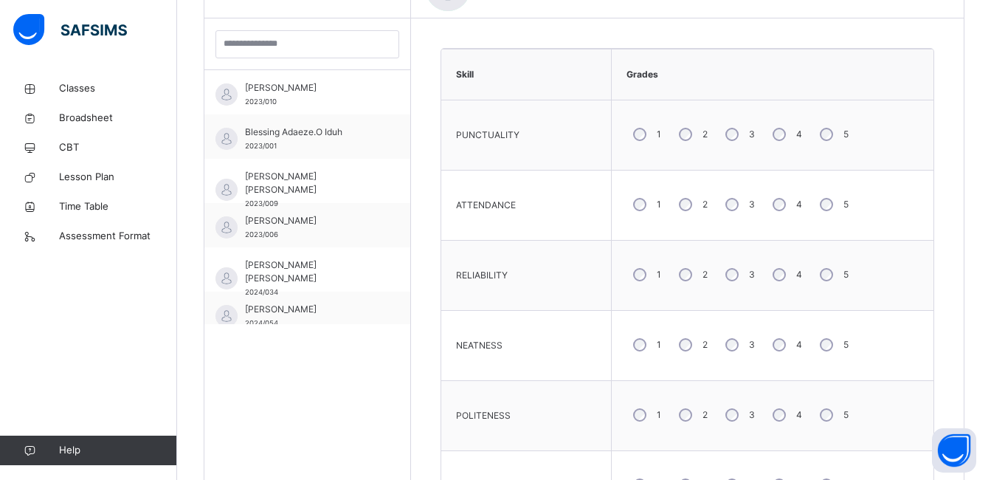
click at [826, 196] on div "5" at bounding box center [832, 204] width 39 height 31
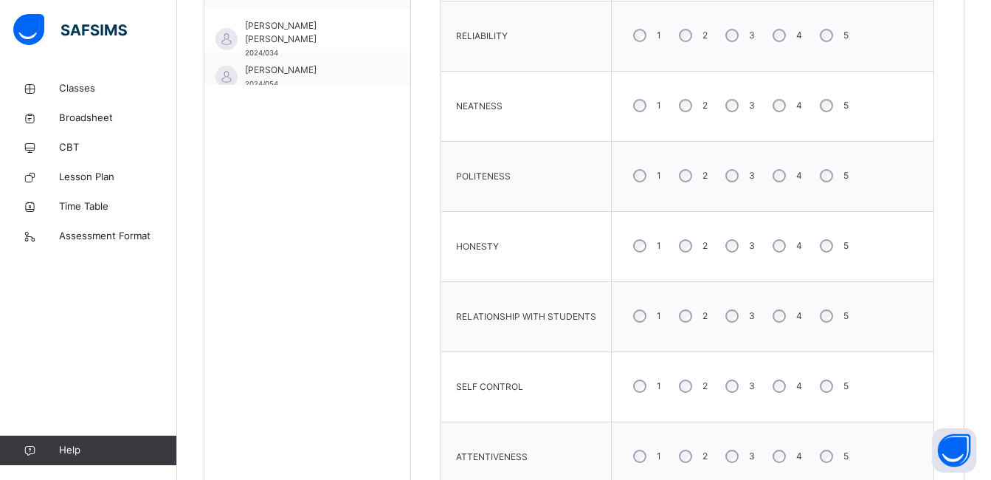
scroll to position [716, 0]
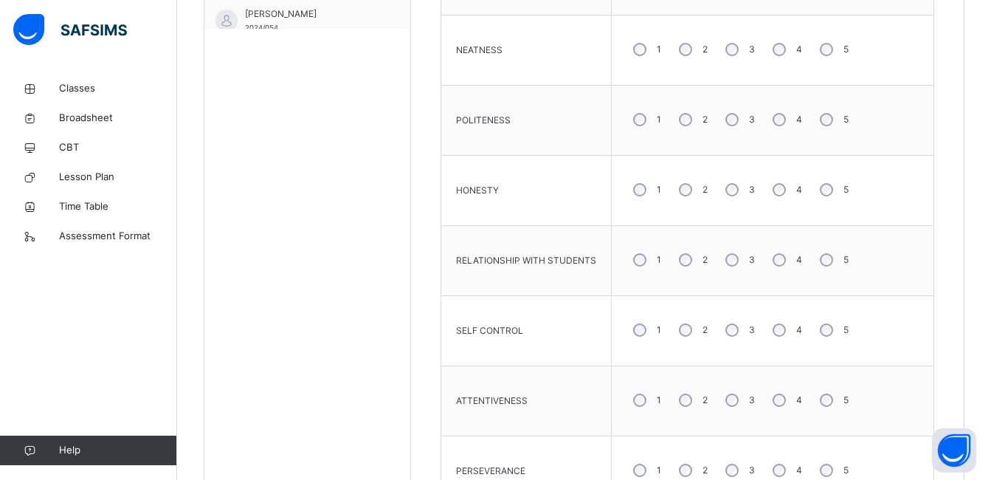
click at [783, 191] on div "4" at bounding box center [786, 189] width 40 height 31
click at [823, 251] on div "5" at bounding box center [832, 259] width 39 height 31
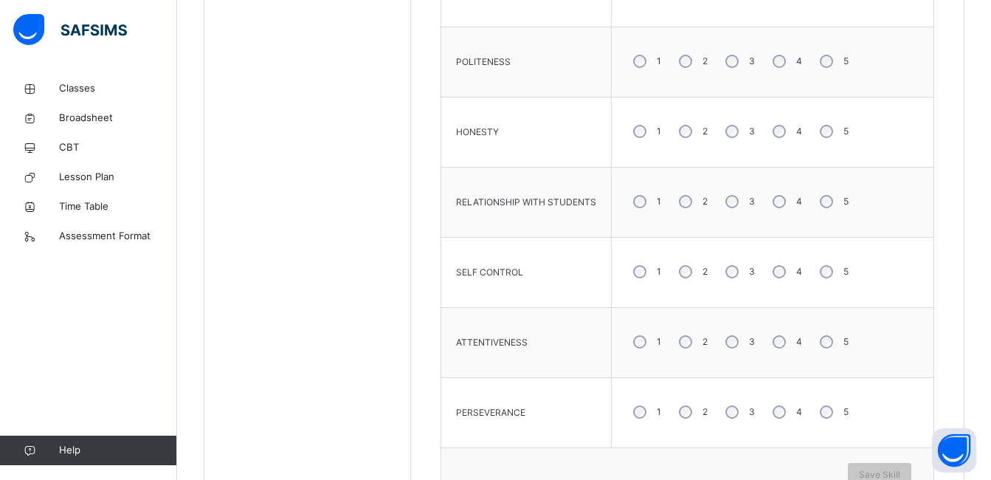
scroll to position [864, 0]
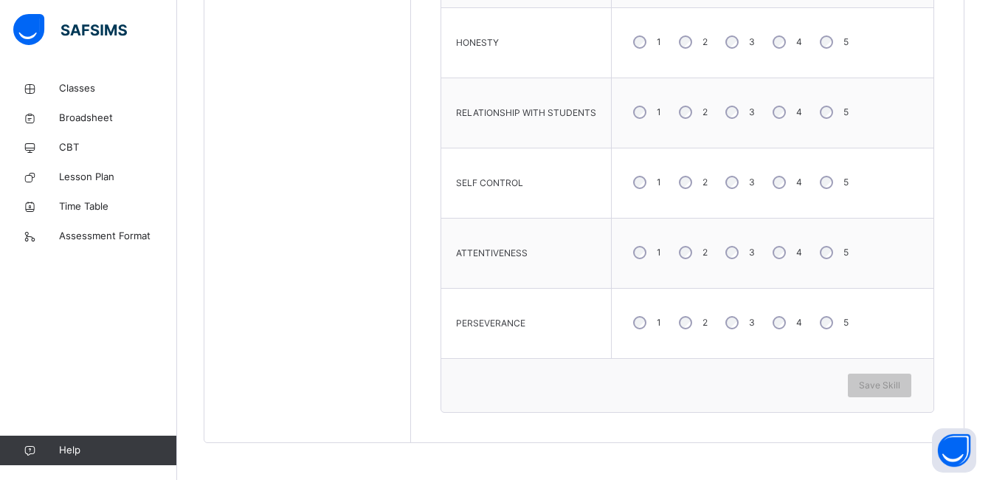
click at [833, 252] on div "5" at bounding box center [832, 252] width 39 height 31
click at [871, 378] on div "Save Skill" at bounding box center [879, 385] width 63 height 24
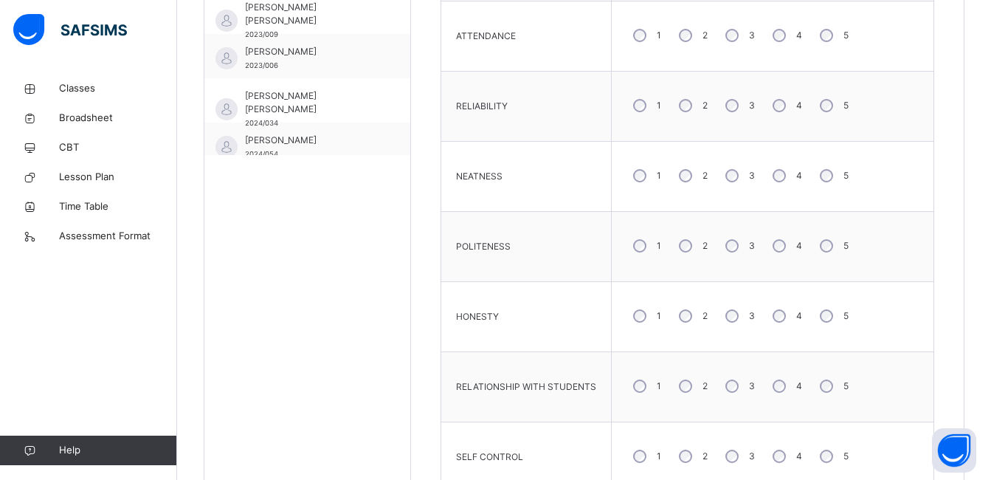
scroll to position [295, 0]
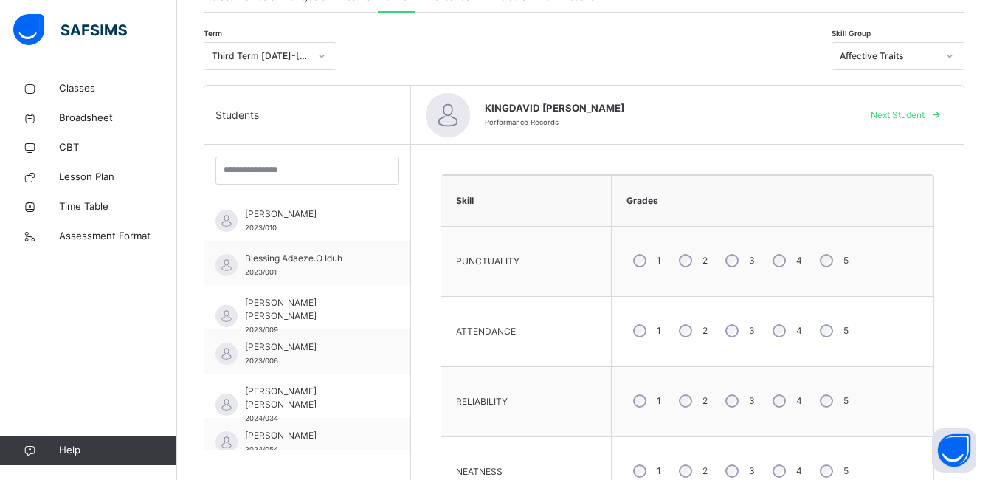
click at [902, 114] on span "Next Student" at bounding box center [898, 114] width 54 height 13
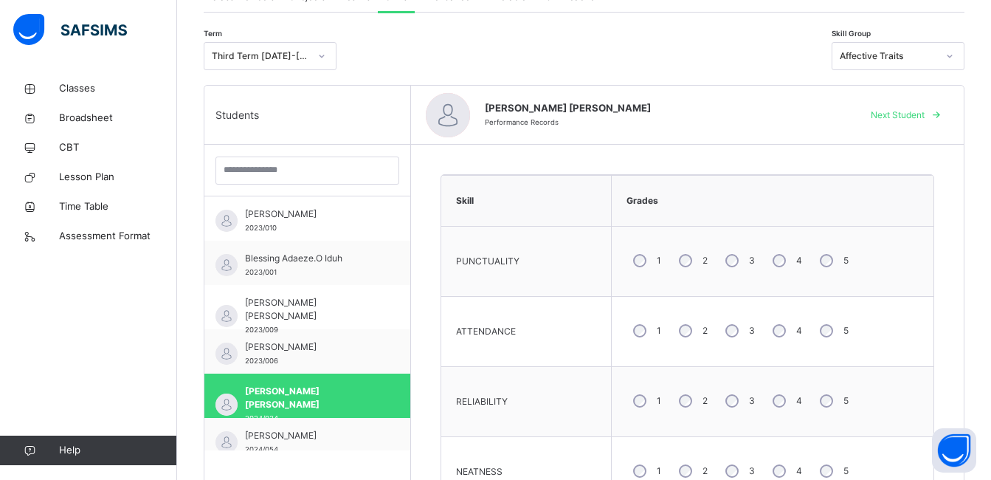
click at [784, 258] on div "4" at bounding box center [786, 260] width 40 height 31
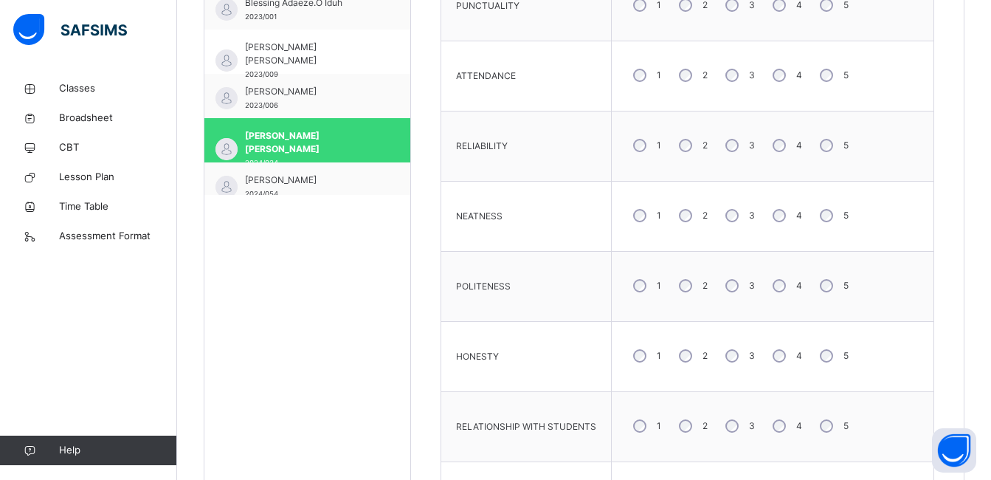
scroll to position [738, 0]
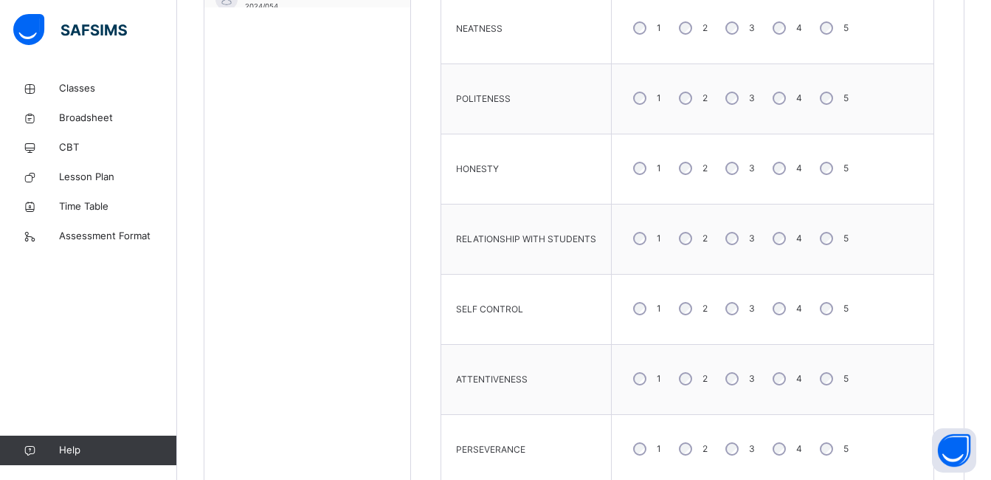
click at [826, 161] on div "5" at bounding box center [832, 168] width 39 height 31
drag, startPoint x: 825, startPoint y: 229, endPoint x: 789, endPoint y: 308, distance: 86.5
click at [825, 231] on div "5" at bounding box center [832, 238] width 39 height 31
click at [772, 316] on div "4" at bounding box center [786, 308] width 40 height 31
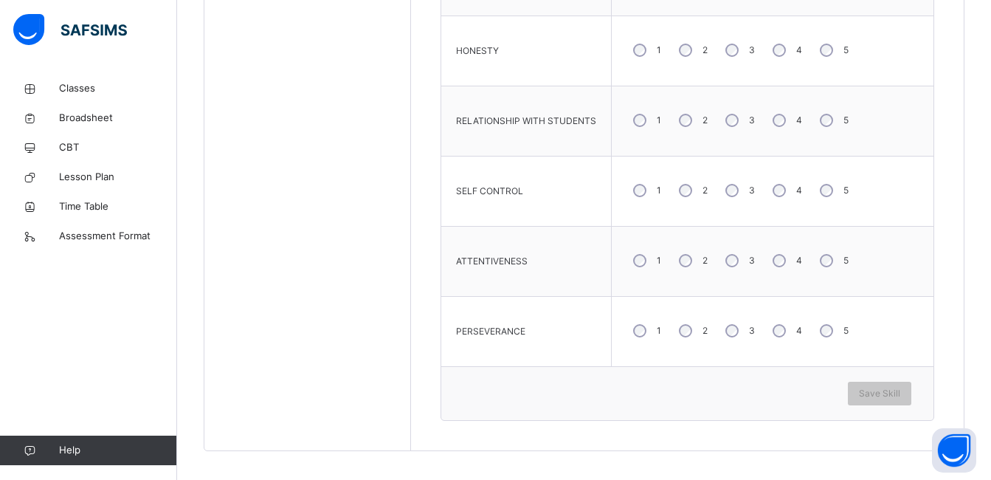
scroll to position [864, 0]
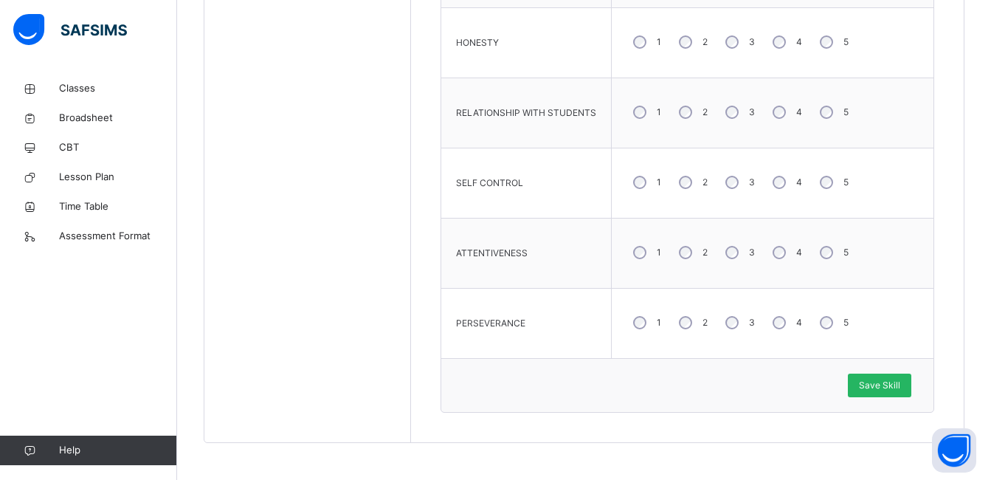
click at [870, 377] on div "Save Skill" at bounding box center [879, 385] width 63 height 24
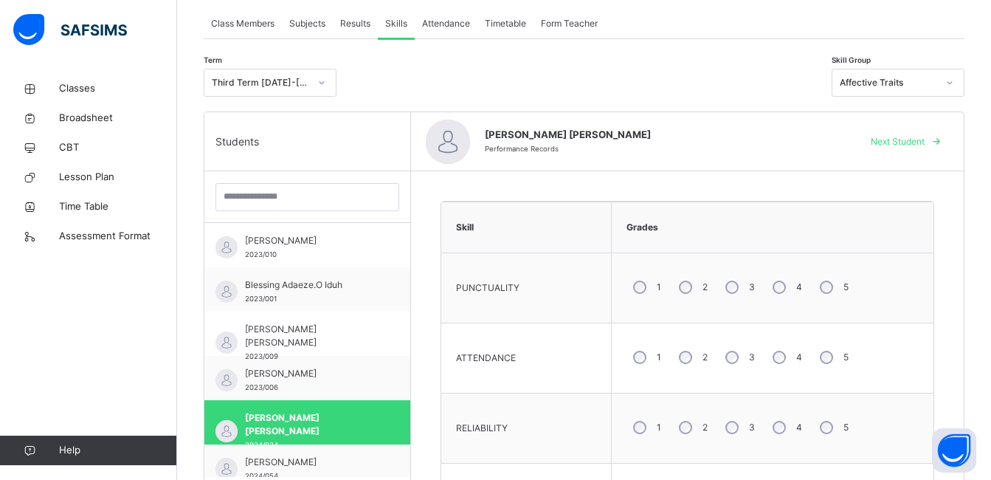
scroll to position [126, 0]
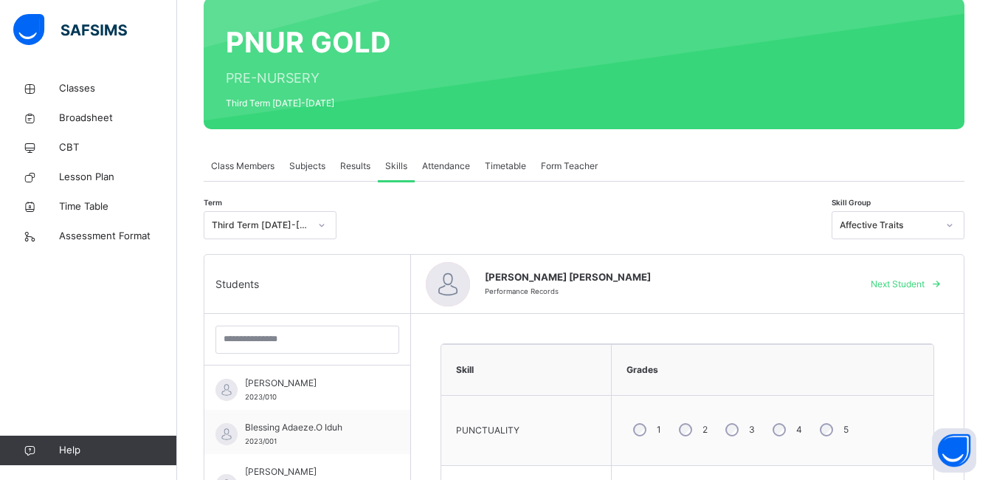
click at [911, 283] on span "Next Student" at bounding box center [898, 283] width 54 height 13
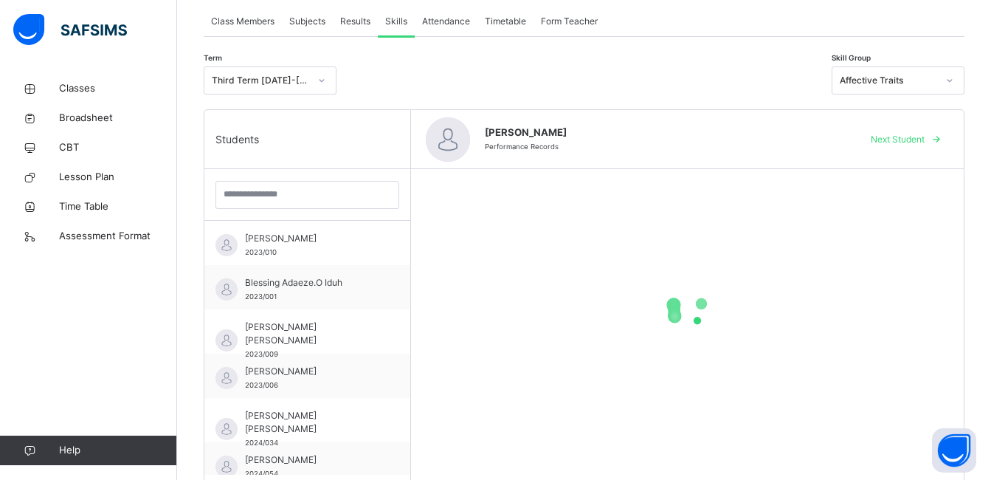
scroll to position [418, 0]
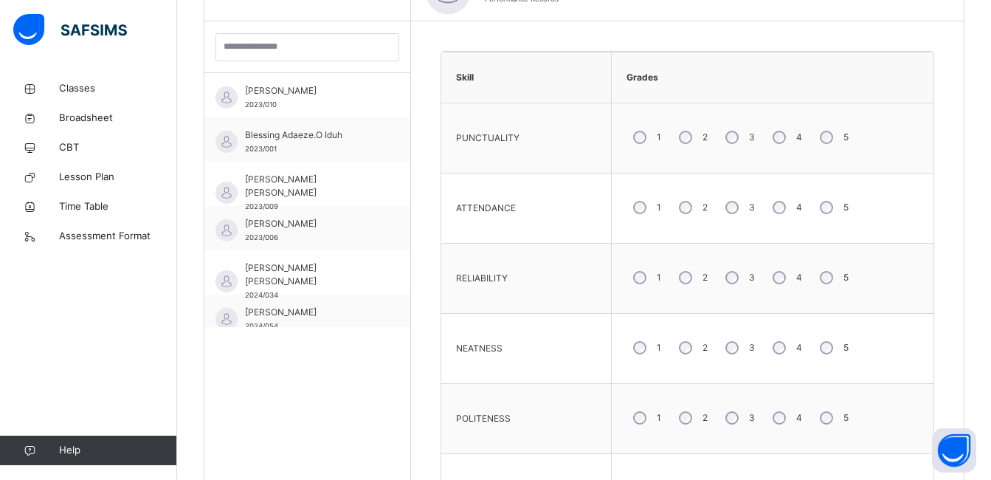
click at [821, 149] on div "5" at bounding box center [832, 137] width 39 height 31
drag, startPoint x: 784, startPoint y: 206, endPoint x: 770, endPoint y: 271, distance: 66.4
click at [783, 218] on div "4" at bounding box center [786, 207] width 40 height 31
click at [775, 280] on div "4" at bounding box center [786, 277] width 40 height 31
click at [782, 412] on div "4" at bounding box center [786, 417] width 40 height 31
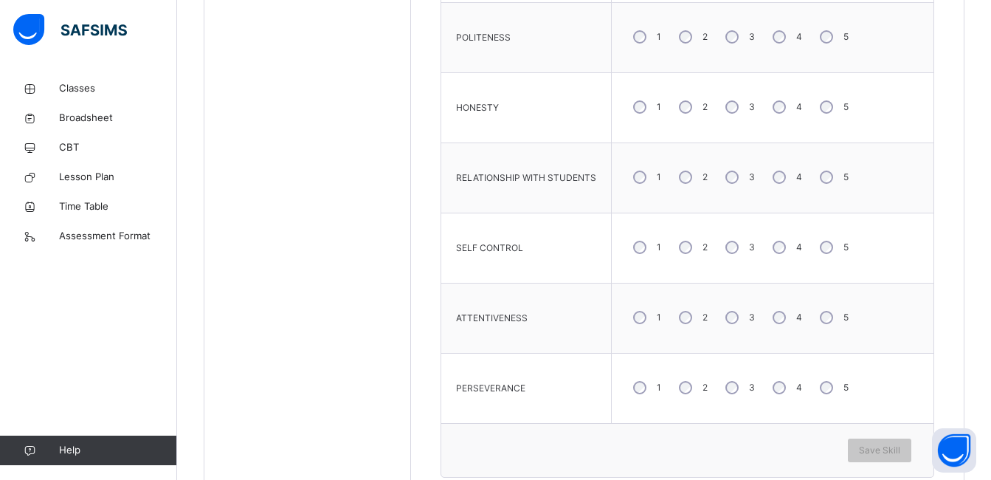
scroll to position [861, 0]
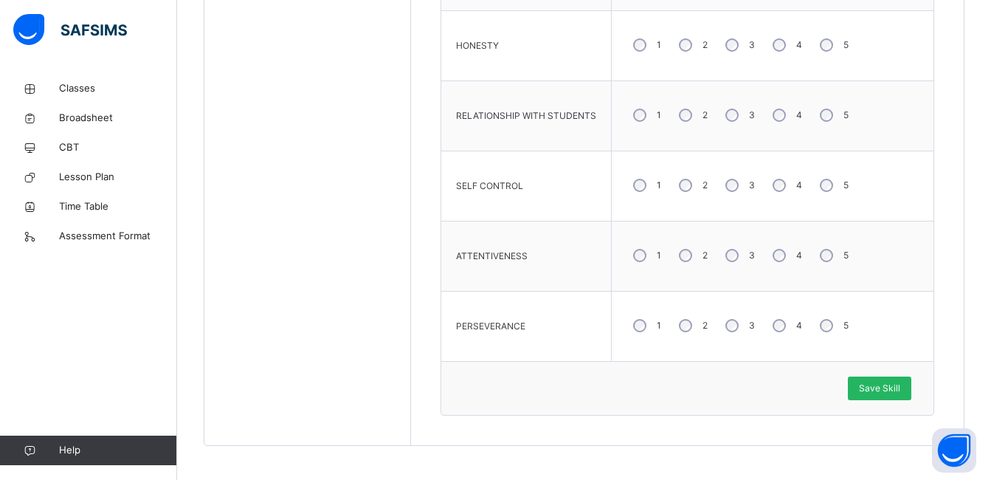
click at [876, 383] on span "Save Skill" at bounding box center [879, 387] width 41 height 13
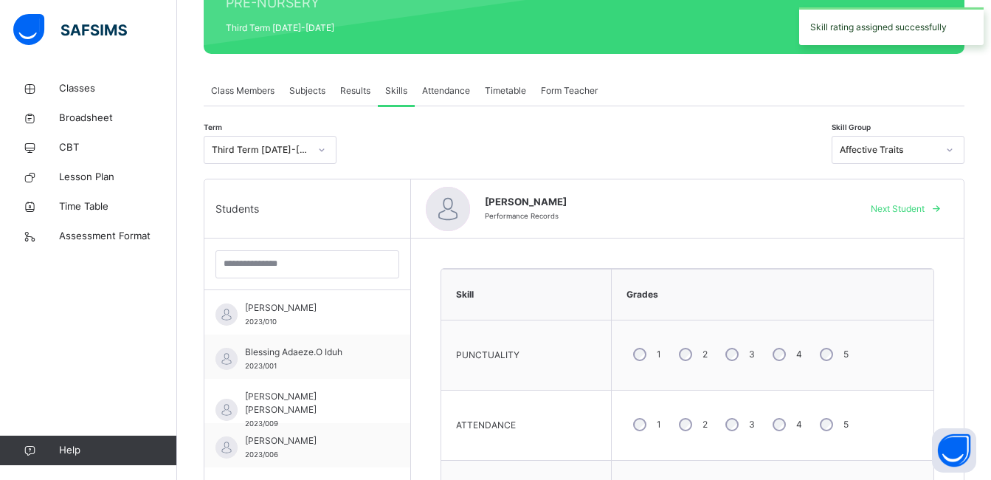
scroll to position [123, 0]
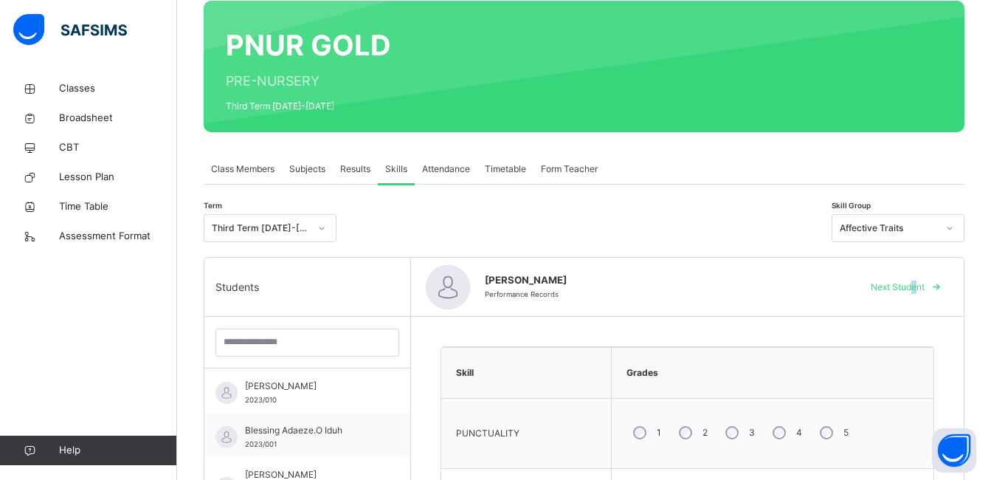
click at [924, 283] on span "Next Student" at bounding box center [898, 286] width 54 height 13
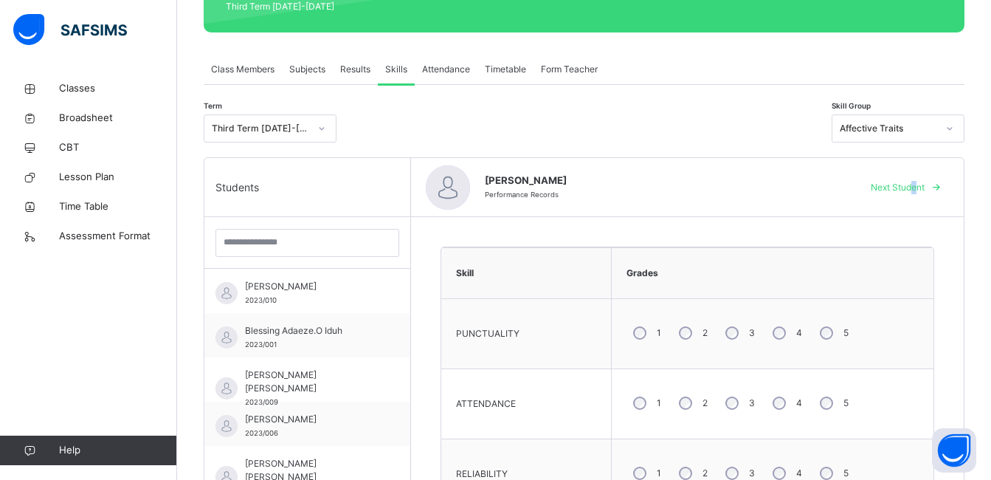
scroll to position [418, 0]
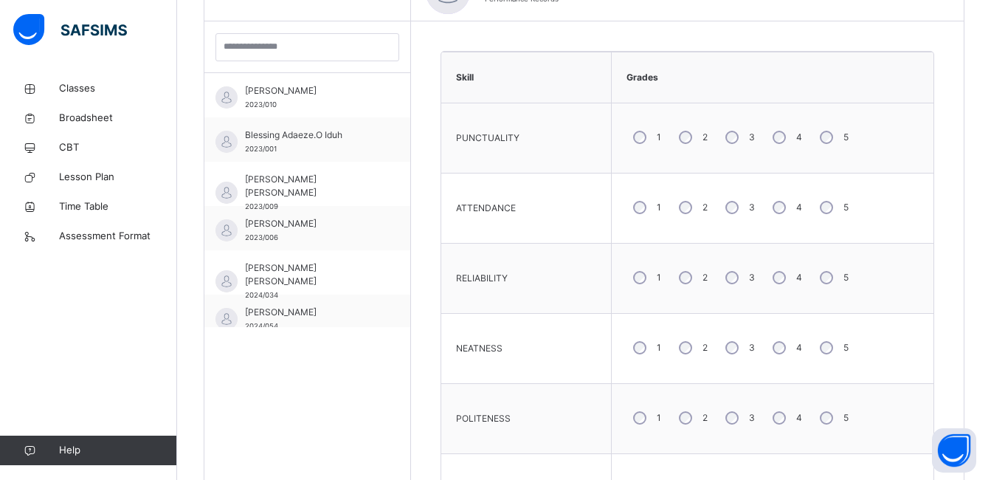
click at [830, 140] on div "5" at bounding box center [832, 137] width 39 height 31
drag, startPoint x: 828, startPoint y: 143, endPoint x: 766, endPoint y: 301, distance: 169.9
click at [757, 294] on div "1 2 3 4 5" at bounding box center [772, 277] width 307 height 53
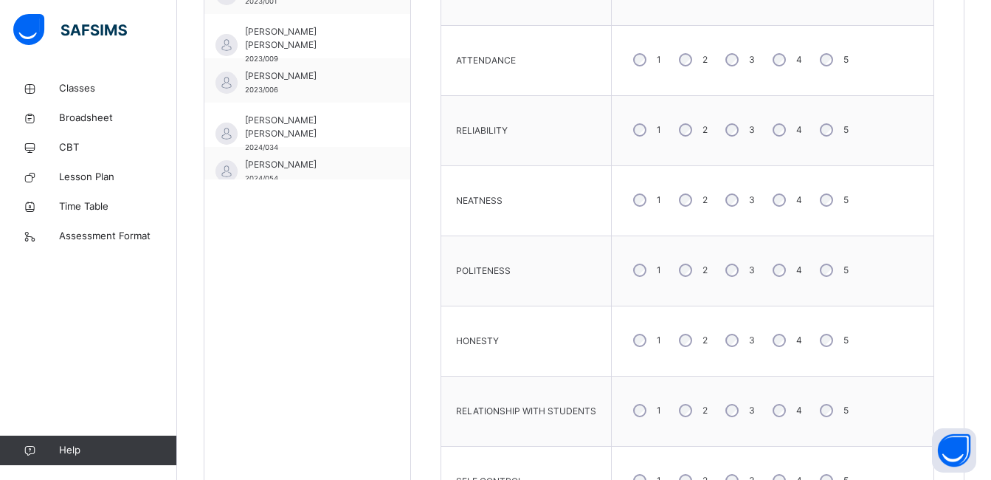
scroll to position [713, 0]
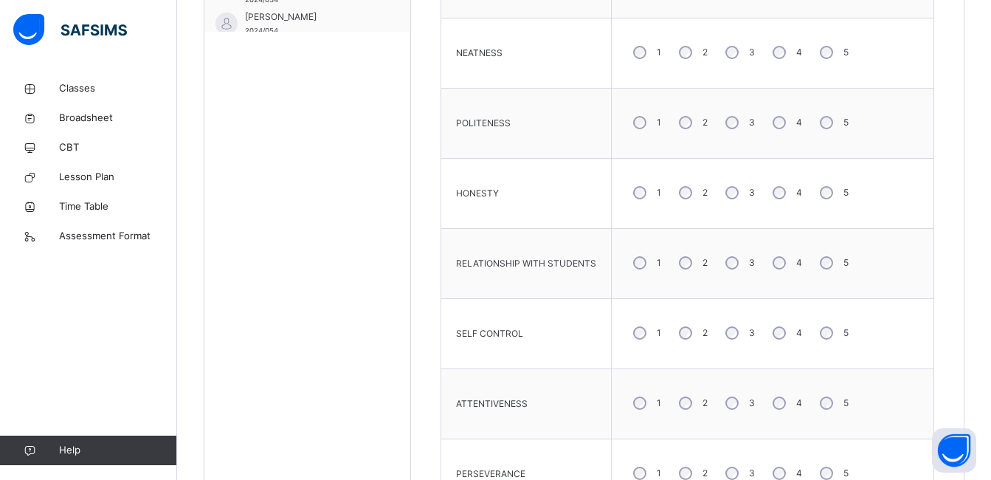
click at [825, 340] on div "5" at bounding box center [832, 332] width 39 height 31
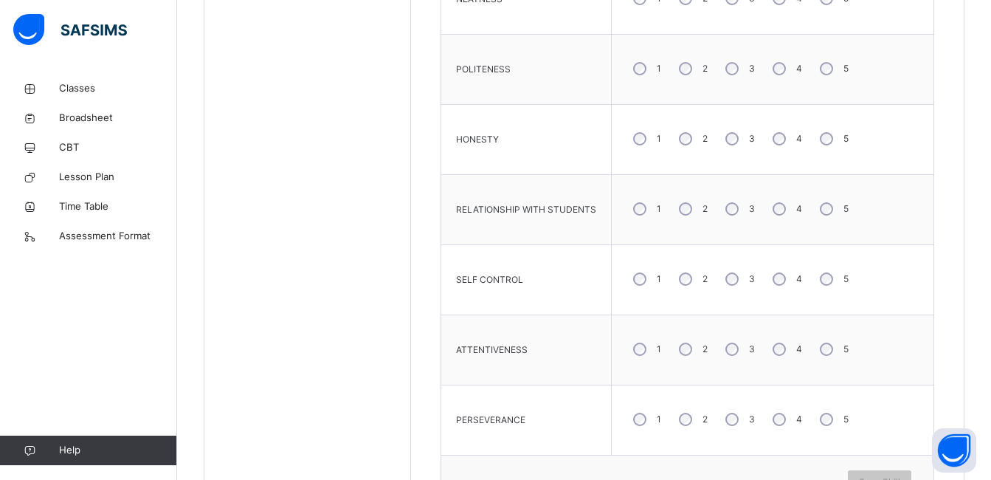
scroll to position [864, 0]
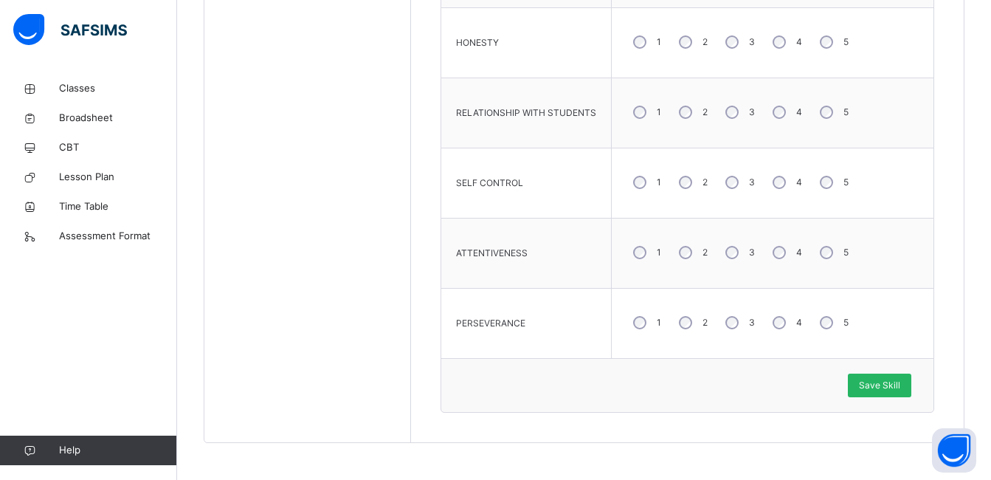
click at [876, 378] on div "Save Skill" at bounding box center [879, 385] width 63 height 24
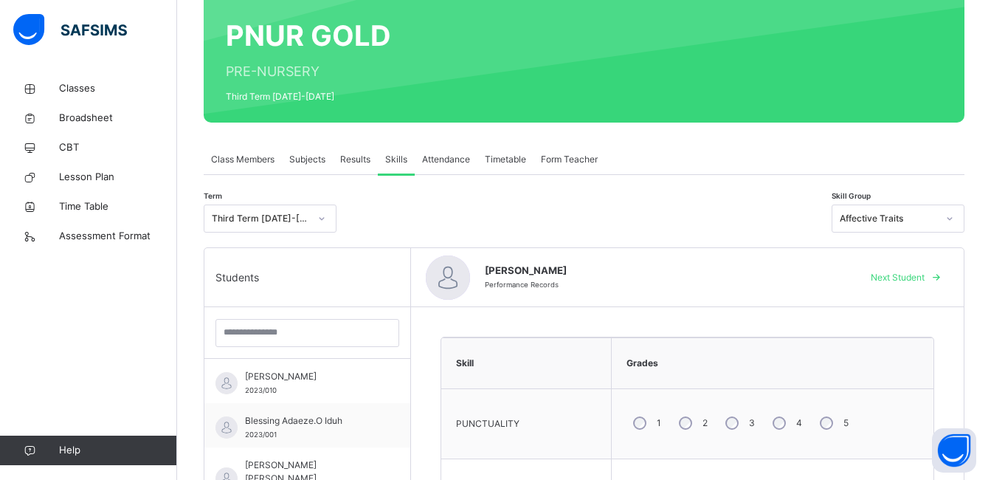
scroll to position [126, 0]
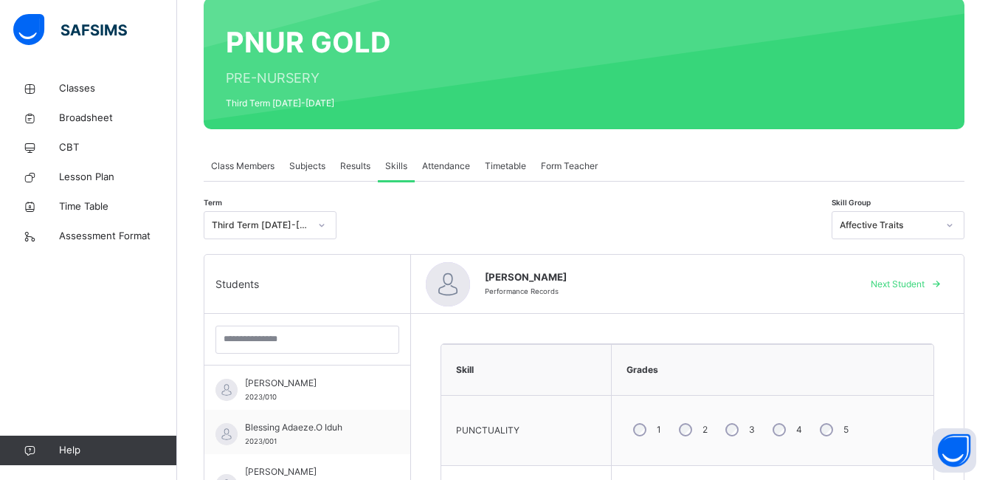
click at [922, 285] on span "Next Student" at bounding box center [898, 283] width 54 height 13
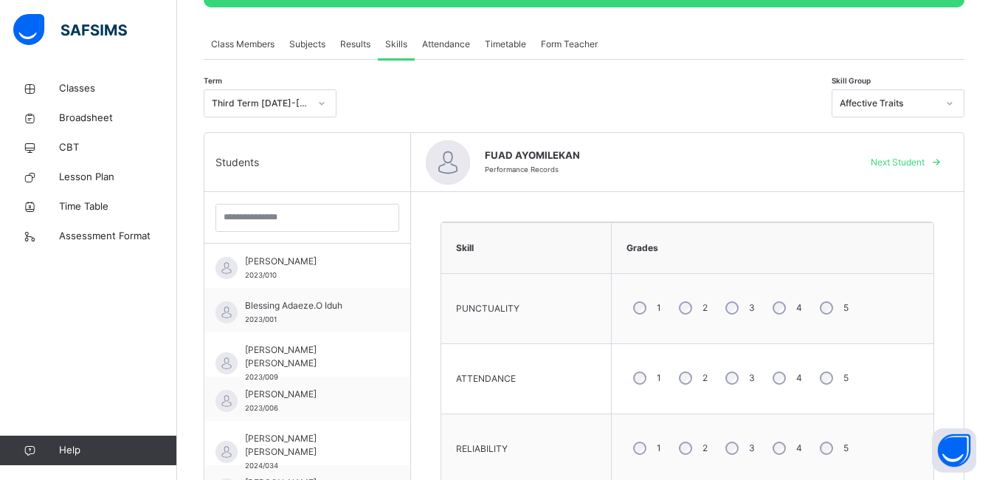
scroll to position [274, 0]
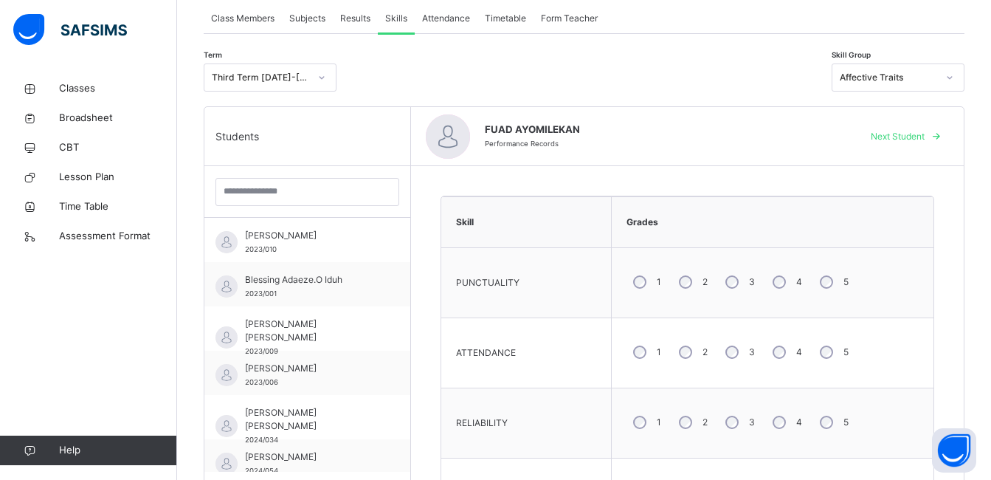
click at [831, 282] on div "5" at bounding box center [832, 281] width 39 height 31
click at [786, 363] on div "4" at bounding box center [786, 351] width 40 height 31
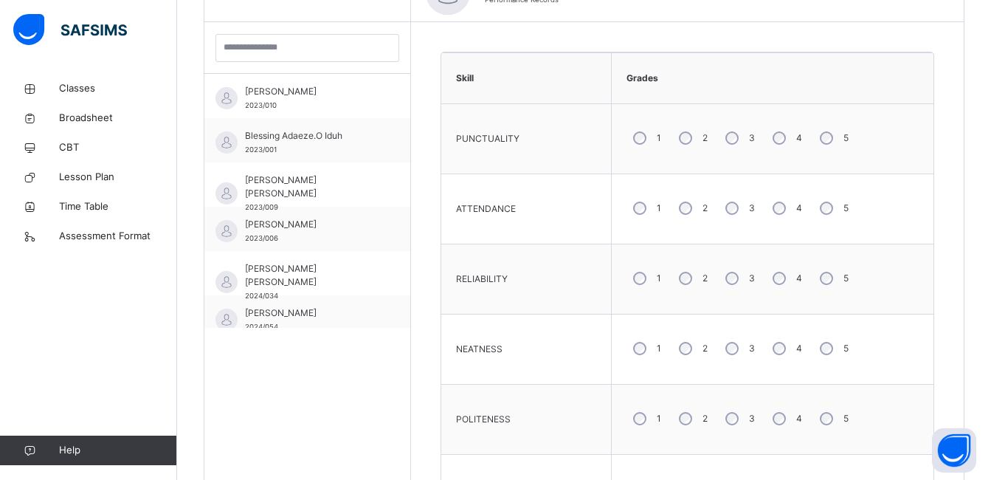
scroll to position [421, 0]
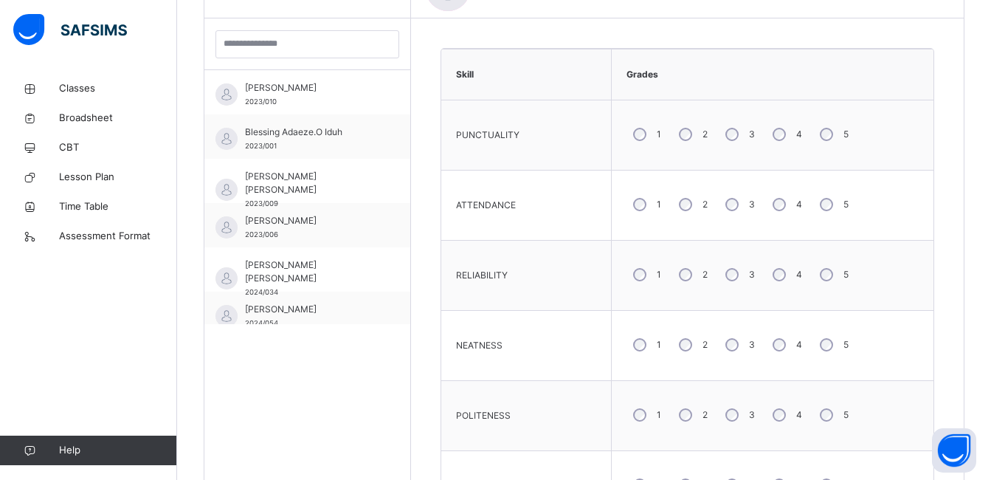
drag, startPoint x: 780, startPoint y: 262, endPoint x: 789, endPoint y: 284, distance: 23.8
click at [780, 263] on div "4" at bounding box center [786, 274] width 40 height 31
click at [827, 336] on div "5" at bounding box center [832, 344] width 39 height 31
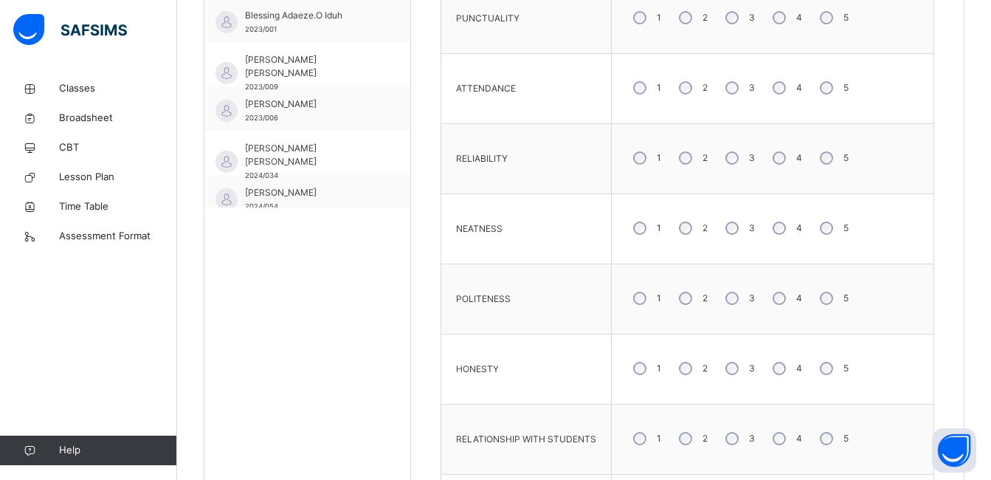
scroll to position [716, 0]
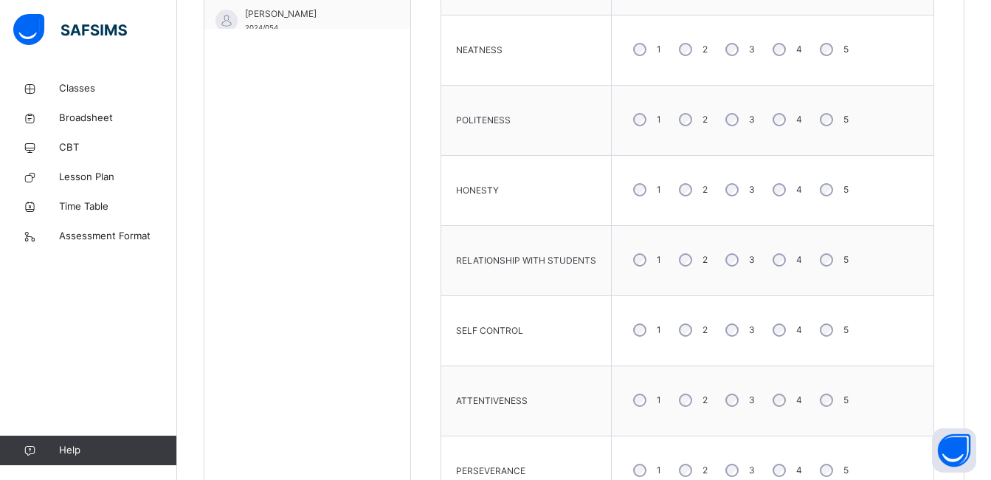
drag, startPoint x: 823, startPoint y: 128, endPoint x: 838, endPoint y: 198, distance: 70.9
click at [823, 131] on div "5" at bounding box center [832, 119] width 39 height 31
click at [823, 337] on div "5" at bounding box center [832, 329] width 39 height 31
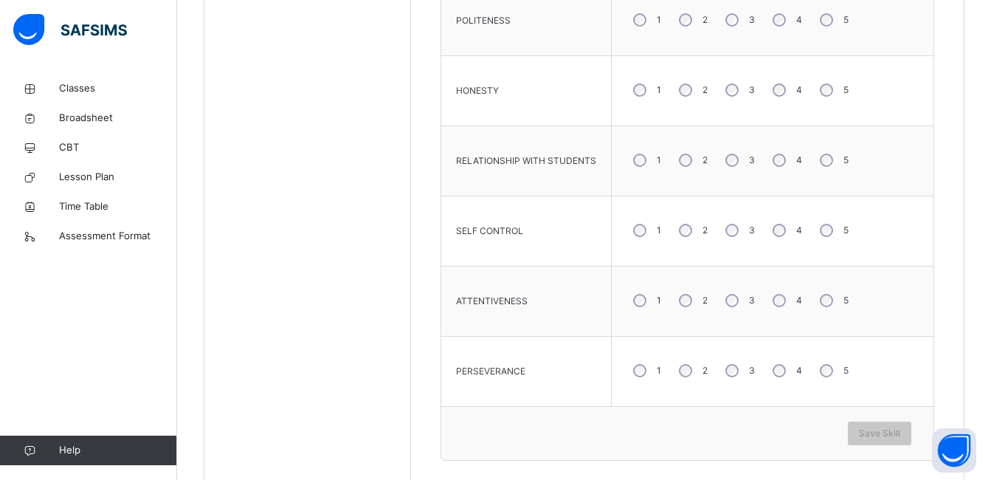
scroll to position [864, 0]
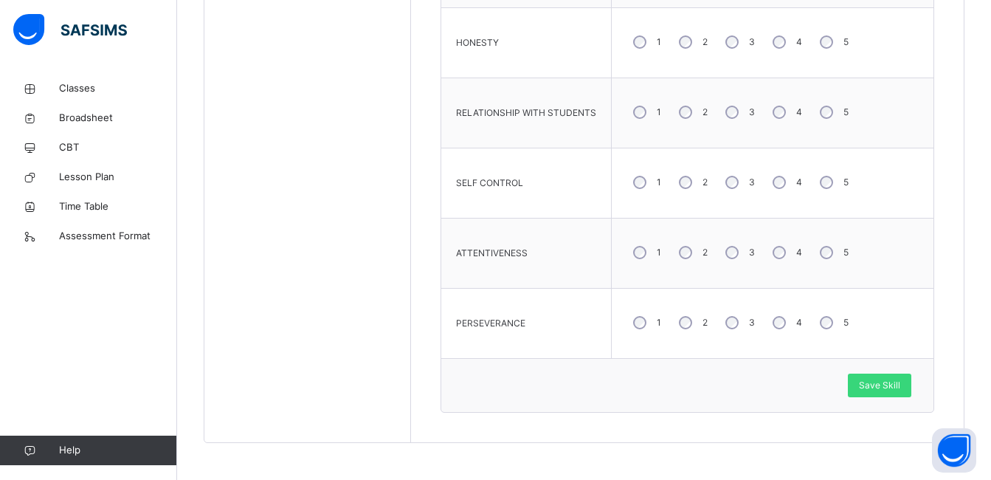
drag, startPoint x: 882, startPoint y: 382, endPoint x: 841, endPoint y: 297, distance: 94.0
click at [882, 381] on span "Save Skill" at bounding box center [879, 384] width 41 height 13
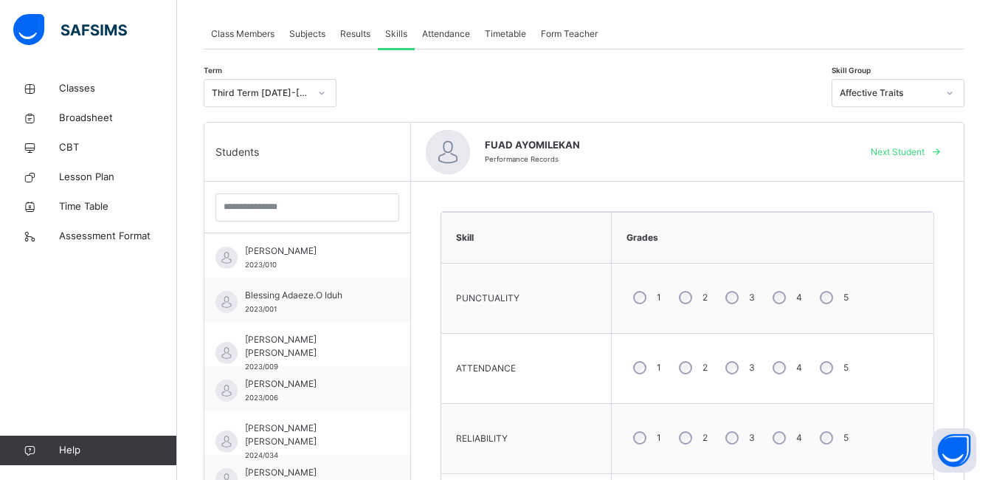
scroll to position [148, 0]
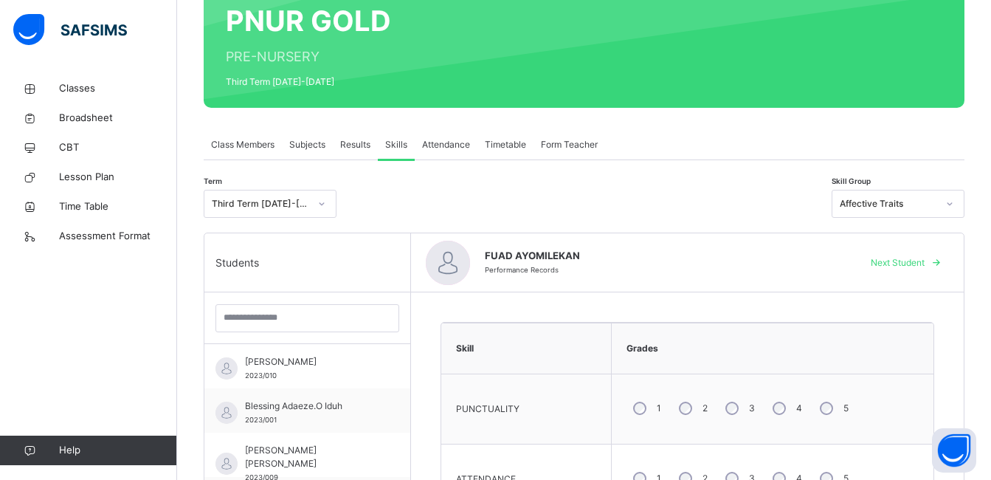
click at [924, 260] on span "Next Student" at bounding box center [898, 262] width 54 height 13
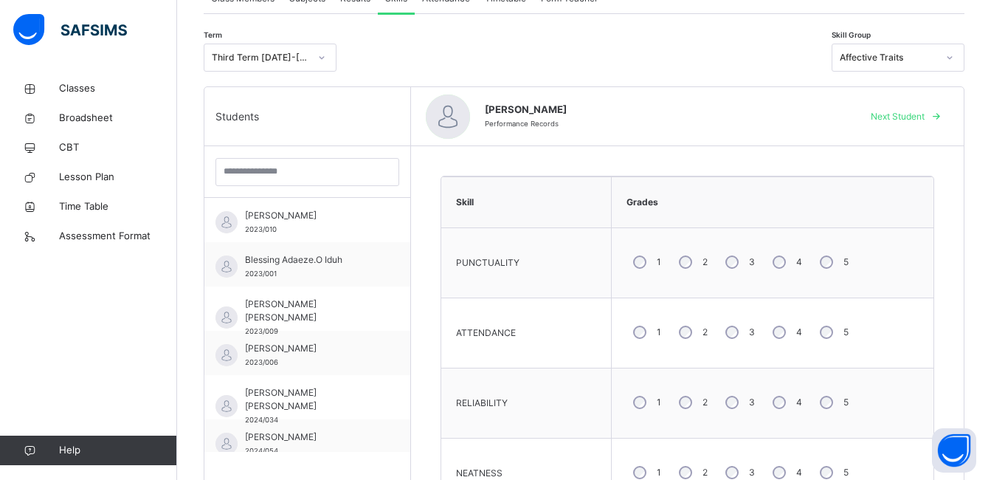
scroll to position [443, 0]
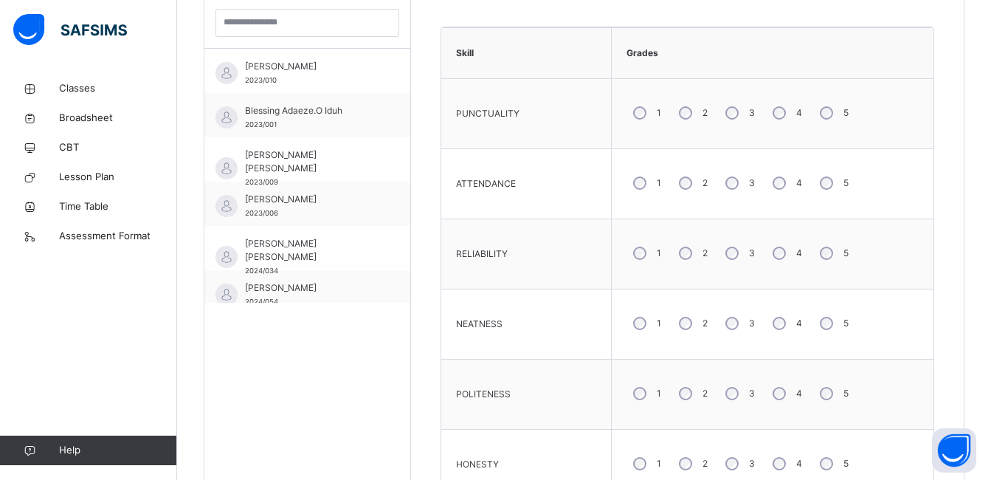
click at [823, 114] on div "5" at bounding box center [832, 112] width 39 height 31
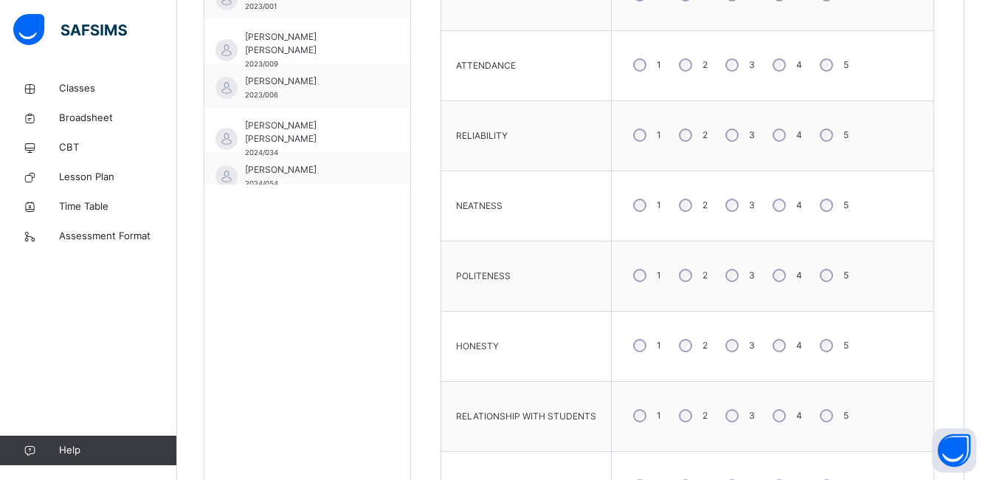
scroll to position [738, 0]
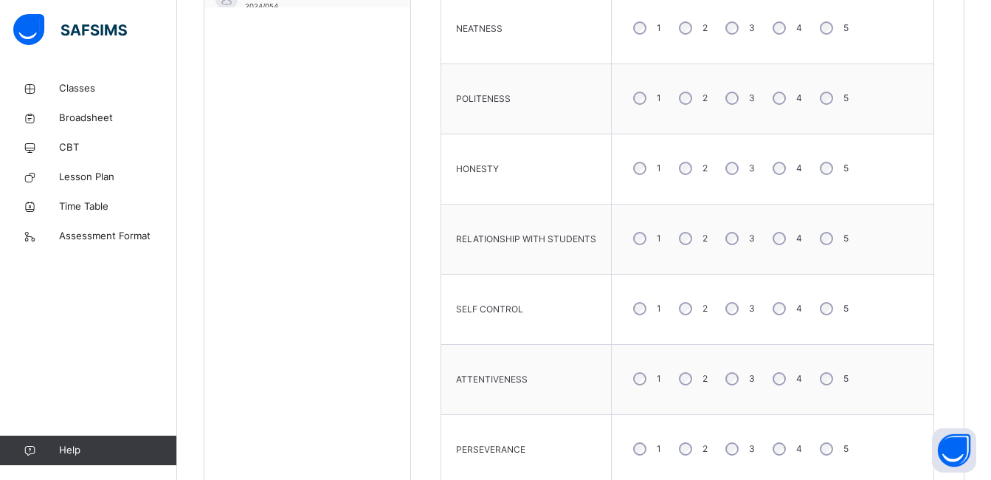
drag, startPoint x: 783, startPoint y: 172, endPoint x: 816, endPoint y: 240, distance: 75.6
click at [786, 179] on div "4" at bounding box center [786, 168] width 40 height 31
click at [769, 370] on div "4" at bounding box center [786, 378] width 40 height 31
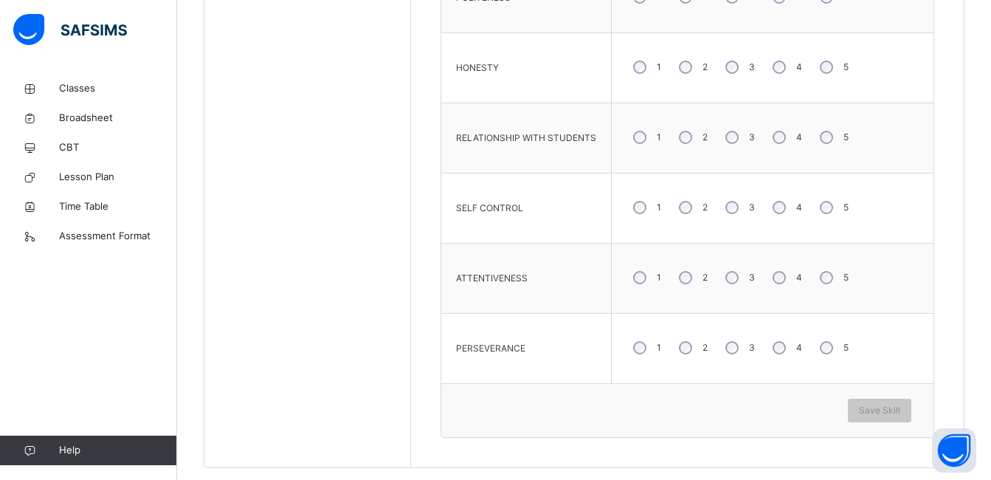
scroll to position [864, 0]
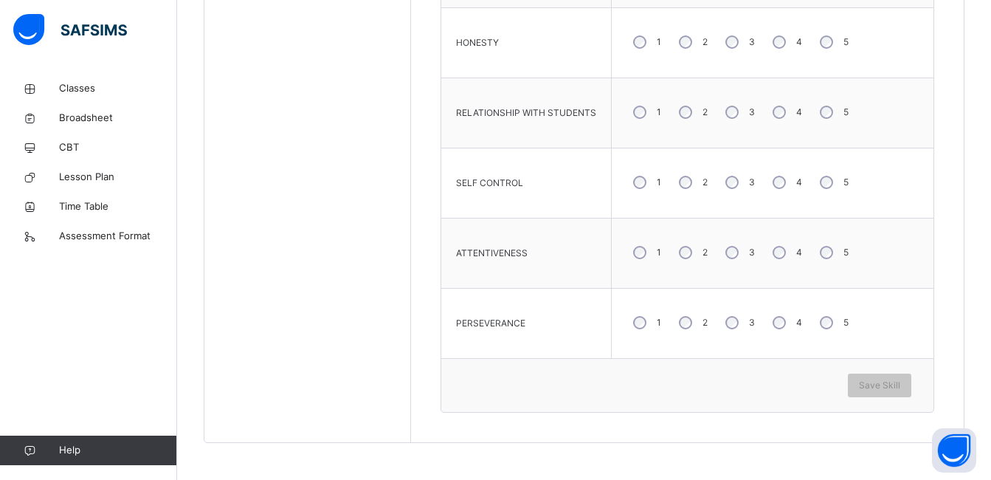
click at [783, 339] on div "1 2 3 4 5" at bounding box center [772, 322] width 307 height 53
click at [876, 390] on span "Save Skill" at bounding box center [879, 384] width 41 height 13
click at [901, 373] on div "Save Skill" at bounding box center [687, 385] width 492 height 54
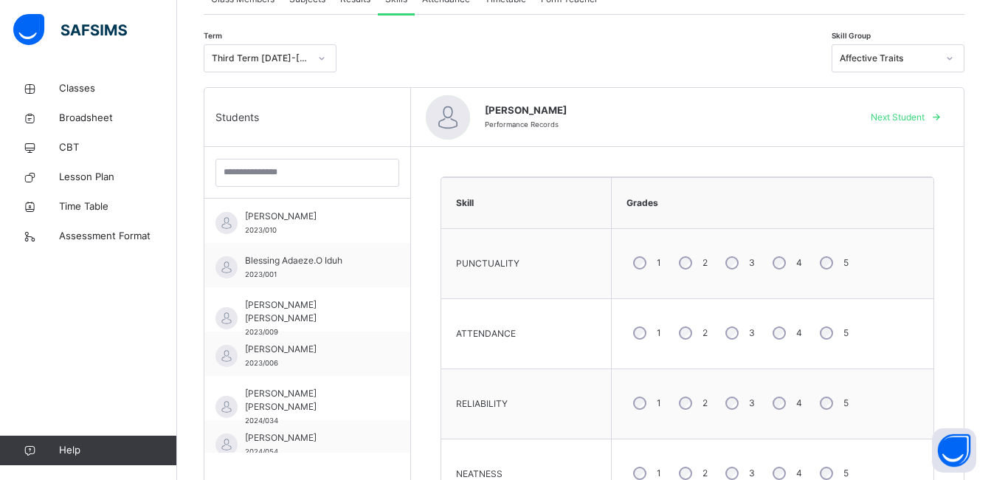
scroll to position [274, 0]
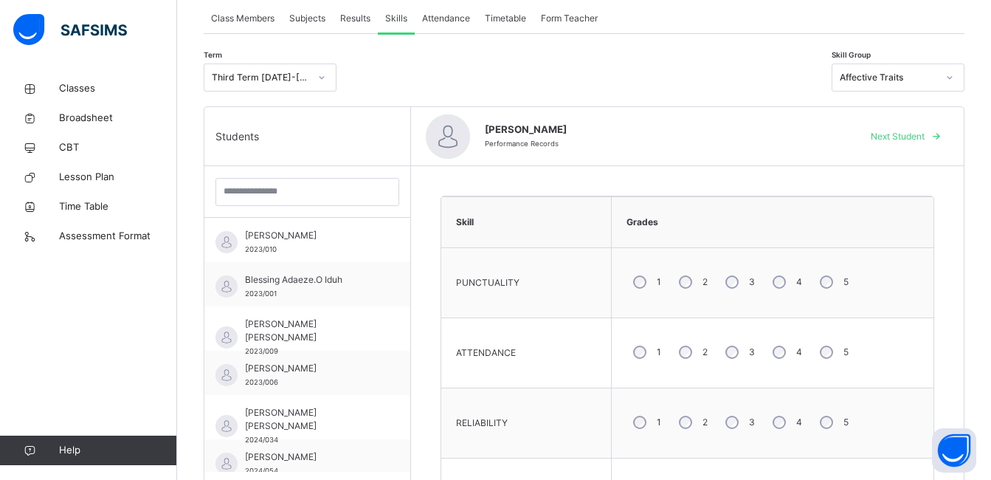
click at [893, 128] on div "Next Student" at bounding box center [904, 137] width 90 height 24
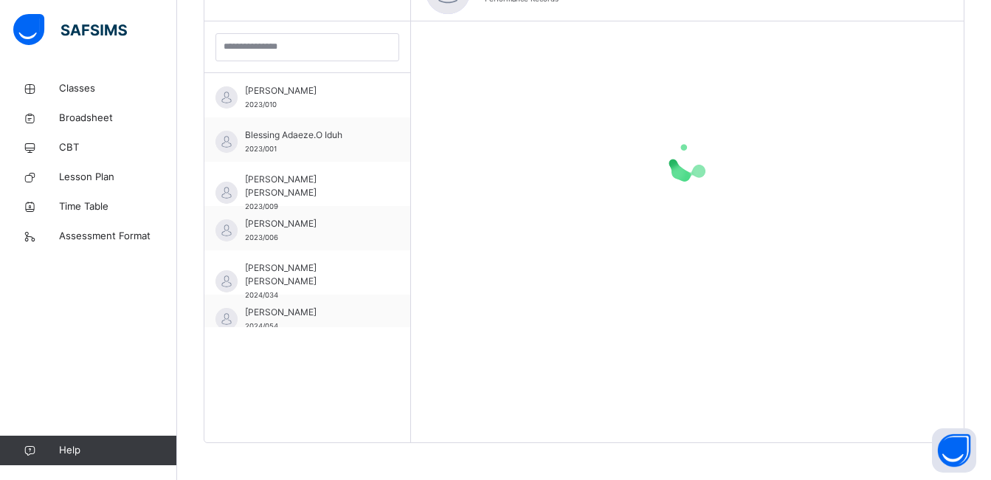
scroll to position [271, 0]
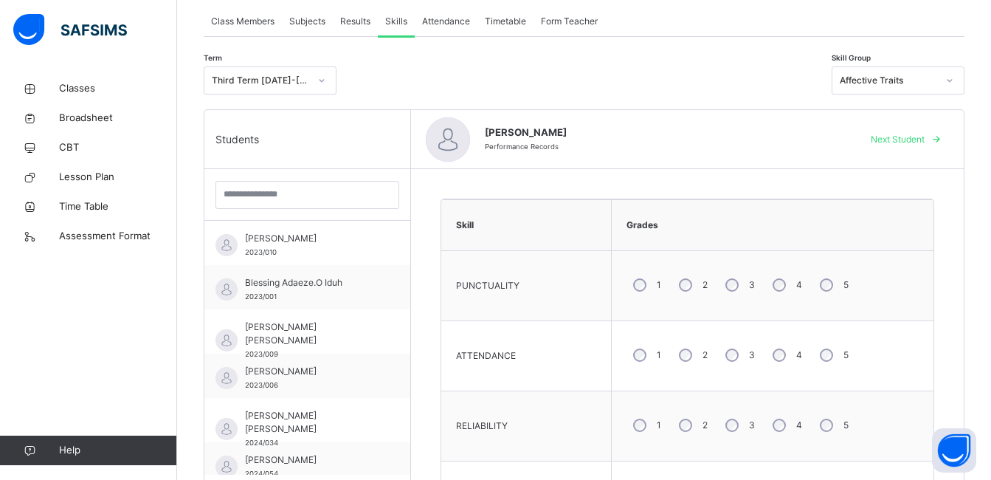
drag, startPoint x: 764, startPoint y: 277, endPoint x: 786, endPoint y: 291, distance: 26.6
click at [769, 280] on div "4" at bounding box center [786, 284] width 40 height 31
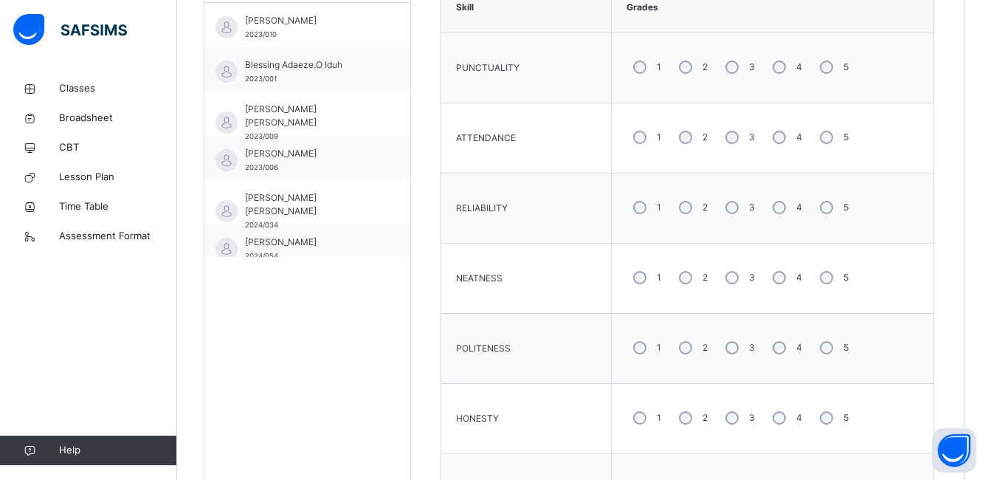
scroll to position [566, 0]
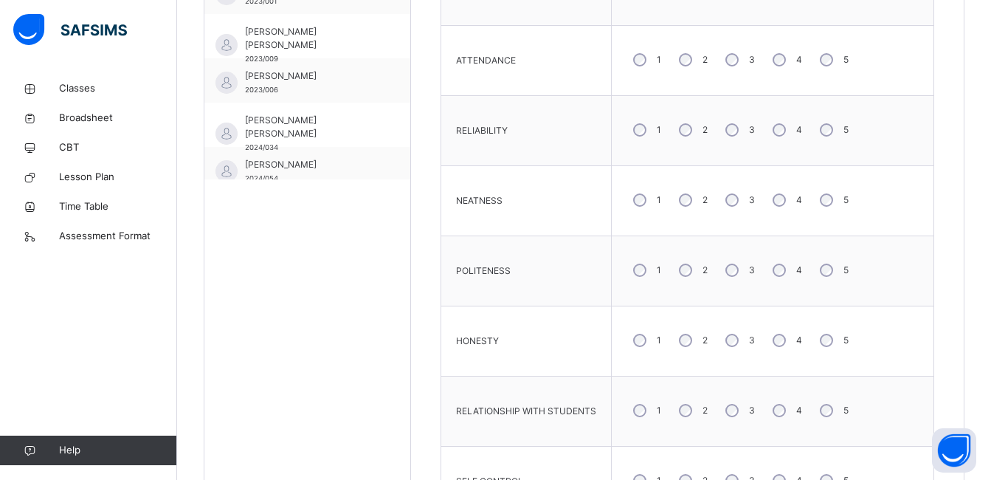
click at [773, 68] on div "4" at bounding box center [786, 59] width 40 height 31
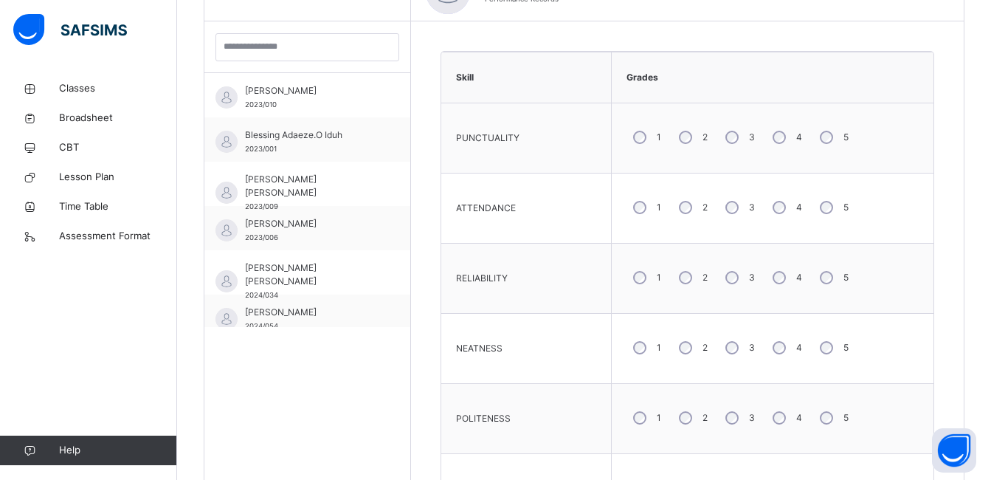
scroll to position [713, 0]
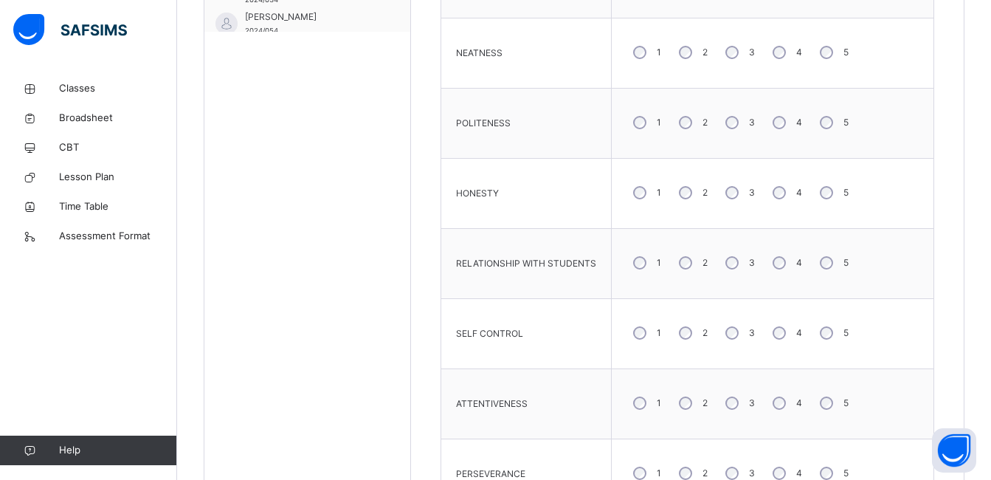
drag, startPoint x: 780, startPoint y: 115, endPoint x: 804, endPoint y: 203, distance: 91.1
click at [788, 136] on div "4" at bounding box center [786, 122] width 40 height 31
drag, startPoint x: 814, startPoint y: 262, endPoint x: 792, endPoint y: 312, distance: 54.8
click at [814, 264] on div "5" at bounding box center [832, 262] width 39 height 31
click at [783, 336] on div "4" at bounding box center [786, 332] width 40 height 31
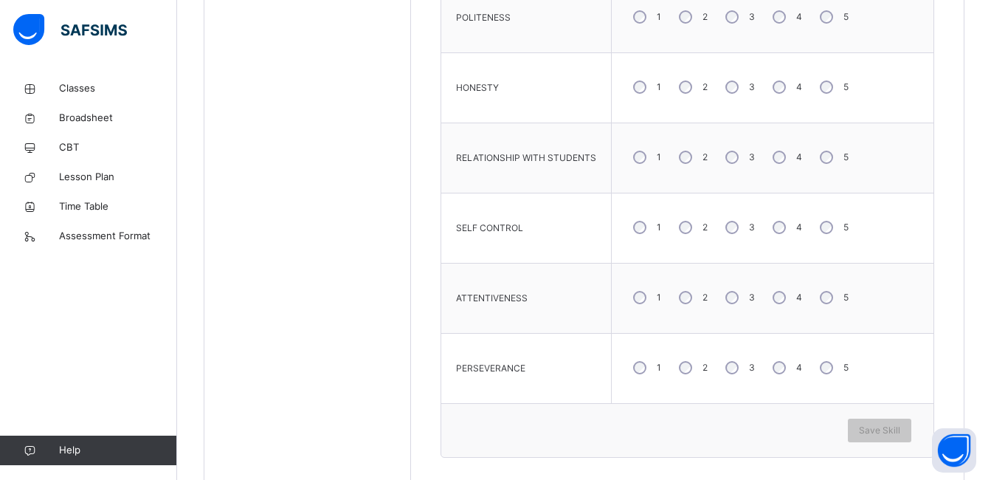
scroll to position [861, 0]
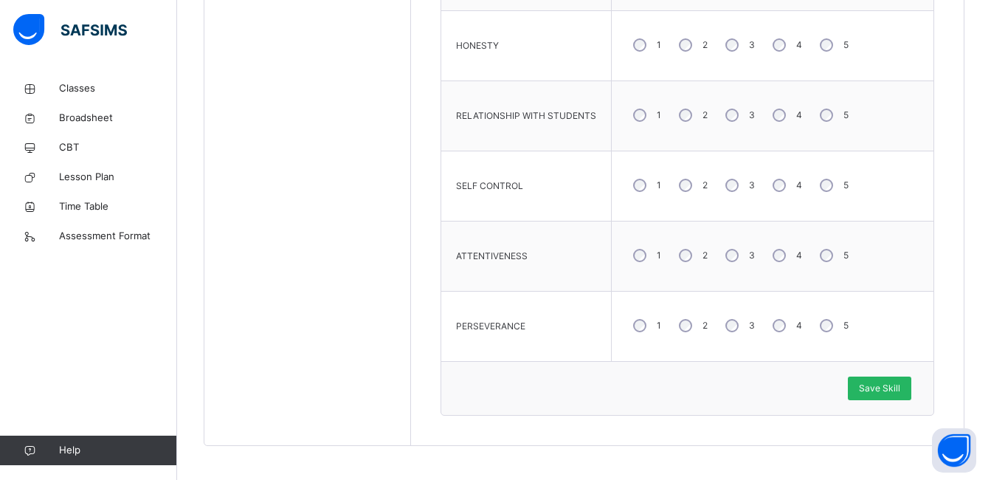
click at [871, 379] on div "Save Skill" at bounding box center [879, 388] width 63 height 24
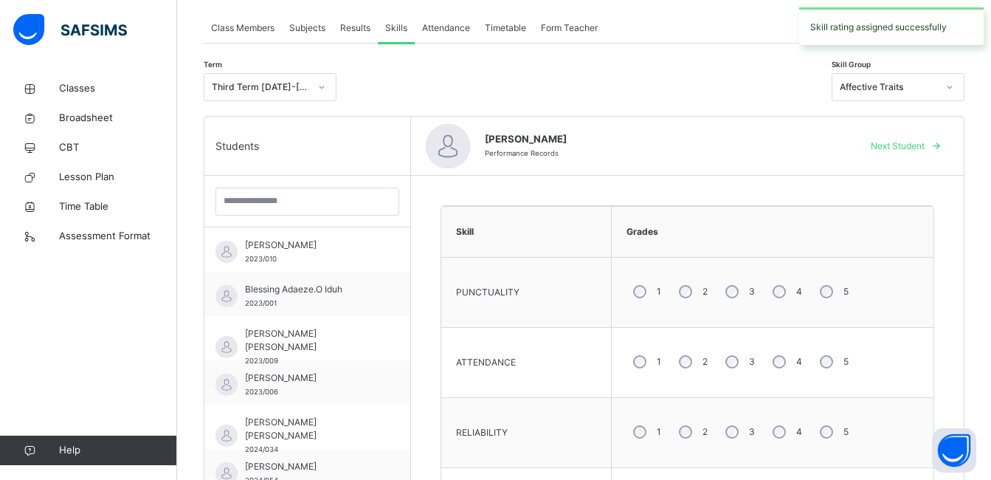
scroll to position [271, 0]
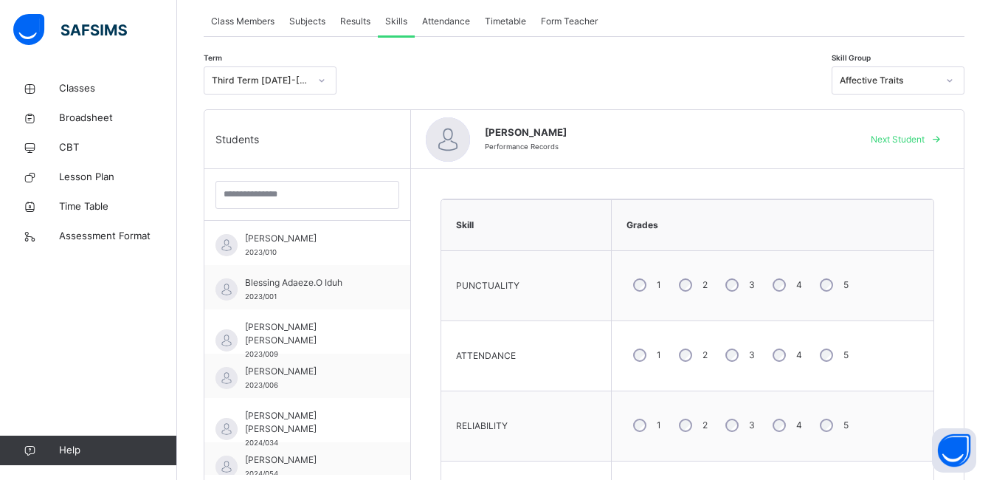
click at [903, 135] on span "Next Student" at bounding box center [898, 139] width 54 height 13
drag, startPoint x: 786, startPoint y: 354, endPoint x: 791, endPoint y: 360, distance: 7.8
click at [789, 358] on div "4" at bounding box center [786, 354] width 40 height 31
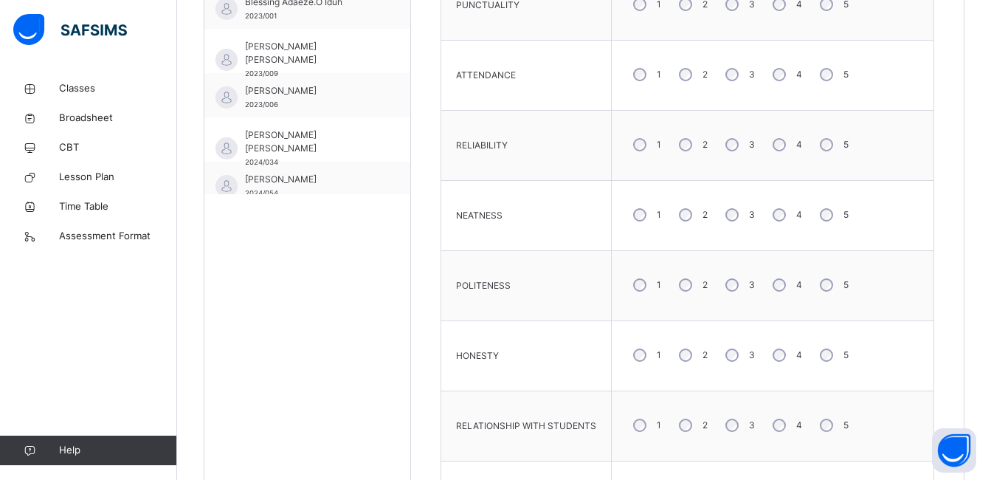
scroll to position [566, 0]
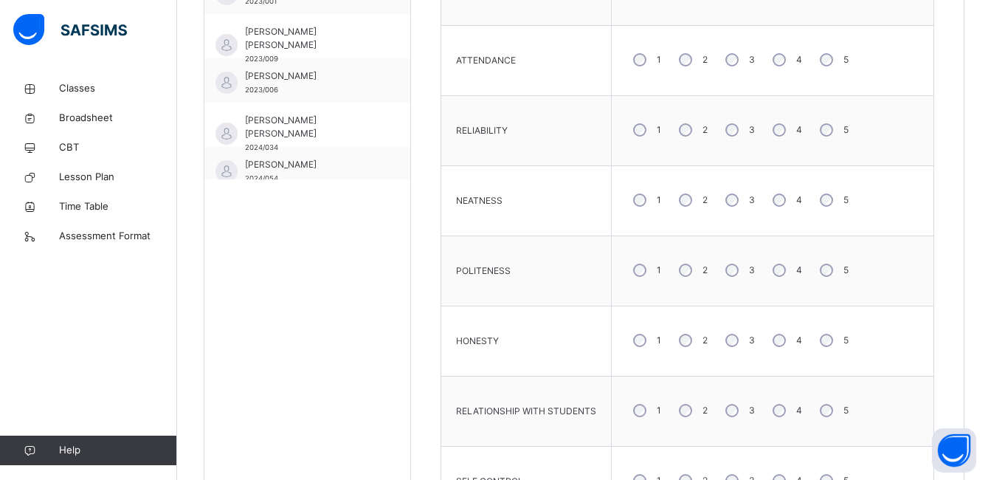
click at [817, 408] on div "5" at bounding box center [832, 410] width 39 height 31
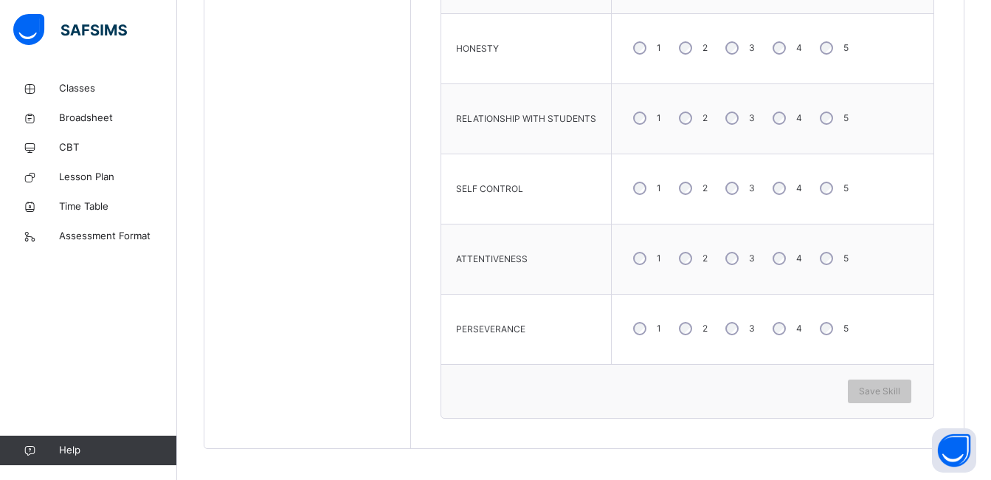
scroll to position [864, 0]
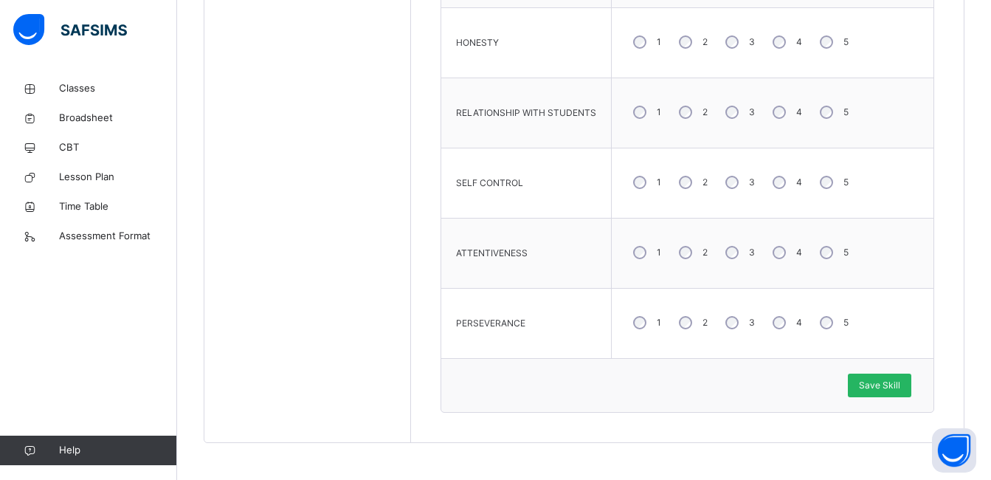
click at [882, 384] on span "Save Skill" at bounding box center [879, 384] width 41 height 13
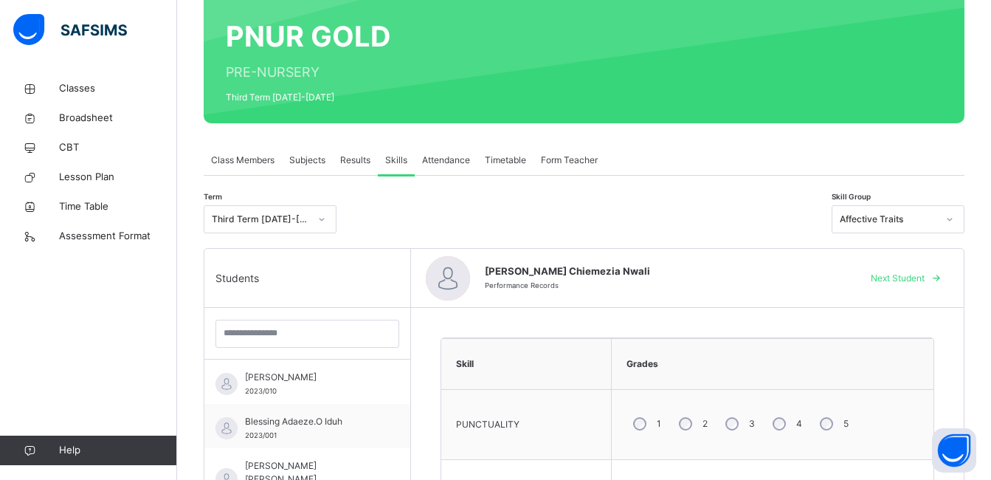
scroll to position [126, 0]
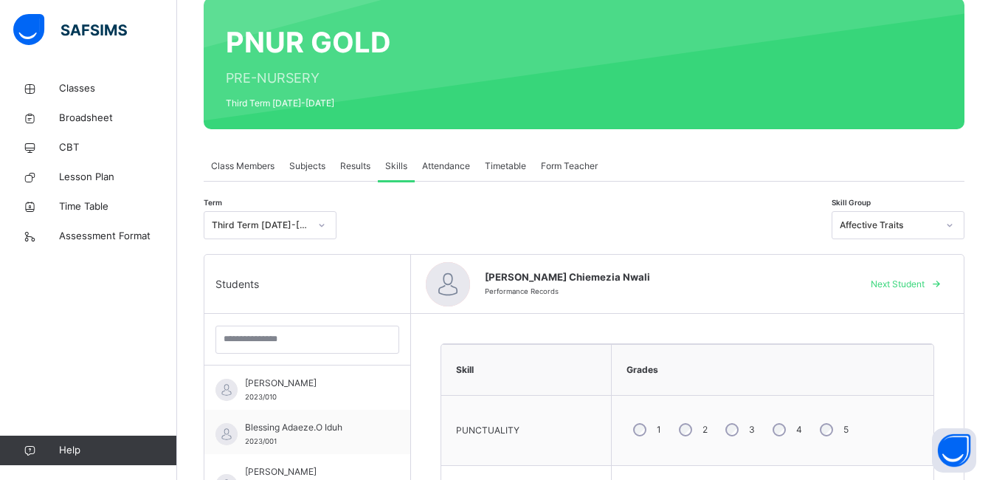
click at [907, 280] on span "Next Student" at bounding box center [898, 283] width 54 height 13
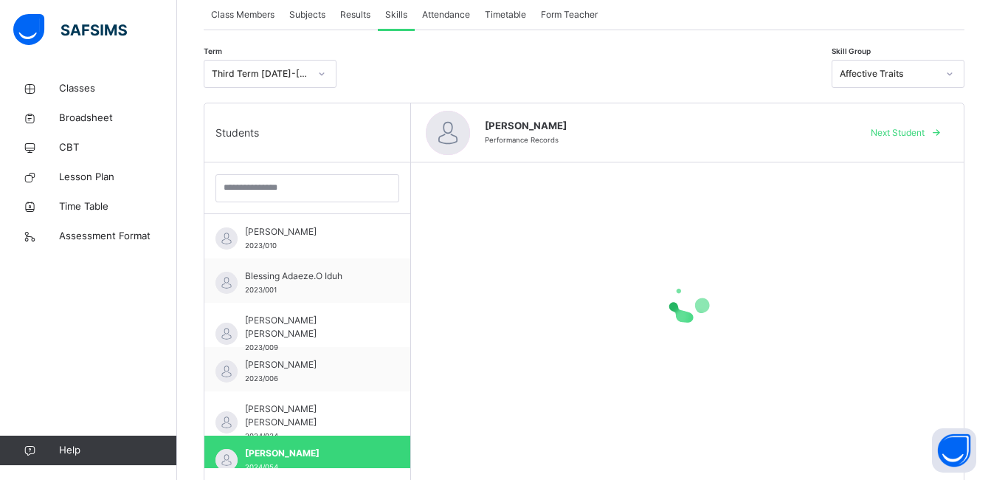
scroll to position [418, 0]
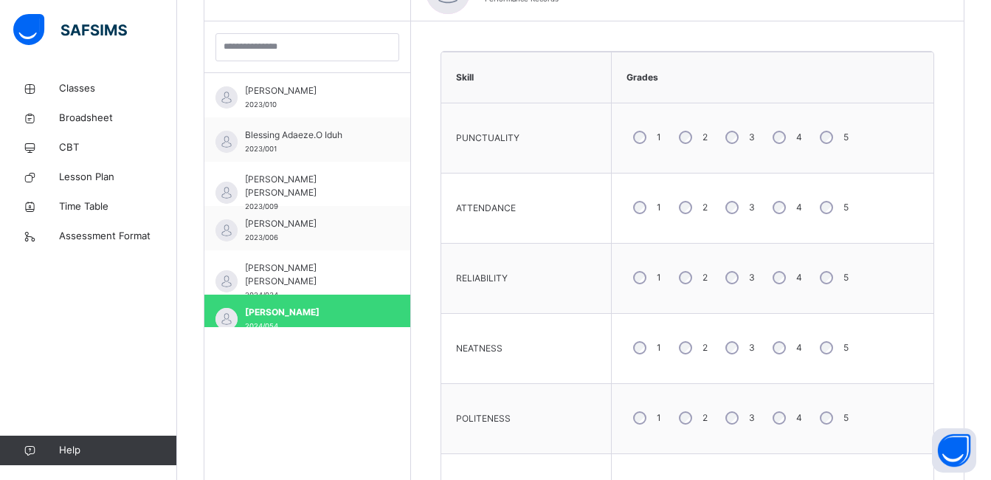
click at [772, 215] on div "4" at bounding box center [786, 207] width 40 height 31
click at [736, 282] on div "3" at bounding box center [739, 277] width 40 height 31
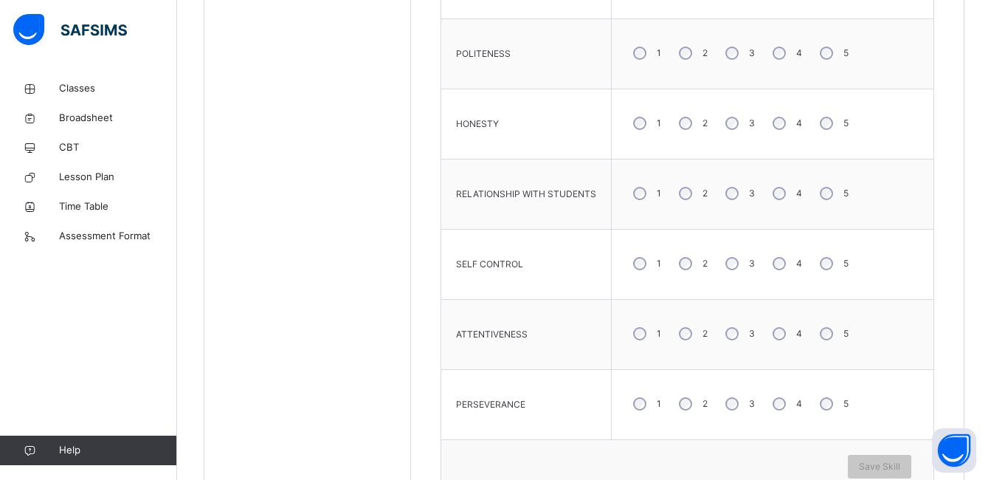
scroll to position [861, 0]
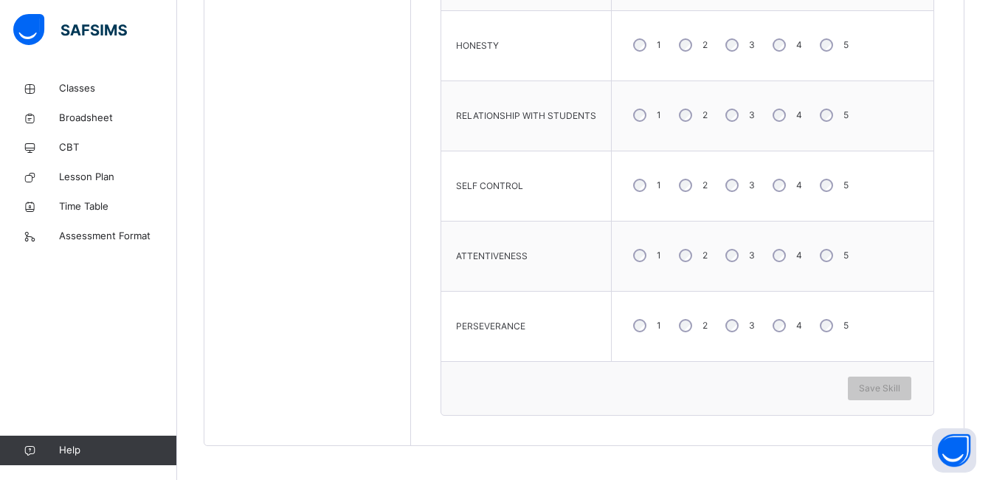
click at [815, 181] on div "5" at bounding box center [832, 185] width 39 height 31
drag, startPoint x: 783, startPoint y: 260, endPoint x: 803, endPoint y: 280, distance: 27.7
click at [803, 280] on div "1 2 3 4 5" at bounding box center [772, 255] width 307 height 53
drag, startPoint x: 829, startPoint y: 249, endPoint x: 834, endPoint y: 263, distance: 14.9
click at [830, 249] on div "5" at bounding box center [832, 255] width 39 height 31
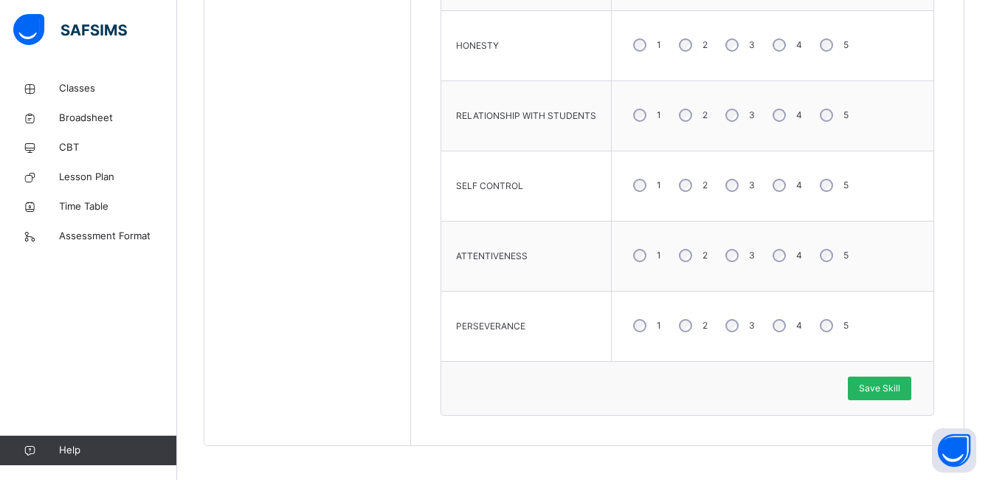
click at [883, 394] on span "Save Skill" at bounding box center [879, 387] width 41 height 13
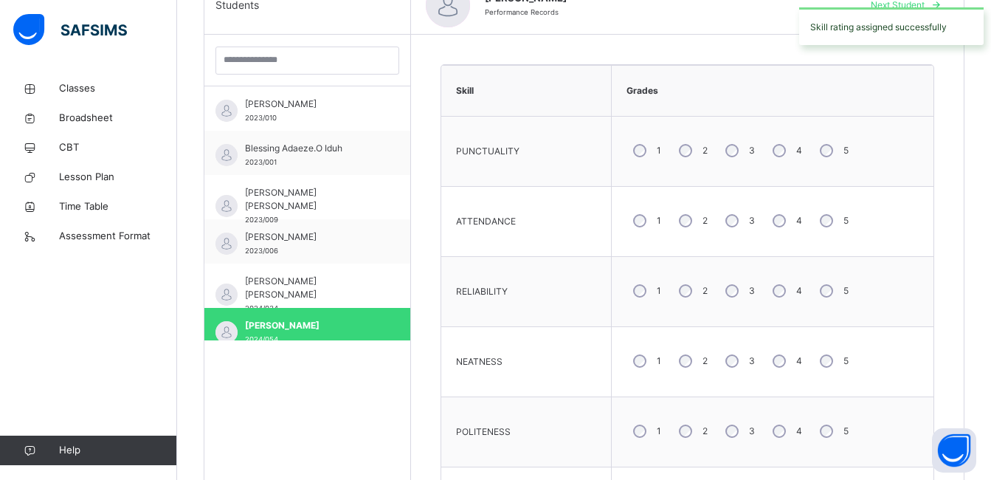
scroll to position [271, 0]
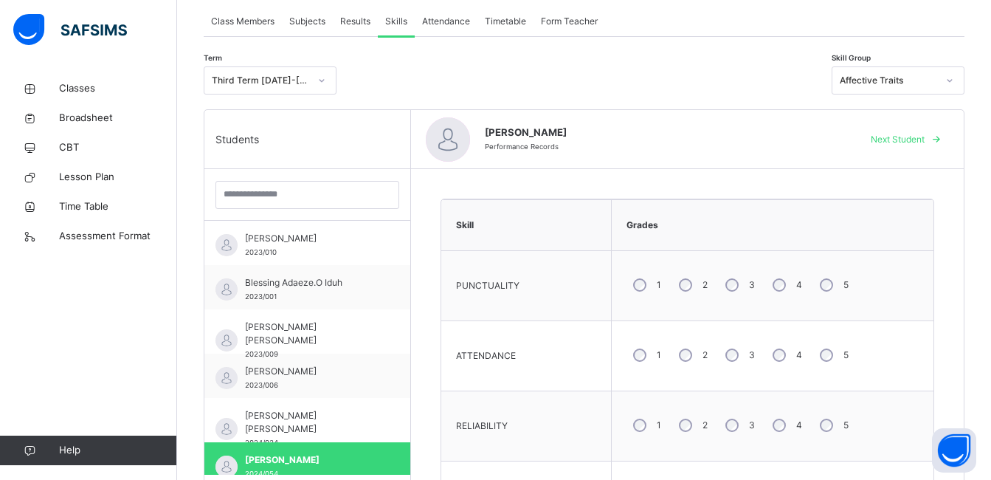
click at [900, 145] on span "Next Student" at bounding box center [898, 139] width 54 height 13
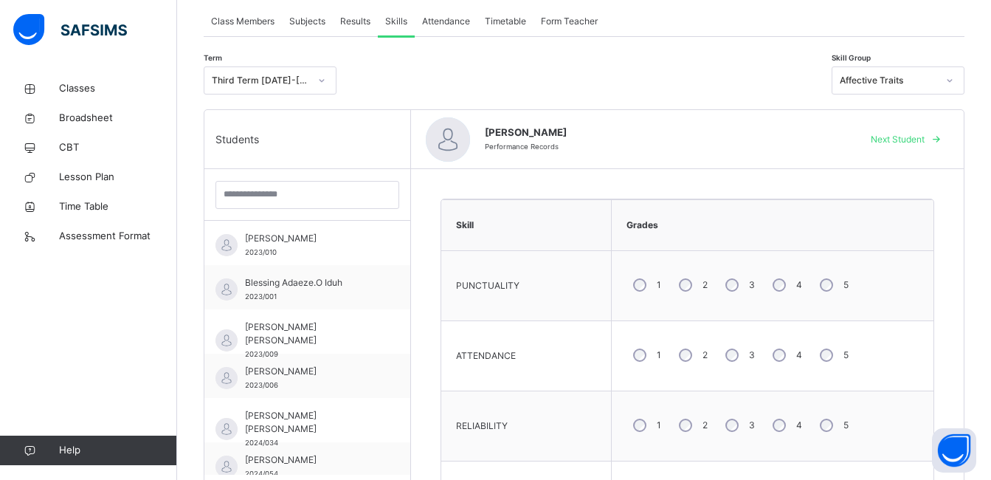
click at [817, 280] on div "5" at bounding box center [832, 284] width 39 height 31
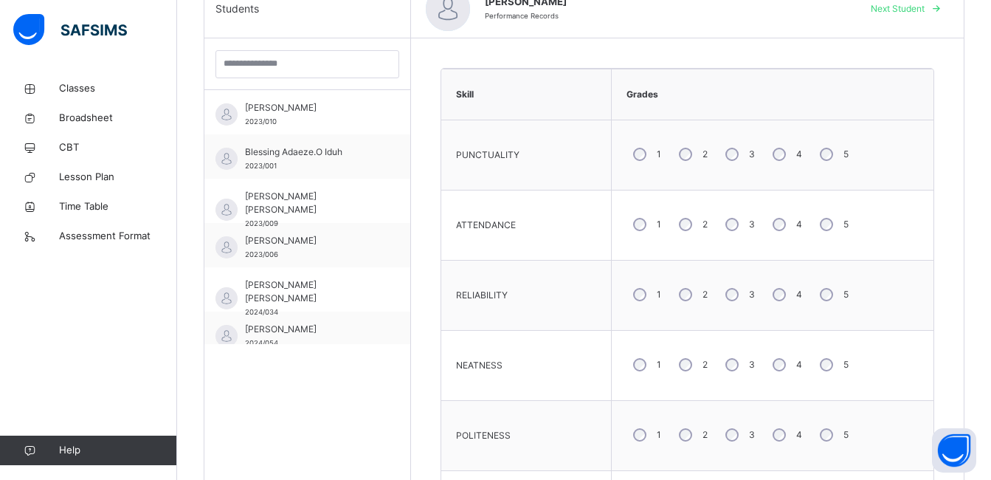
scroll to position [566, 0]
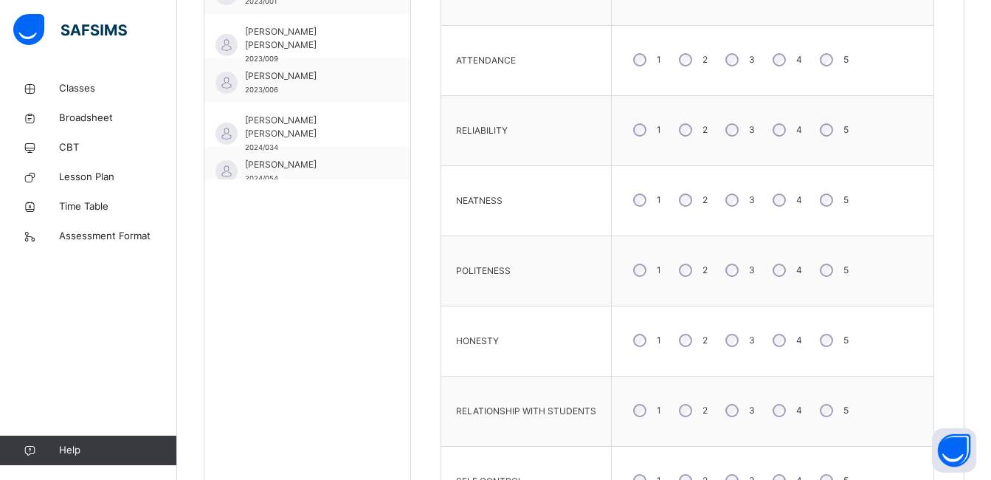
drag, startPoint x: 734, startPoint y: 346, endPoint x: 738, endPoint y: 356, distance: 10.6
click at [738, 356] on div "1 2 3 4 5" at bounding box center [772, 340] width 307 height 53
drag, startPoint x: 738, startPoint y: 356, endPoint x: 730, endPoint y: 330, distance: 27.1
click at [730, 330] on div "3" at bounding box center [739, 340] width 40 height 31
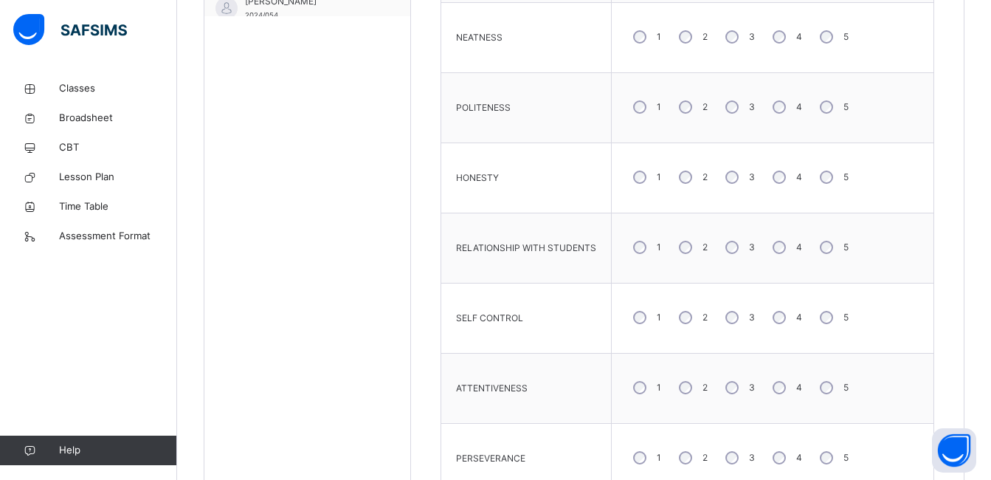
scroll to position [861, 0]
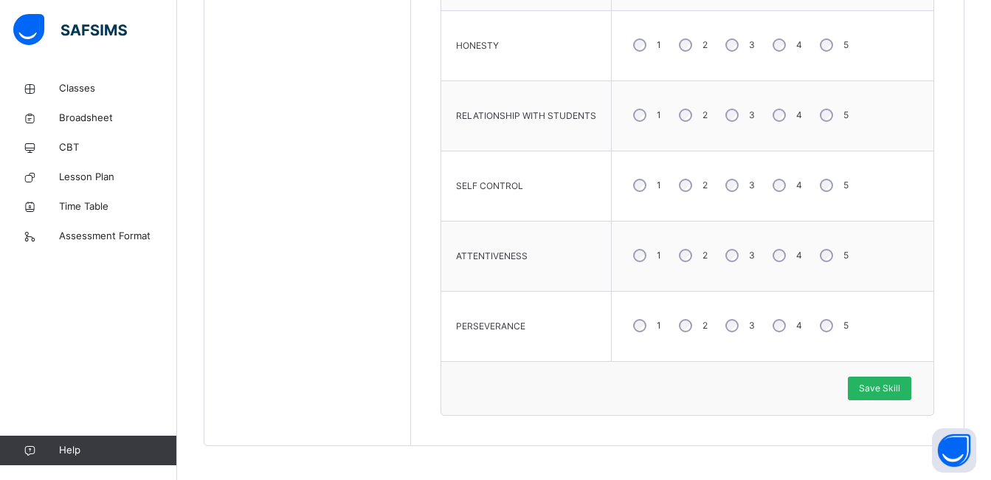
click at [864, 377] on div "Save Skill" at bounding box center [879, 388] width 63 height 24
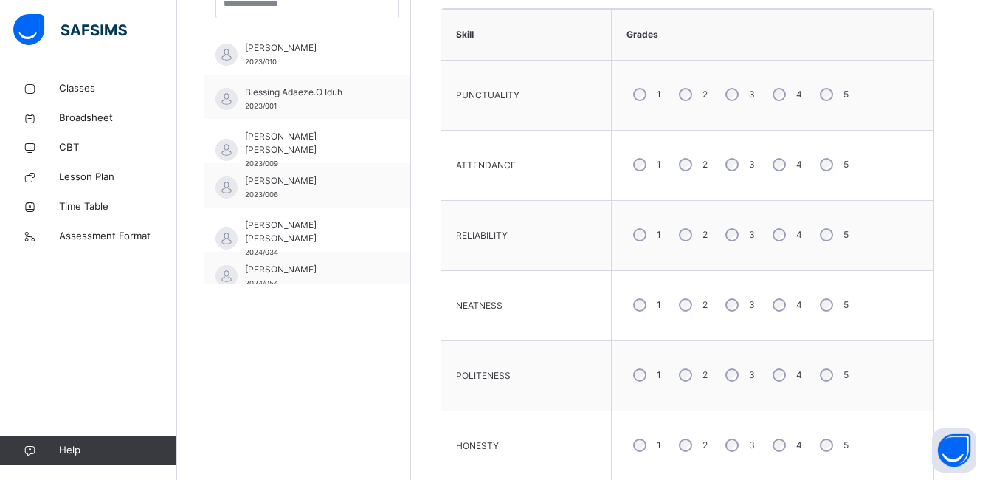
scroll to position [271, 0]
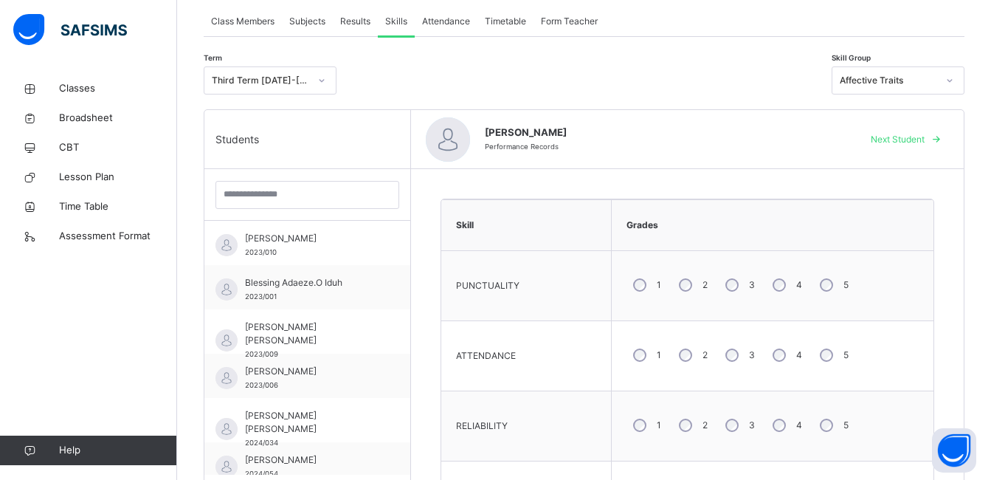
click at [900, 131] on div "Next Student" at bounding box center [904, 140] width 90 height 24
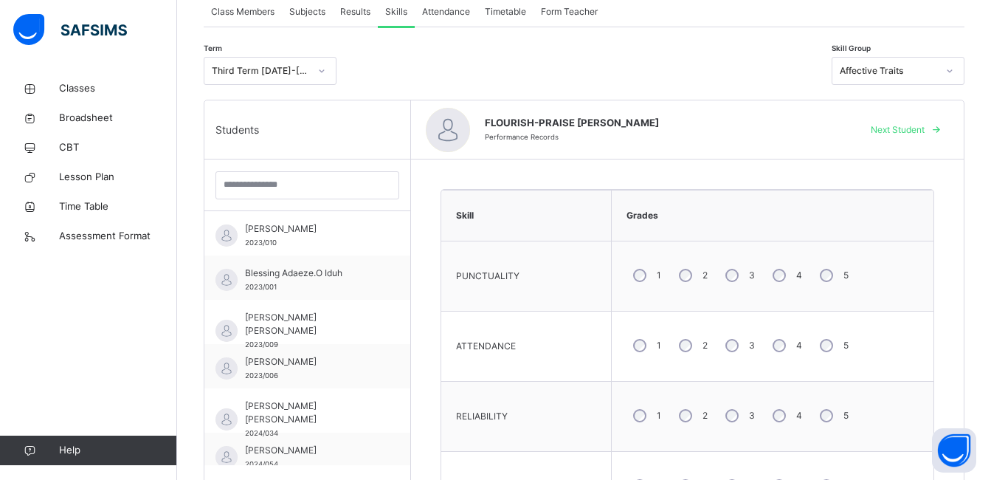
scroll to position [274, 0]
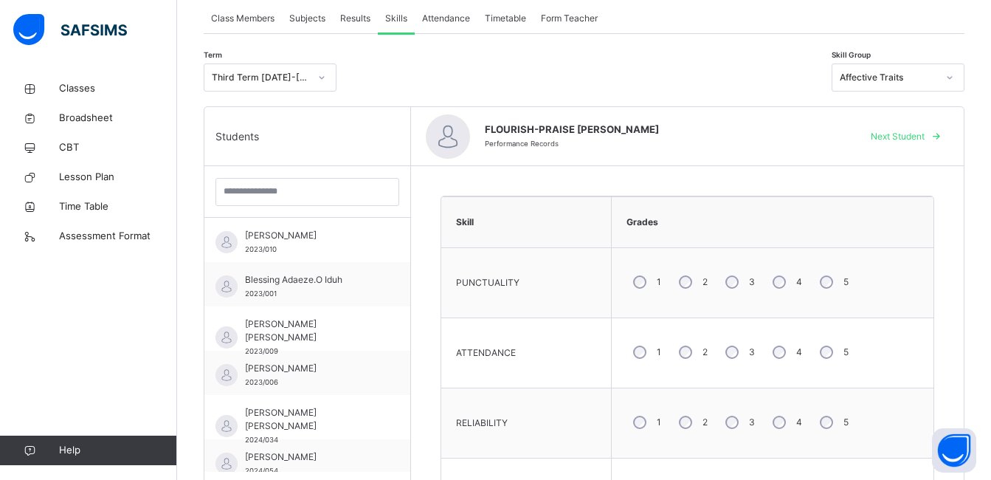
click at [893, 133] on span "Next Student" at bounding box center [898, 136] width 54 height 13
click at [893, 134] on span "Next Student" at bounding box center [898, 136] width 54 height 13
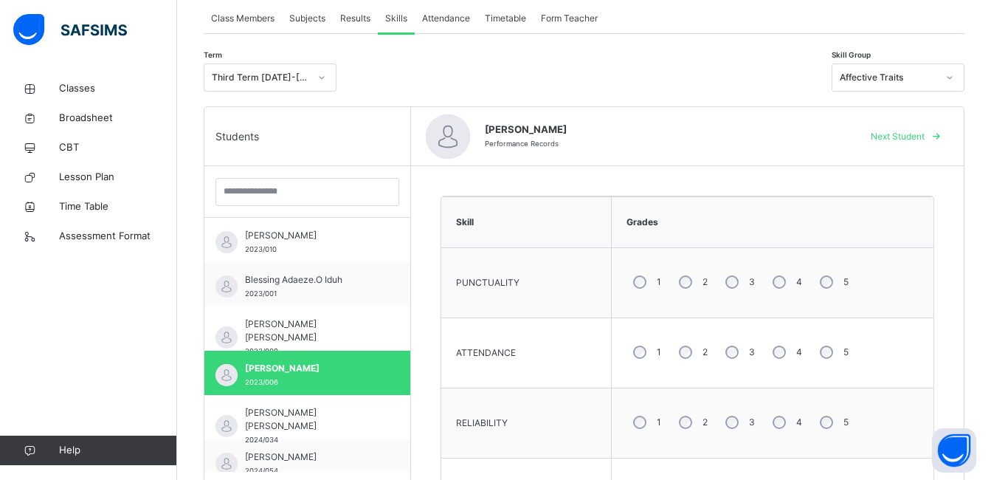
click at [893, 134] on span "Next Student" at bounding box center [898, 136] width 54 height 13
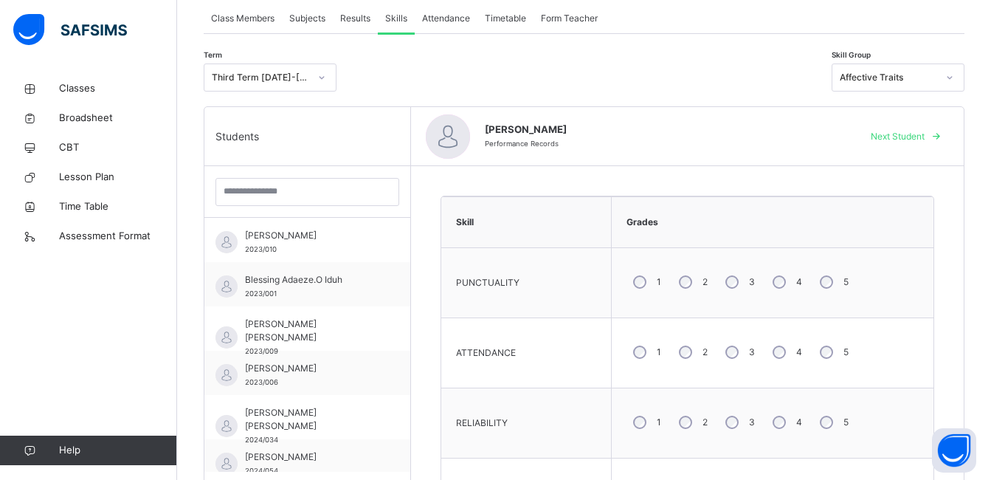
click at [893, 134] on span "Next Student" at bounding box center [898, 136] width 54 height 13
click at [937, 75] on div "Affective Traits" at bounding box center [888, 77] width 97 height 13
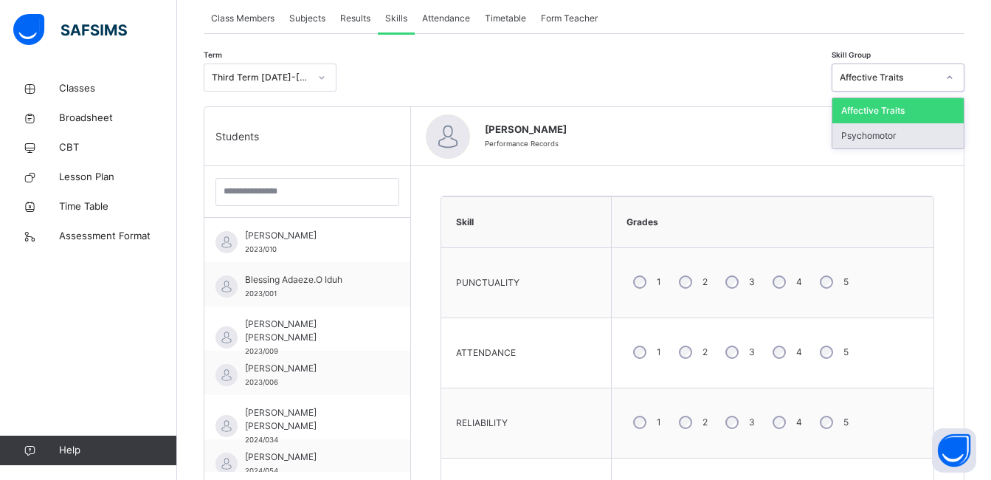
click at [930, 134] on div "Psychomotor" at bounding box center [897, 135] width 131 height 25
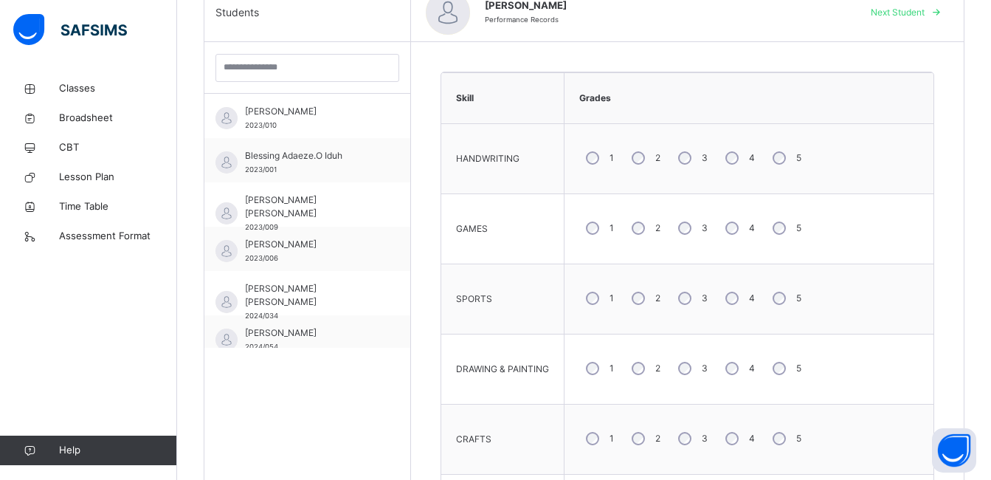
scroll to position [421, 0]
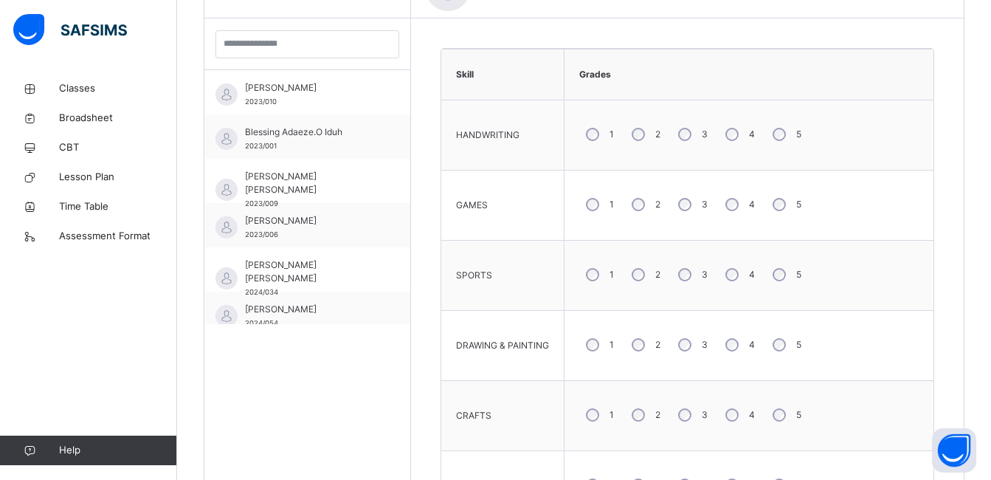
click at [782, 283] on div "5" at bounding box center [785, 274] width 39 height 31
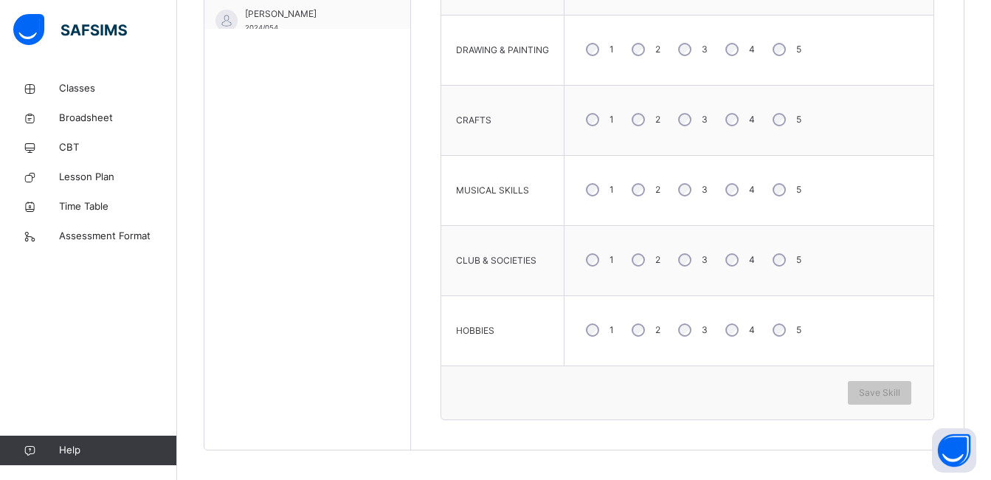
click at [781, 324] on div "5" at bounding box center [785, 329] width 39 height 31
click at [874, 387] on span "Save Skill" at bounding box center [879, 392] width 41 height 13
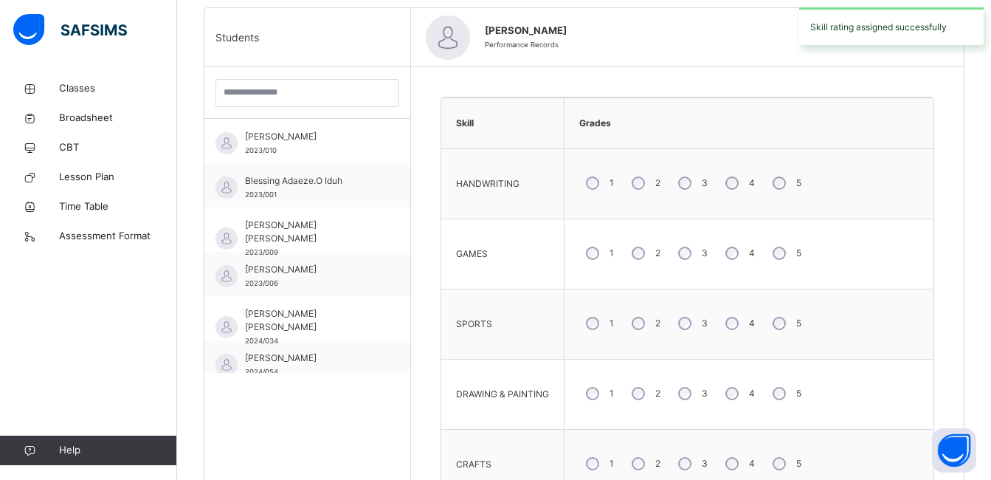
scroll to position [274, 0]
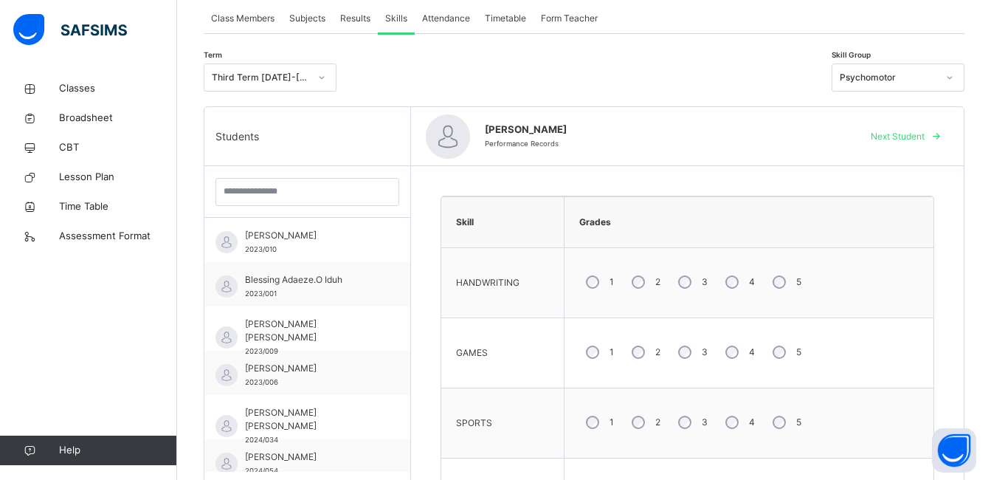
click at [901, 131] on span "Next Student" at bounding box center [898, 136] width 54 height 13
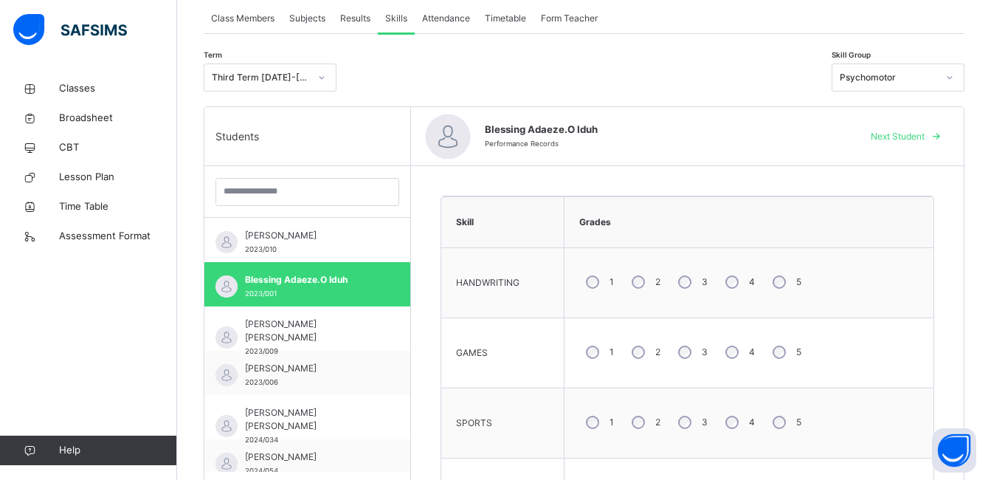
click at [781, 280] on div "5" at bounding box center [785, 281] width 39 height 31
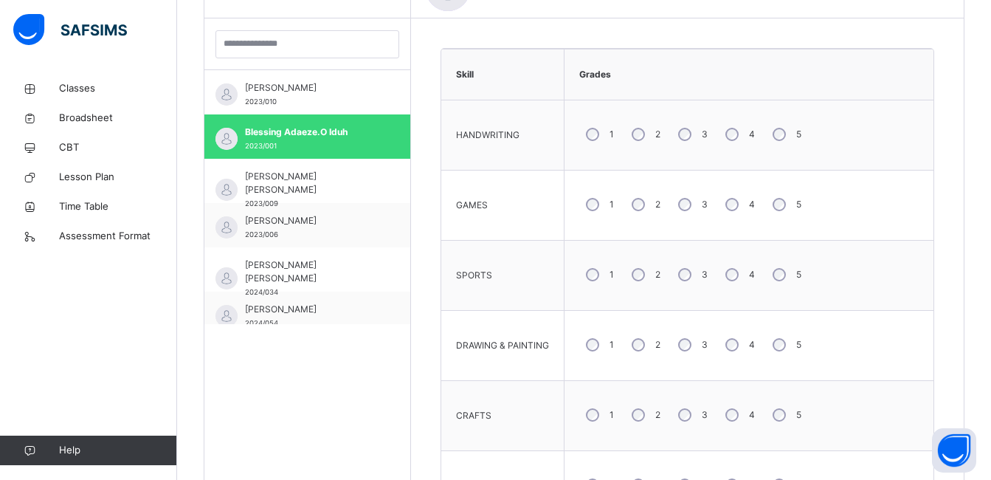
click at [781, 338] on div "5" at bounding box center [785, 344] width 39 height 31
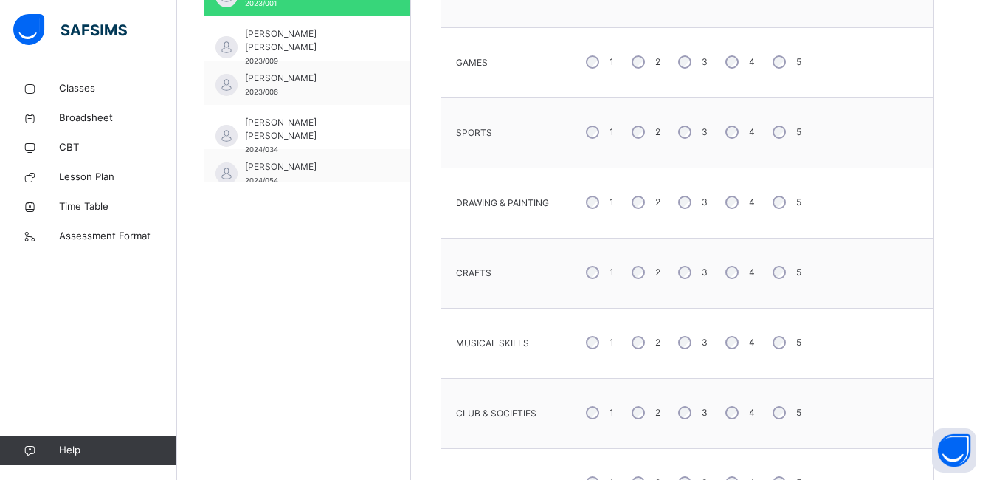
scroll to position [569, 0]
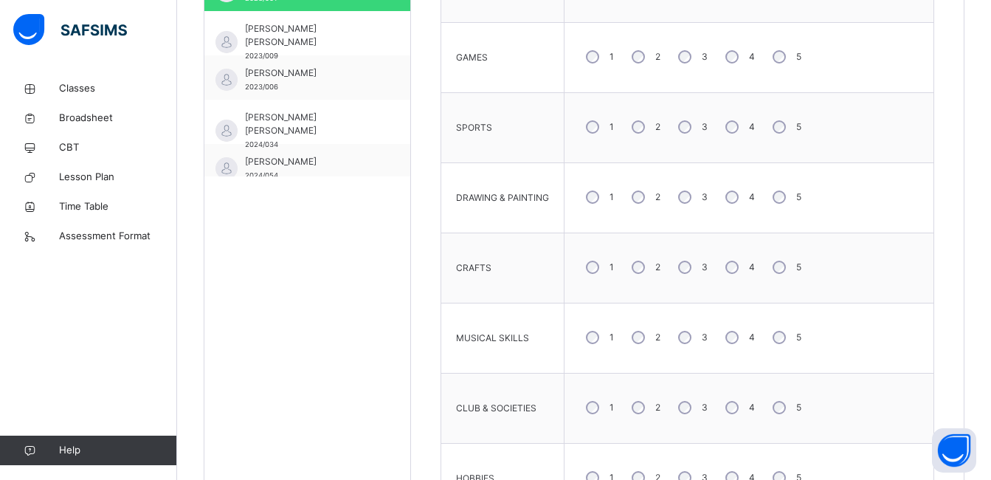
click at [778, 274] on div "5" at bounding box center [785, 267] width 39 height 31
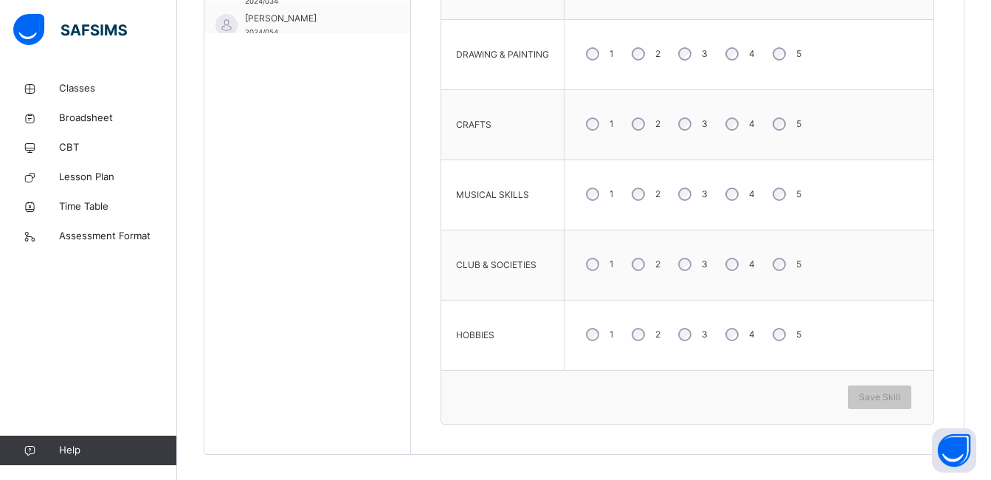
scroll to position [716, 0]
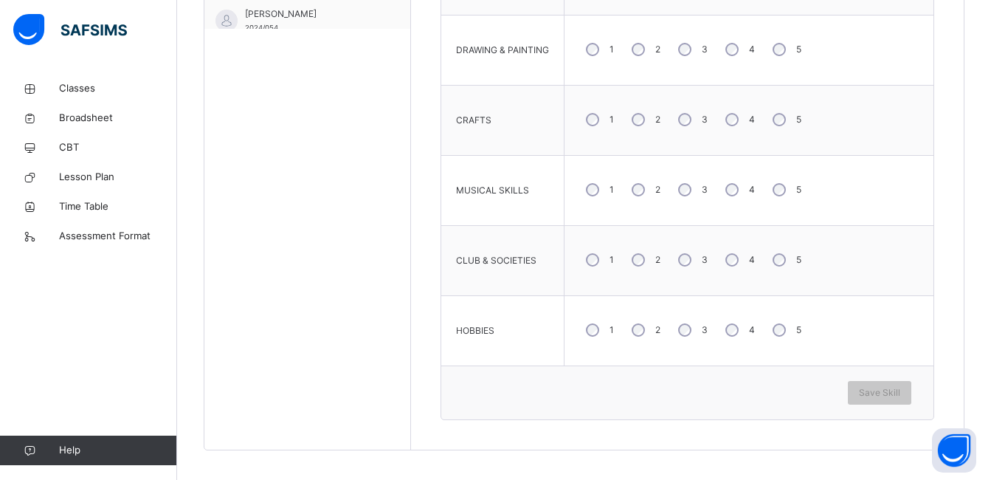
click at [781, 263] on div "5" at bounding box center [785, 259] width 39 height 31
click at [897, 396] on span "Save Skill" at bounding box center [879, 392] width 41 height 13
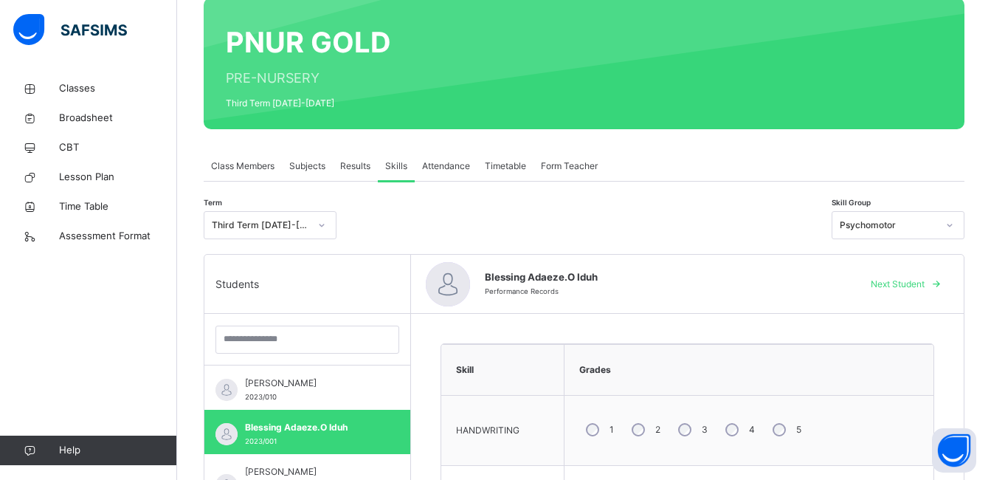
scroll to position [0, 0]
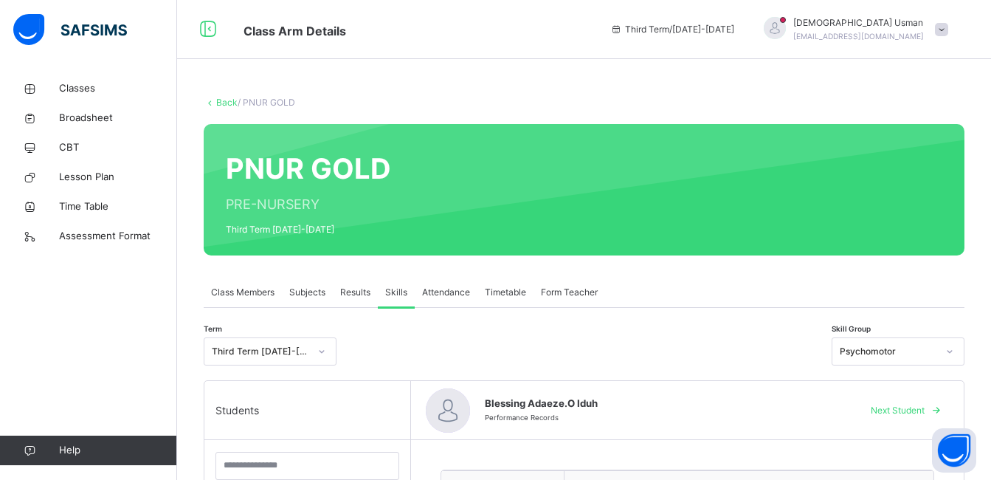
click at [899, 402] on div "Next Student" at bounding box center [904, 410] width 90 height 24
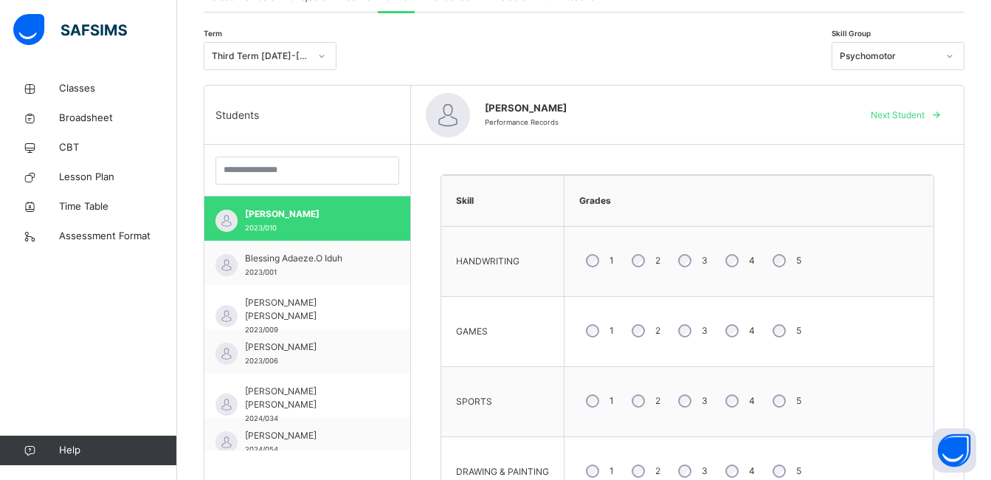
click at [900, 116] on span "Next Student" at bounding box center [898, 114] width 54 height 13
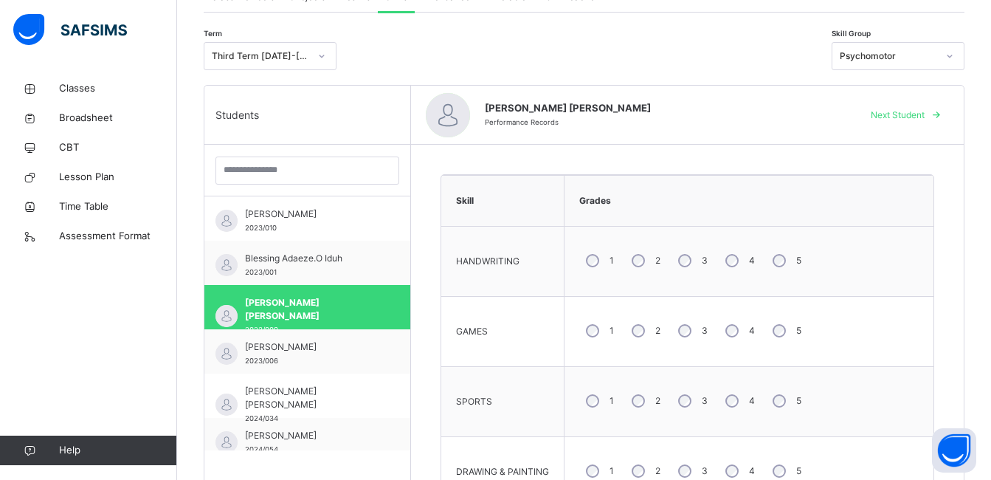
click at [731, 393] on div "4" at bounding box center [739, 400] width 40 height 31
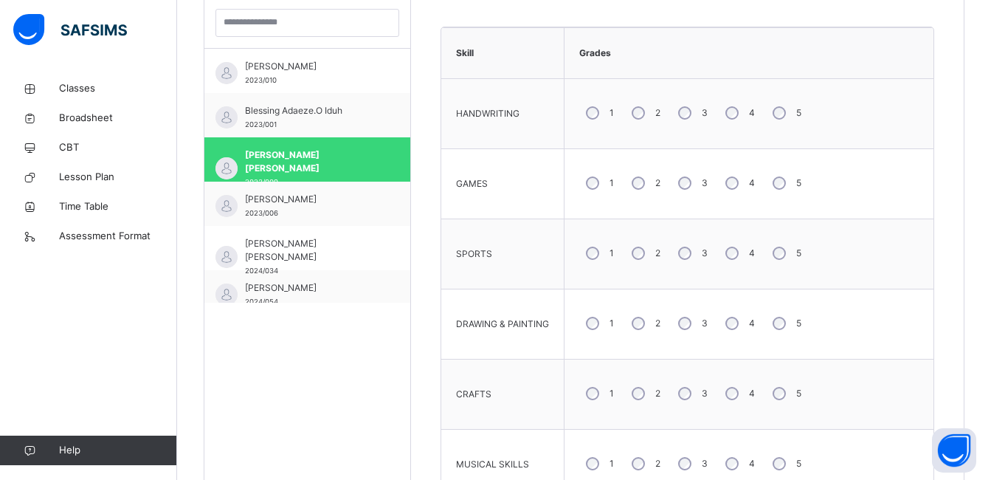
scroll to position [724, 0]
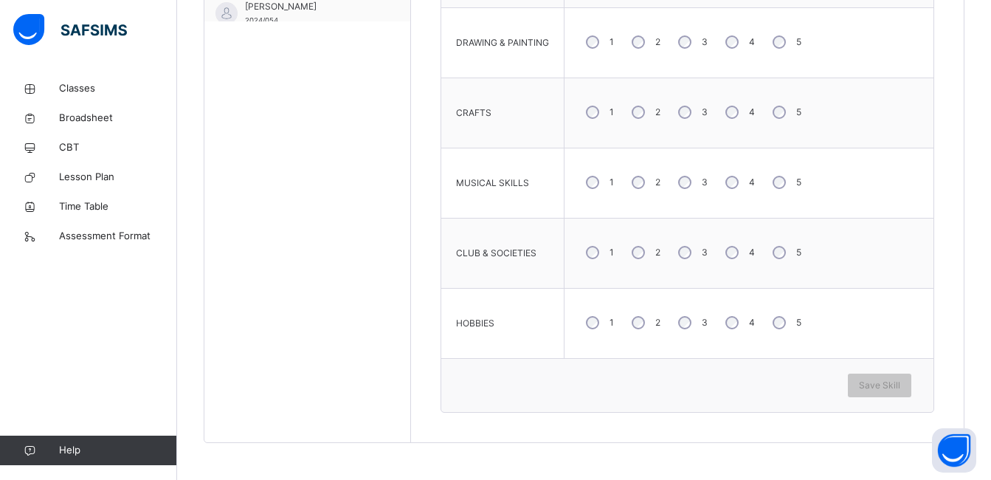
click at [786, 170] on div "5" at bounding box center [785, 182] width 39 height 31
click at [769, 108] on div "5" at bounding box center [785, 112] width 39 height 31
click at [775, 260] on div "5" at bounding box center [785, 252] width 39 height 31
click at [775, 316] on div "5" at bounding box center [785, 322] width 39 height 31
click at [857, 368] on div "Save Skill" at bounding box center [687, 385] width 492 height 54
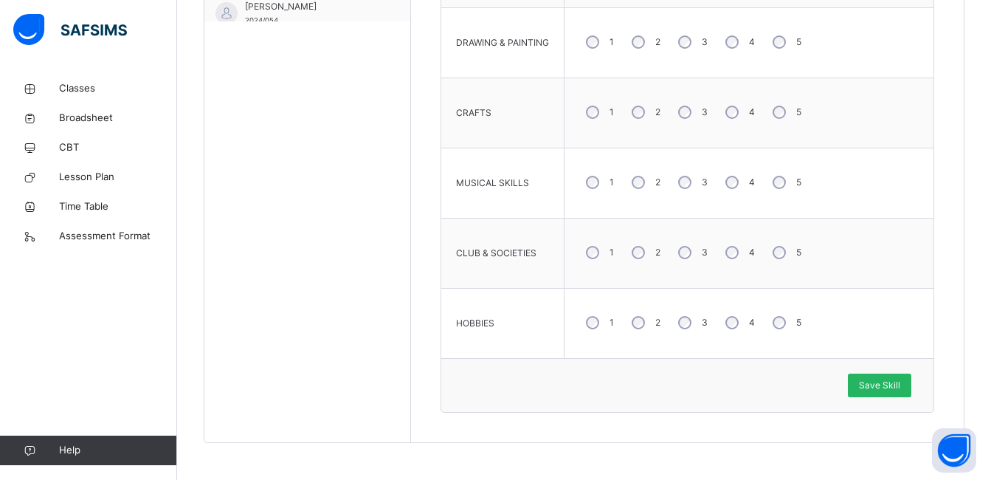
click at [876, 378] on div "Save Skill" at bounding box center [879, 385] width 63 height 24
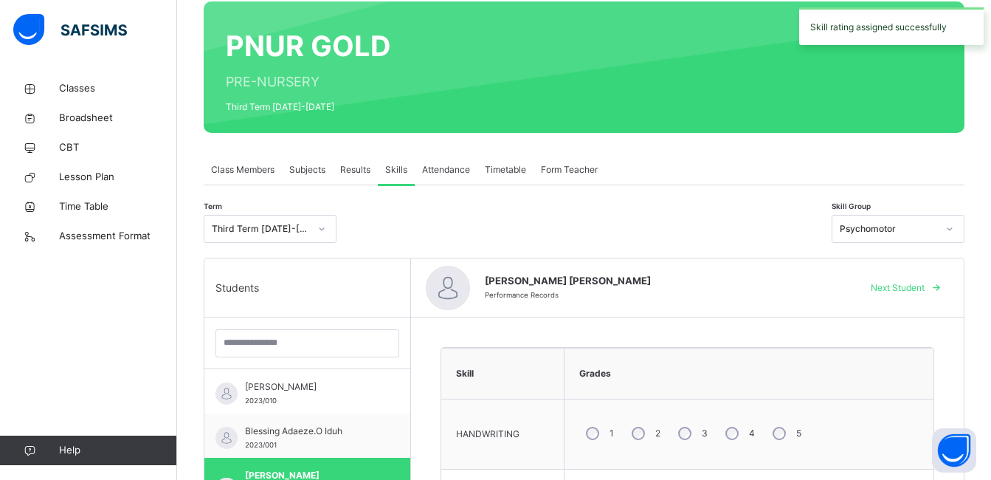
scroll to position [148, 0]
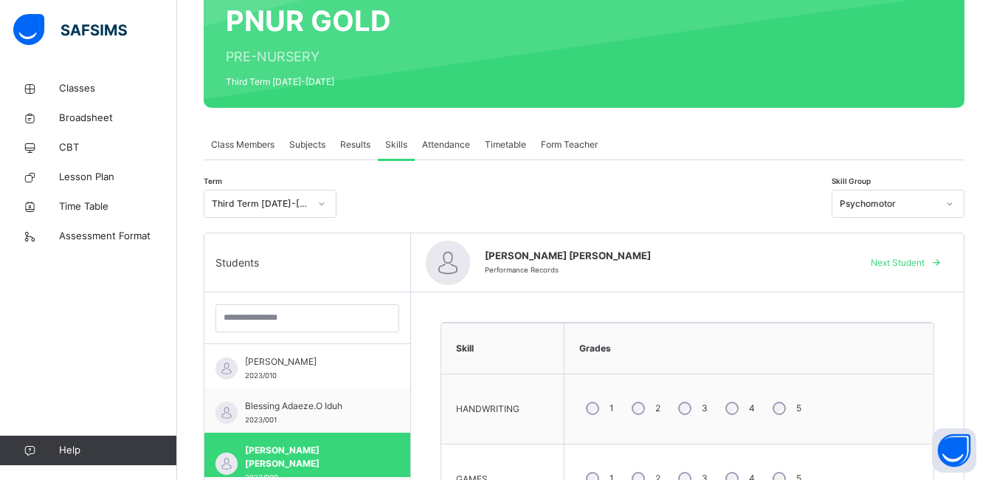
click at [899, 257] on span "Next Student" at bounding box center [898, 262] width 54 height 13
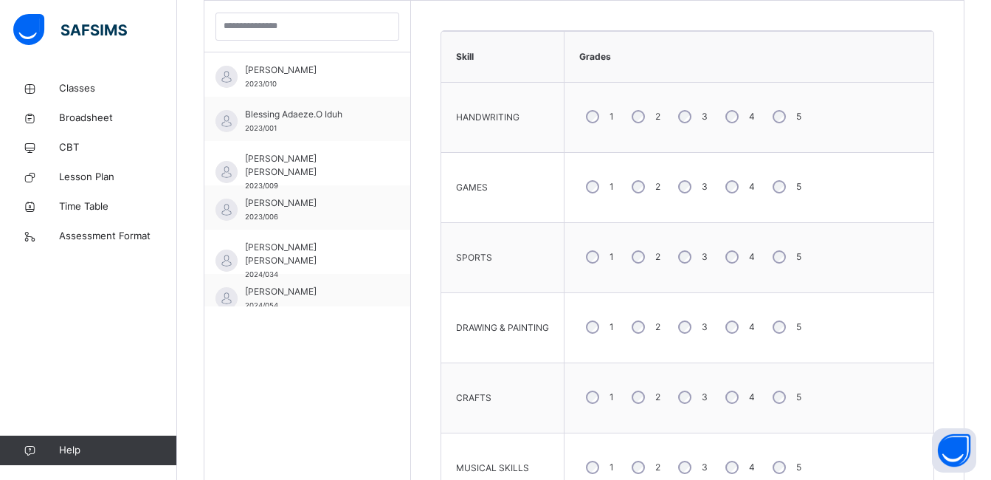
scroll to position [443, 0]
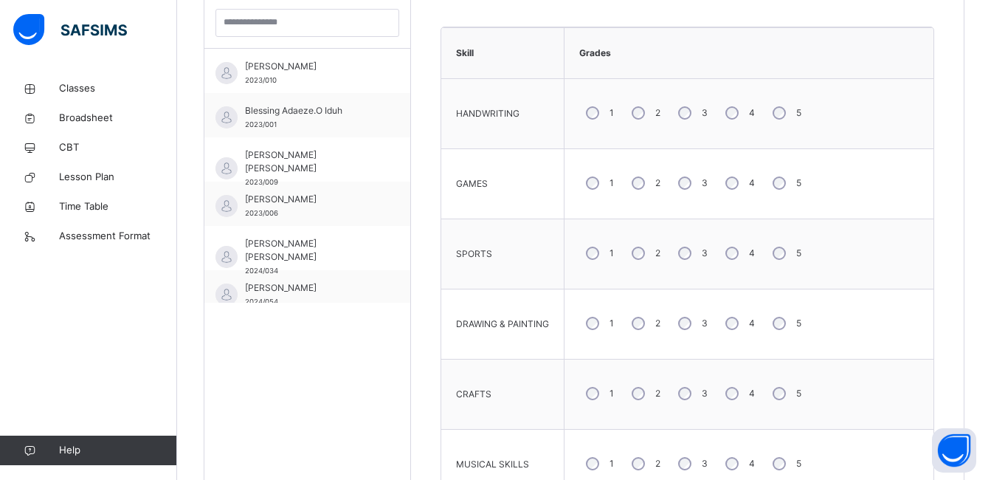
click at [724, 329] on div "4" at bounding box center [739, 323] width 40 height 31
click at [693, 396] on div "3" at bounding box center [691, 393] width 40 height 31
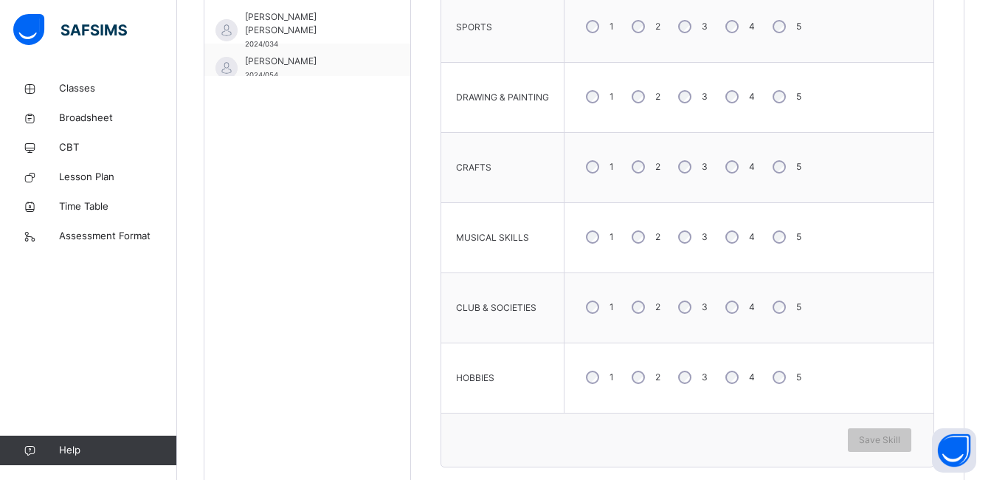
scroll to position [724, 0]
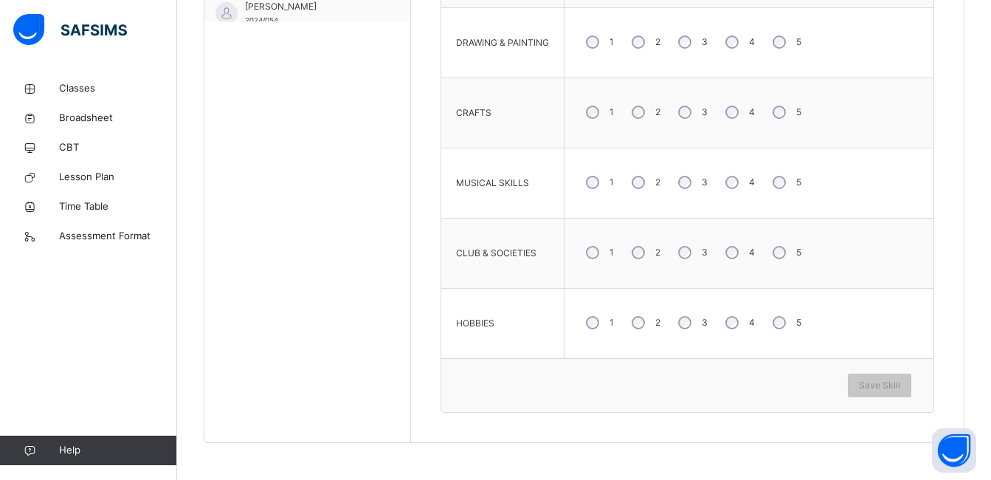
click at [737, 187] on div "4" at bounding box center [739, 182] width 40 height 31
click at [881, 389] on span "Save Skill" at bounding box center [879, 384] width 41 height 13
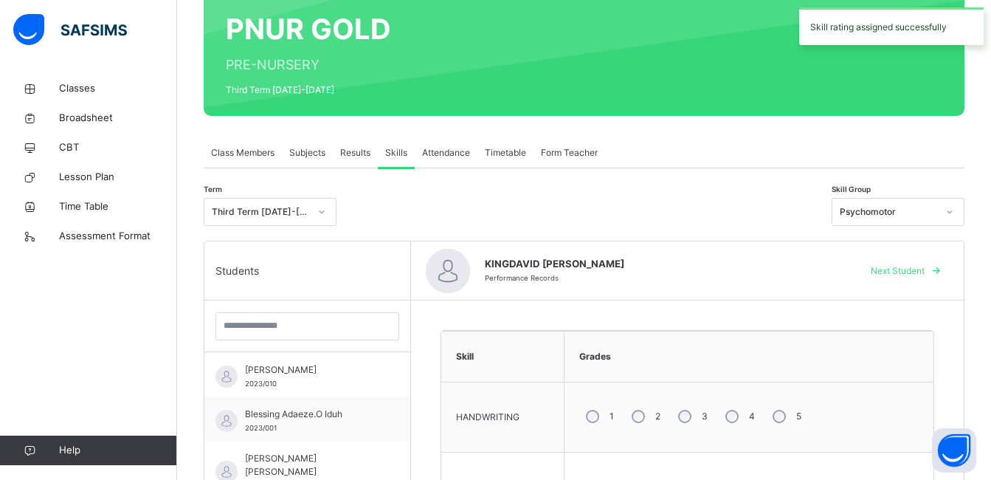
scroll to position [134, 0]
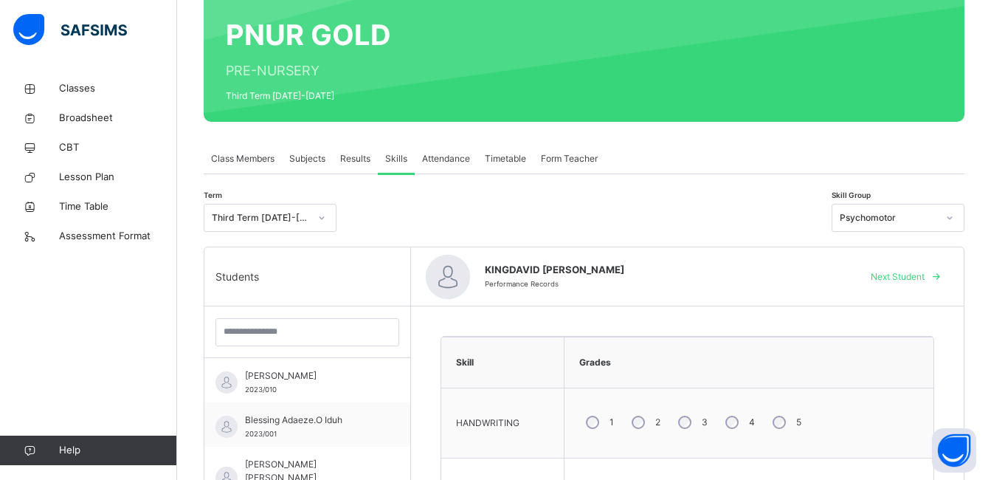
click at [924, 276] on span "Next Student" at bounding box center [898, 276] width 54 height 13
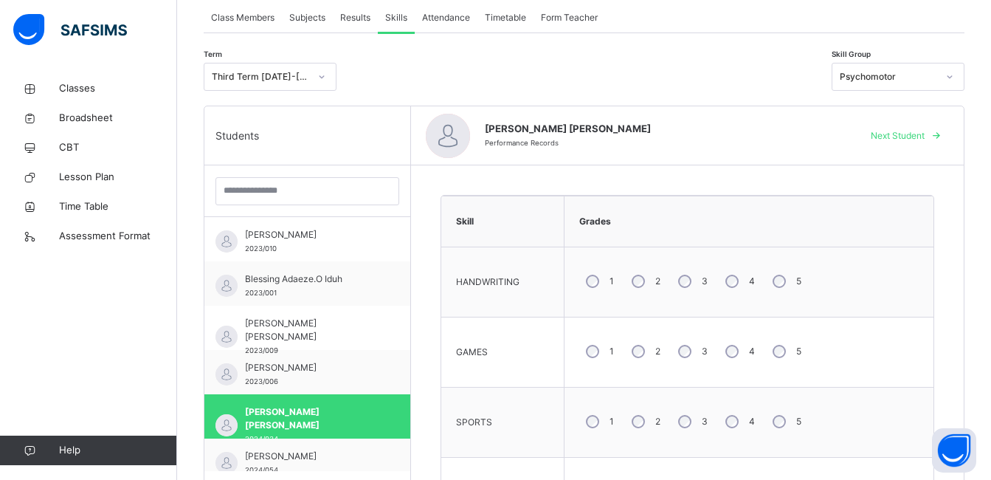
scroll to position [281, 0]
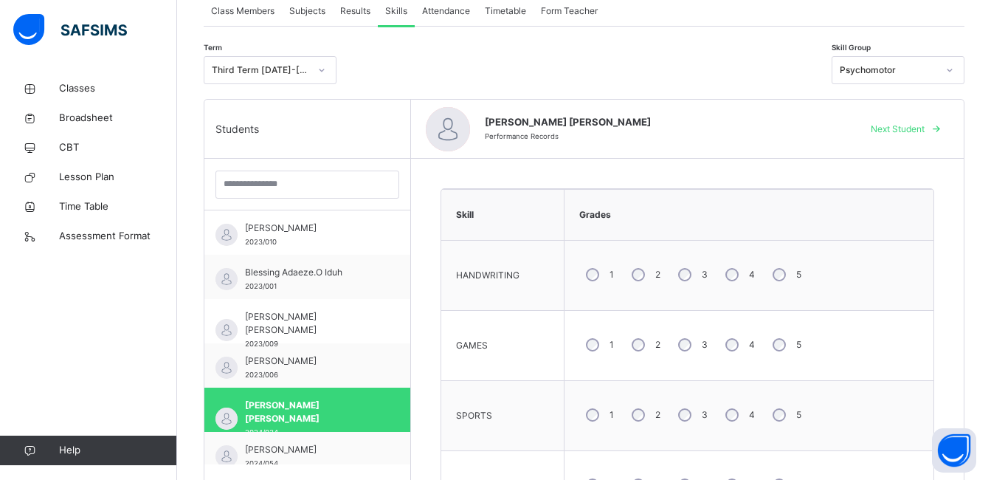
click at [724, 347] on div "4" at bounding box center [739, 344] width 40 height 31
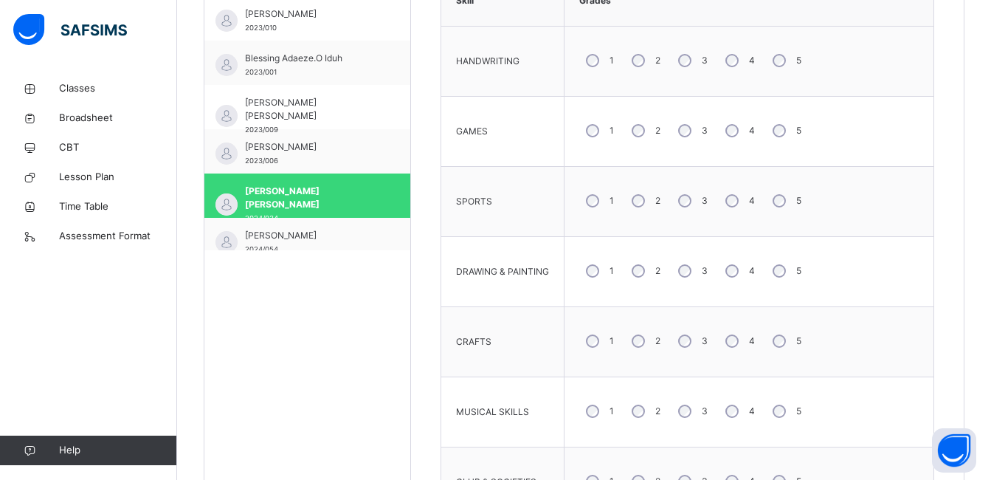
scroll to position [576, 0]
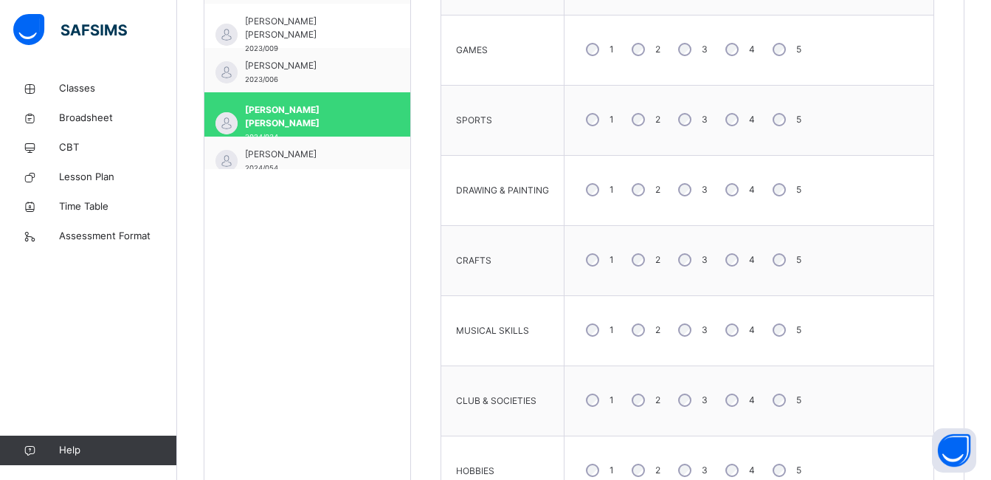
click at [679, 177] on div "3" at bounding box center [691, 189] width 40 height 31
click at [726, 325] on div "4" at bounding box center [739, 329] width 40 height 31
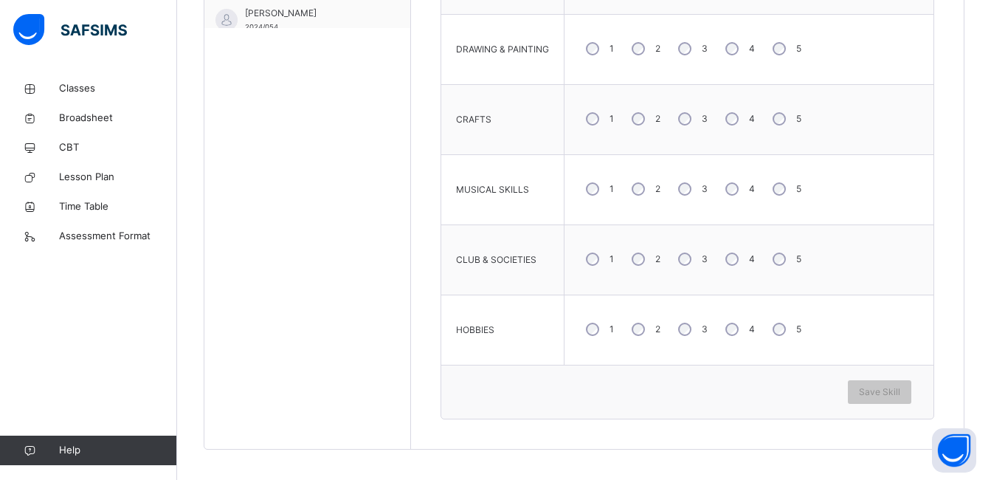
scroll to position [724, 0]
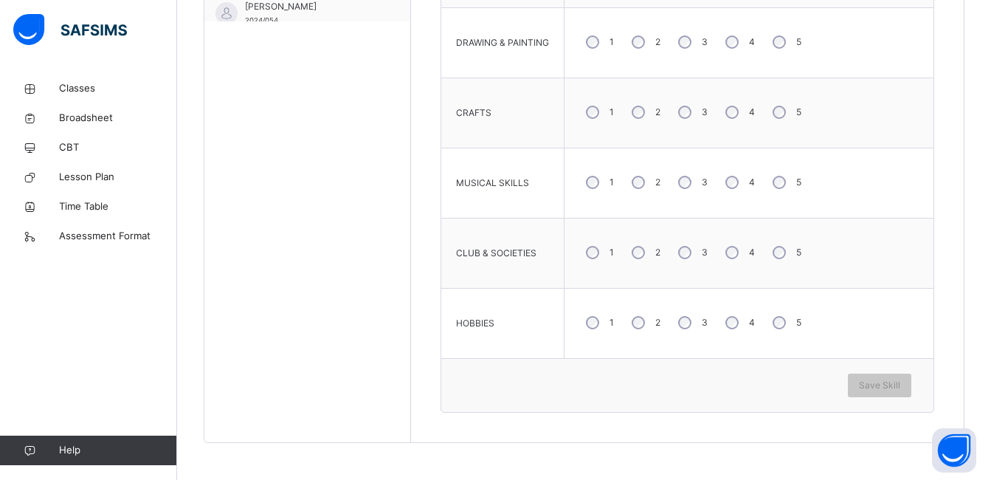
drag, startPoint x: 778, startPoint y: 311, endPoint x: 791, endPoint y: 324, distance: 18.8
click at [779, 314] on div "5" at bounding box center [785, 322] width 39 height 31
click at [896, 385] on span "Save Skill" at bounding box center [879, 384] width 41 height 13
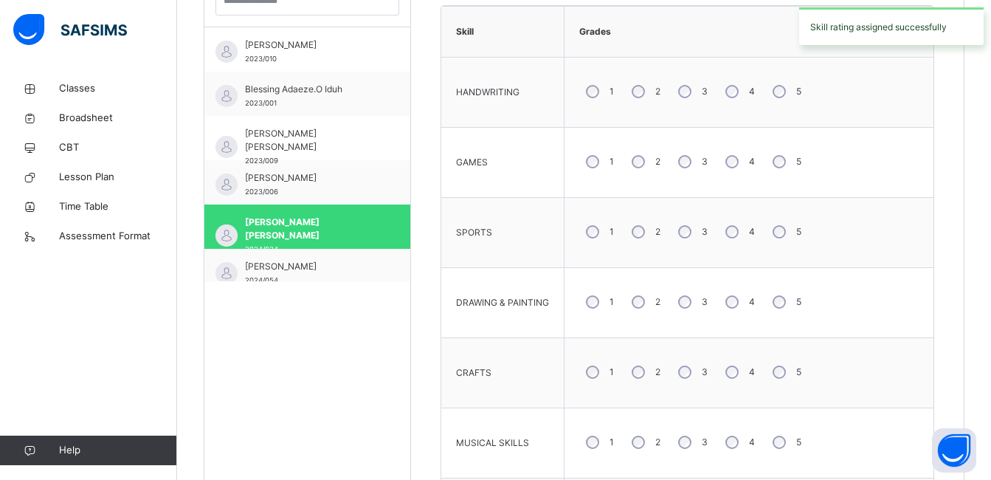
scroll to position [281, 0]
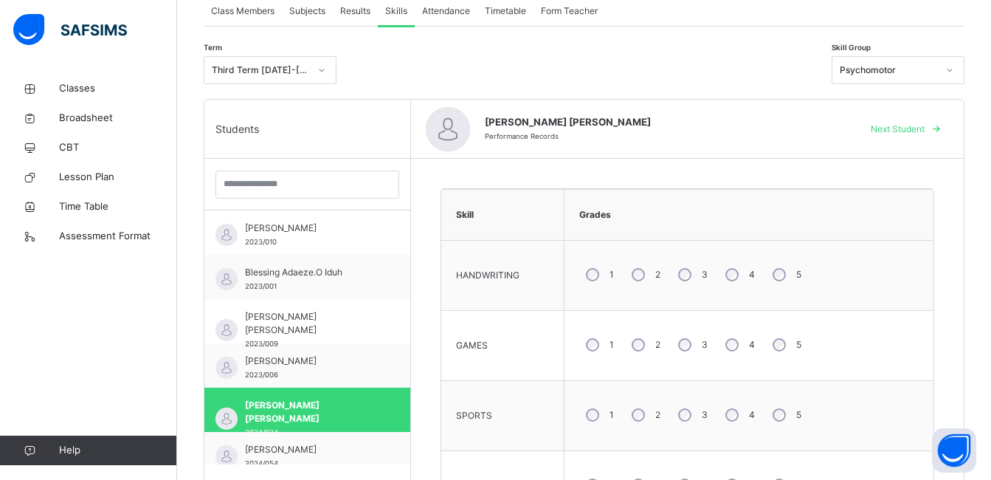
click at [919, 134] on span "Next Student" at bounding box center [898, 128] width 54 height 13
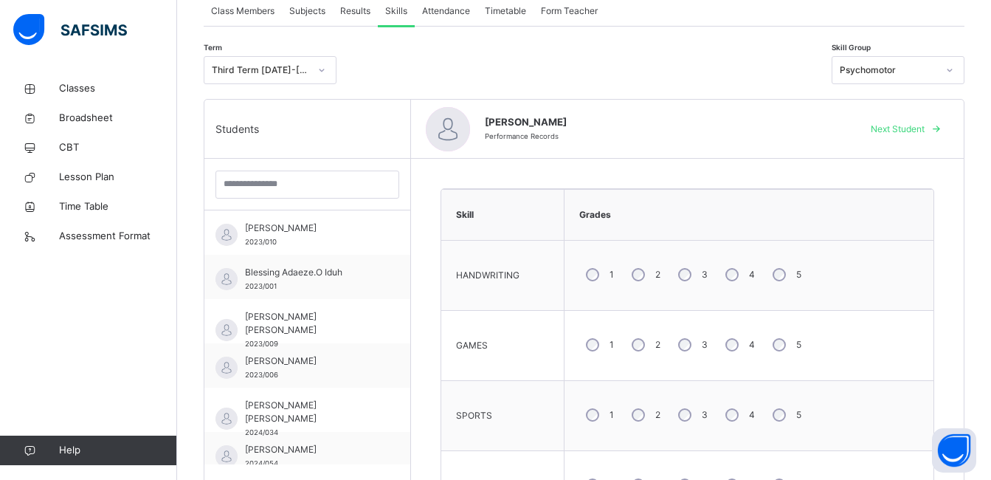
drag, startPoint x: 786, startPoint y: 280, endPoint x: 784, endPoint y: 314, distance: 34.0
click at [786, 284] on div "5" at bounding box center [785, 274] width 39 height 31
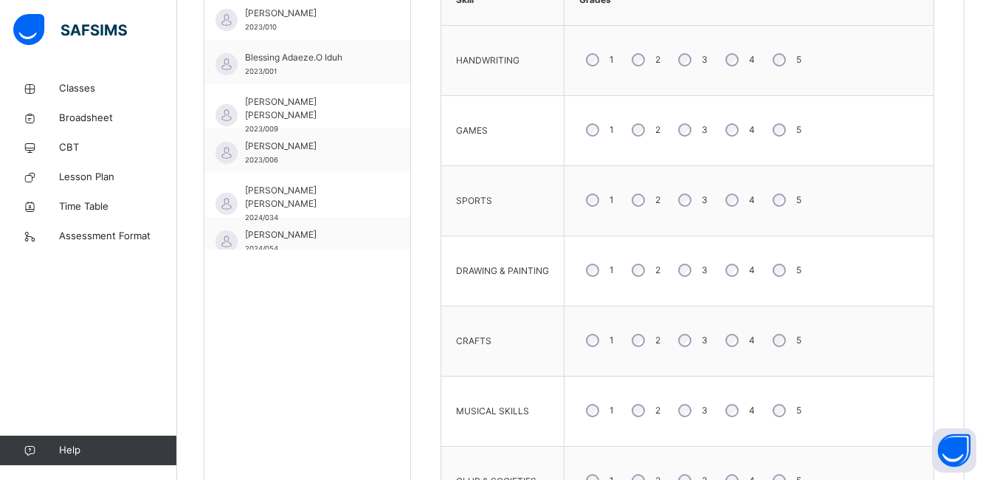
scroll to position [576, 0]
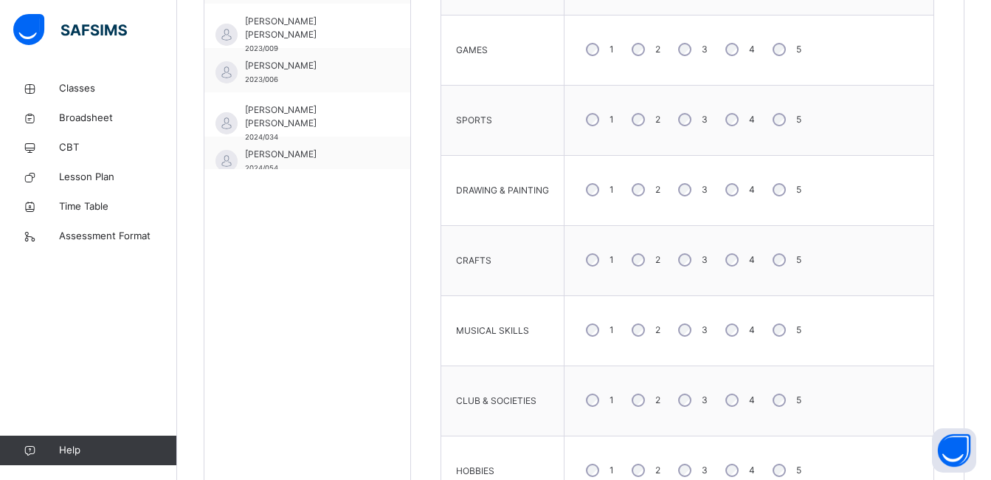
click at [738, 337] on div "4" at bounding box center [739, 329] width 40 height 31
click at [738, 398] on div "4" at bounding box center [739, 399] width 40 height 31
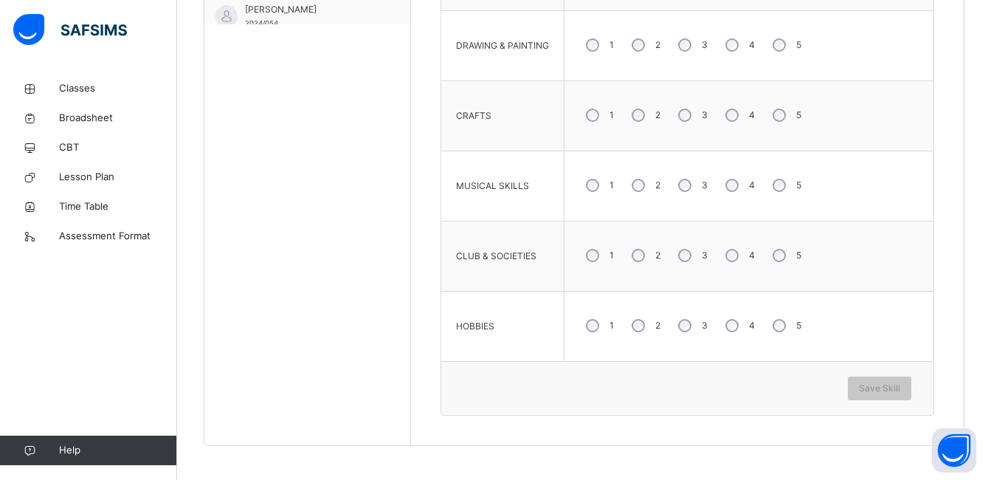
scroll to position [724, 0]
click at [738, 321] on div "4" at bounding box center [739, 322] width 40 height 31
click at [905, 400] on div "Save Skill" at bounding box center [687, 385] width 492 height 54
click at [900, 390] on span "Save Skill" at bounding box center [879, 384] width 41 height 13
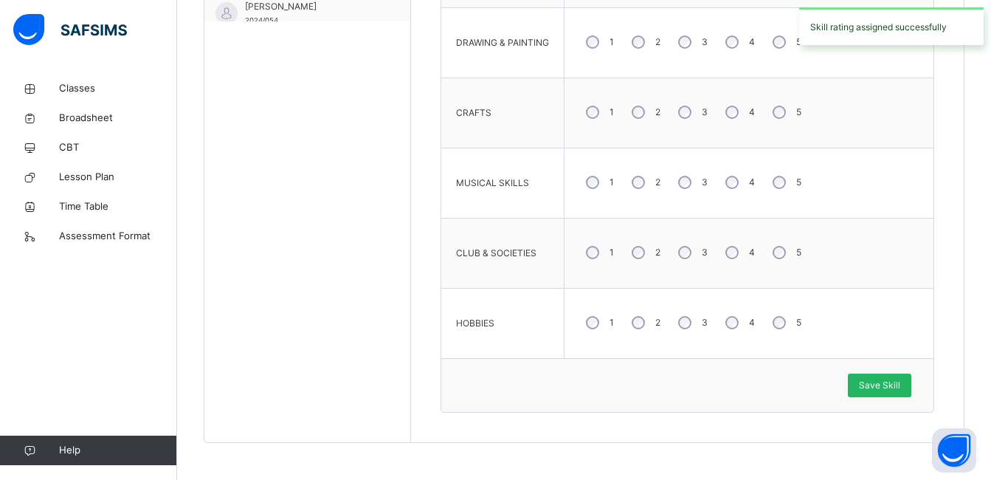
drag, startPoint x: 902, startPoint y: 390, endPoint x: 883, endPoint y: 387, distance: 19.5
click at [883, 387] on span "Save Skill" at bounding box center [879, 384] width 41 height 13
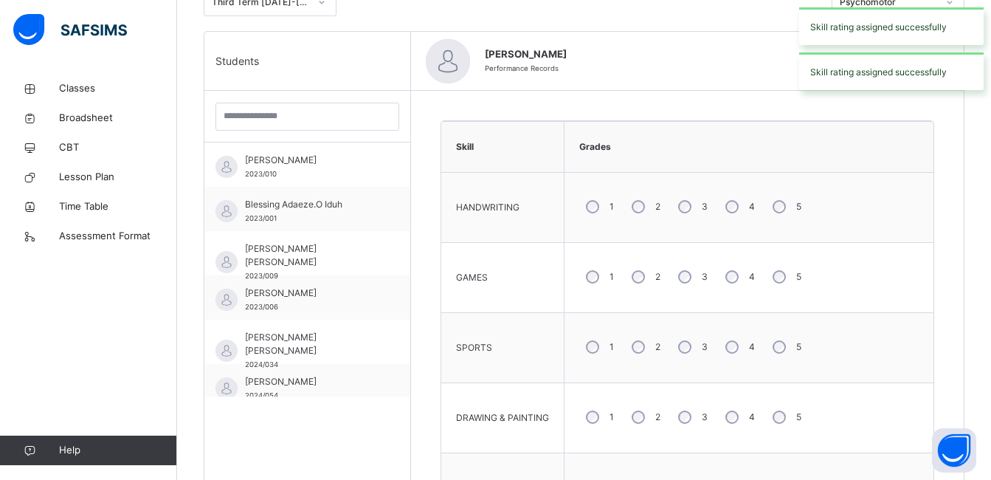
scroll to position [281, 0]
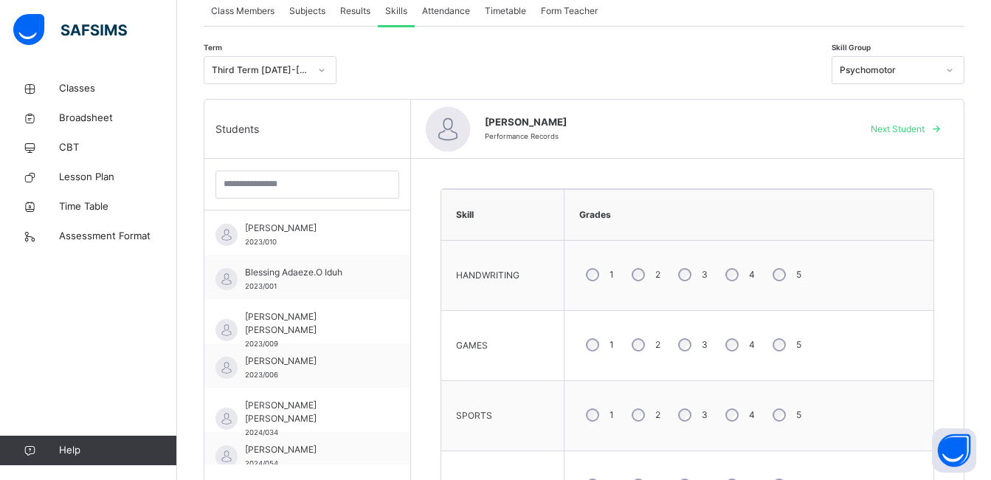
click at [923, 131] on span "Next Student" at bounding box center [898, 128] width 54 height 13
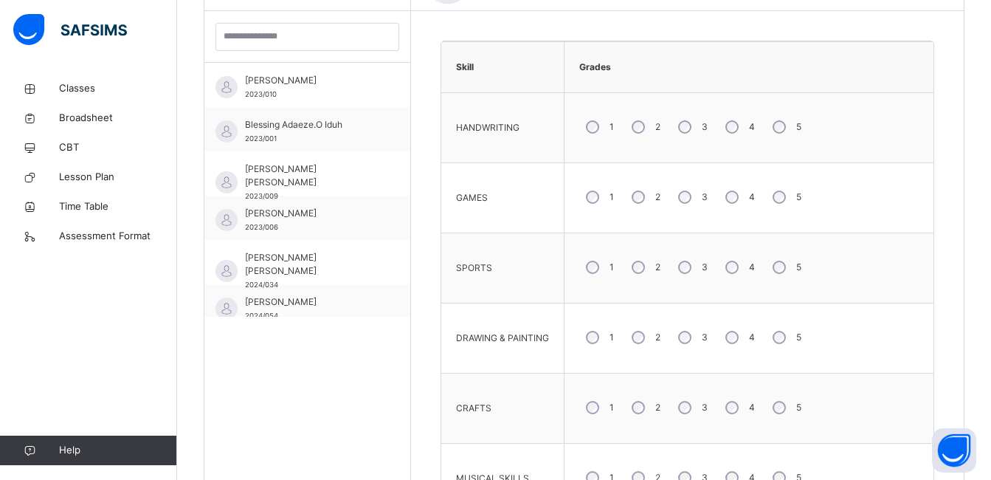
click at [740, 267] on div "4" at bounding box center [739, 267] width 40 height 31
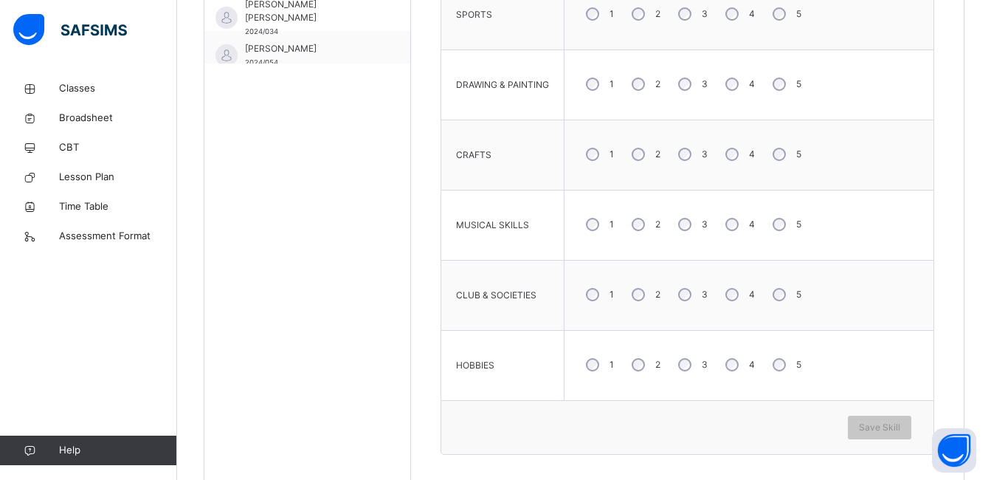
scroll to position [724, 0]
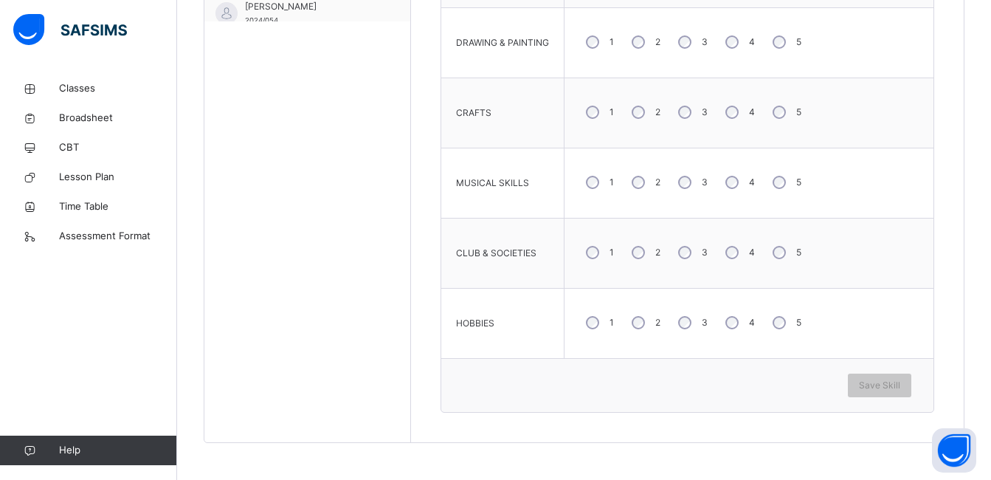
click at [691, 187] on div "3" at bounding box center [691, 182] width 40 height 31
click at [900, 386] on span "Save Skill" at bounding box center [879, 384] width 41 height 13
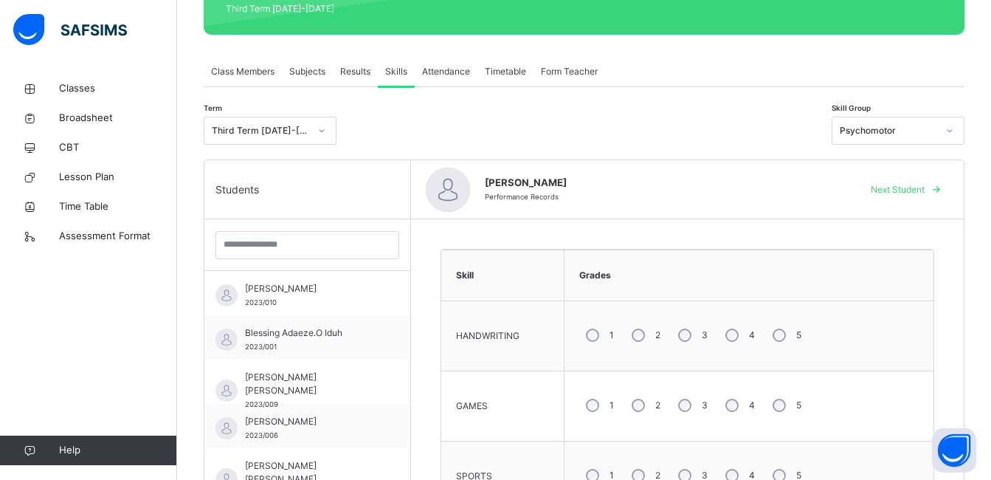
scroll to position [295, 0]
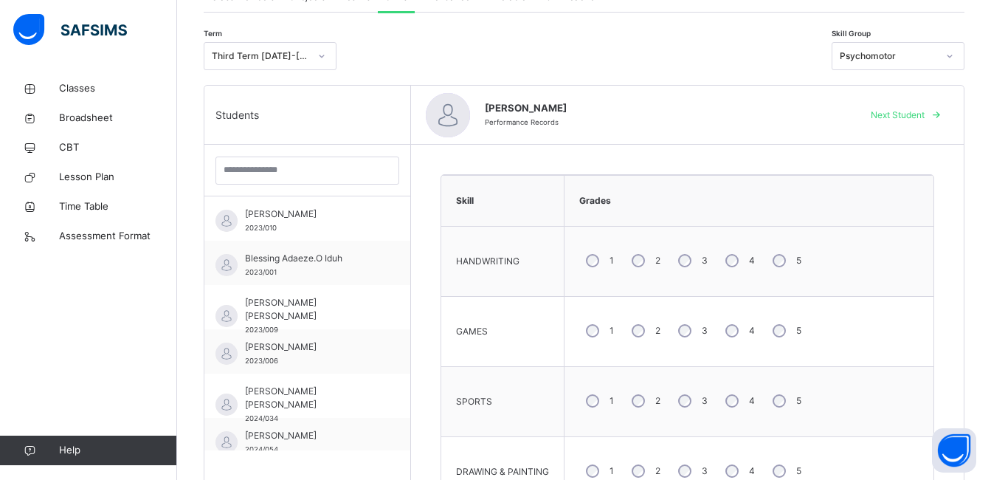
click at [910, 117] on span "Next Student" at bounding box center [898, 114] width 54 height 13
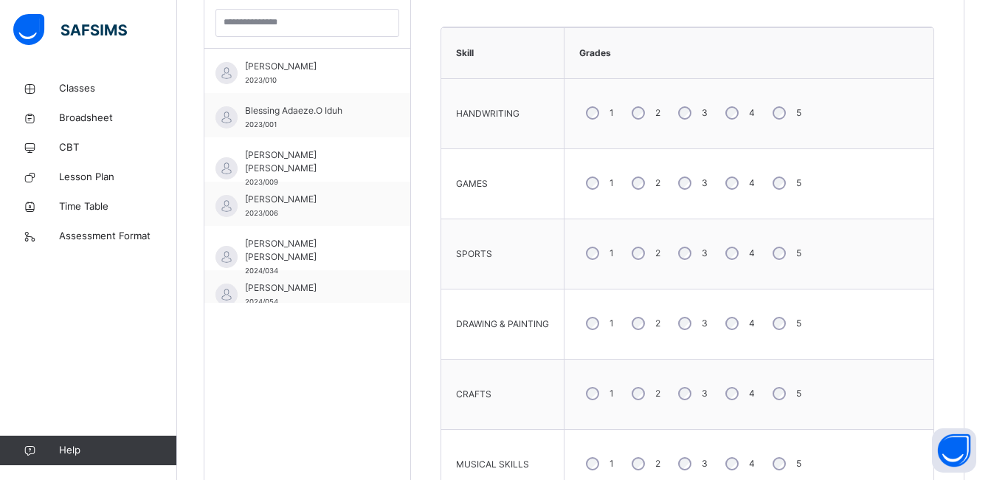
click at [791, 122] on div "5" at bounding box center [785, 112] width 39 height 31
click at [696, 251] on div "3" at bounding box center [691, 253] width 40 height 31
drag, startPoint x: 740, startPoint y: 324, endPoint x: 750, endPoint y: 333, distance: 13.6
click at [741, 325] on div "4" at bounding box center [739, 323] width 40 height 31
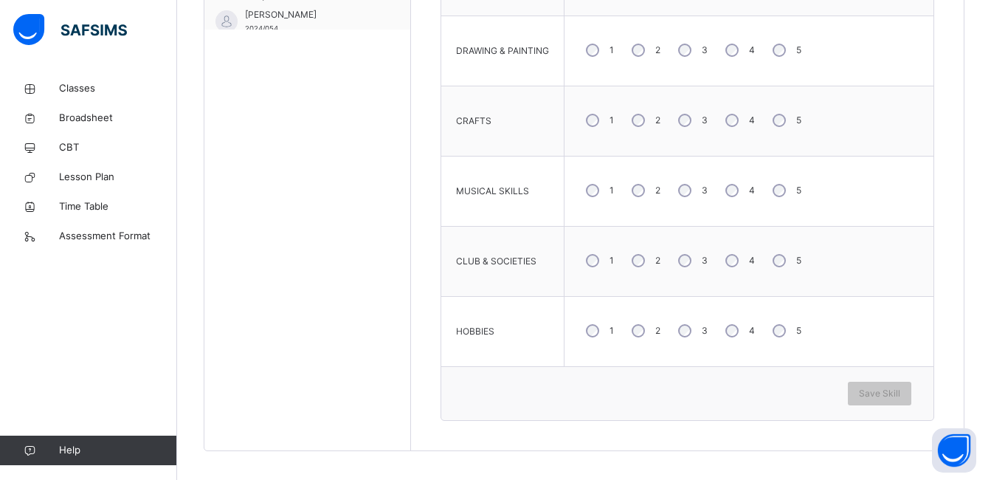
scroll to position [724, 0]
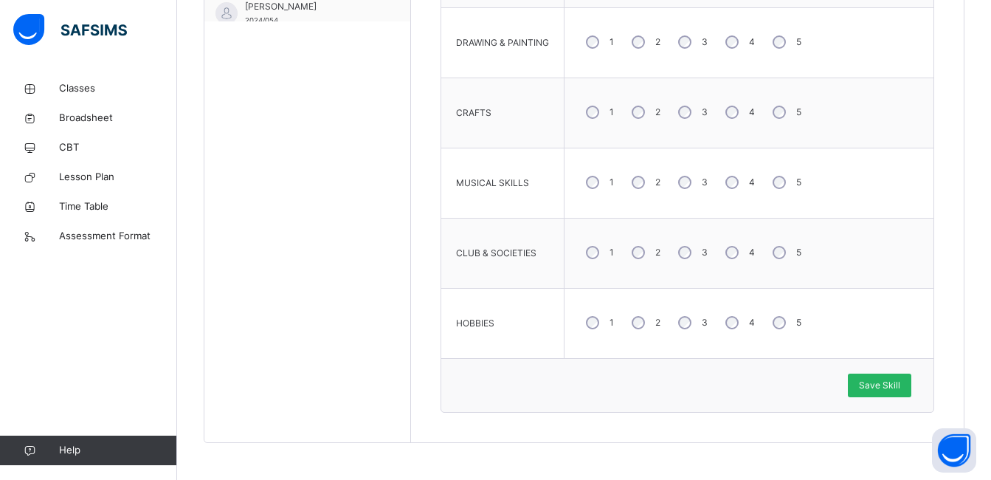
click at [873, 383] on div "Save Skill" at bounding box center [879, 385] width 63 height 24
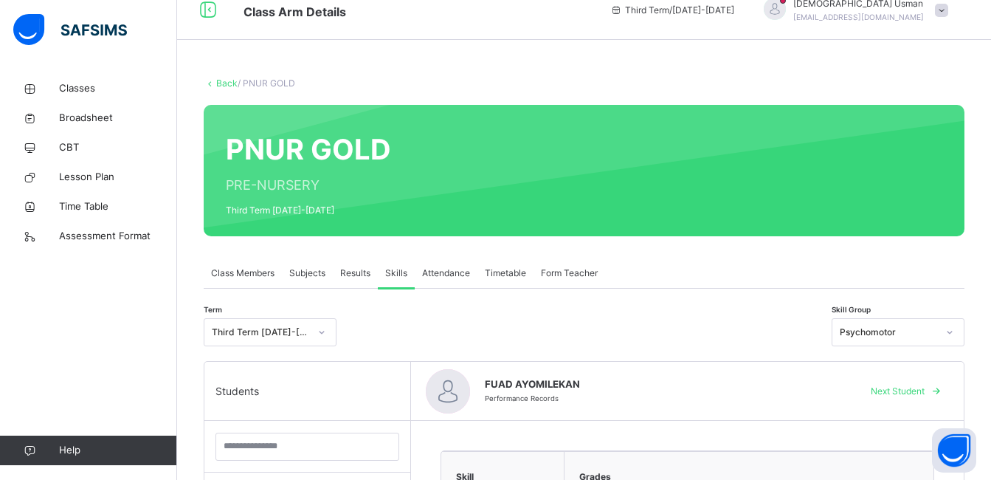
scroll to position [0, 0]
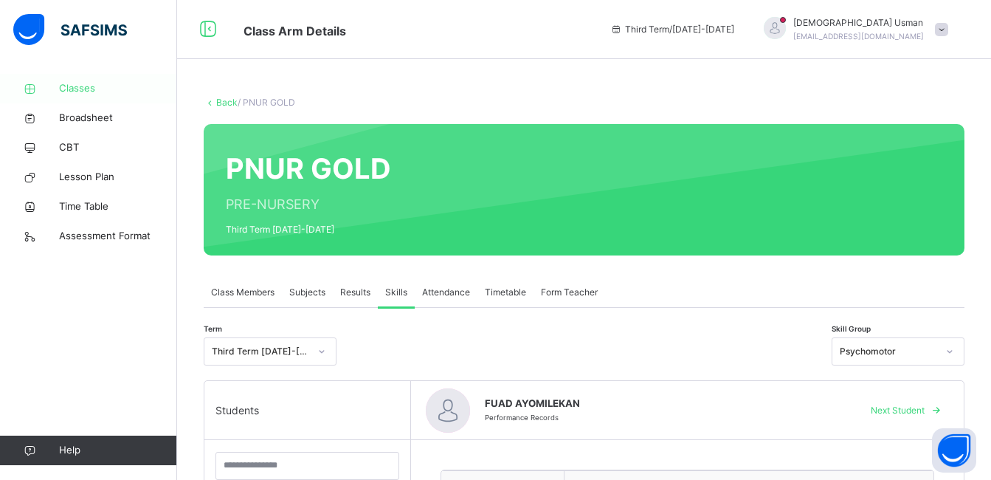
click at [145, 92] on span "Classes" at bounding box center [118, 88] width 118 height 15
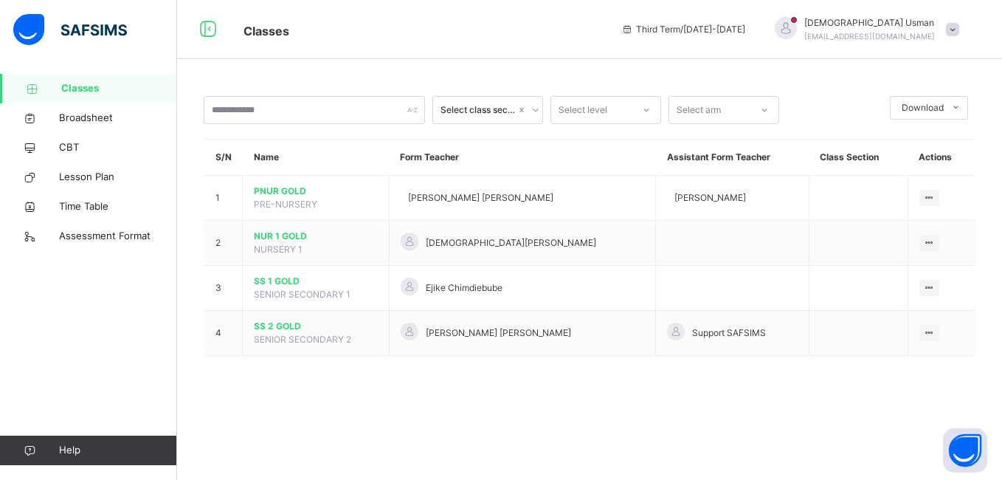
click at [919, 37] on span "usmanmhdhamisu@gmail.com" at bounding box center [869, 36] width 131 height 9
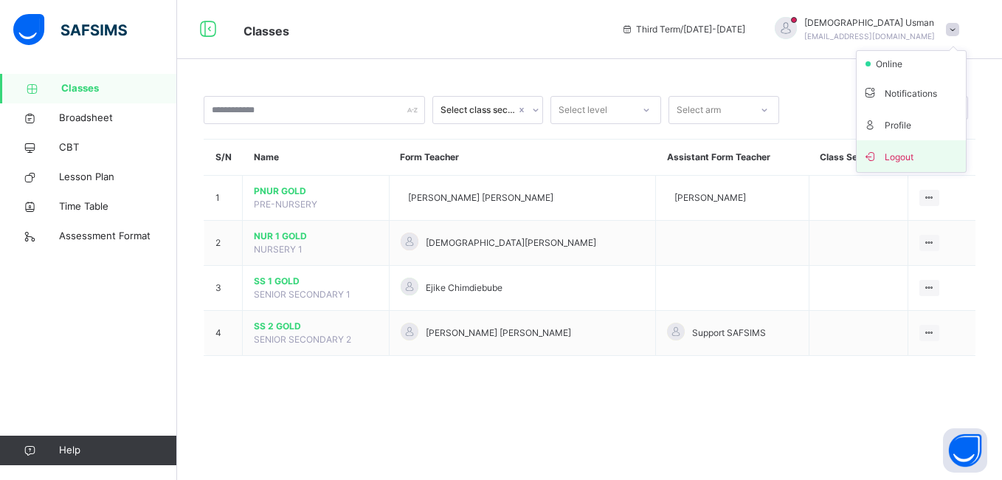
click at [915, 151] on span "Logout" at bounding box center [910, 156] width 97 height 20
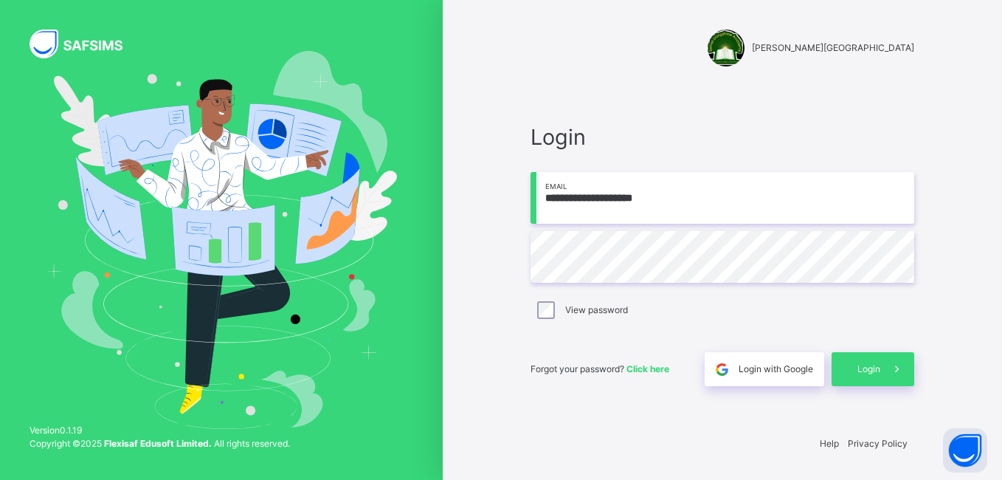
drag, startPoint x: 608, startPoint y: 198, endPoint x: 544, endPoint y: 200, distance: 63.5
click at [544, 200] on input "**********" at bounding box center [722, 198] width 384 height 52
type input "**********"
click at [489, 235] on div "**********" at bounding box center [722, 240] width 559 height 480
click at [841, 360] on div "Login" at bounding box center [872, 369] width 83 height 34
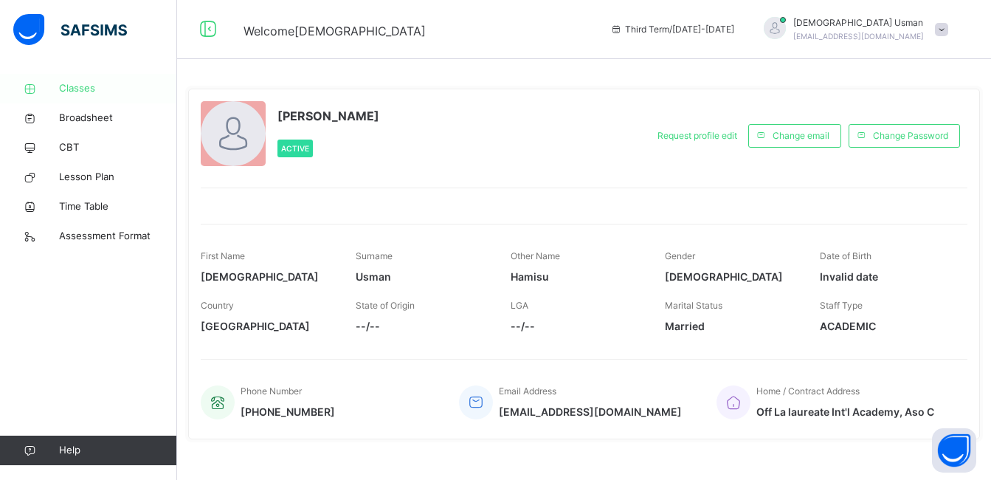
click at [125, 90] on span "Classes" at bounding box center [118, 88] width 118 height 15
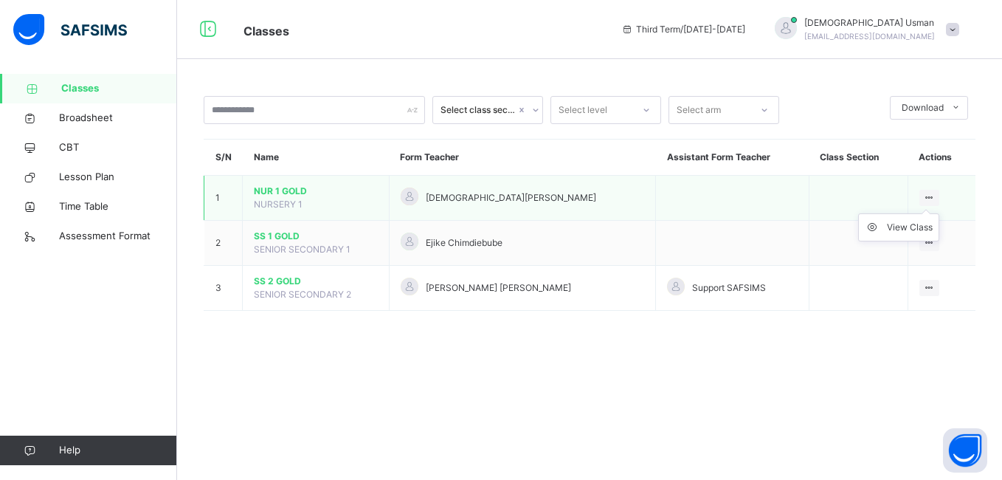
click at [923, 196] on icon at bounding box center [929, 197] width 13 height 11
click at [903, 228] on div "View Class" at bounding box center [910, 227] width 46 height 15
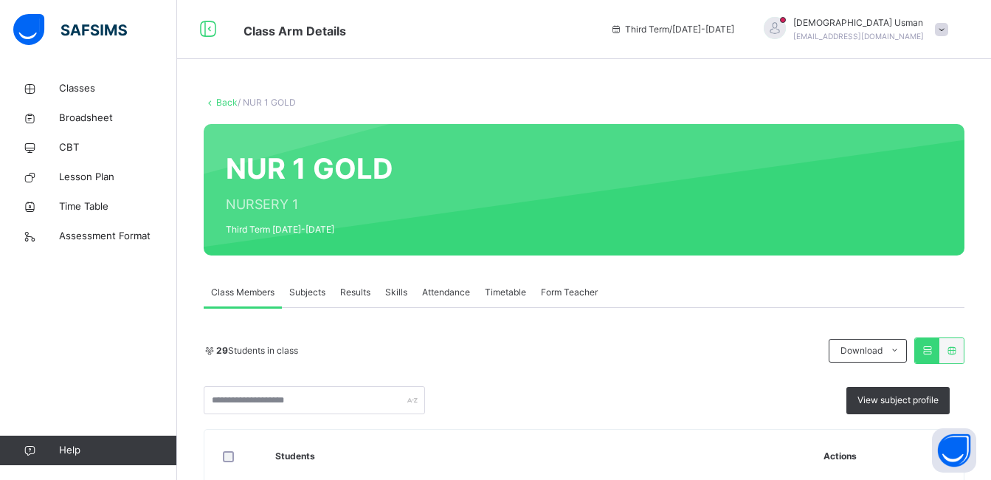
click at [400, 287] on span "Skills" at bounding box center [396, 292] width 22 height 13
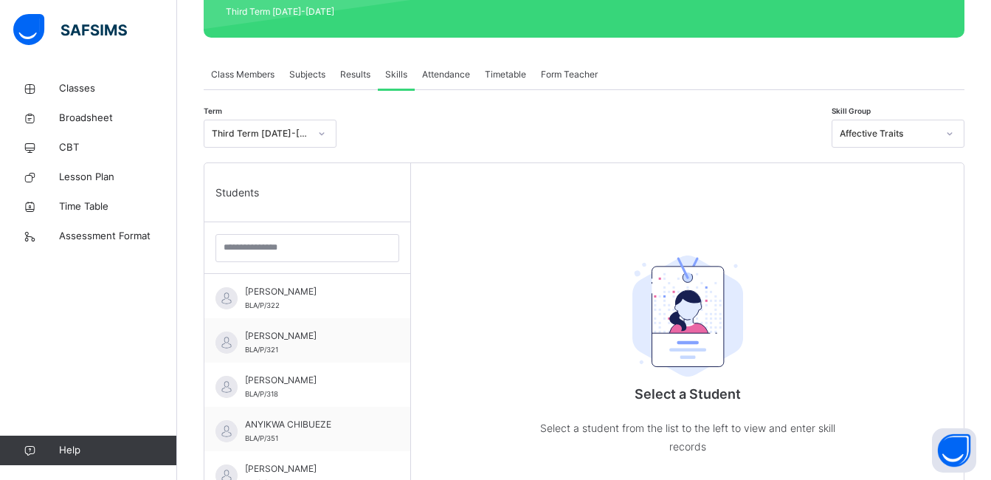
scroll to position [295, 0]
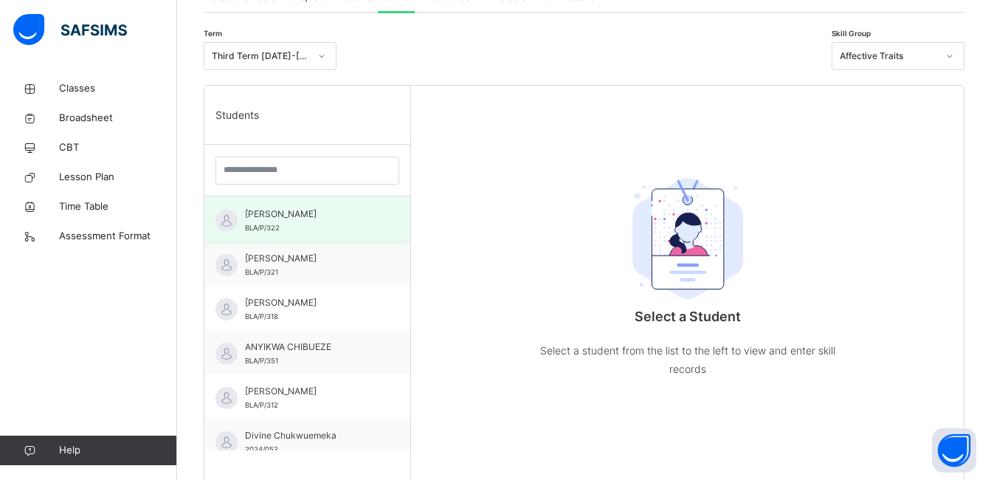
click at [345, 215] on span "[PERSON_NAME]" at bounding box center [311, 213] width 132 height 13
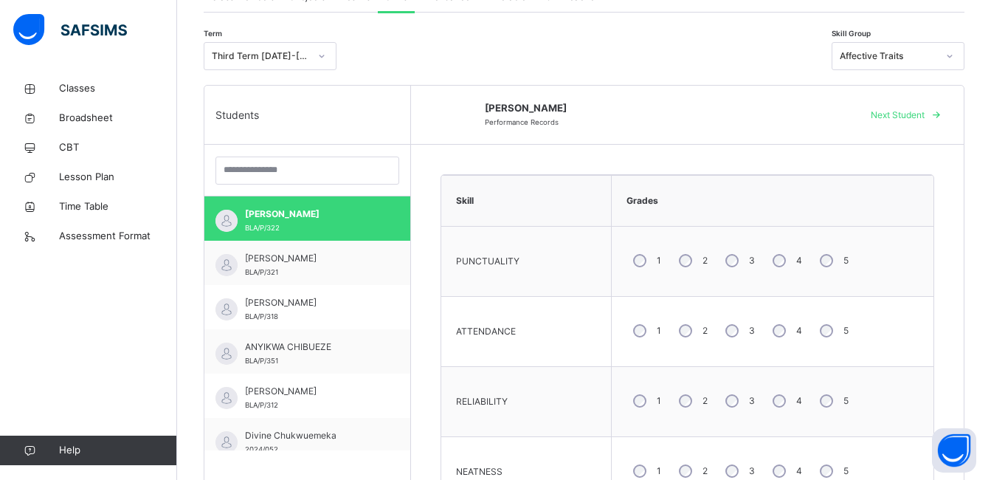
click at [916, 112] on span "Next Student" at bounding box center [898, 114] width 54 height 13
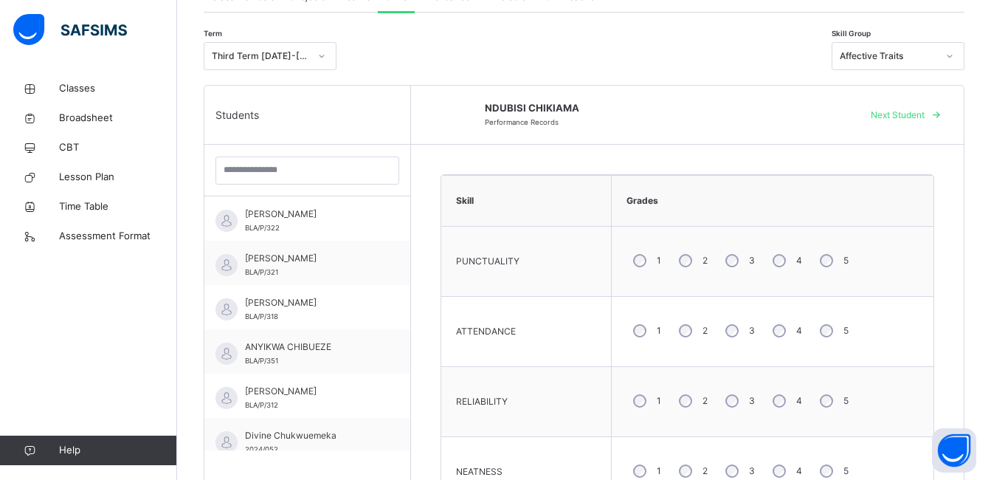
click at [916, 112] on span "Next Student" at bounding box center [898, 114] width 54 height 13
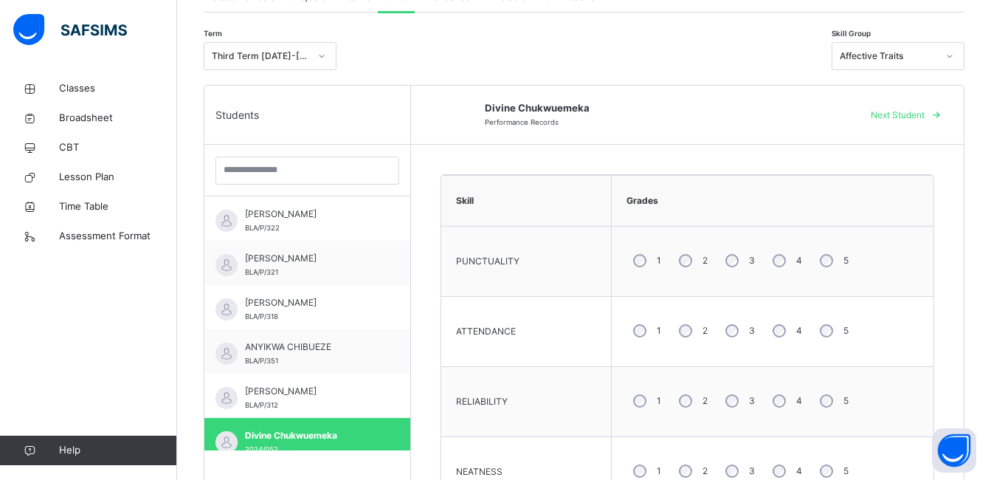
click at [916, 112] on span "Next Student" at bounding box center [898, 114] width 54 height 13
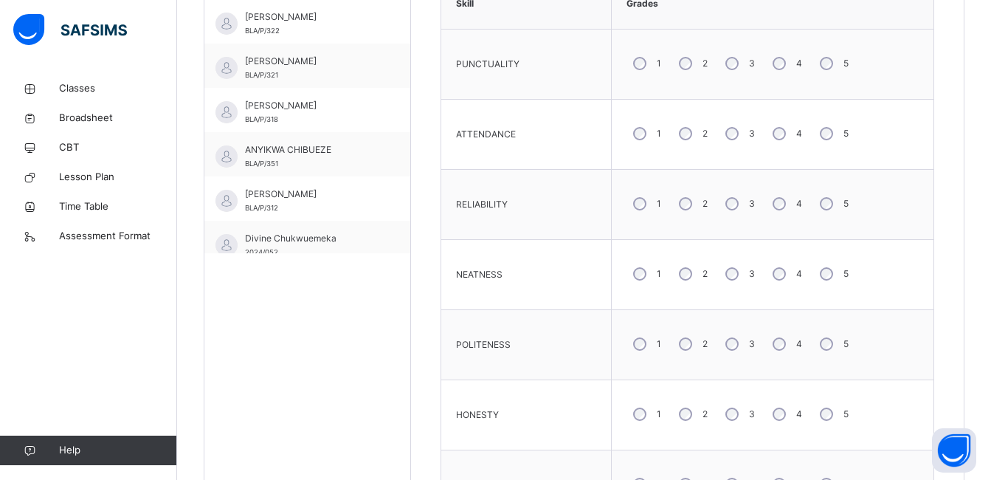
scroll to position [126, 0]
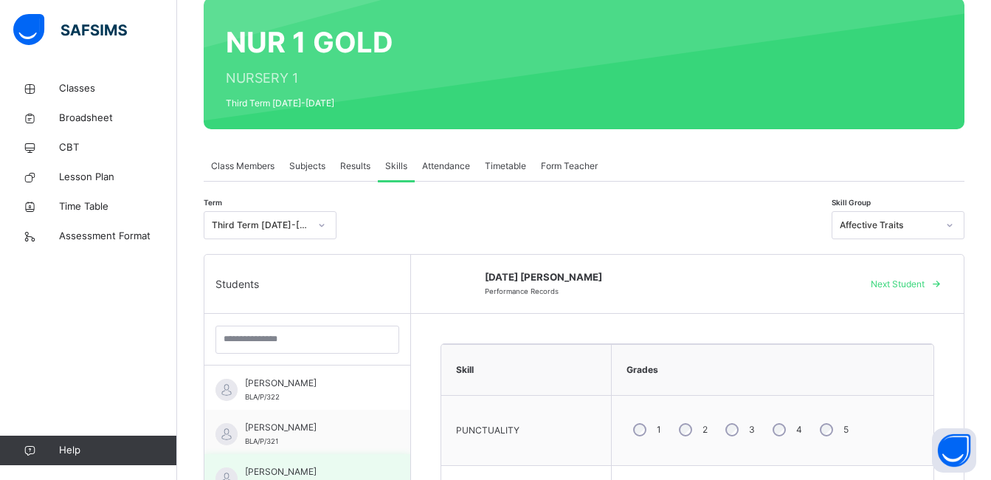
click at [328, 461] on div "AMBER CHIKIAMA BLA/P/318" at bounding box center [307, 476] width 206 height 44
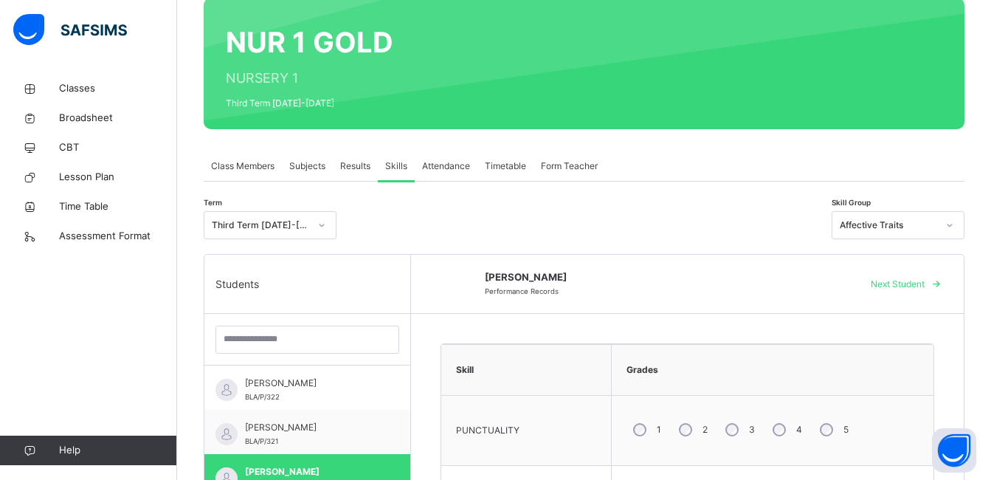
click at [939, 291] on span at bounding box center [936, 284] width 24 height 24
click at [924, 281] on span "Next Student" at bounding box center [898, 283] width 54 height 13
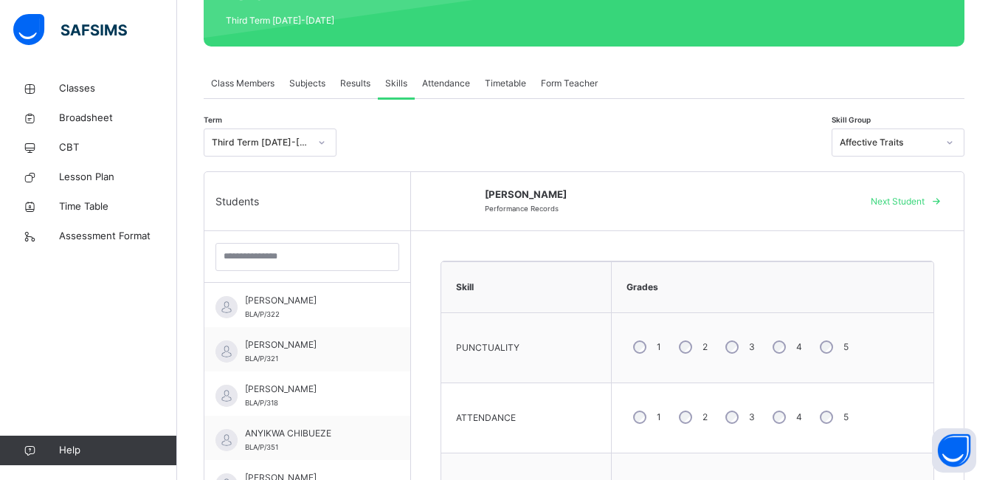
scroll to position [308, 0]
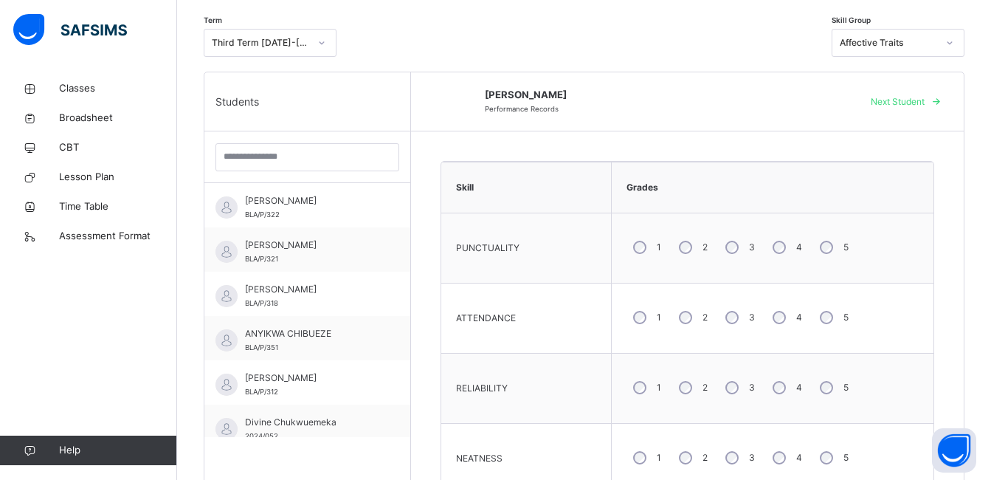
click at [915, 103] on span "Next Student" at bounding box center [898, 101] width 54 height 13
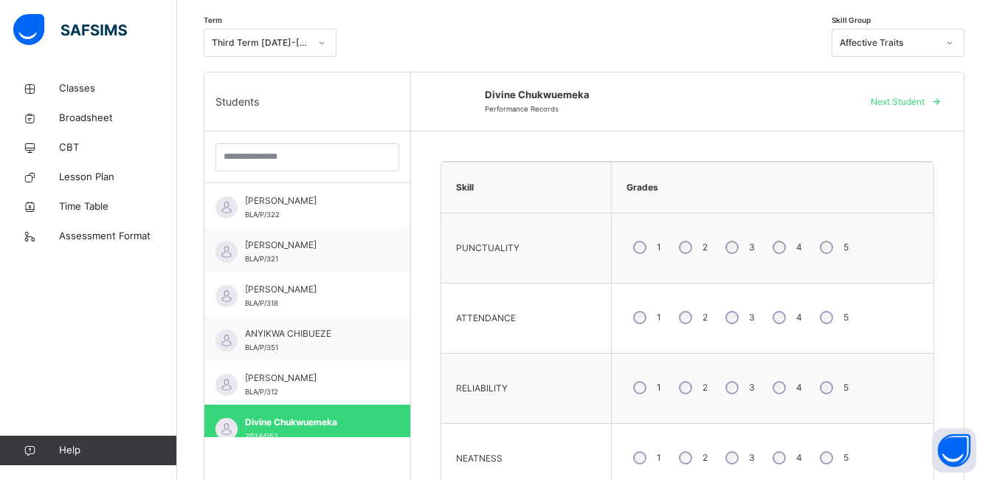
click at [785, 241] on div "4" at bounding box center [786, 247] width 40 height 31
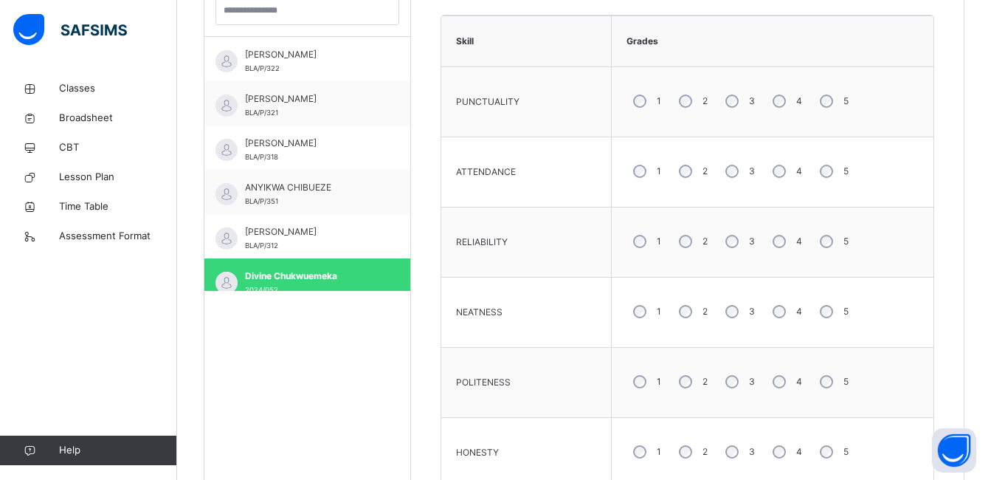
scroll to position [456, 0]
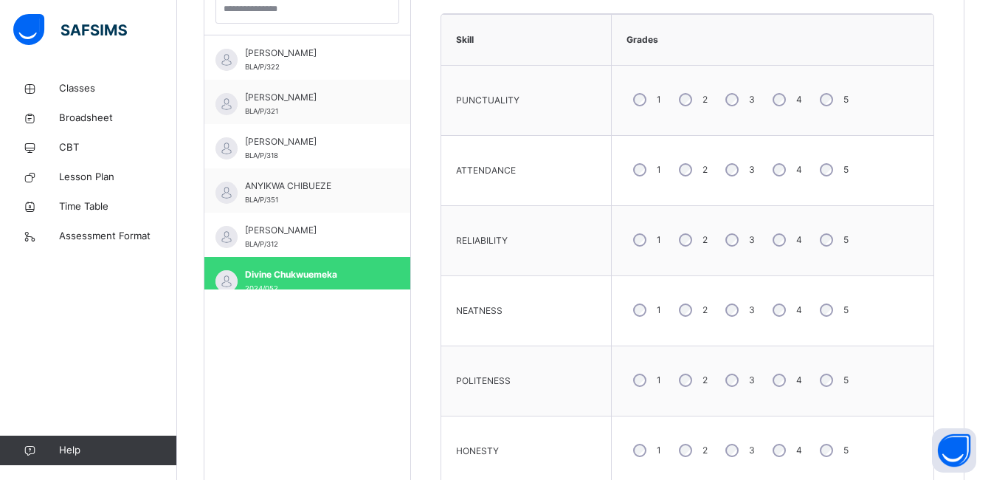
click at [825, 316] on div "5" at bounding box center [832, 309] width 39 height 31
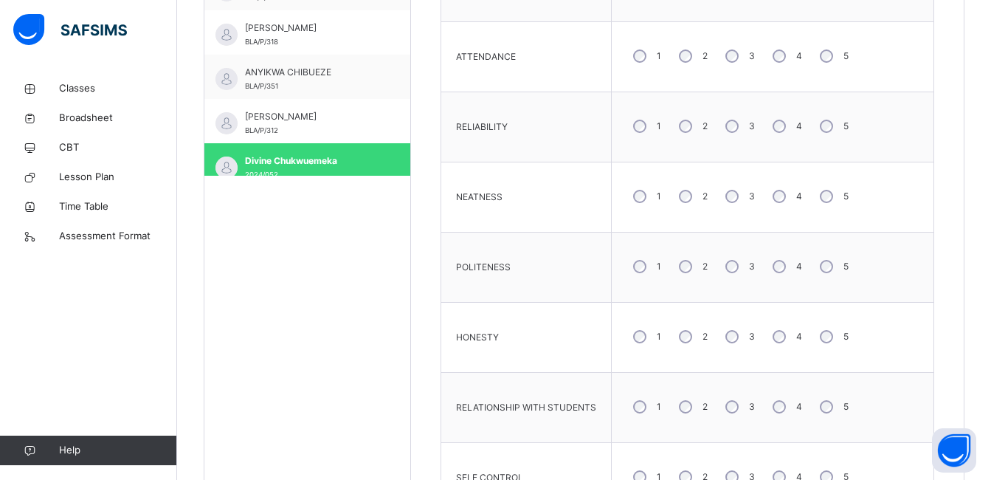
scroll to position [751, 0]
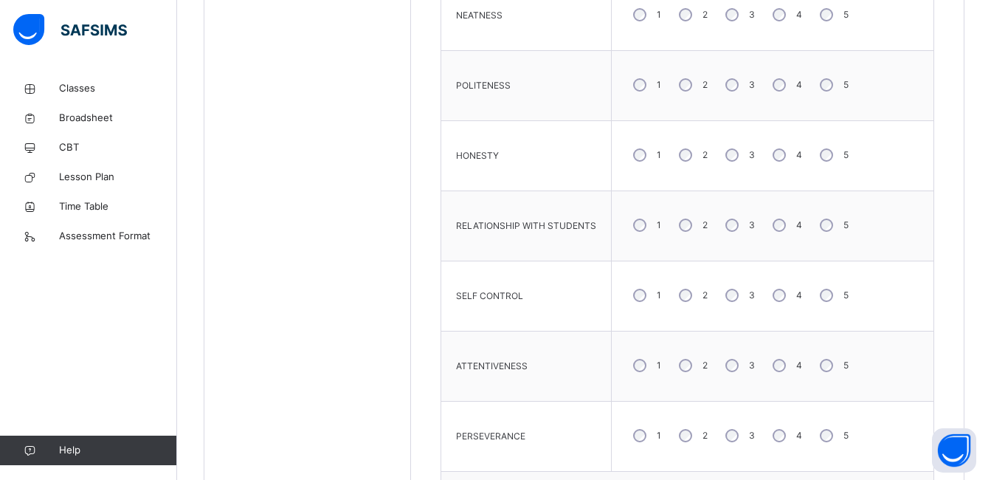
click at [815, 308] on div "5" at bounding box center [832, 295] width 39 height 31
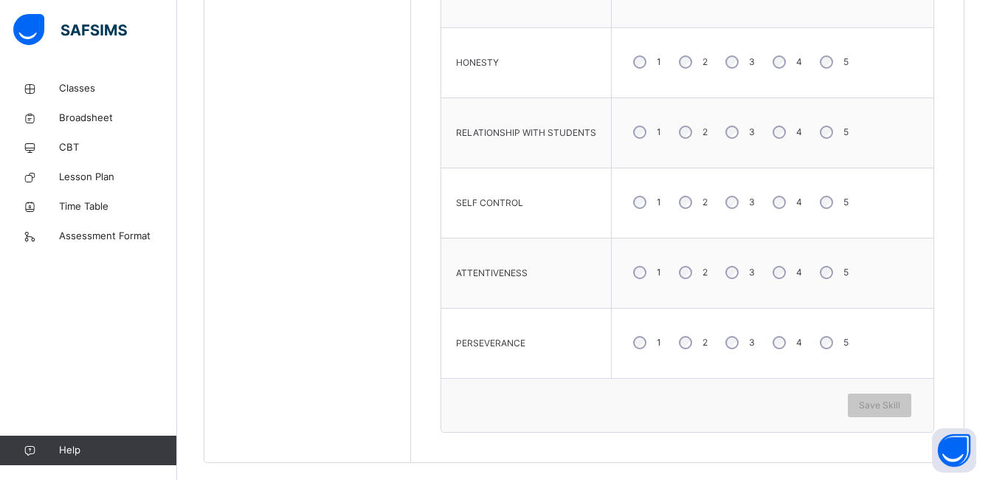
scroll to position [864, 0]
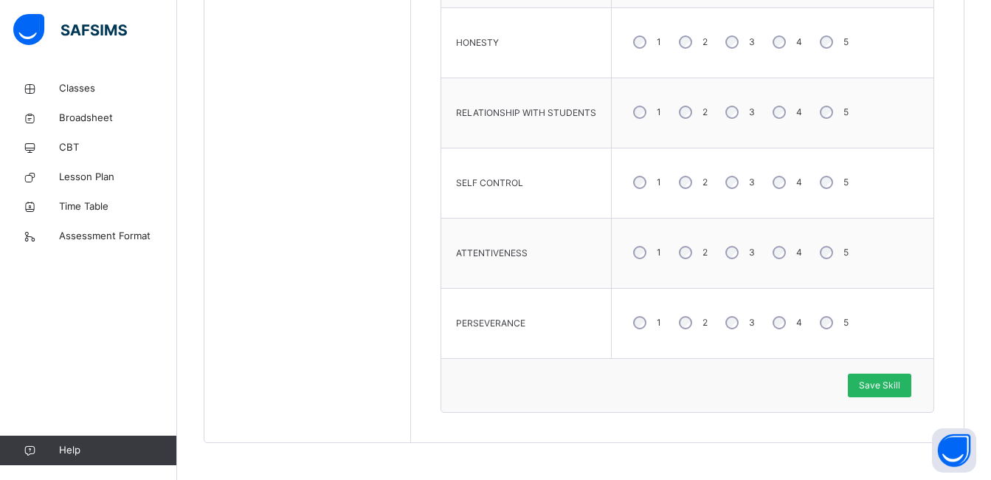
click at [900, 390] on span "Save Skill" at bounding box center [879, 384] width 41 height 13
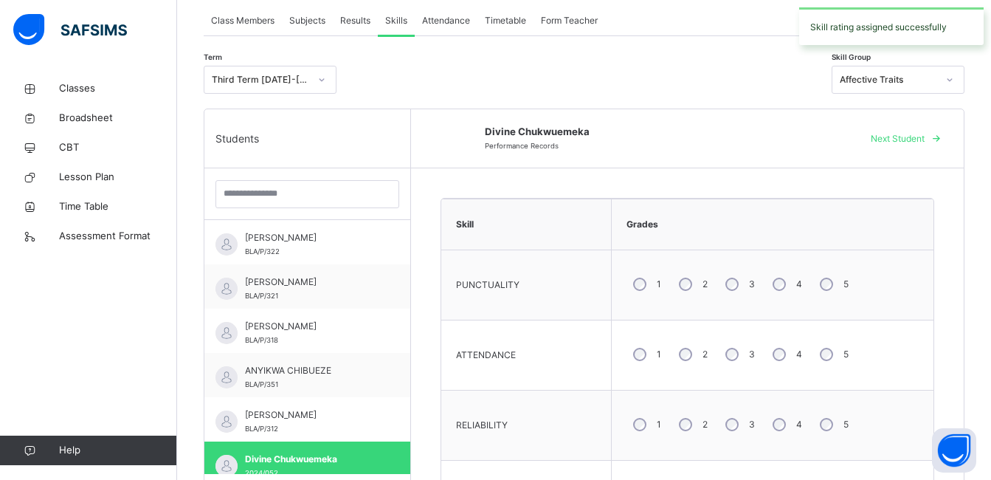
scroll to position [126, 0]
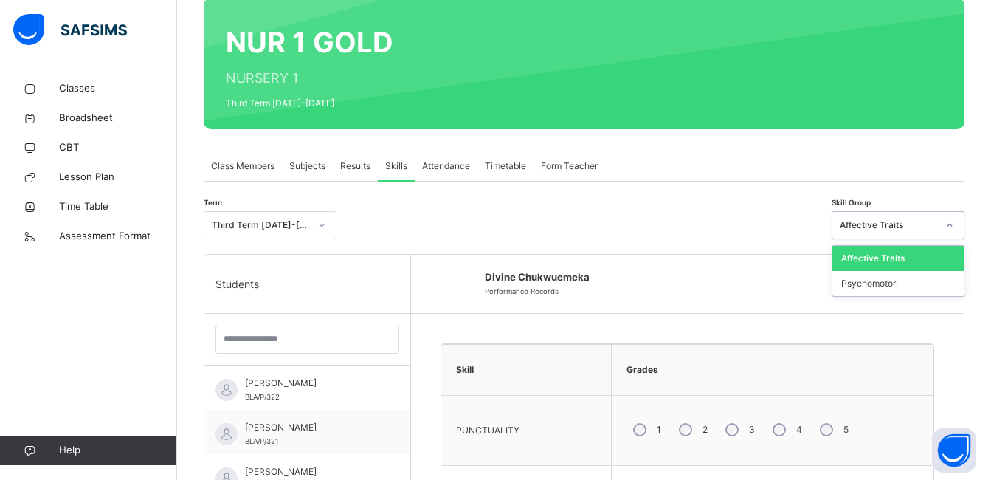
click at [951, 226] on div at bounding box center [949, 225] width 25 height 24
click at [933, 282] on div "Psychomotor" at bounding box center [897, 283] width 131 height 25
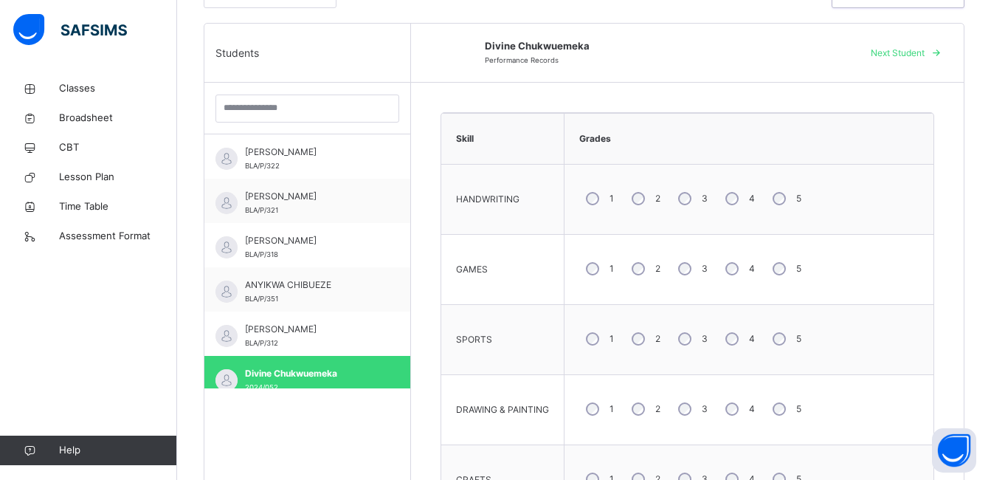
scroll to position [274, 0]
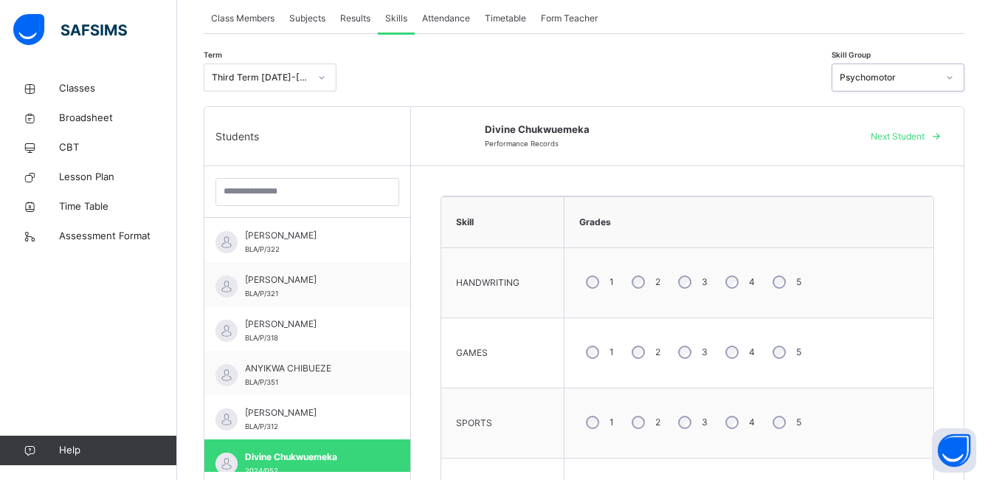
click at [924, 139] on span "Next Student" at bounding box center [898, 136] width 54 height 13
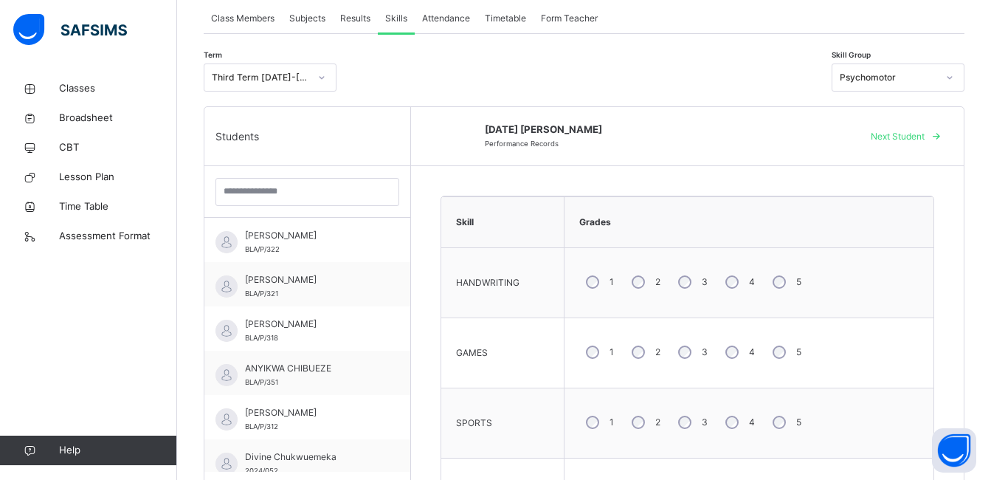
click at [924, 138] on span "Next Student" at bounding box center [898, 136] width 54 height 13
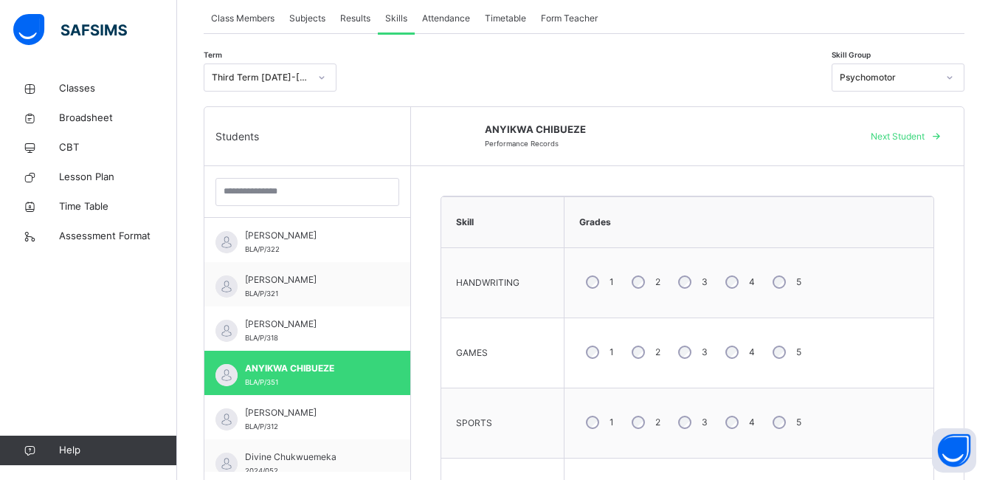
click at [924, 138] on span "Next Student" at bounding box center [898, 136] width 54 height 13
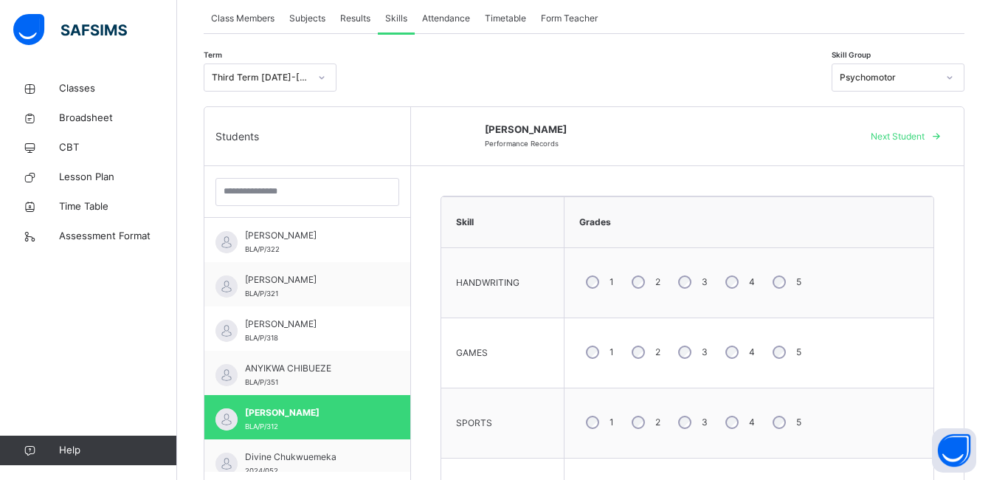
click at [924, 138] on span "Next Student" at bounding box center [898, 136] width 54 height 13
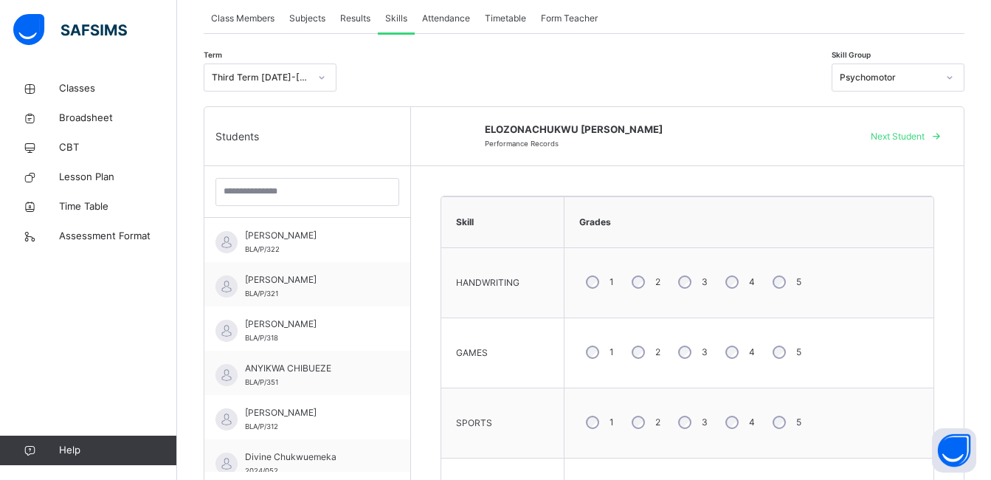
click at [924, 138] on span "Next Student" at bounding box center [898, 136] width 54 height 13
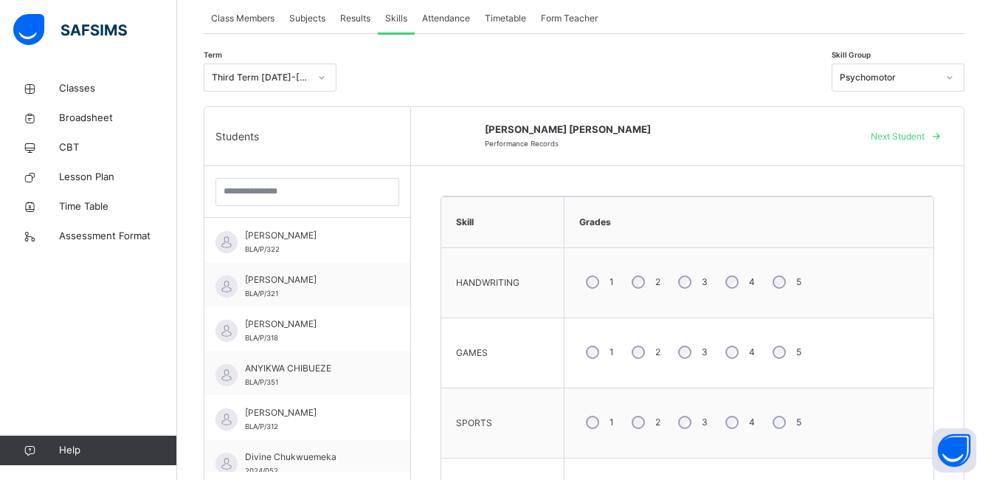
click at [924, 138] on span "Next Student" at bounding box center [898, 136] width 54 height 13
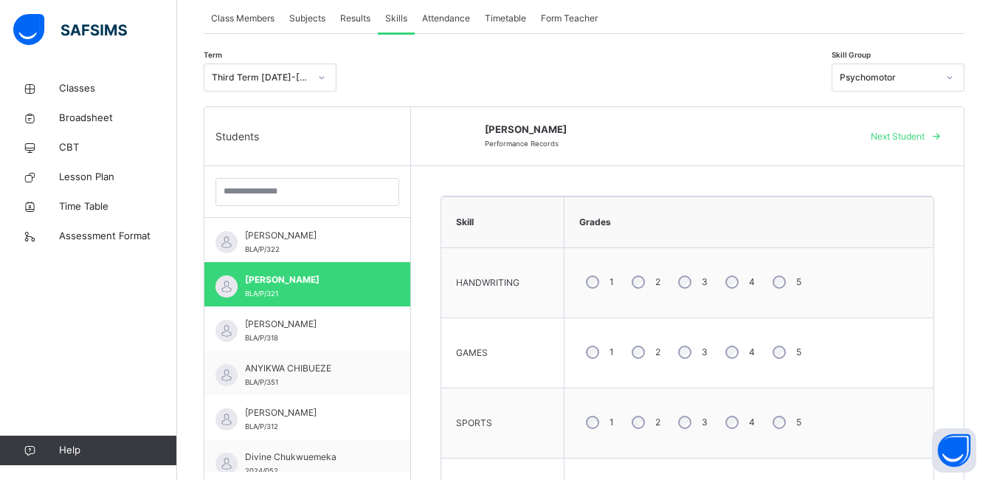
click at [924, 138] on span "Next Student" at bounding box center [898, 136] width 54 height 13
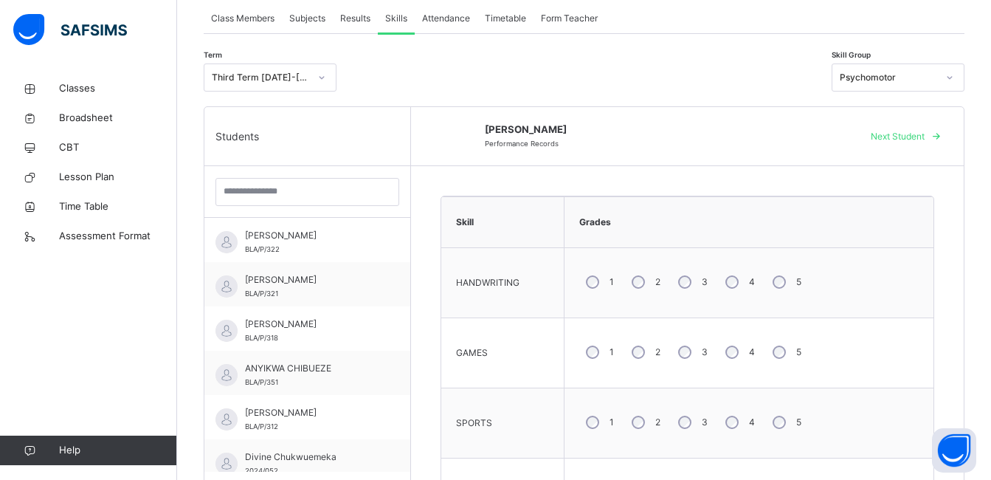
click at [924, 138] on span "Next Student" at bounding box center [898, 136] width 54 height 13
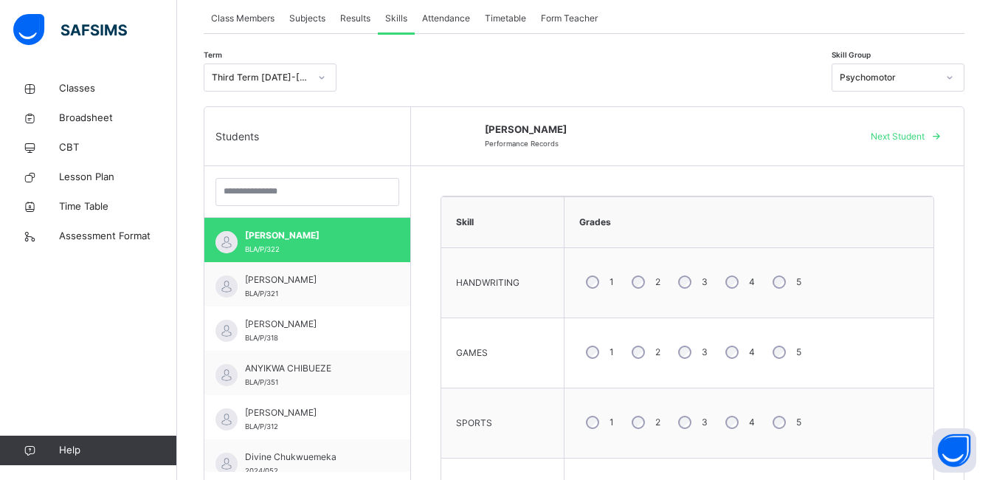
click at [924, 138] on span "Next Student" at bounding box center [898, 136] width 54 height 13
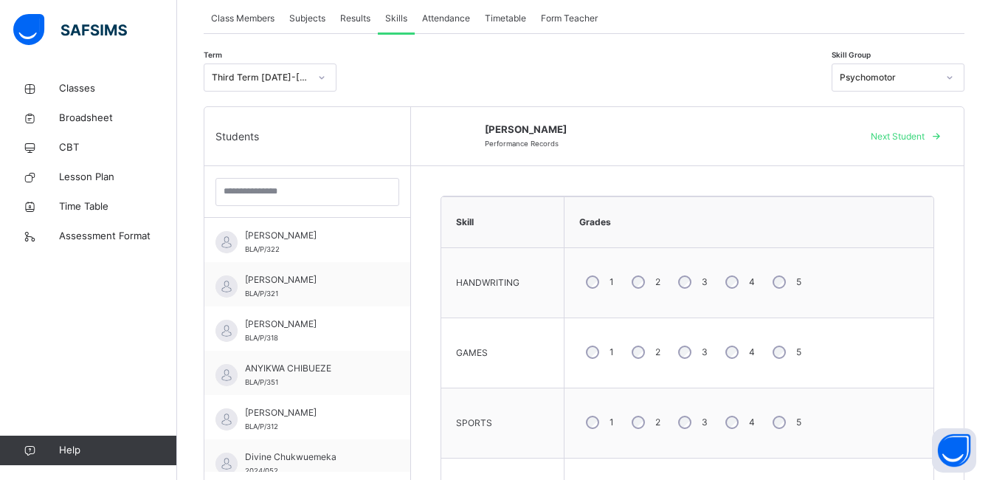
click at [924, 138] on span "Next Student" at bounding box center [898, 136] width 54 height 13
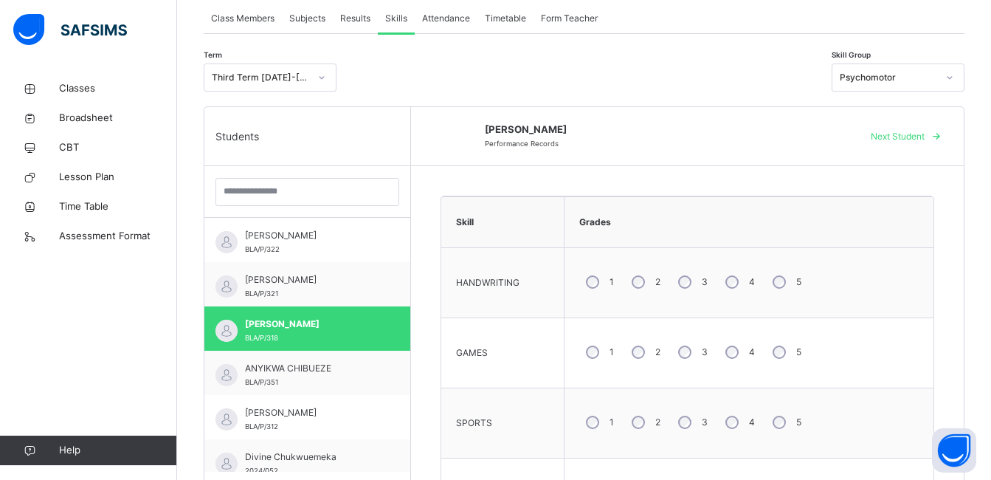
click at [924, 138] on span "Next Student" at bounding box center [898, 136] width 54 height 13
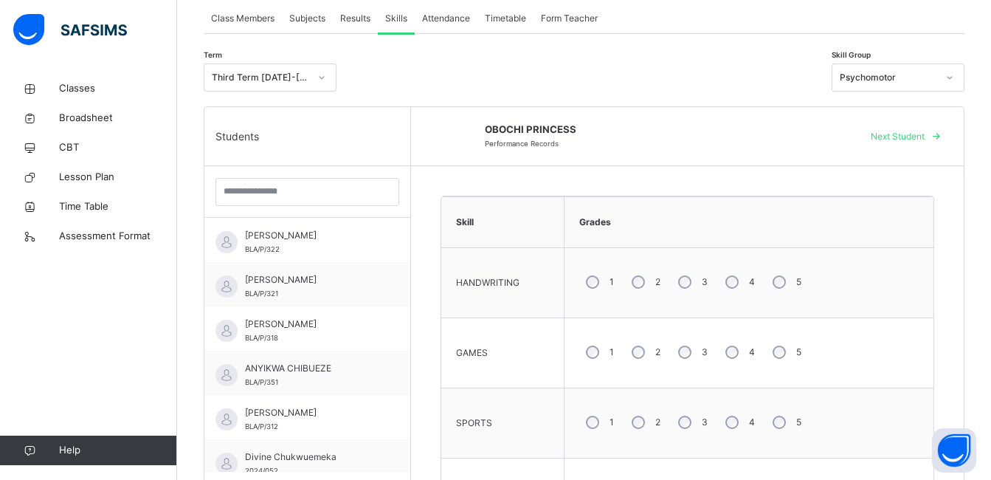
click at [924, 138] on span "Next Student" at bounding box center [898, 136] width 54 height 13
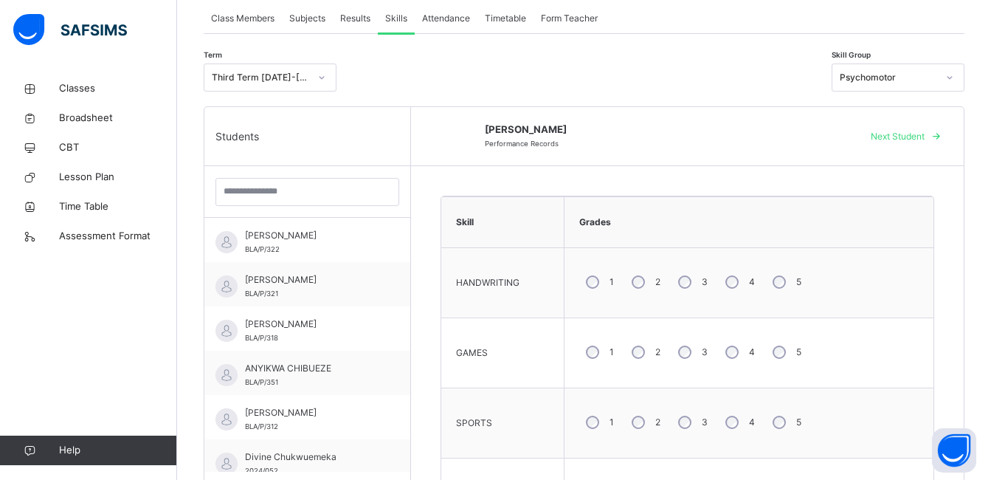
click at [924, 138] on span "Next Student" at bounding box center [898, 136] width 54 height 13
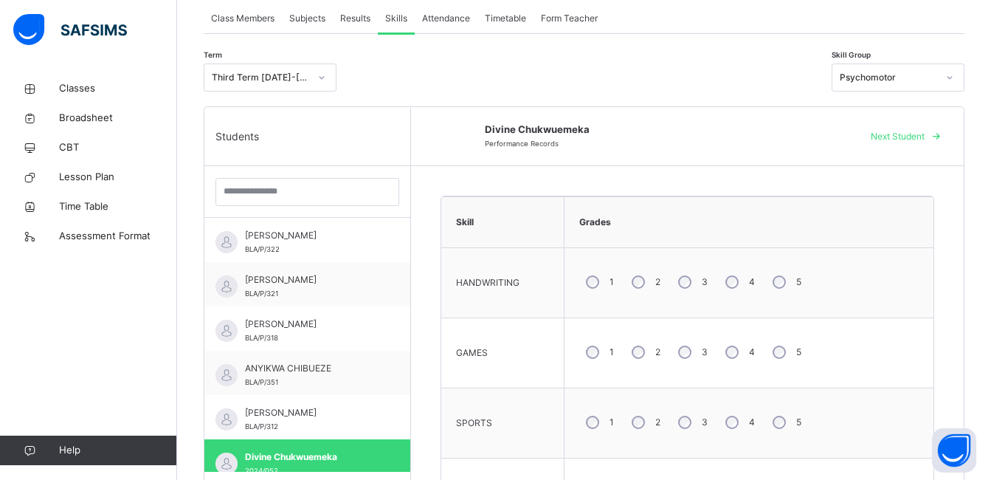
click at [924, 138] on span "Next Student" at bounding box center [898, 136] width 54 height 13
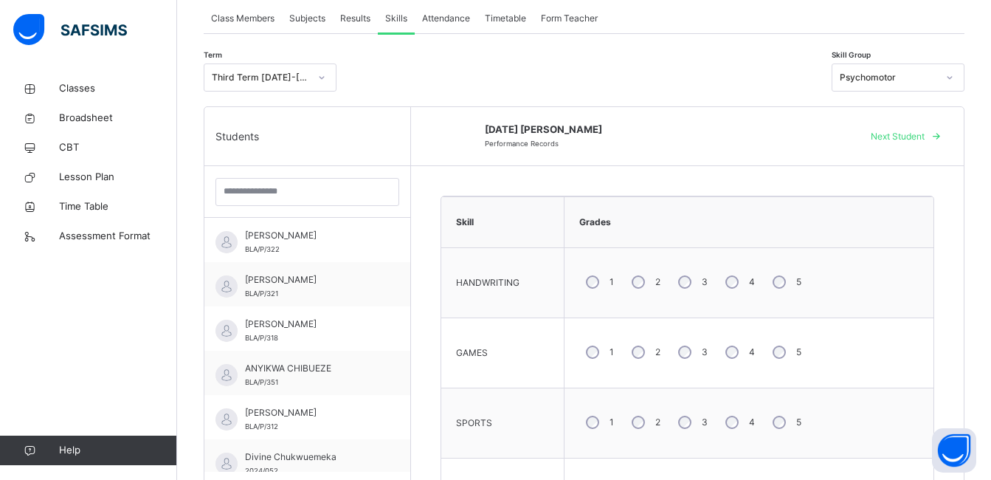
click at [924, 138] on span "Next Student" at bounding box center [898, 136] width 54 height 13
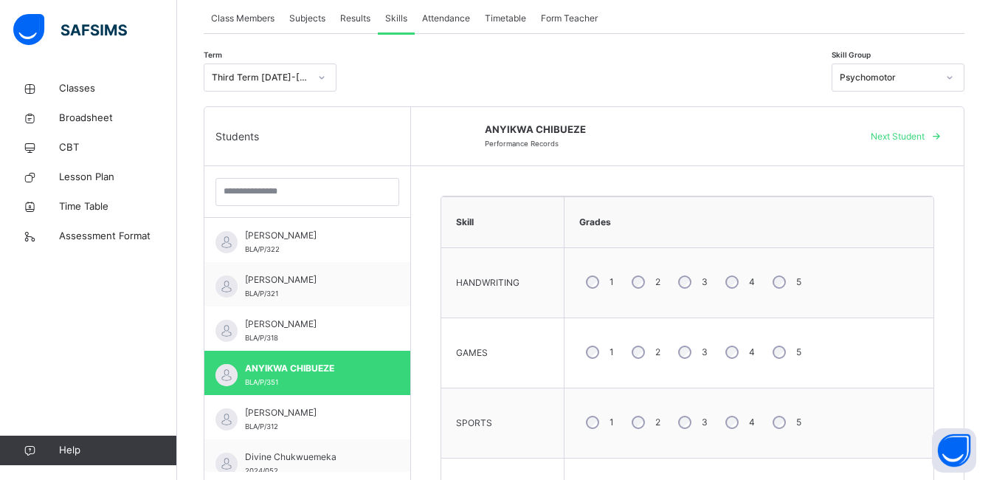
click at [924, 138] on span "Next Student" at bounding box center [898, 136] width 54 height 13
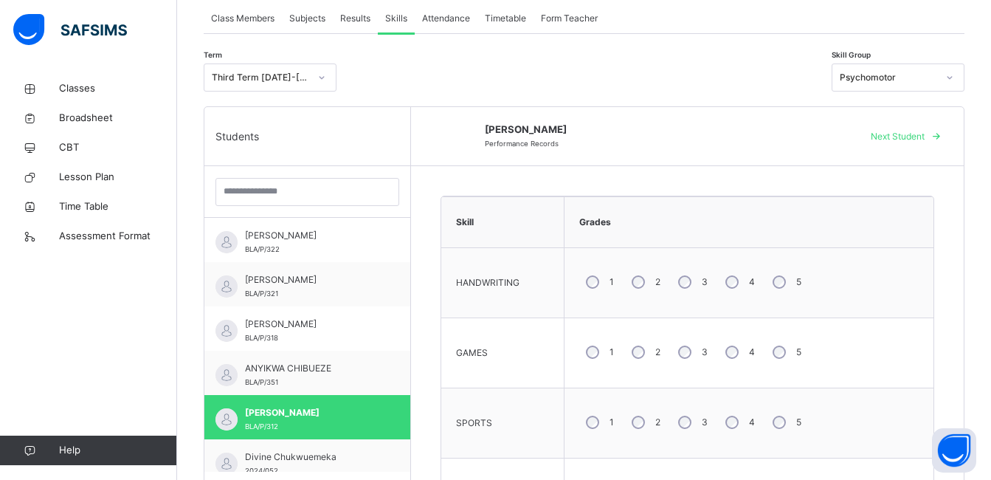
click at [924, 138] on span "Next Student" at bounding box center [898, 136] width 54 height 13
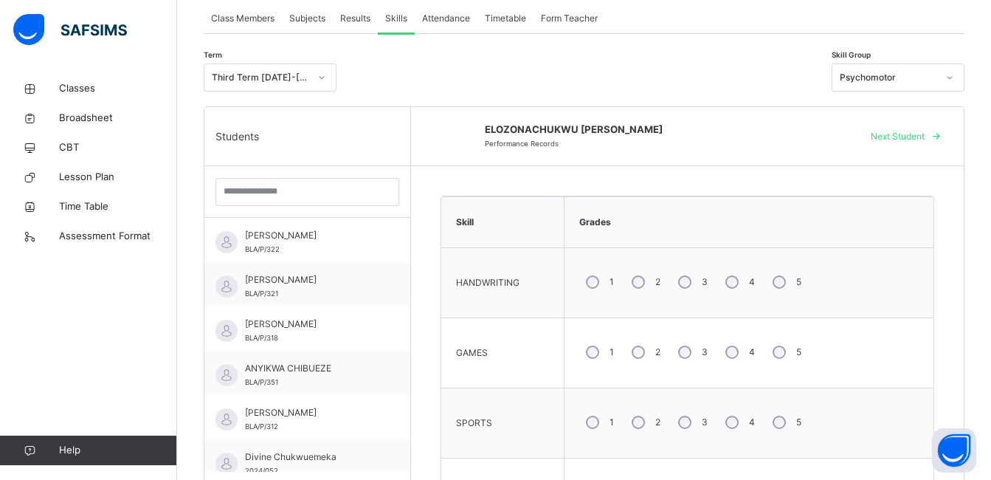
click at [924, 138] on span "Next Student" at bounding box center [898, 136] width 54 height 13
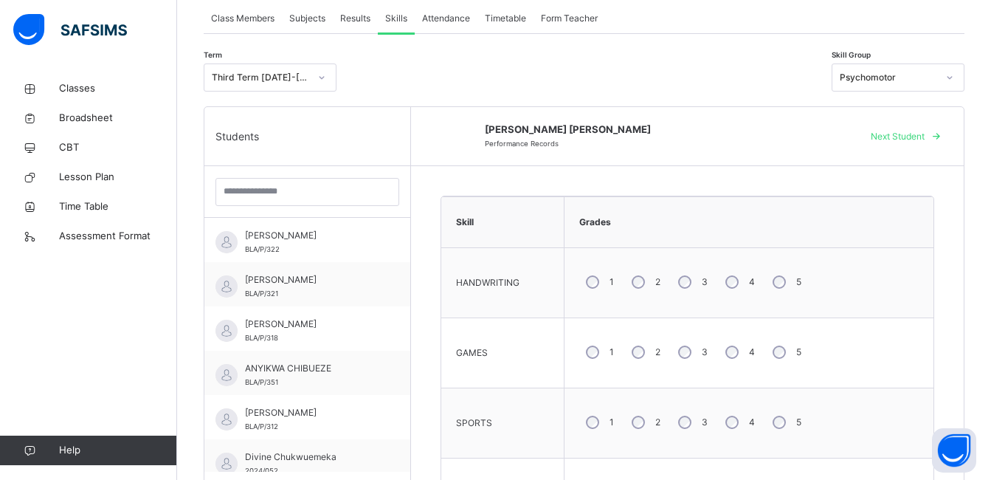
click at [924, 138] on span "Next Student" at bounding box center [898, 136] width 54 height 13
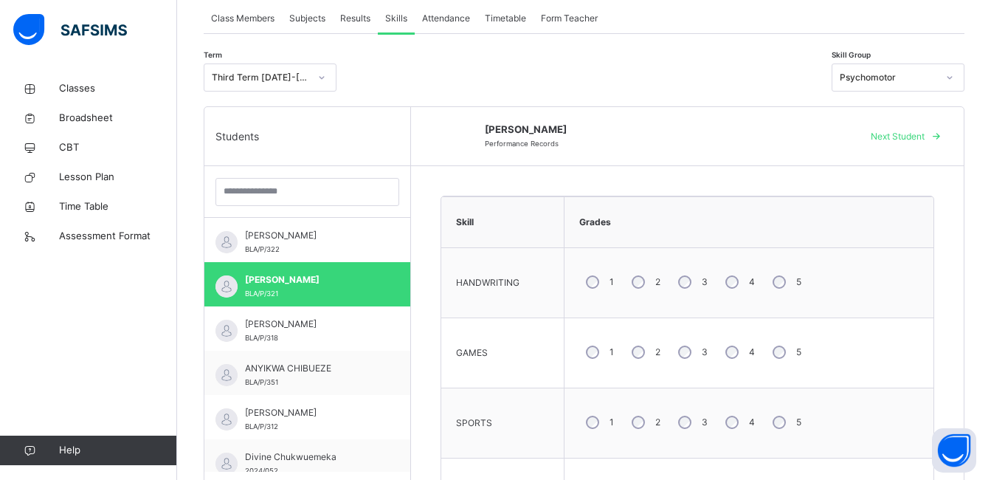
click at [924, 138] on span "Next Student" at bounding box center [898, 136] width 54 height 13
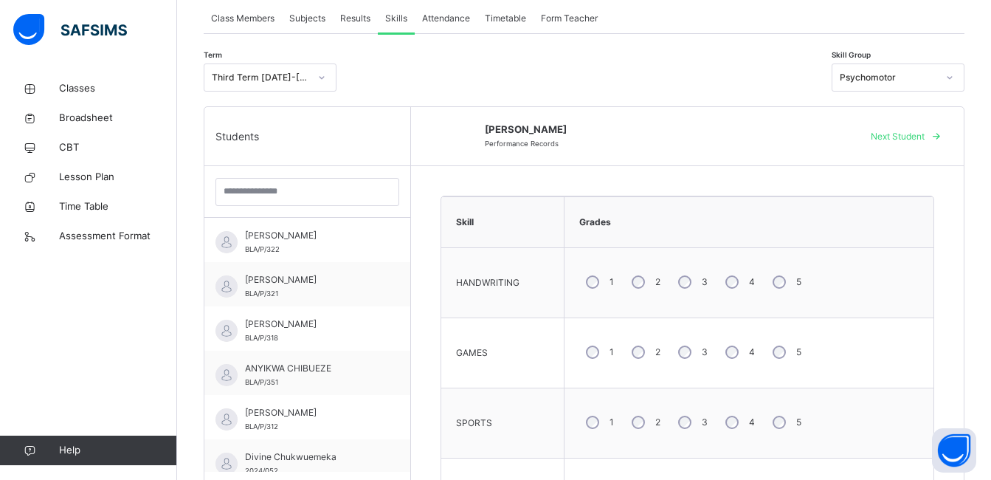
click at [924, 138] on span "Next Student" at bounding box center [898, 136] width 54 height 13
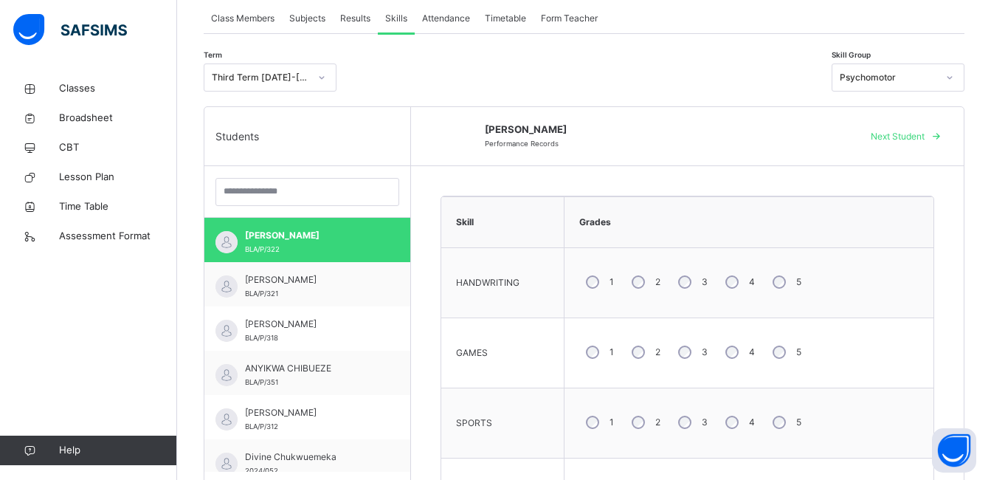
click at [924, 138] on span "Next Student" at bounding box center [898, 136] width 54 height 13
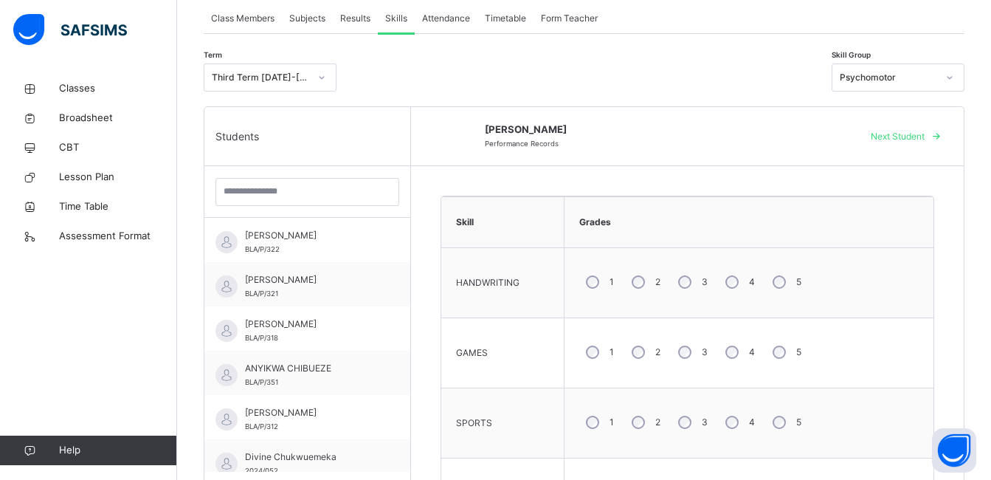
click at [924, 138] on span "Next Student" at bounding box center [898, 136] width 54 height 13
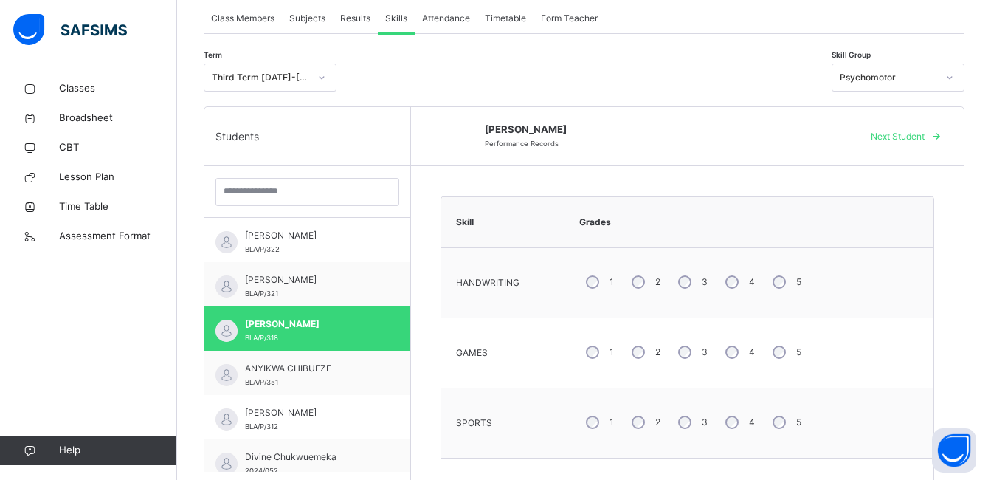
click at [924, 138] on span "Next Student" at bounding box center [898, 136] width 54 height 13
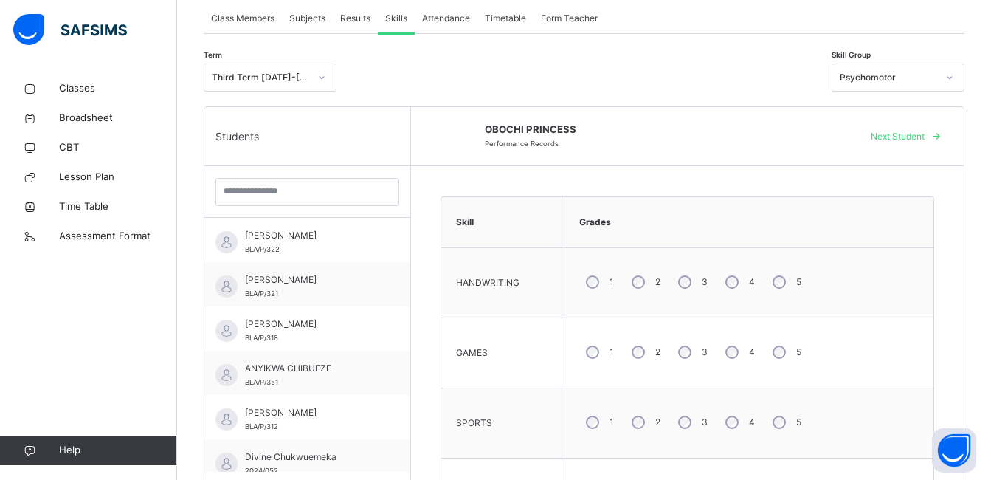
click at [924, 138] on span "Next Student" at bounding box center [898, 136] width 54 height 13
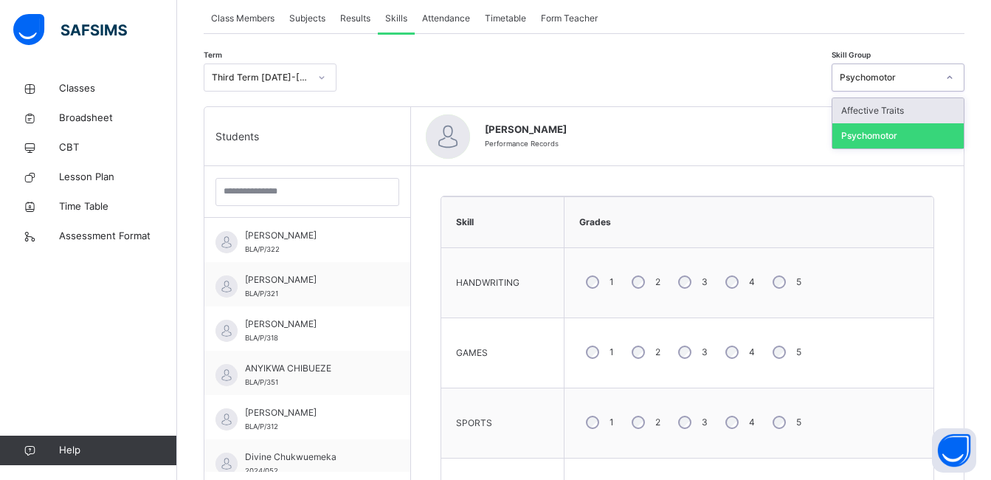
click at [937, 80] on div "Psychomotor" at bounding box center [888, 77] width 97 height 13
click at [935, 108] on div "Affective Traits" at bounding box center [897, 110] width 131 height 25
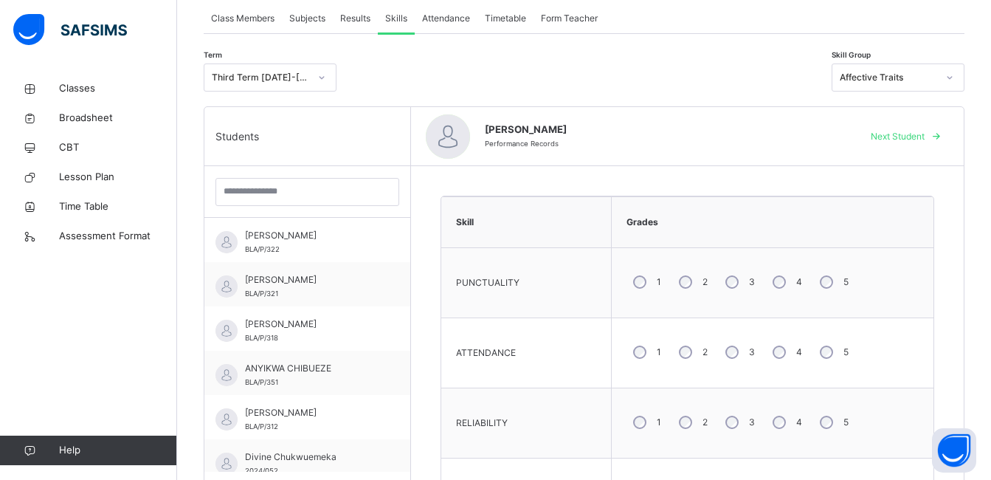
click at [941, 138] on span at bounding box center [936, 137] width 24 height 24
click at [831, 279] on div "5" at bounding box center [832, 281] width 39 height 31
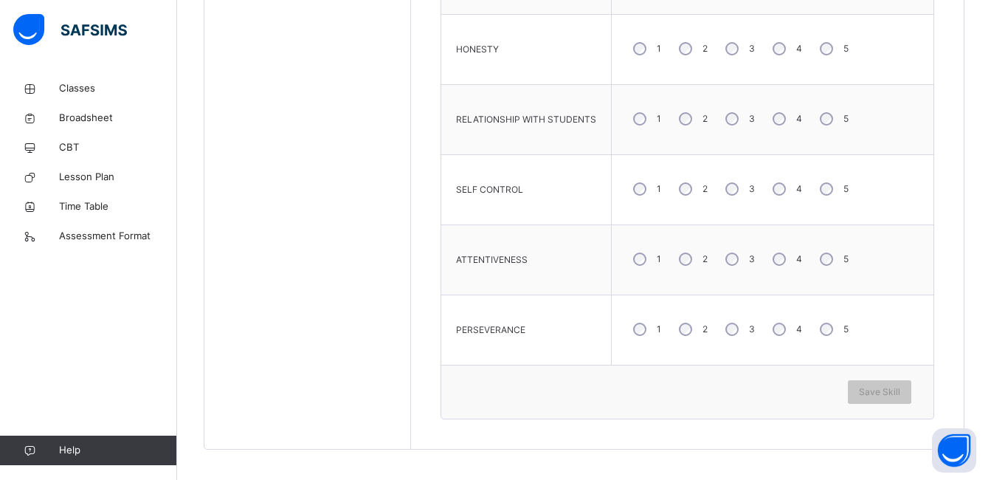
scroll to position [864, 0]
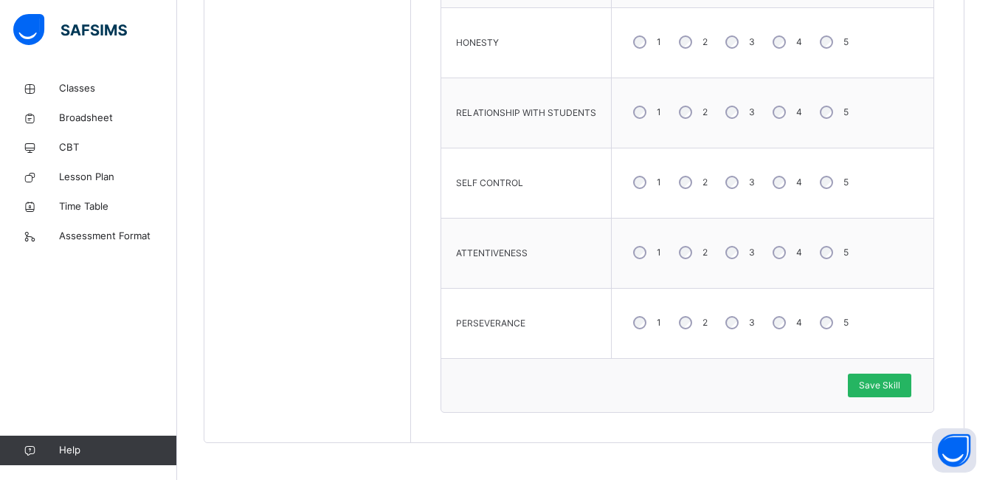
click at [893, 383] on span "Save Skill" at bounding box center [879, 384] width 41 height 13
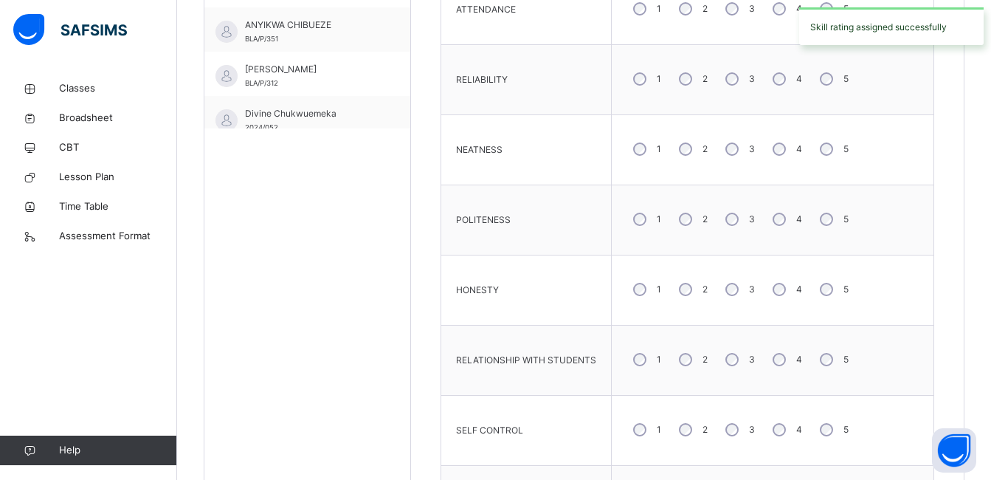
scroll to position [274, 0]
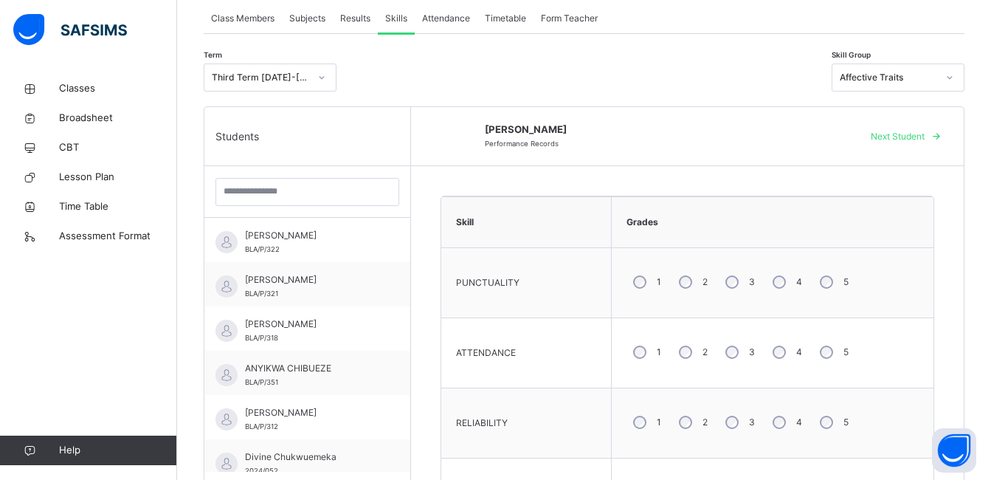
click at [915, 135] on span "Next Student" at bounding box center [898, 136] width 54 height 13
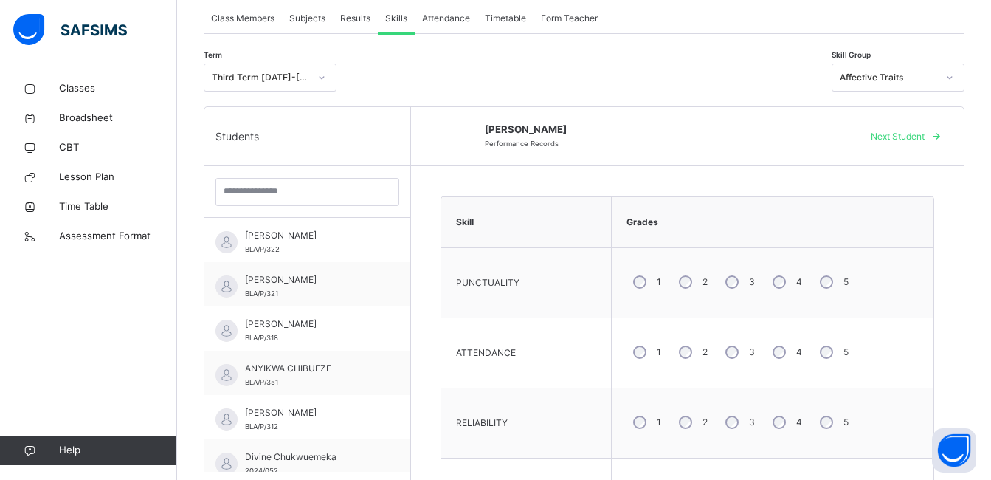
click at [915, 135] on span "Next Student" at bounding box center [898, 136] width 54 height 13
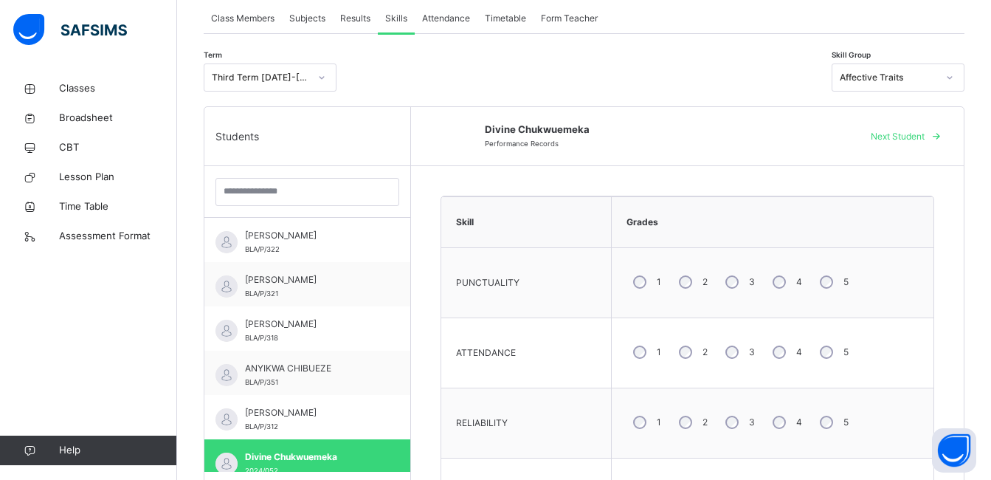
click at [915, 135] on span "Next Student" at bounding box center [898, 136] width 54 height 13
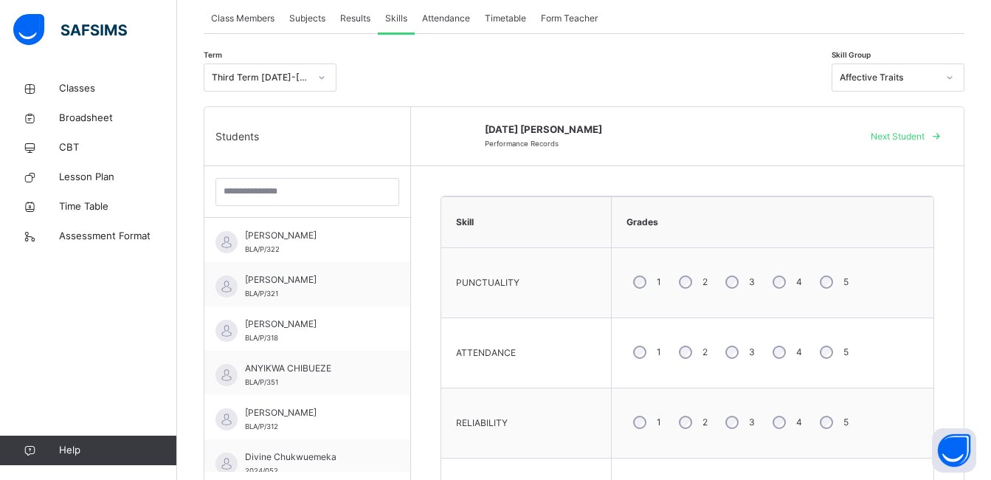
click at [915, 135] on span "Next Student" at bounding box center [898, 136] width 54 height 13
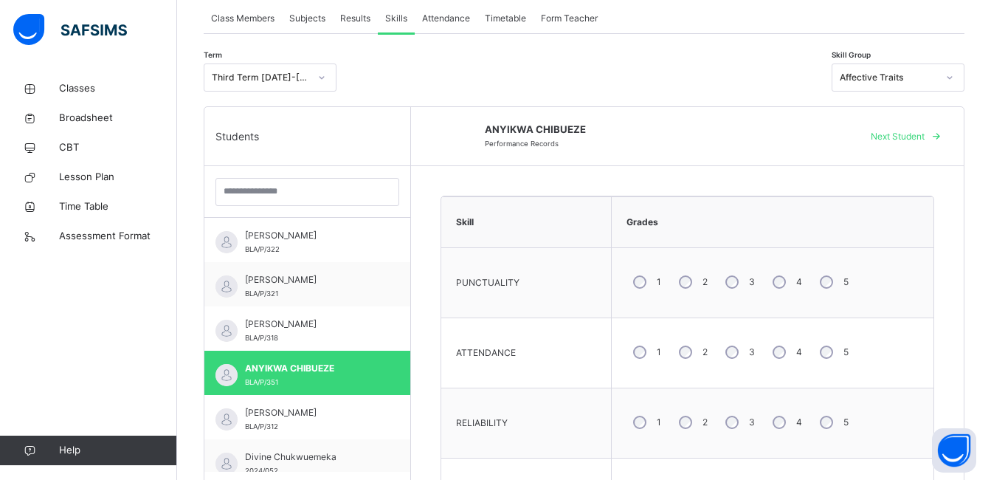
click at [915, 135] on span "Next Student" at bounding box center [898, 136] width 54 height 13
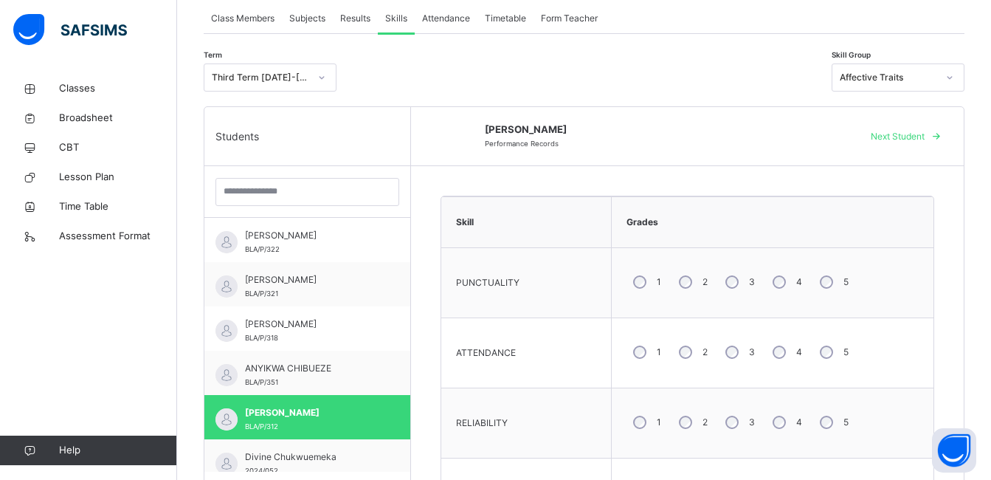
click at [915, 135] on span "Next Student" at bounding box center [898, 136] width 54 height 13
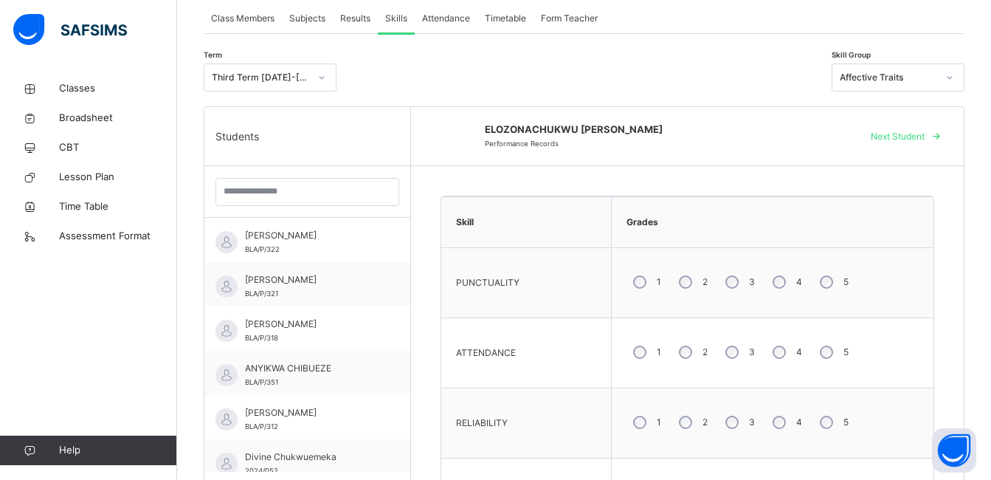
click at [915, 135] on span "Next Student" at bounding box center [898, 136] width 54 height 13
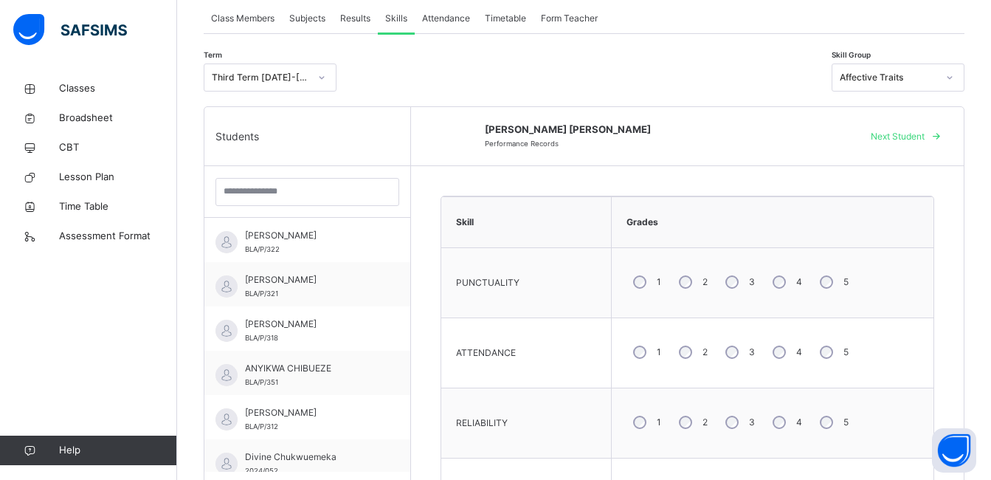
click at [915, 135] on span "Next Student" at bounding box center [898, 136] width 54 height 13
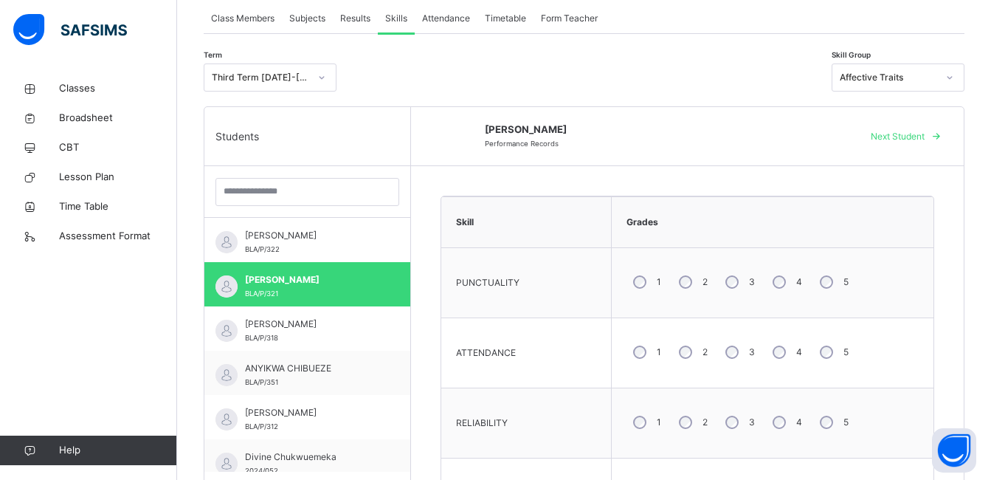
click at [915, 135] on span "Next Student" at bounding box center [898, 136] width 54 height 13
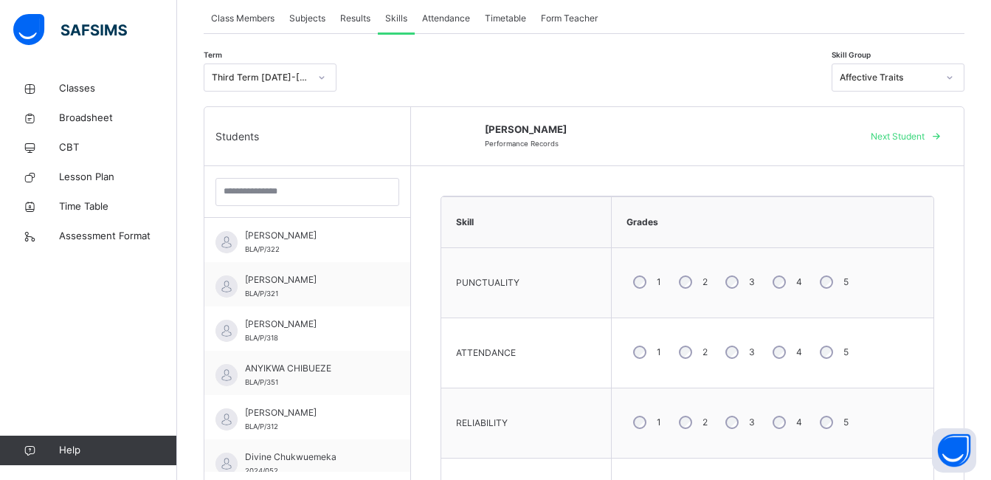
click at [915, 135] on span "Next Student" at bounding box center [898, 136] width 54 height 13
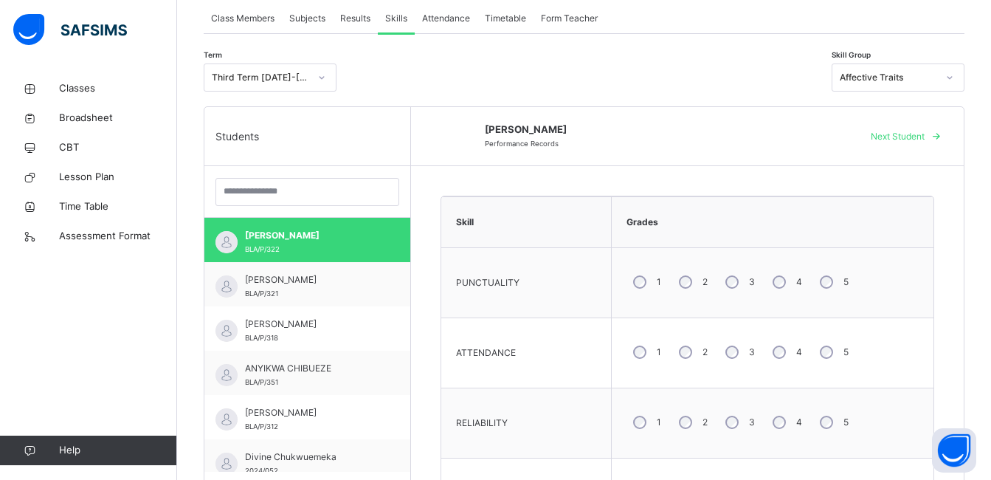
click at [915, 135] on span "Next Student" at bounding box center [898, 136] width 54 height 13
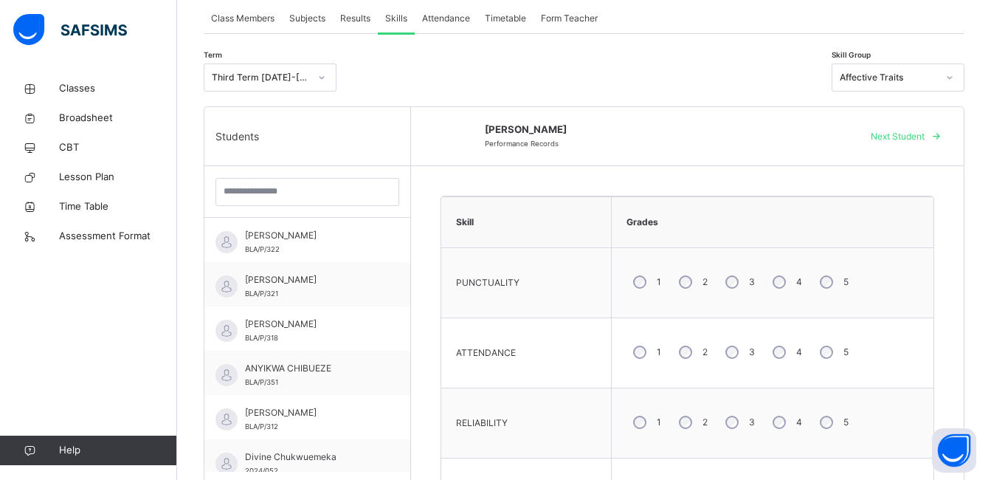
click at [915, 135] on span "Next Student" at bounding box center [898, 136] width 54 height 13
click at [924, 135] on span "Next Student" at bounding box center [898, 136] width 54 height 13
click at [924, 139] on span "Next Student" at bounding box center [898, 136] width 54 height 13
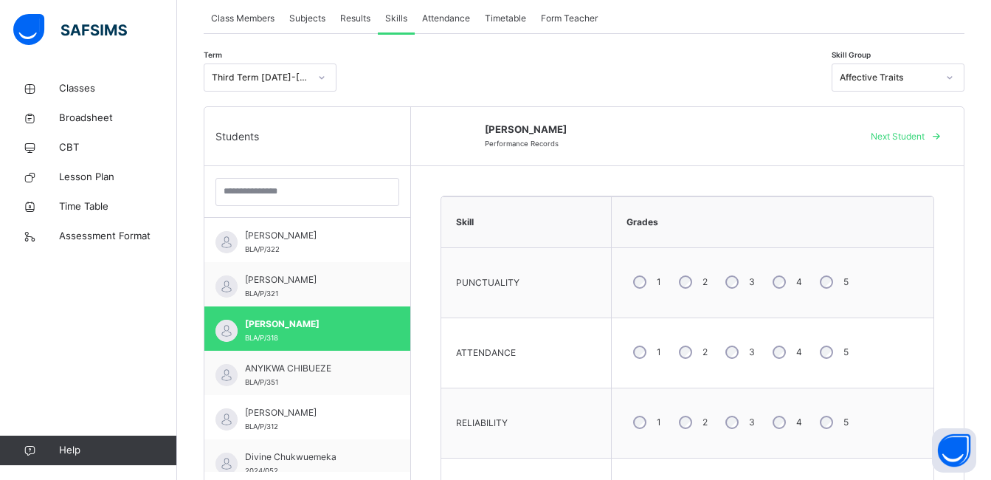
click at [924, 139] on span "Next Student" at bounding box center [898, 136] width 54 height 13
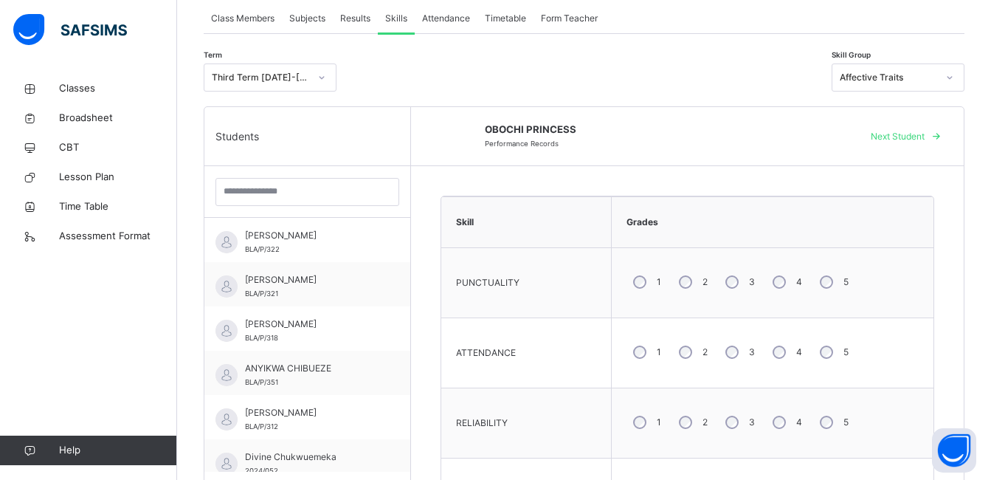
click at [924, 139] on span "Next Student" at bounding box center [898, 136] width 54 height 13
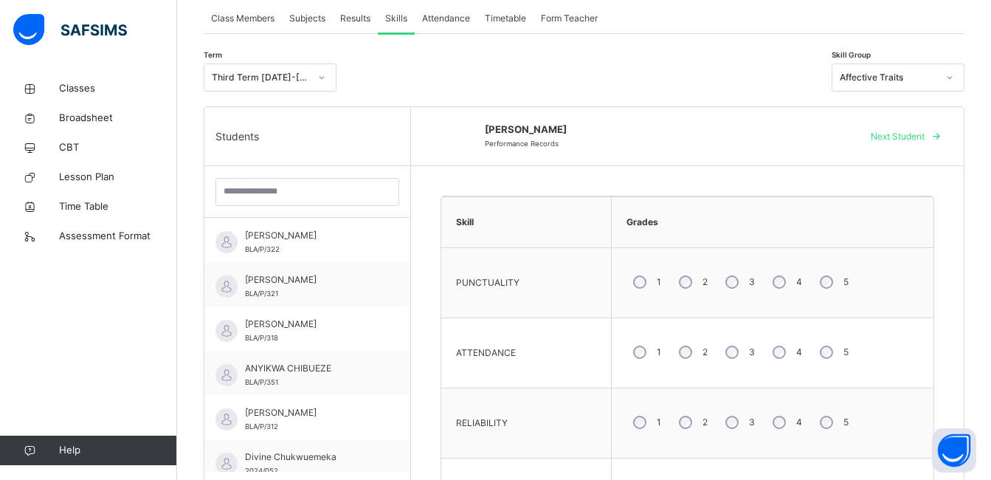
click at [924, 139] on span "Next Student" at bounding box center [898, 136] width 54 height 13
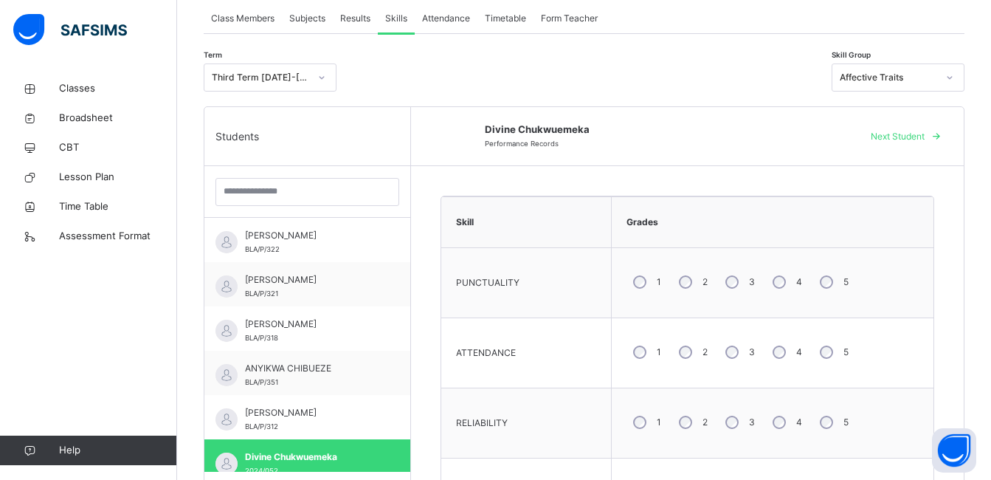
click at [924, 139] on span "Next Student" at bounding box center [898, 136] width 54 height 13
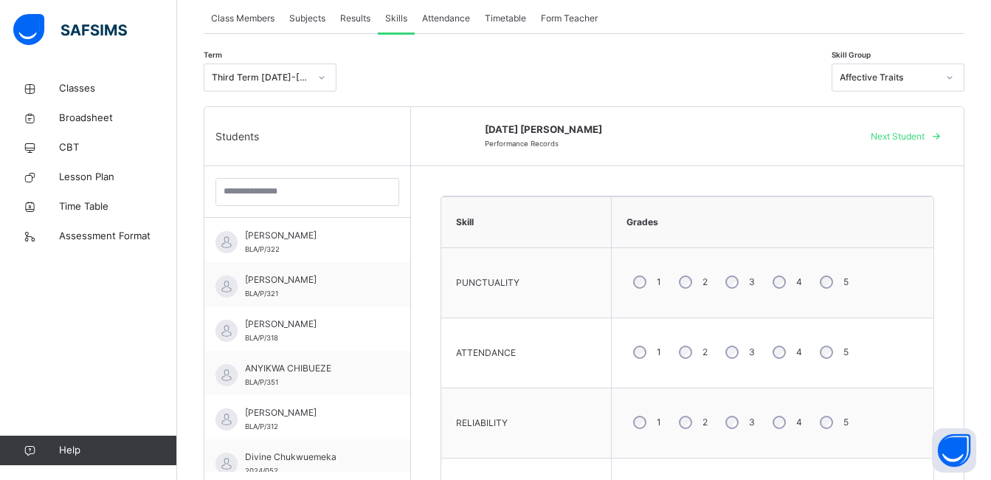
click at [924, 139] on span "Next Student" at bounding box center [898, 136] width 54 height 13
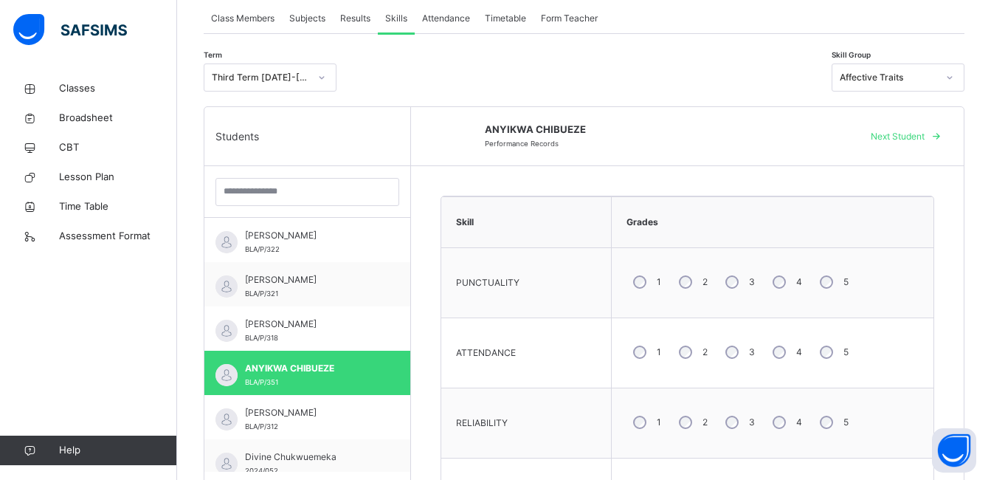
click at [924, 139] on span "Next Student" at bounding box center [898, 136] width 54 height 13
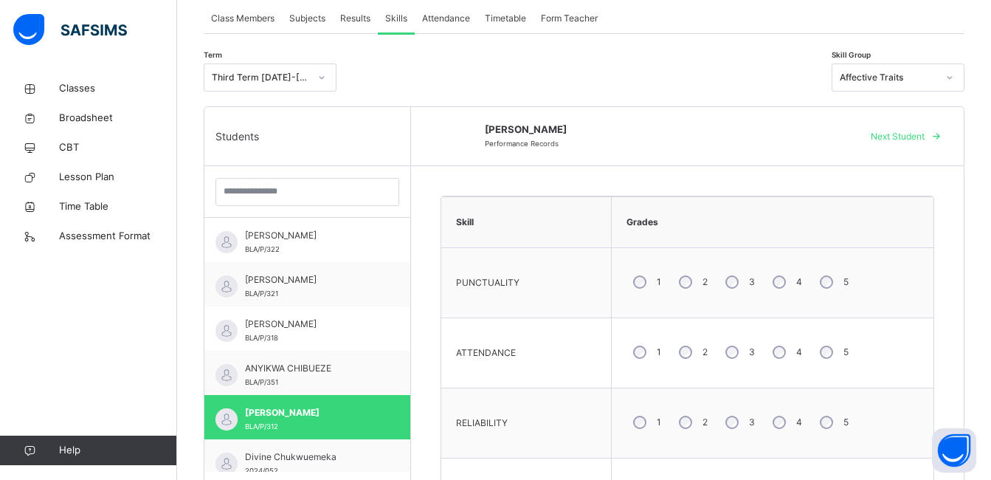
click at [924, 139] on span "Next Student" at bounding box center [898, 136] width 54 height 13
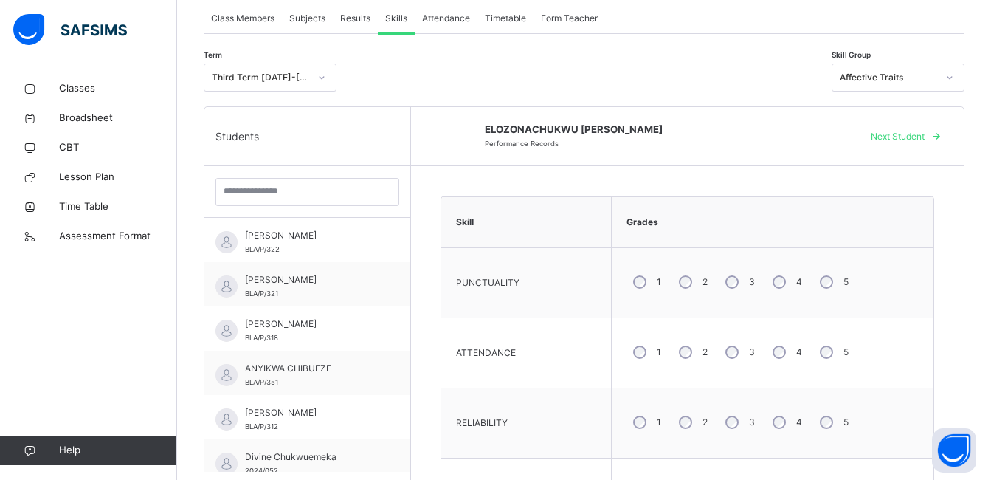
click at [924, 139] on span "Next Student" at bounding box center [898, 136] width 54 height 13
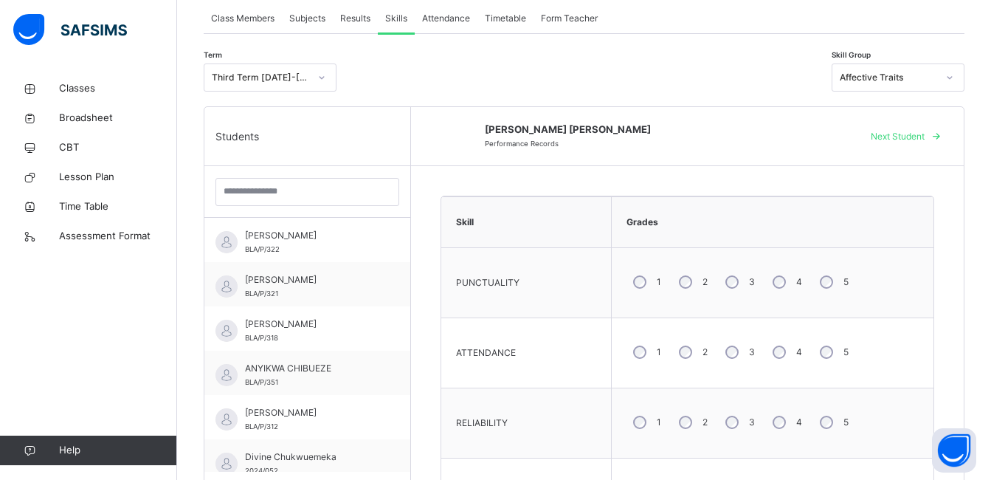
click at [924, 139] on span "Next Student" at bounding box center [898, 136] width 54 height 13
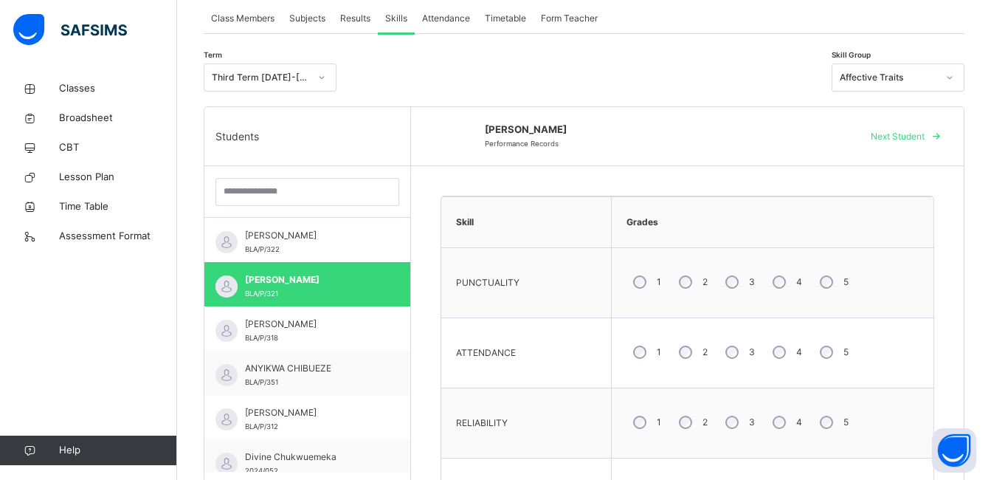
click at [924, 139] on span "Next Student" at bounding box center [898, 136] width 54 height 13
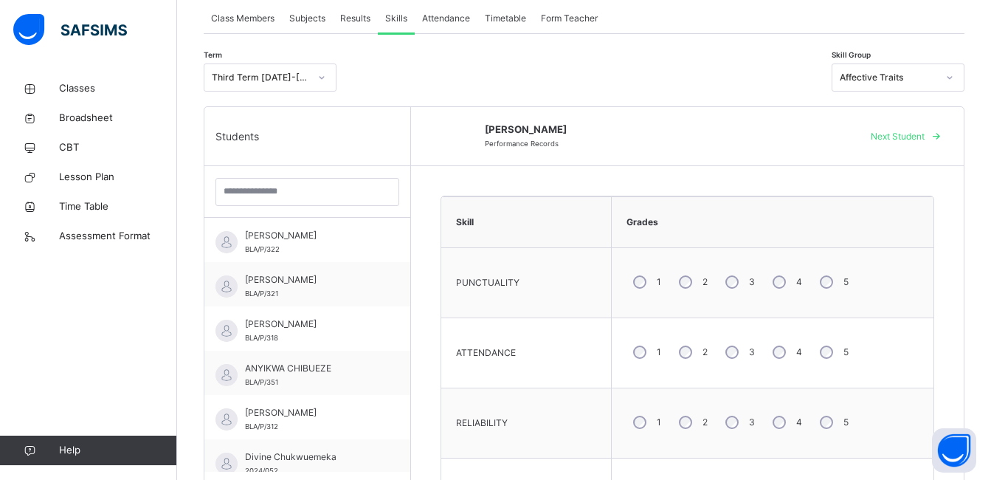
click at [924, 139] on span "Next Student" at bounding box center [898, 136] width 54 height 13
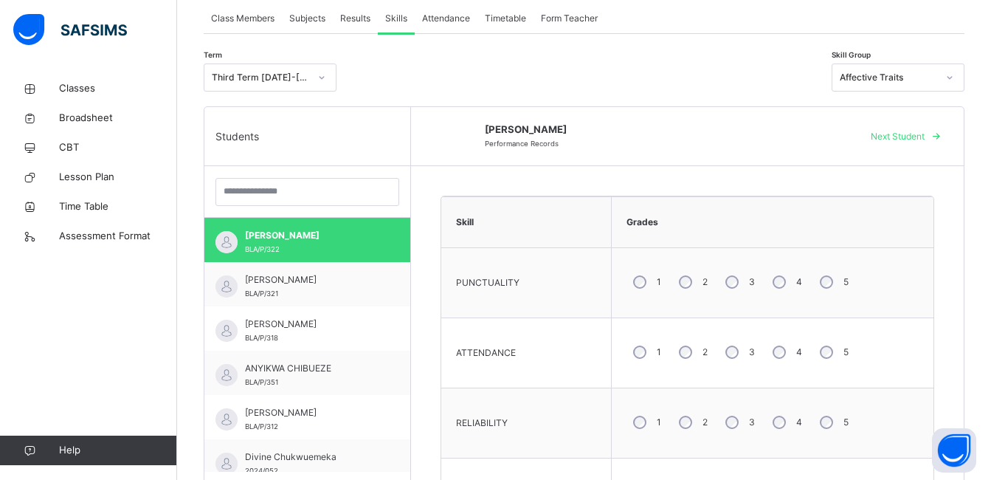
click at [924, 139] on span "Next Student" at bounding box center [898, 136] width 54 height 13
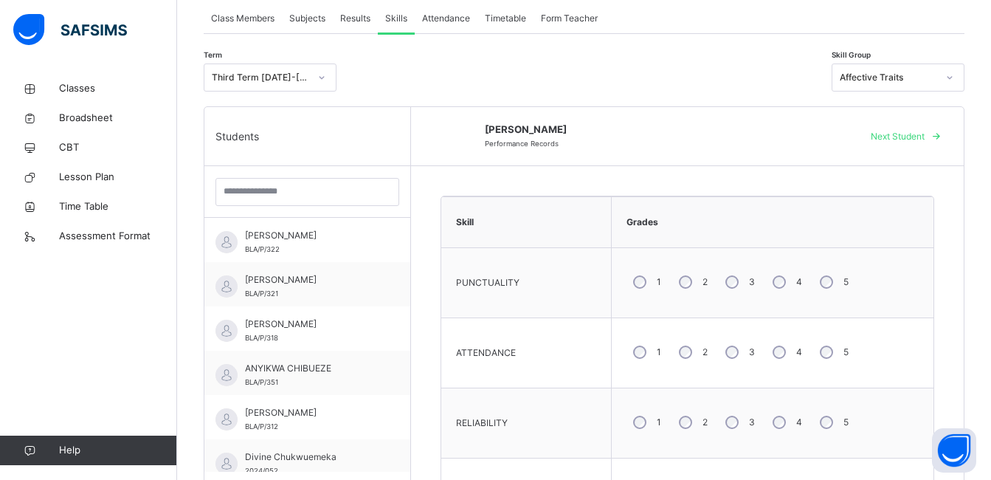
click at [924, 139] on span "Next Student" at bounding box center [898, 136] width 54 height 13
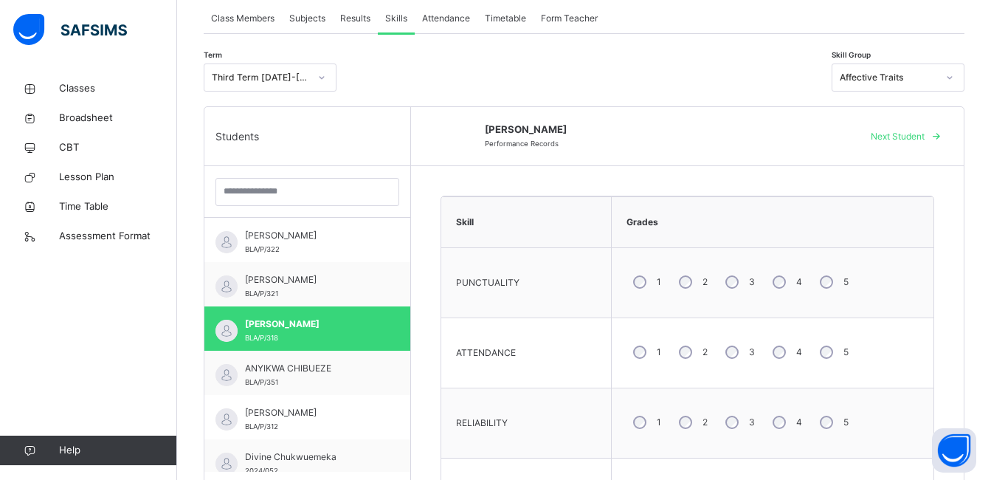
click at [924, 139] on span "Next Student" at bounding box center [898, 136] width 54 height 13
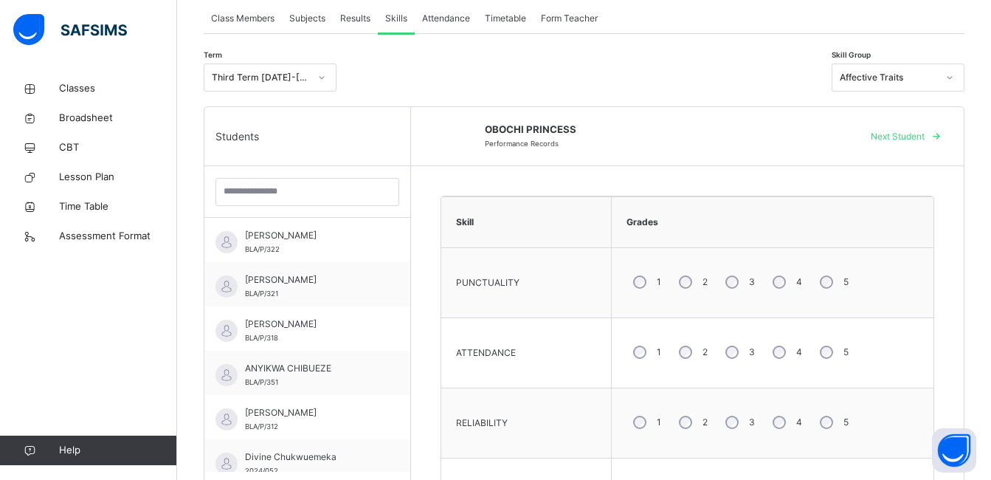
click at [924, 139] on span "Next Student" at bounding box center [898, 136] width 54 height 13
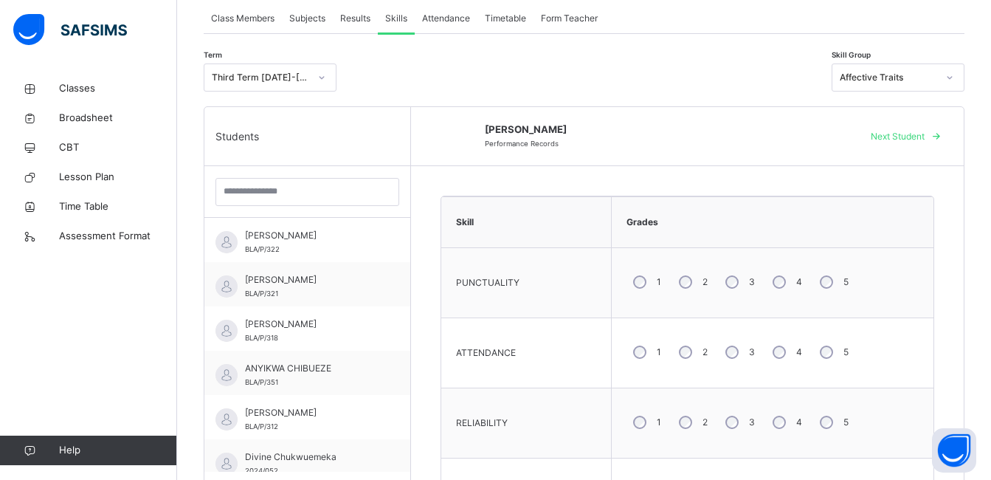
click at [924, 139] on span "Next Student" at bounding box center [898, 136] width 54 height 13
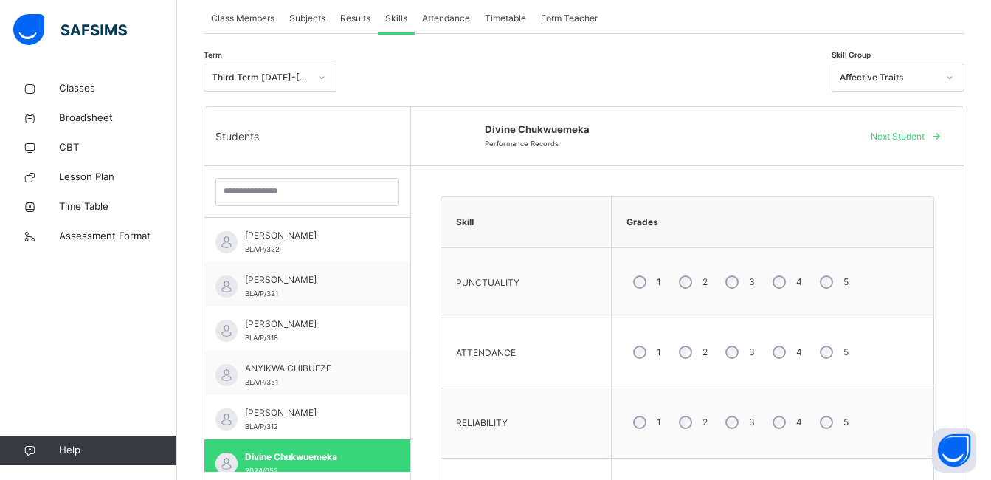
click at [924, 139] on span "Next Student" at bounding box center [898, 136] width 54 height 13
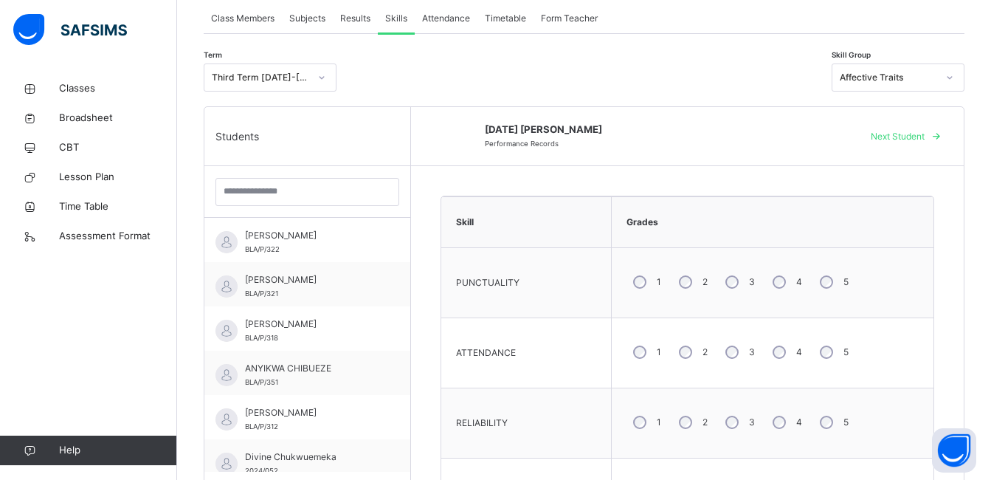
click at [924, 139] on span "Next Student" at bounding box center [898, 136] width 54 height 13
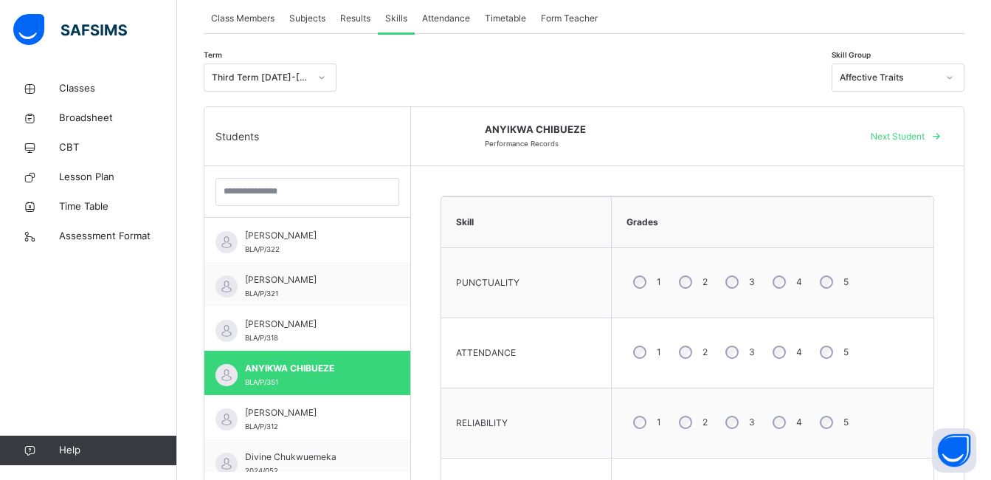
click at [924, 139] on span "Next Student" at bounding box center [898, 136] width 54 height 13
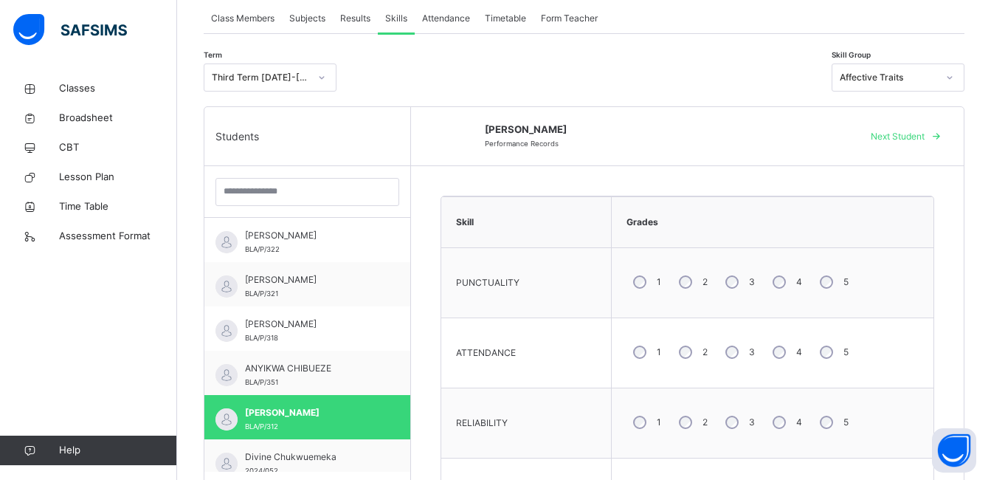
click at [924, 139] on span "Next Student" at bounding box center [898, 136] width 54 height 13
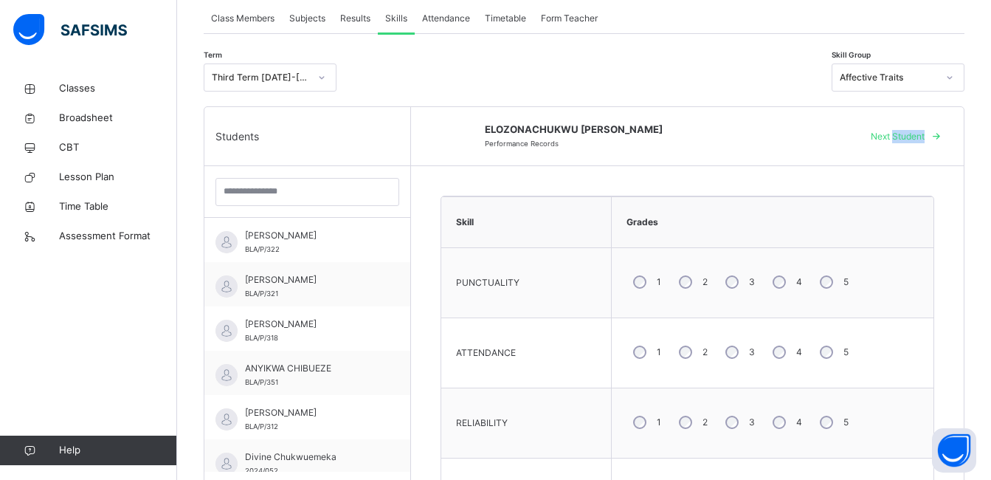
click at [924, 139] on span "Next Student" at bounding box center [898, 136] width 54 height 13
click at [94, 113] on span "Broadsheet" at bounding box center [118, 118] width 118 height 15
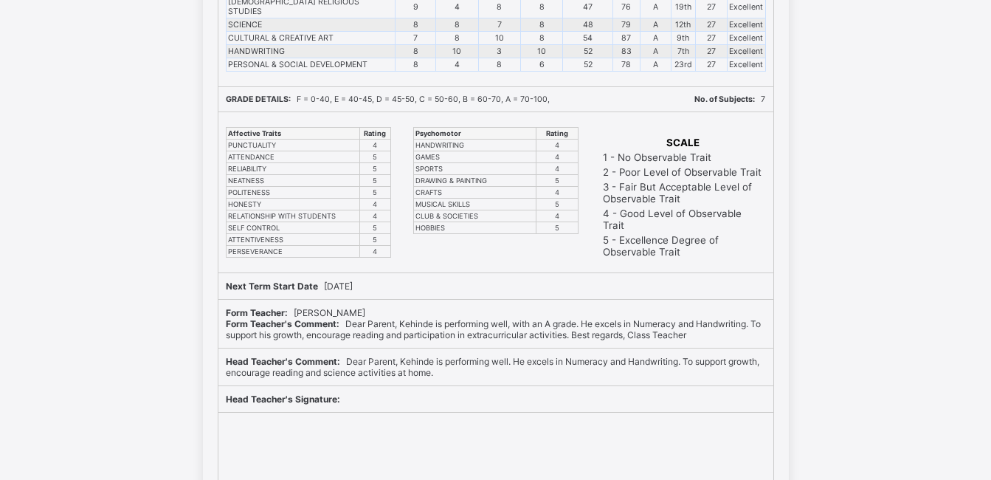
scroll to position [16468, 0]
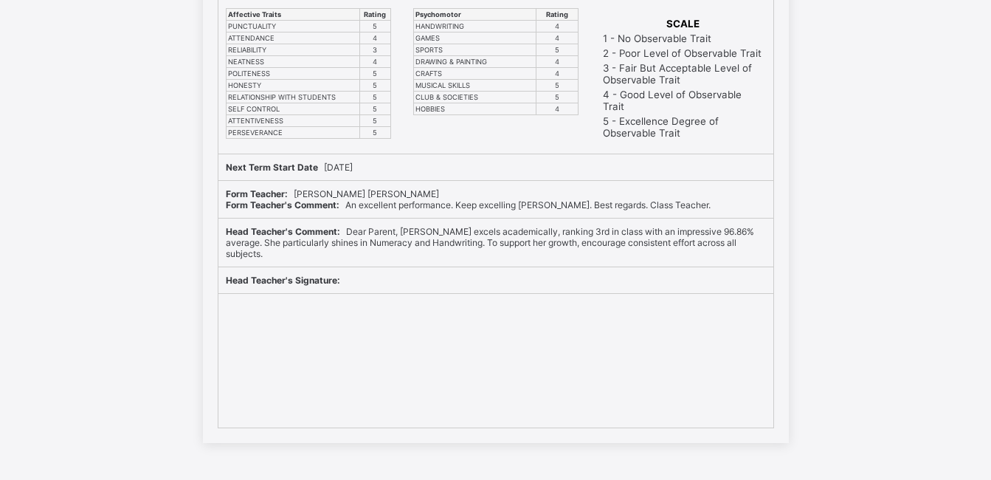
scroll to position [14261, 0]
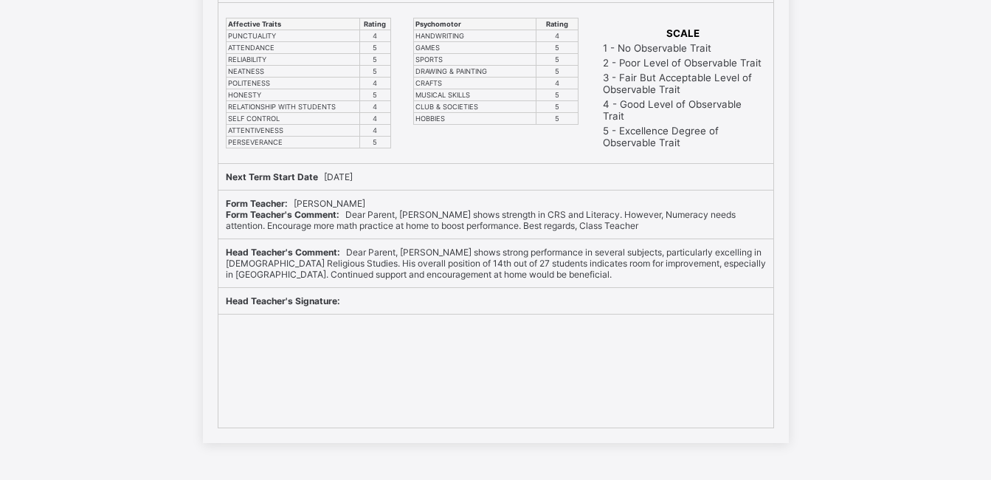
scroll to position [23269, 0]
